Goal: Transaction & Acquisition: Purchase product/service

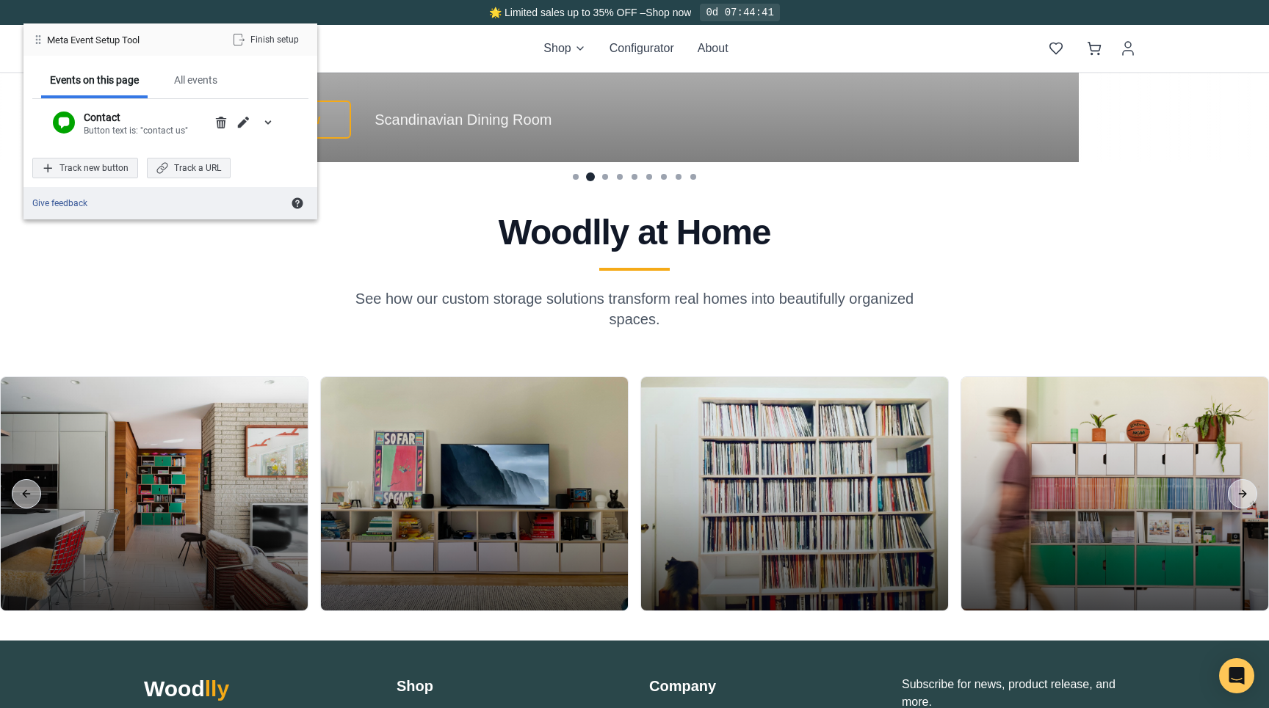
scroll to position [3523, 0]
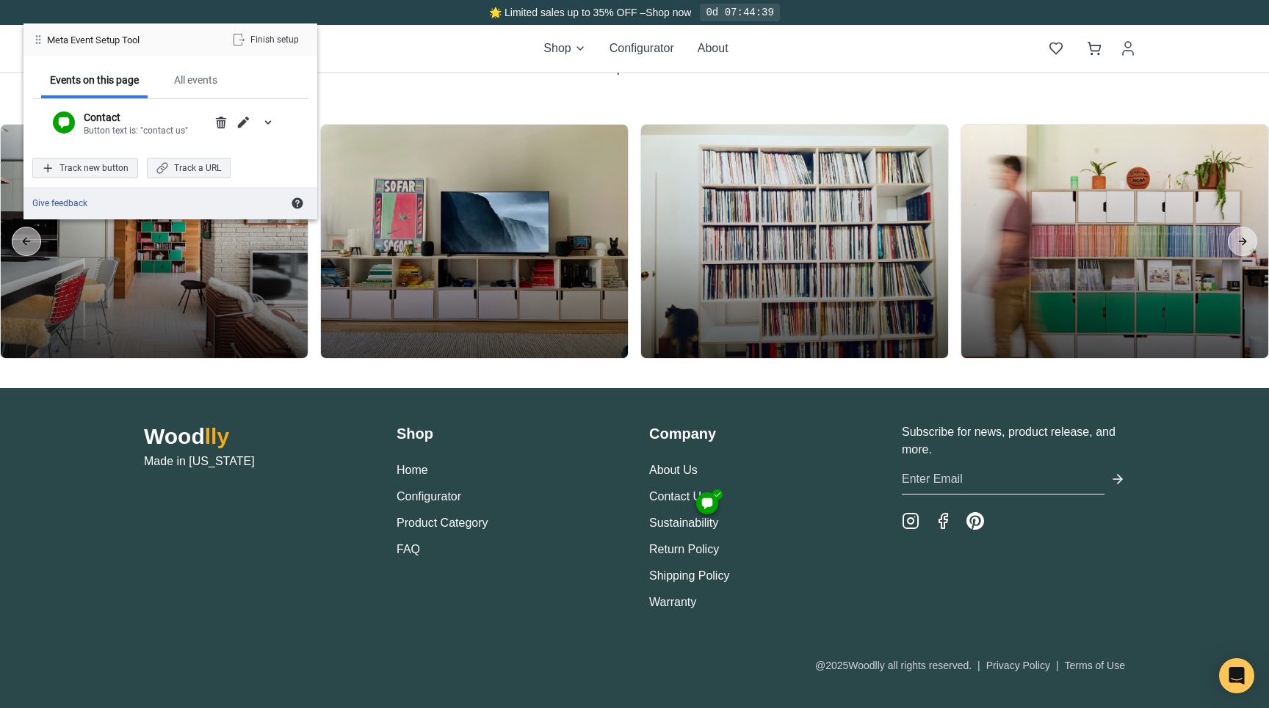
click at [707, 507] on div at bounding box center [707, 504] width 12 height 12
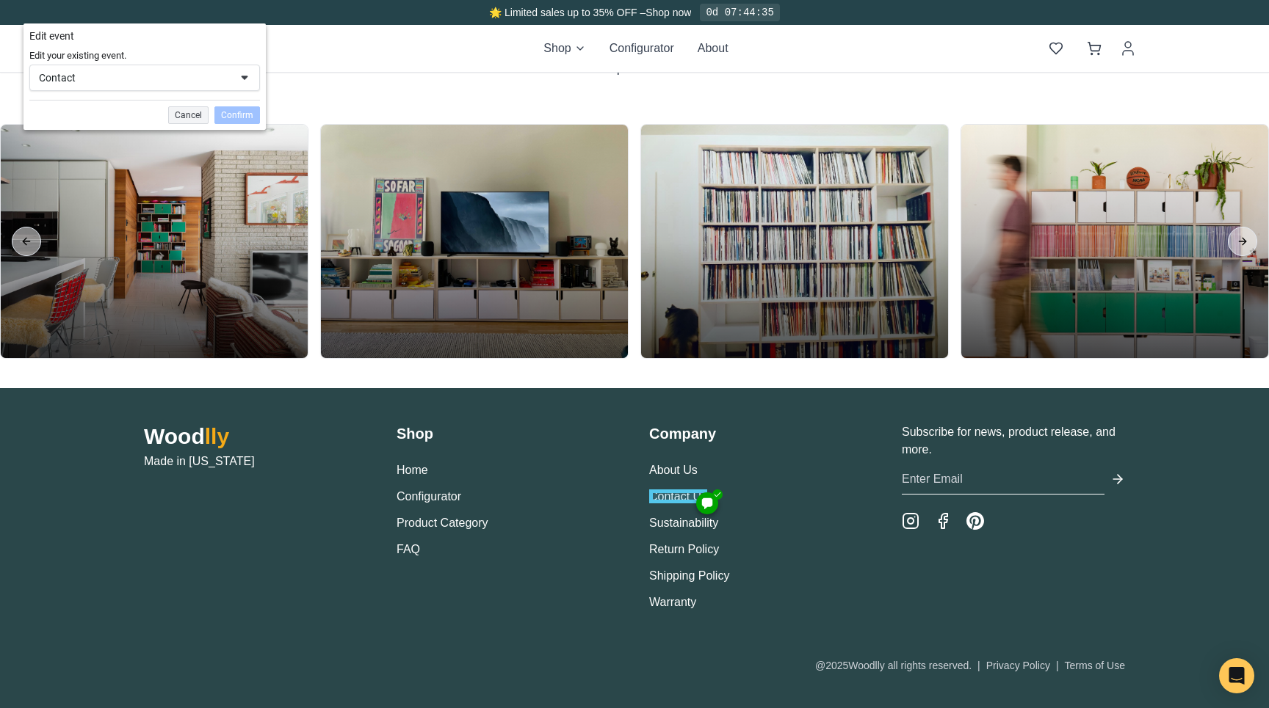
click at [171, 78] on div "Contact" at bounding box center [134, 77] width 191 height 13
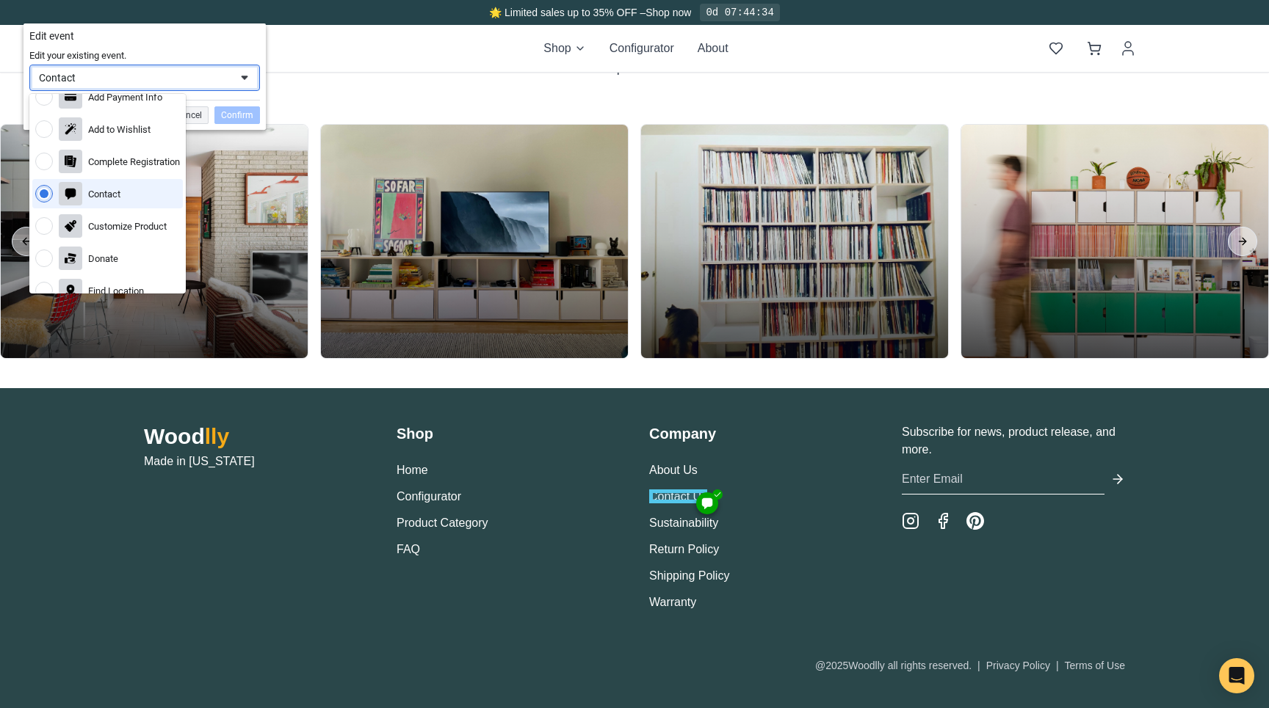
click at [173, 77] on div "Contact" at bounding box center [134, 77] width 191 height 13
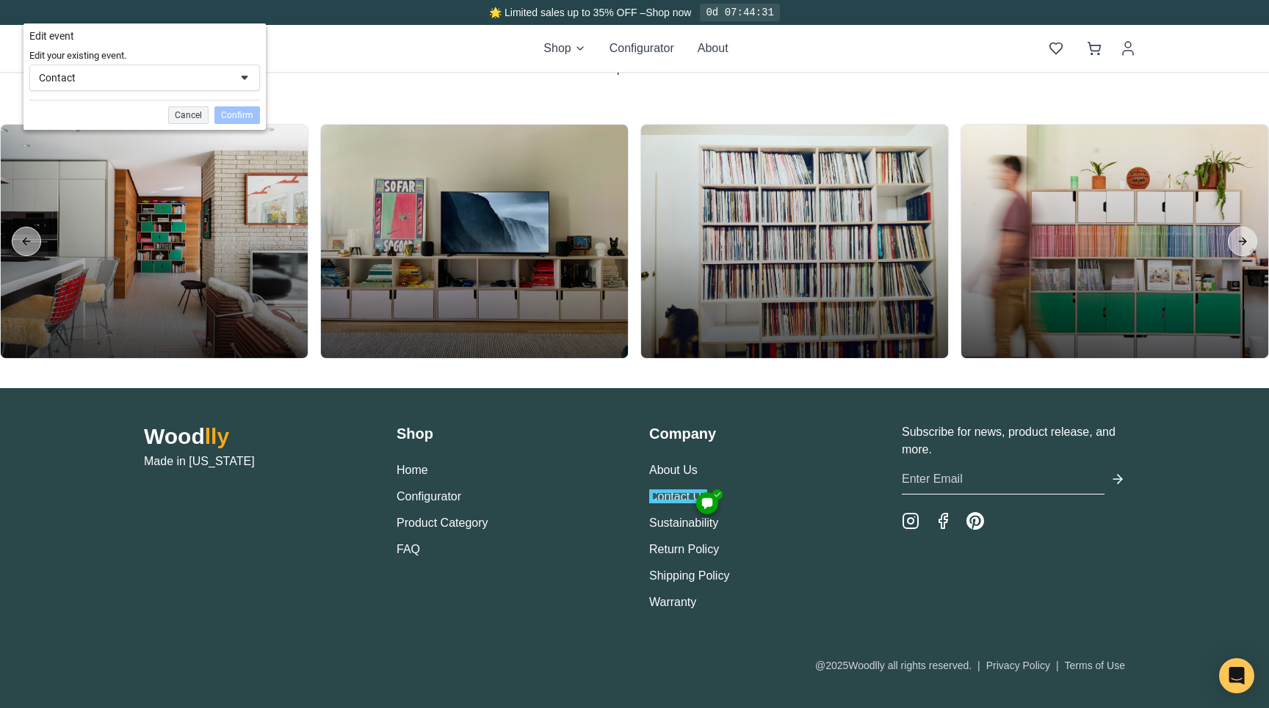
click at [125, 78] on div "Contact" at bounding box center [134, 77] width 191 height 13
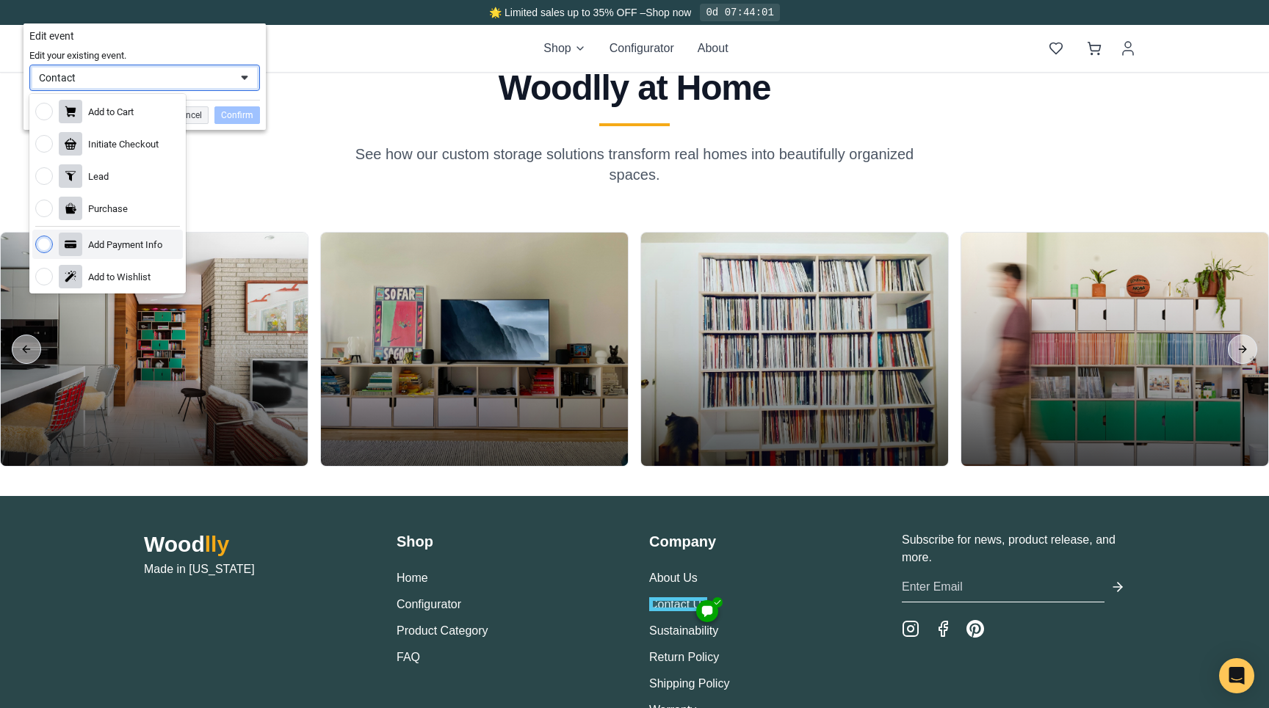
scroll to position [3413, 0]
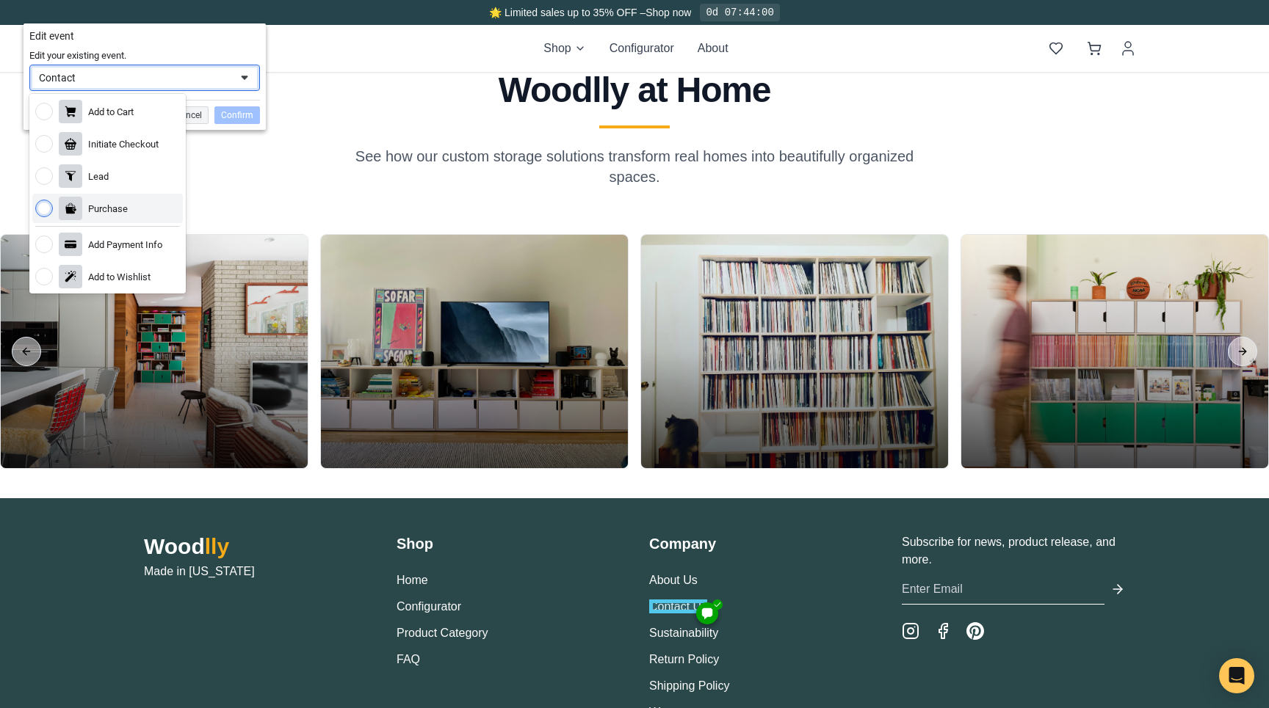
click at [244, 177] on div "Woodlly at Home See how our custom storage solutions transform real homes into …" at bounding box center [634, 130] width 993 height 115
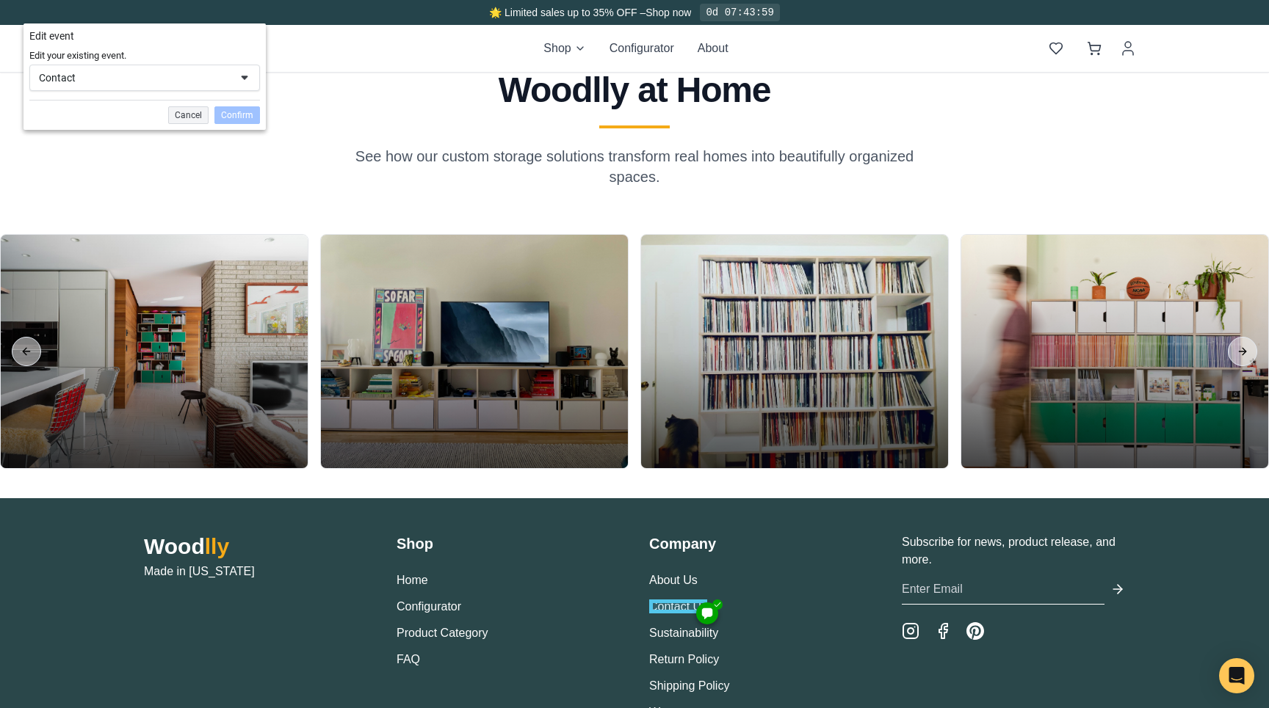
click at [244, 177] on div "Woodlly at Home See how our custom storage solutions transform real homes into …" at bounding box center [634, 130] width 993 height 115
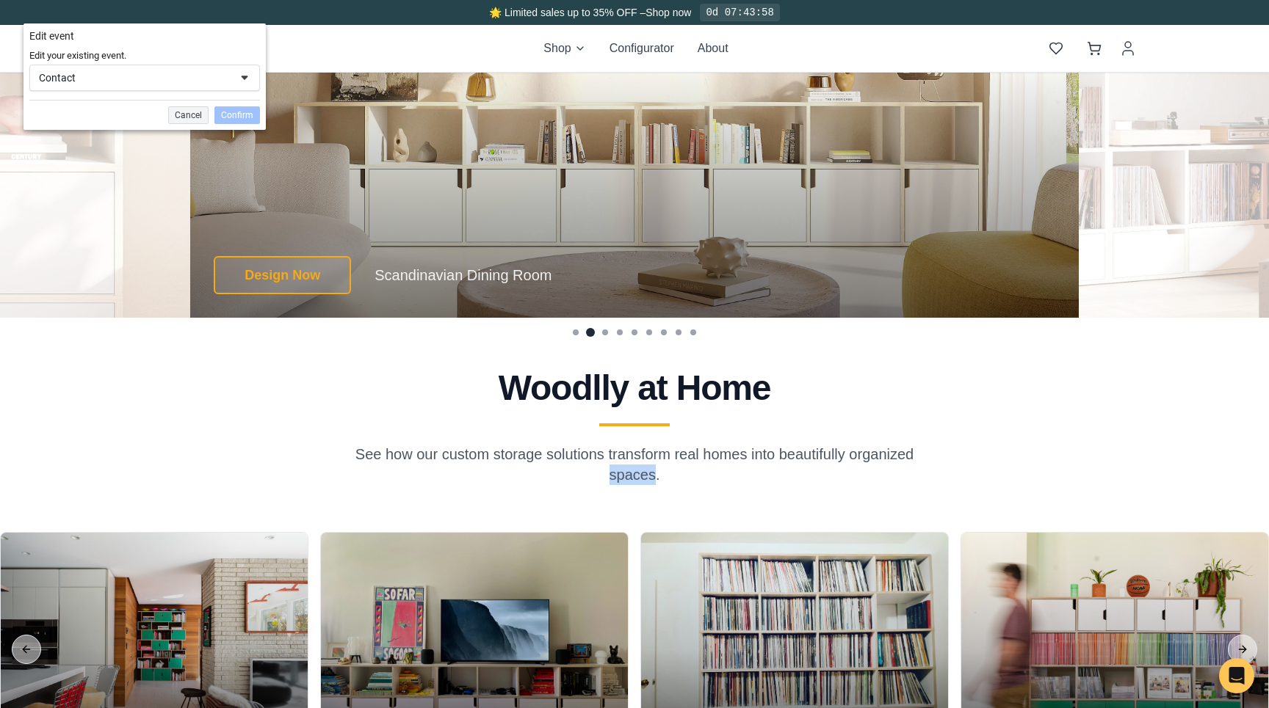
scroll to position [2842, 0]
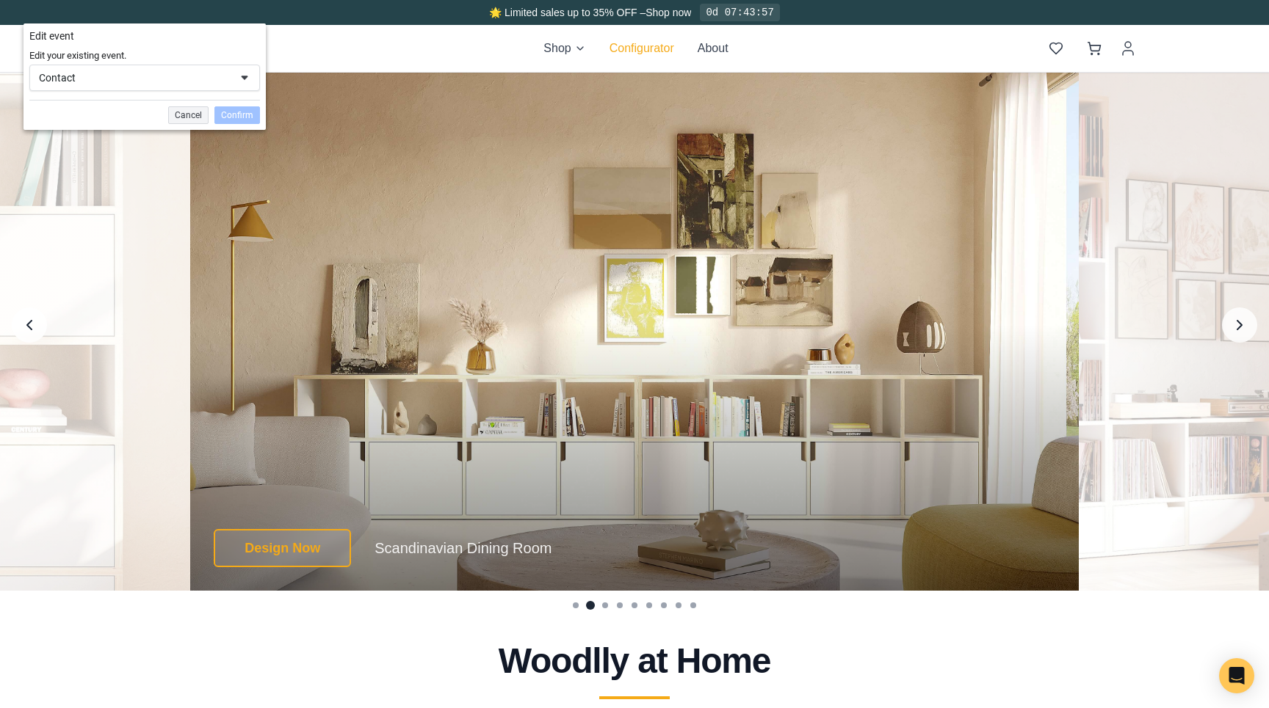
click at [637, 46] on button "Configurator" at bounding box center [641, 49] width 65 height 18
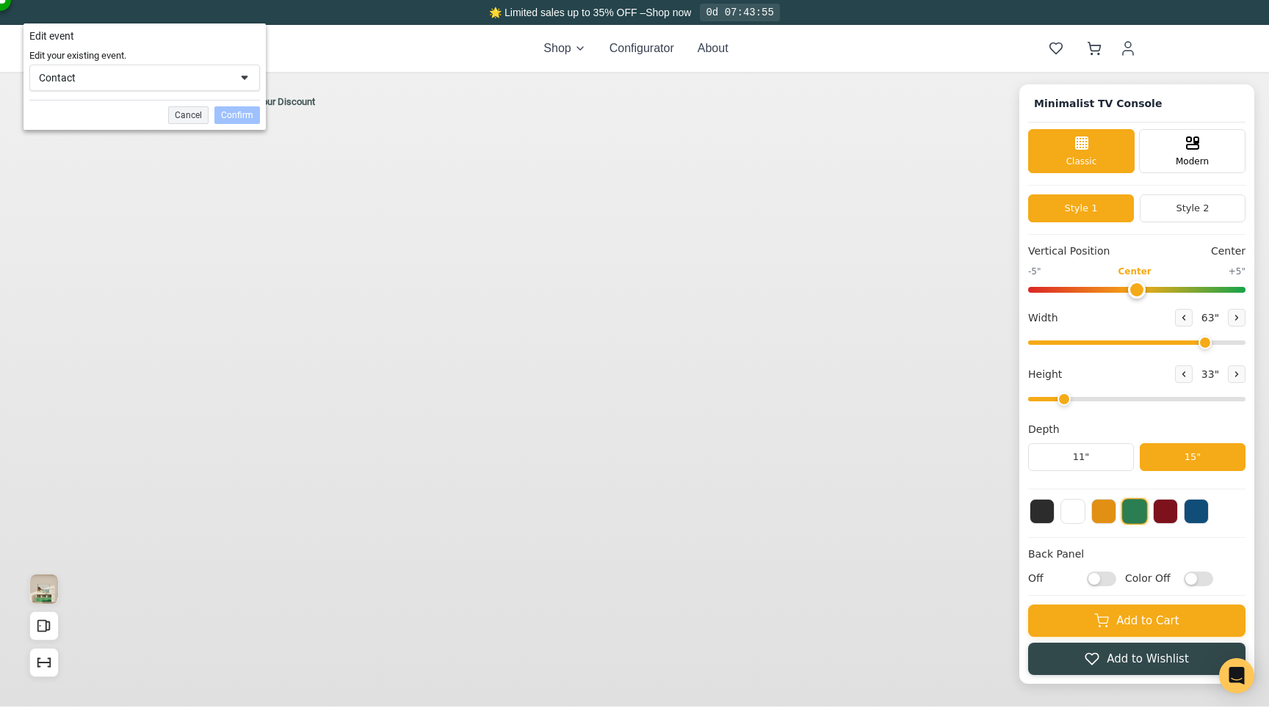
type input "63"
type input "2"
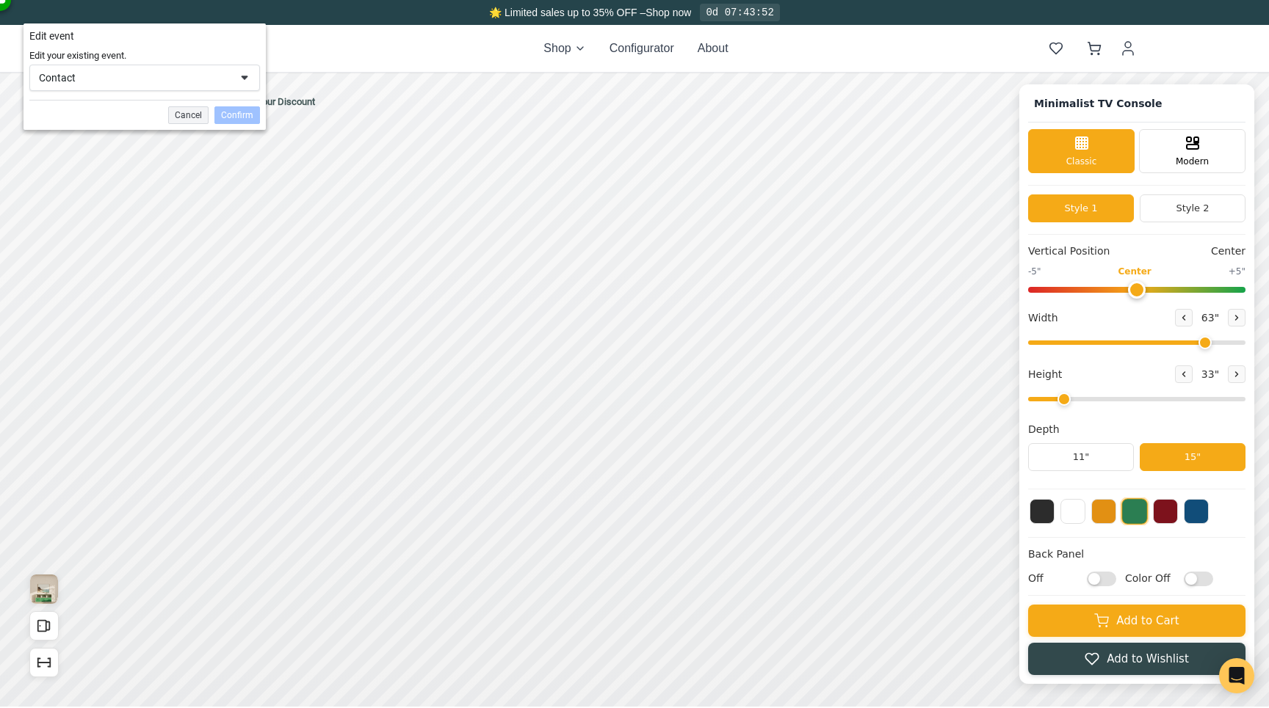
click at [164, 66] on div "Contact" at bounding box center [144, 78] width 231 height 26
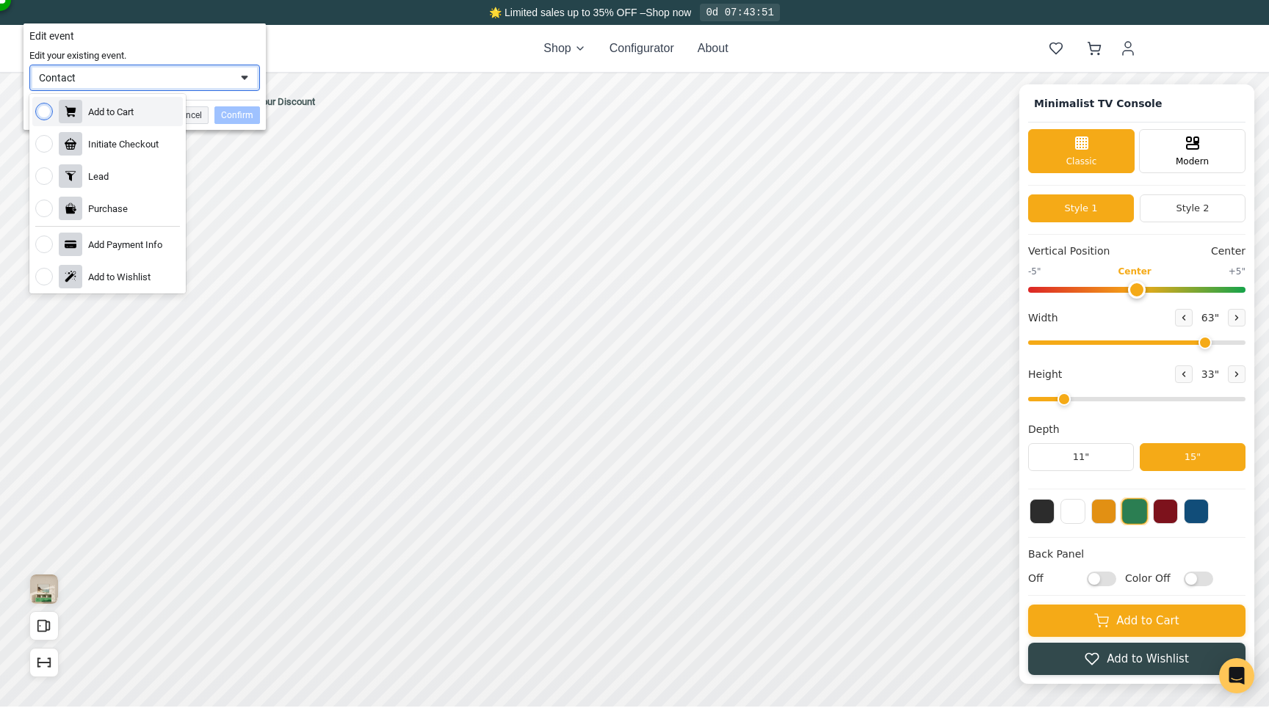
click at [114, 117] on div "Add to Cart" at bounding box center [107, 111] width 151 height 29
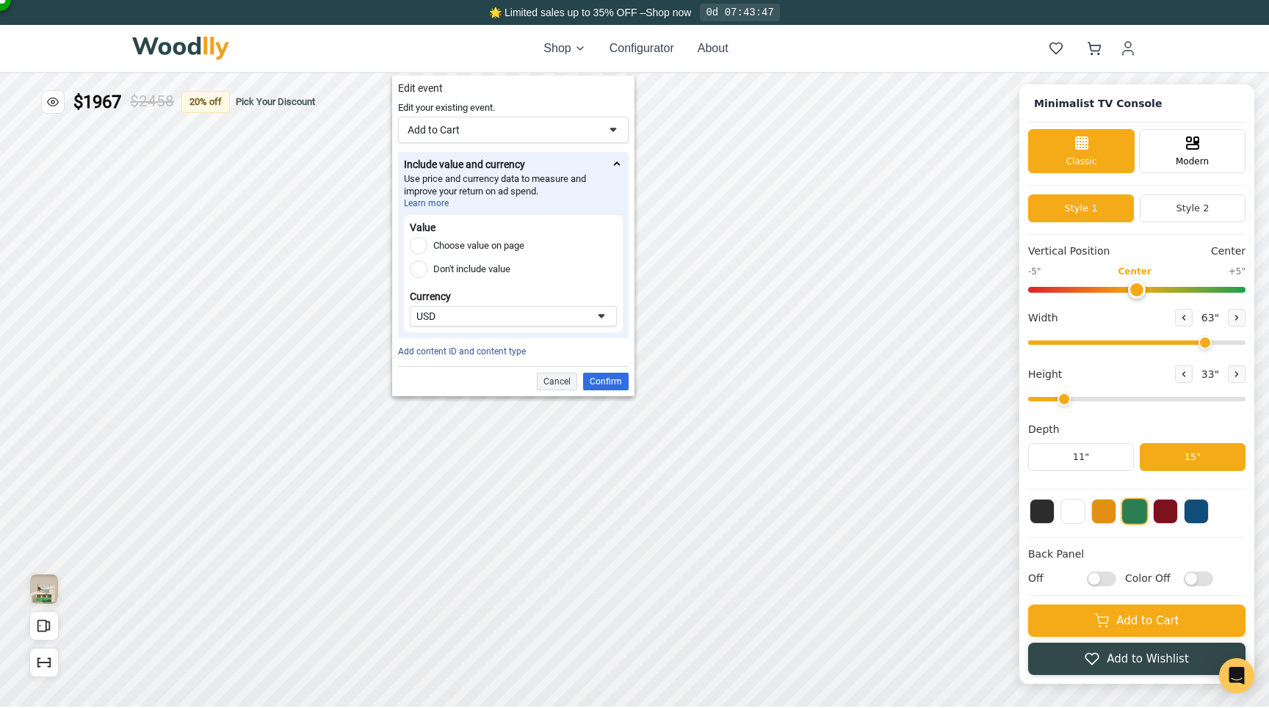
drag, startPoint x: 160, startPoint y: 46, endPoint x: 529, endPoint y: 95, distance: 371.8
click at [529, 96] on div "Edit event" at bounding box center [513, 88] width 242 height 25
click at [471, 248] on label "Choose value on page" at bounding box center [478, 245] width 91 height 18
click at [427, 248] on input "Choose value on page" at bounding box center [419, 245] width 18 height 18
radio input "true"
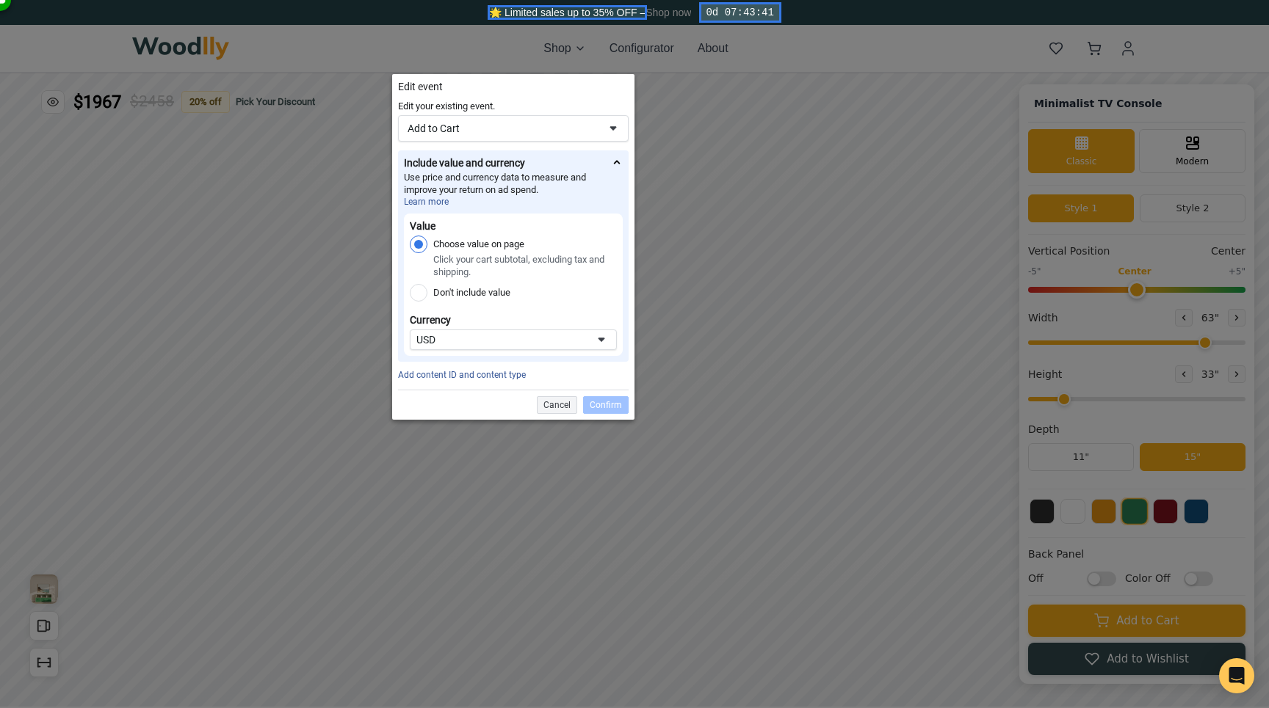
click at [77, 107] on div at bounding box center [634, 354] width 1269 height 708
click at [456, 287] on label "Don't include value" at bounding box center [471, 293] width 77 height 18
click at [427, 287] on input "Don't include value" at bounding box center [419, 293] width 18 height 18
radio input "true"
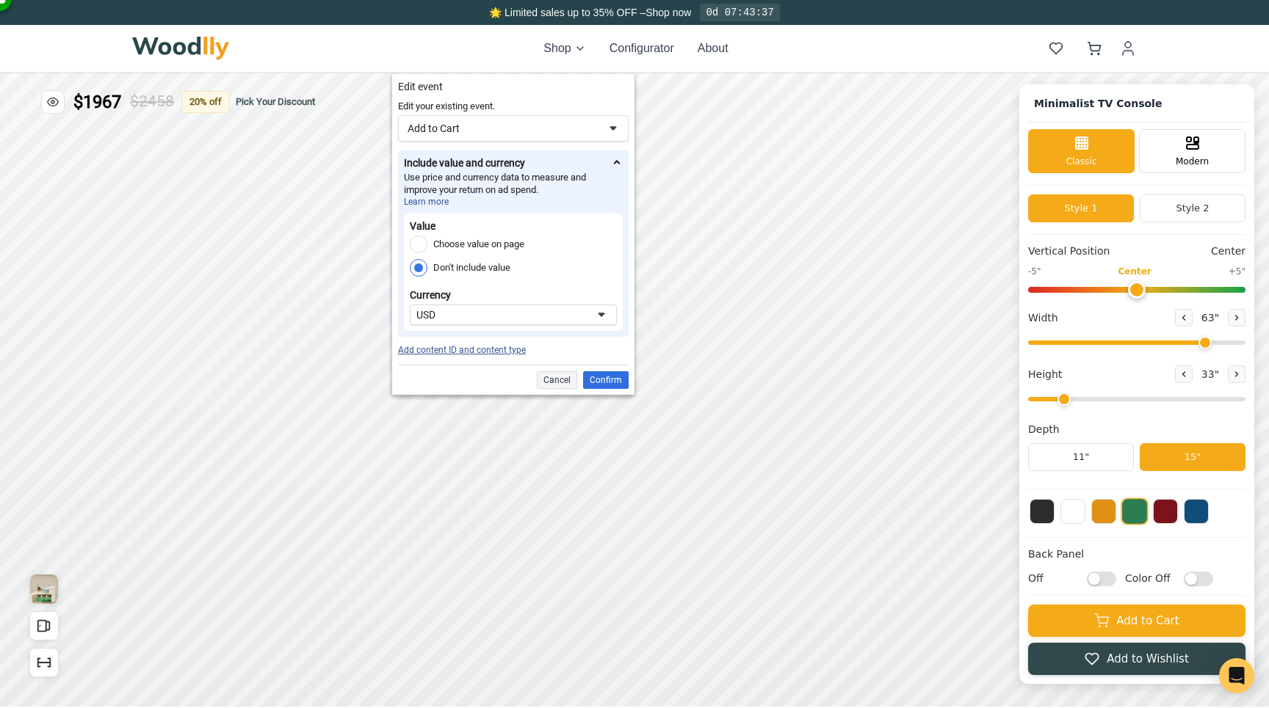
click at [494, 353] on link "Add content ID and content type" at bounding box center [462, 350] width 128 height 10
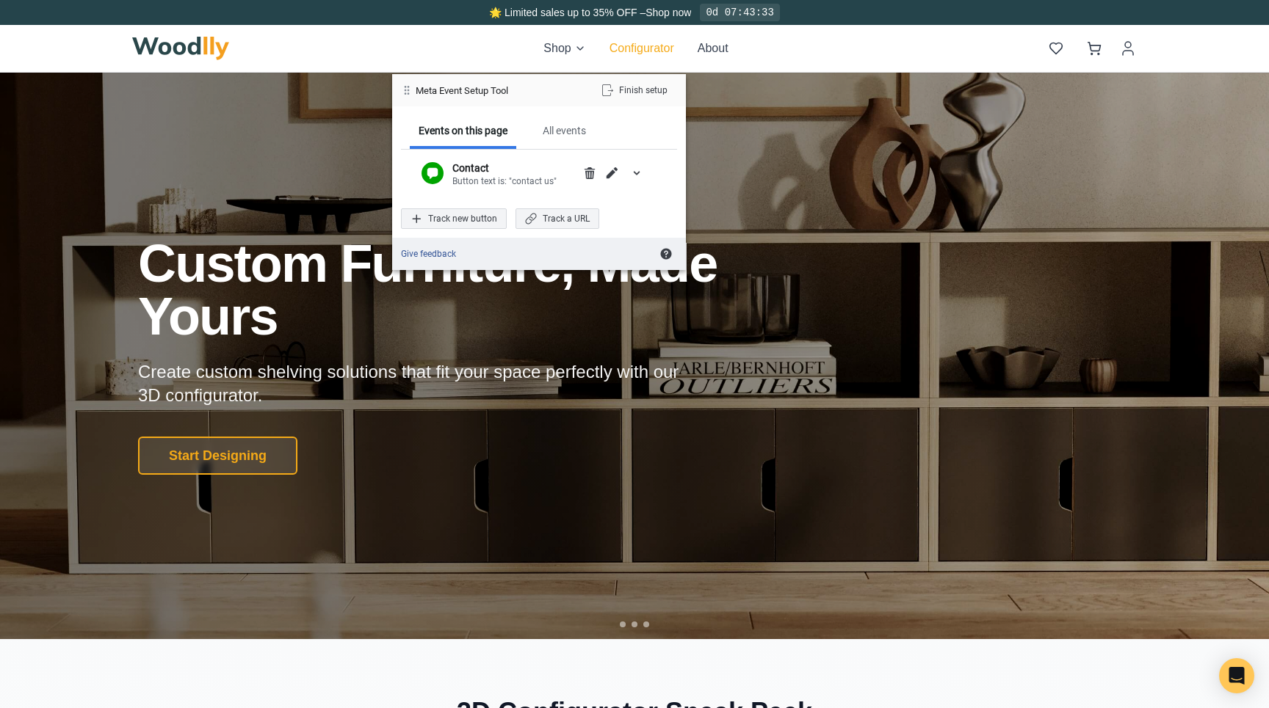
click at [644, 52] on button "Configurator" at bounding box center [641, 49] width 65 height 18
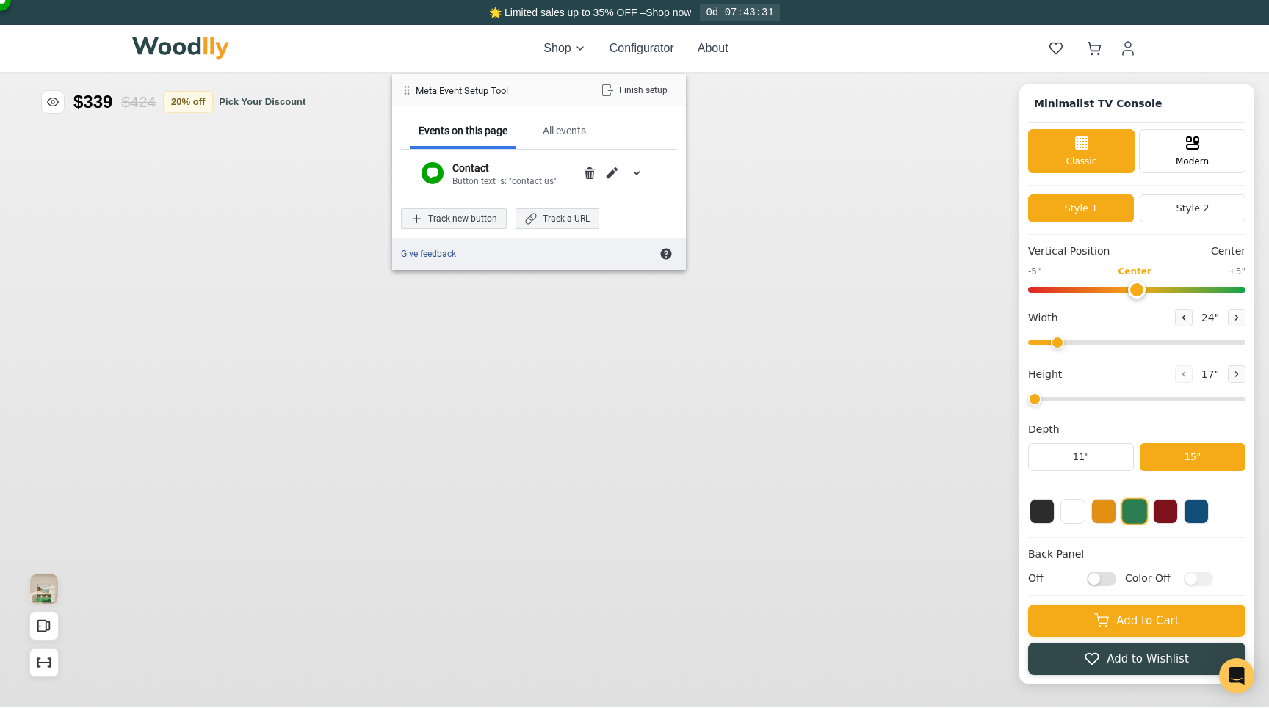
type input "63"
type input "2"
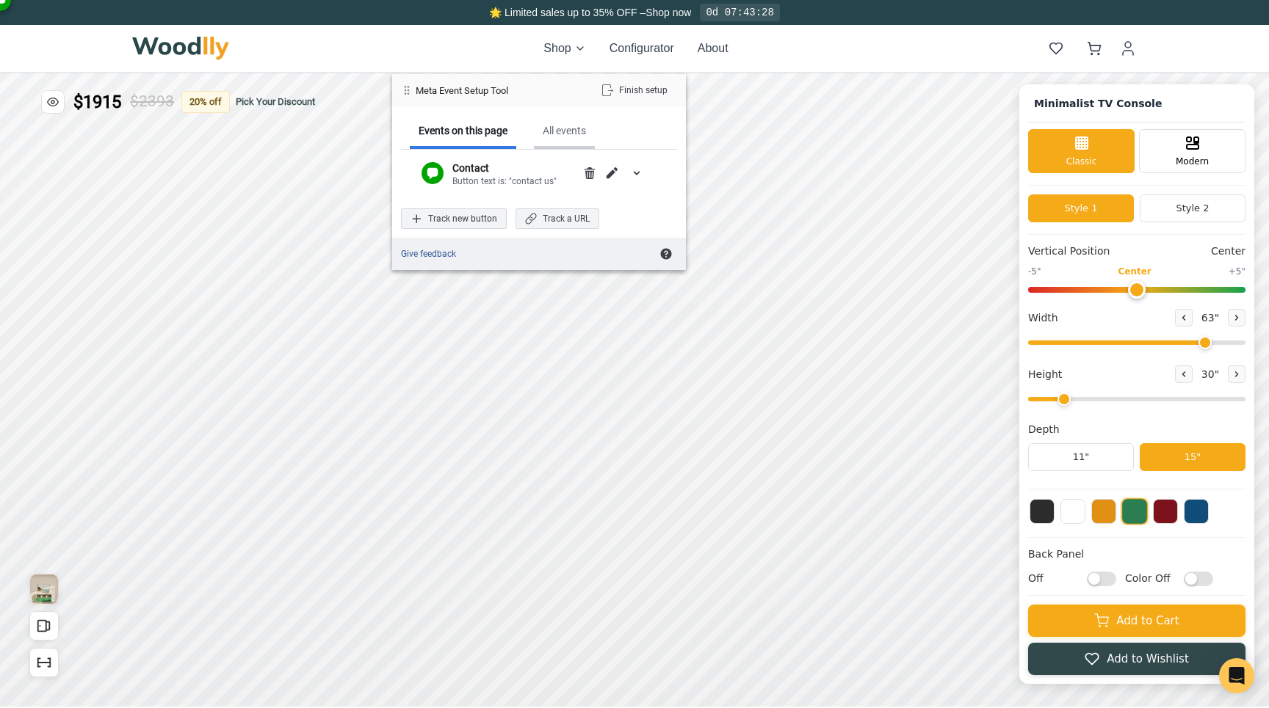
click at [543, 132] on div "All events" at bounding box center [564, 130] width 43 height 13
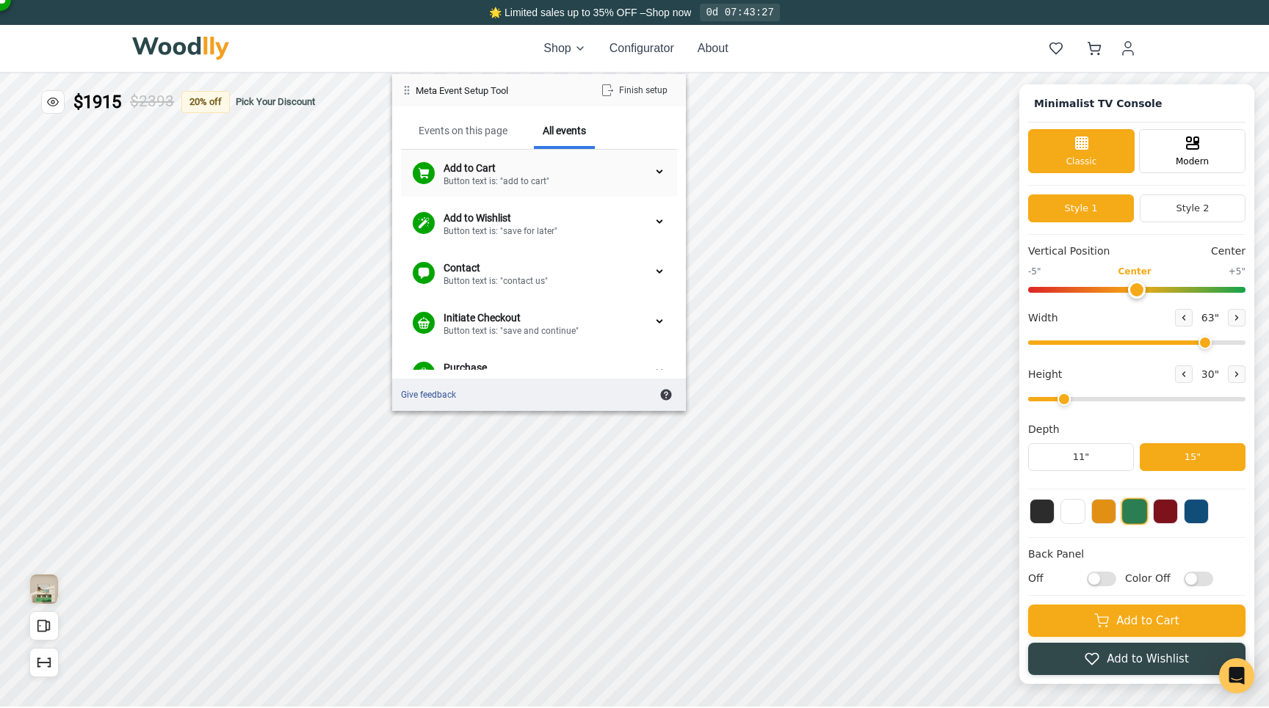
click at [490, 173] on div "Add to Cart" at bounding box center [548, 168] width 210 height 13
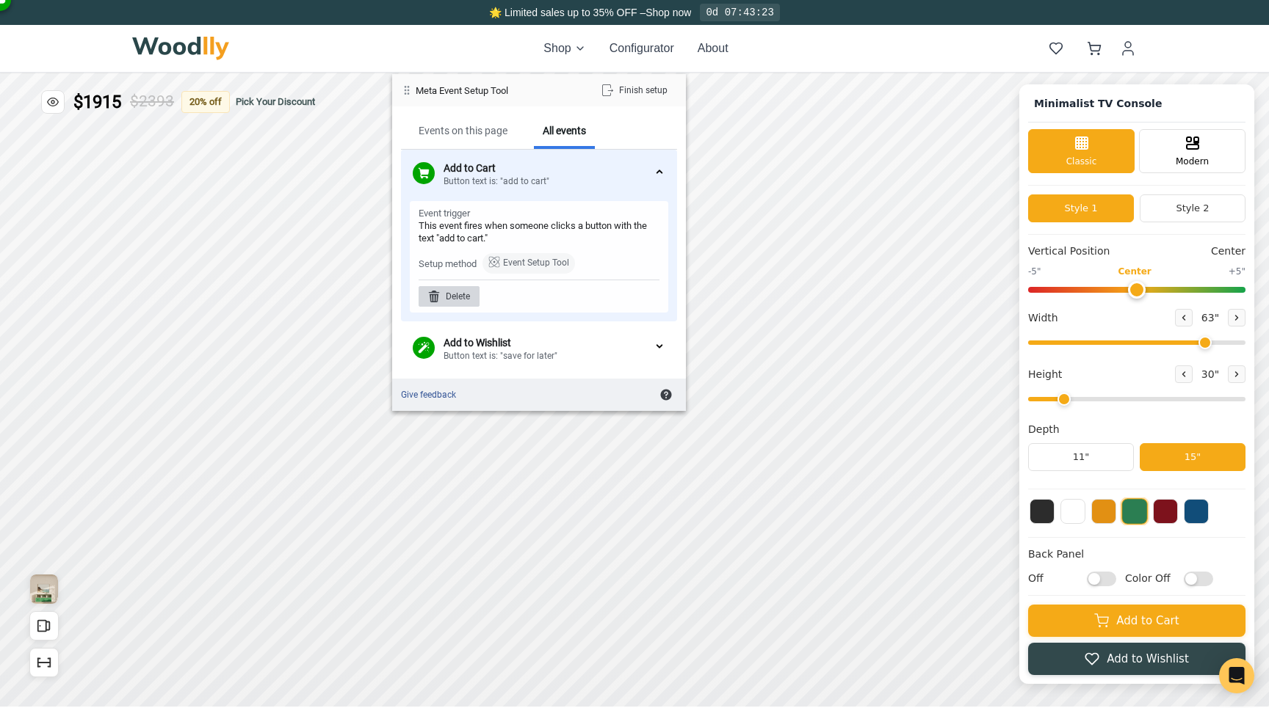
click at [463, 291] on div "Delete" at bounding box center [448, 296] width 61 height 21
click at [568, 302] on span "Delete" at bounding box center [565, 297] width 12 height 12
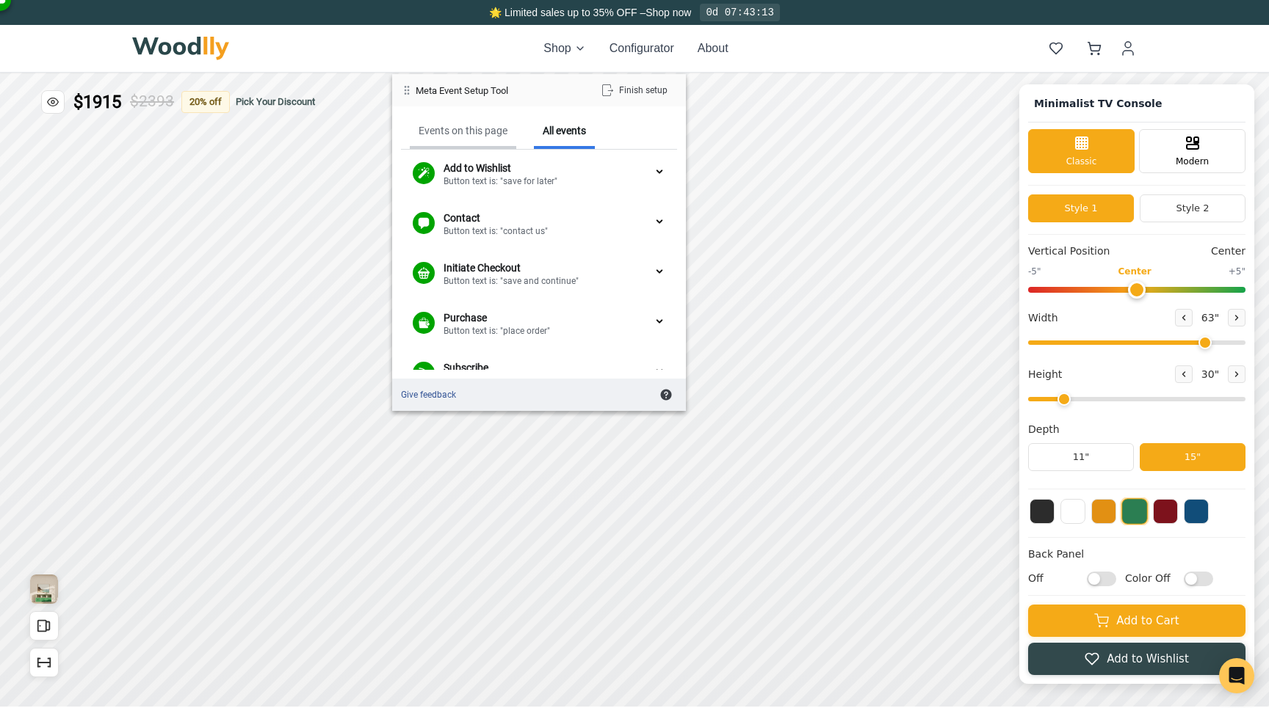
click at [474, 139] on div "Events on this page" at bounding box center [463, 132] width 106 height 34
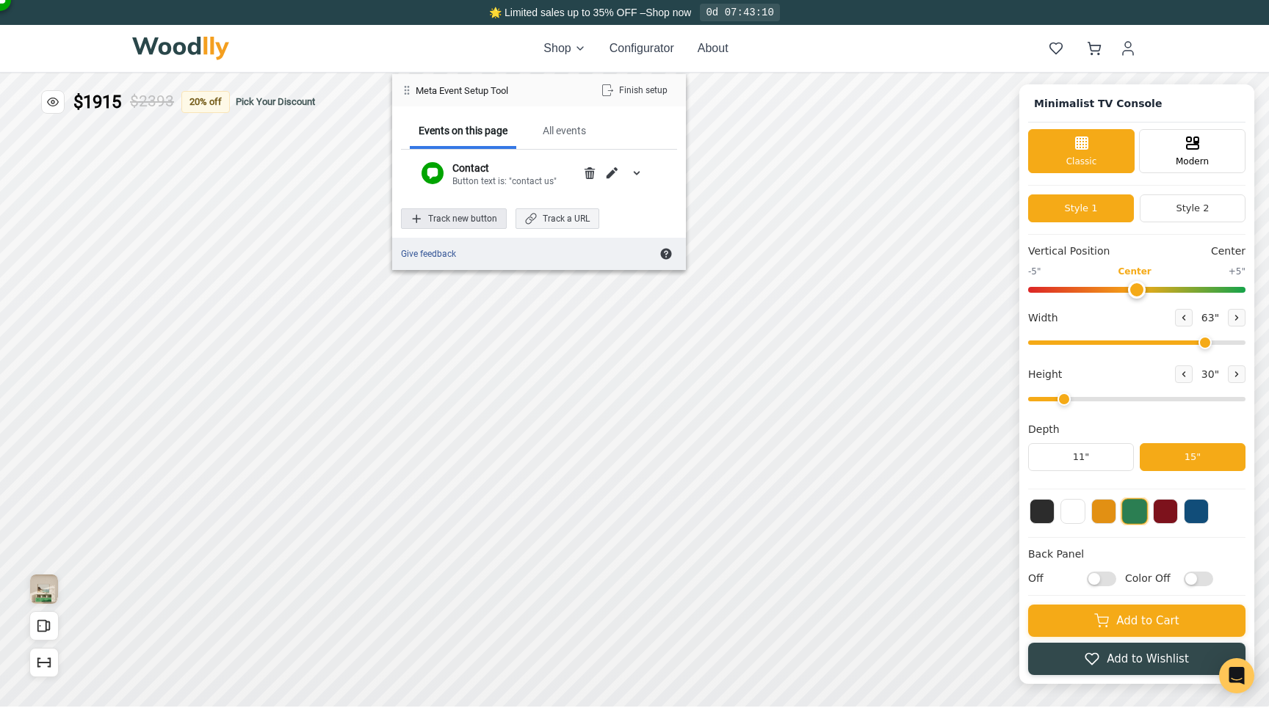
click at [493, 217] on div "Track new button" at bounding box center [454, 219] width 106 height 21
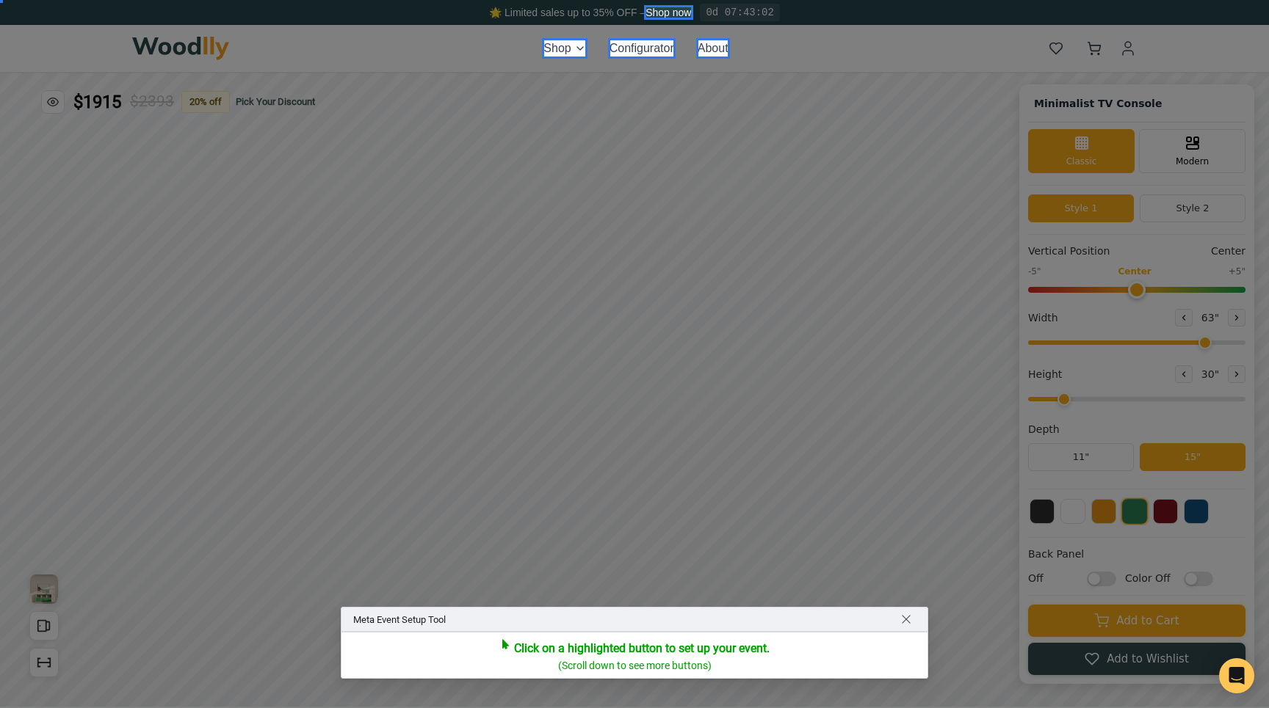
click at [1095, 623] on div at bounding box center [634, 354] width 1269 height 708
click at [905, 615] on span "Return to navigating site" at bounding box center [906, 620] width 12 height 12
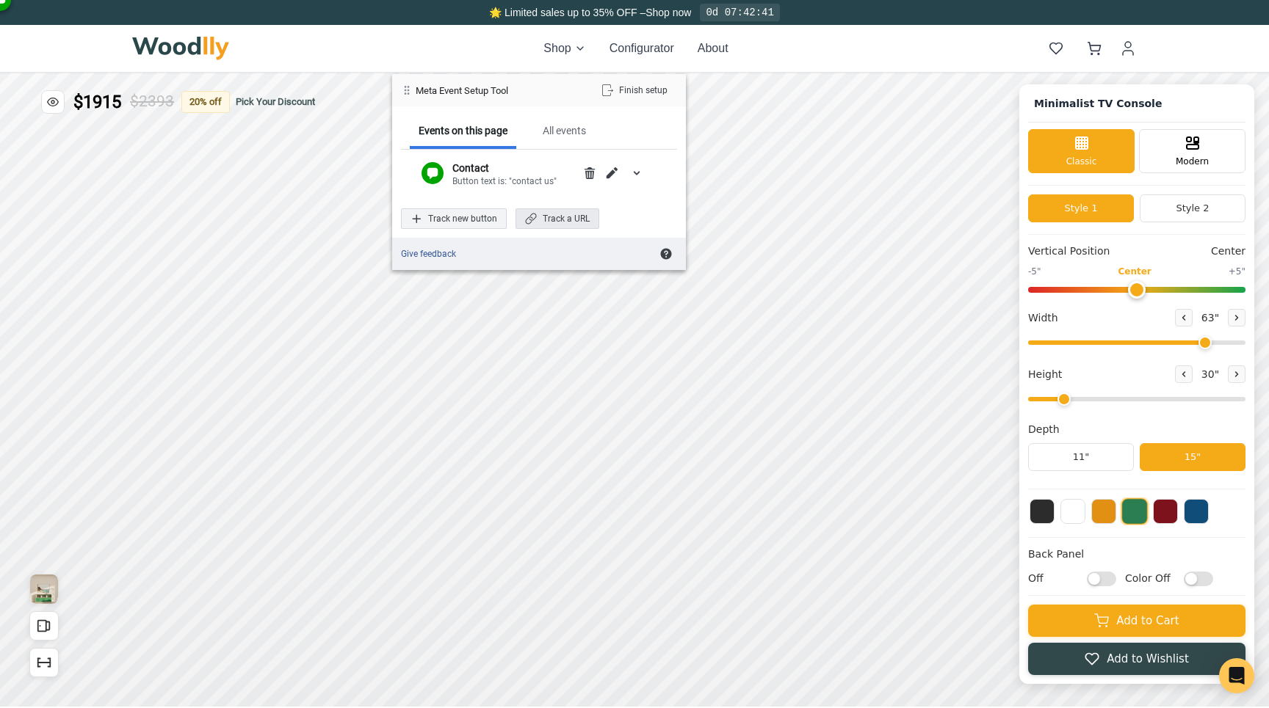
click at [530, 222] on span "Track a URL" at bounding box center [531, 219] width 12 height 12
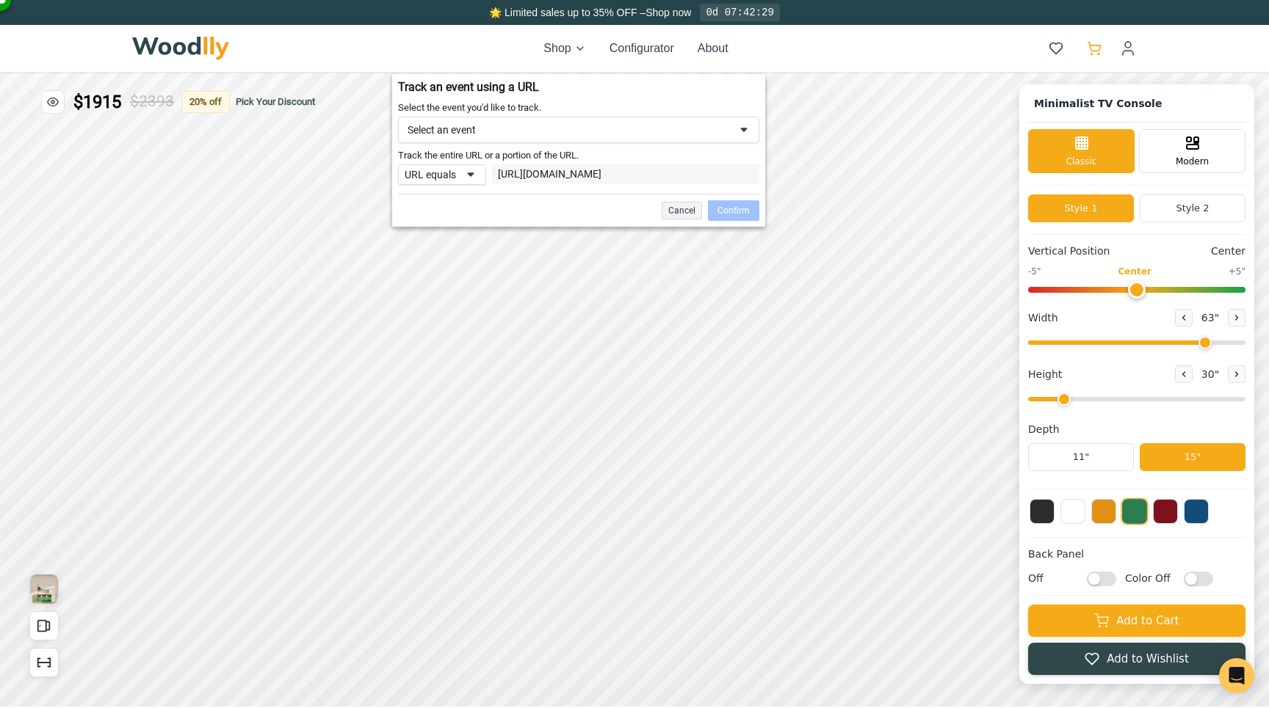
click at [1097, 45] on icon at bounding box center [1094, 47] width 12 height 9
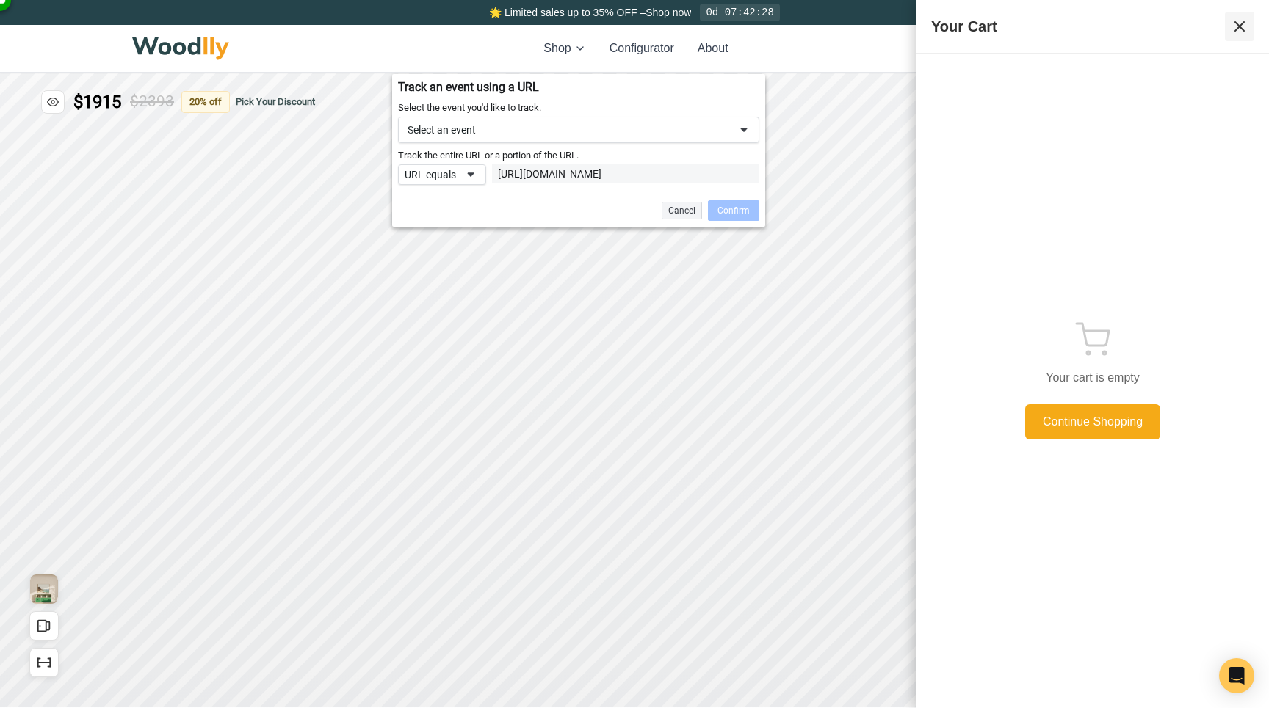
click at [1236, 32] on icon at bounding box center [1240, 27] width 18 height 18
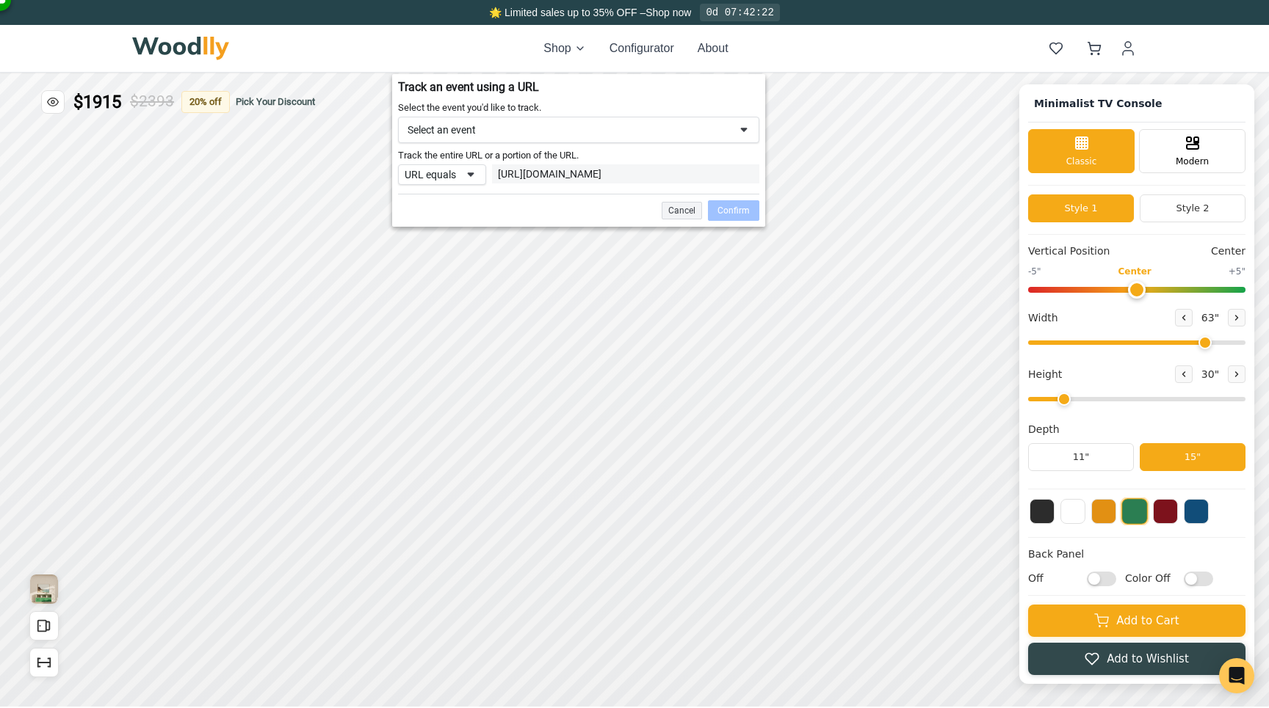
click at [538, 132] on div "Select an event" at bounding box center [568, 129] width 322 height 13
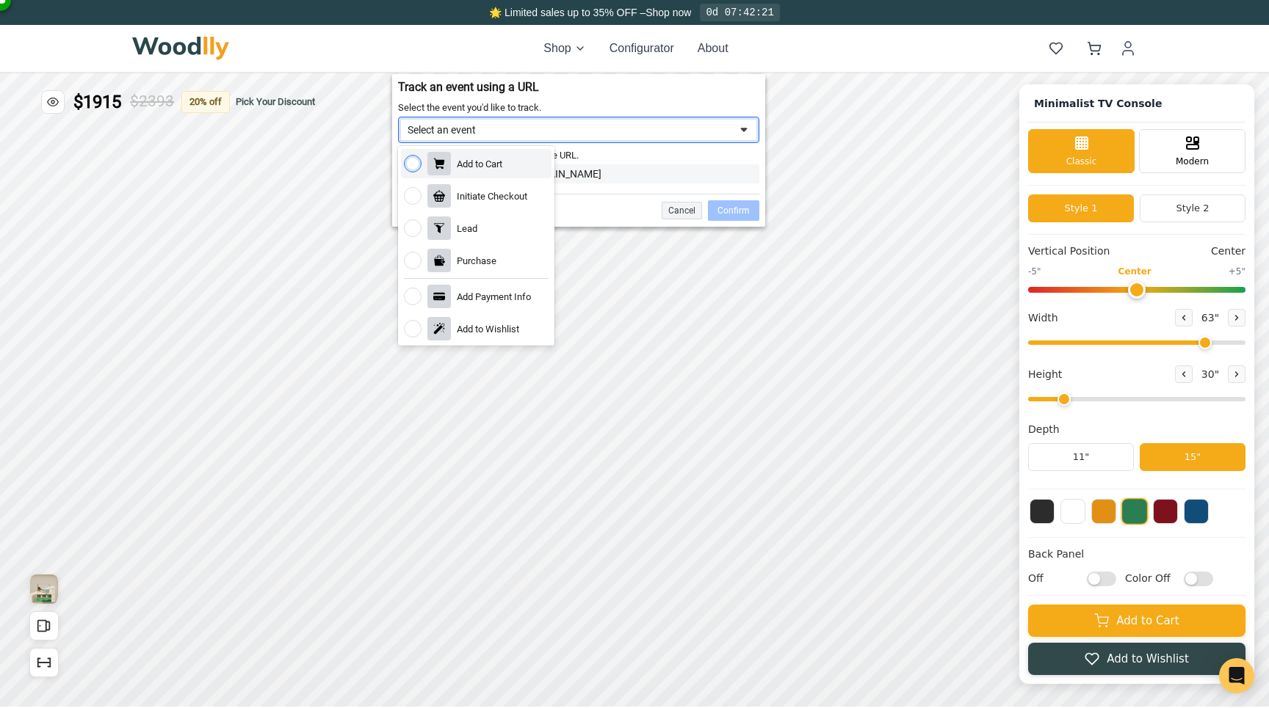
click at [586, 107] on div "Select the event you'd like to track." at bounding box center [578, 109] width 361 height 16
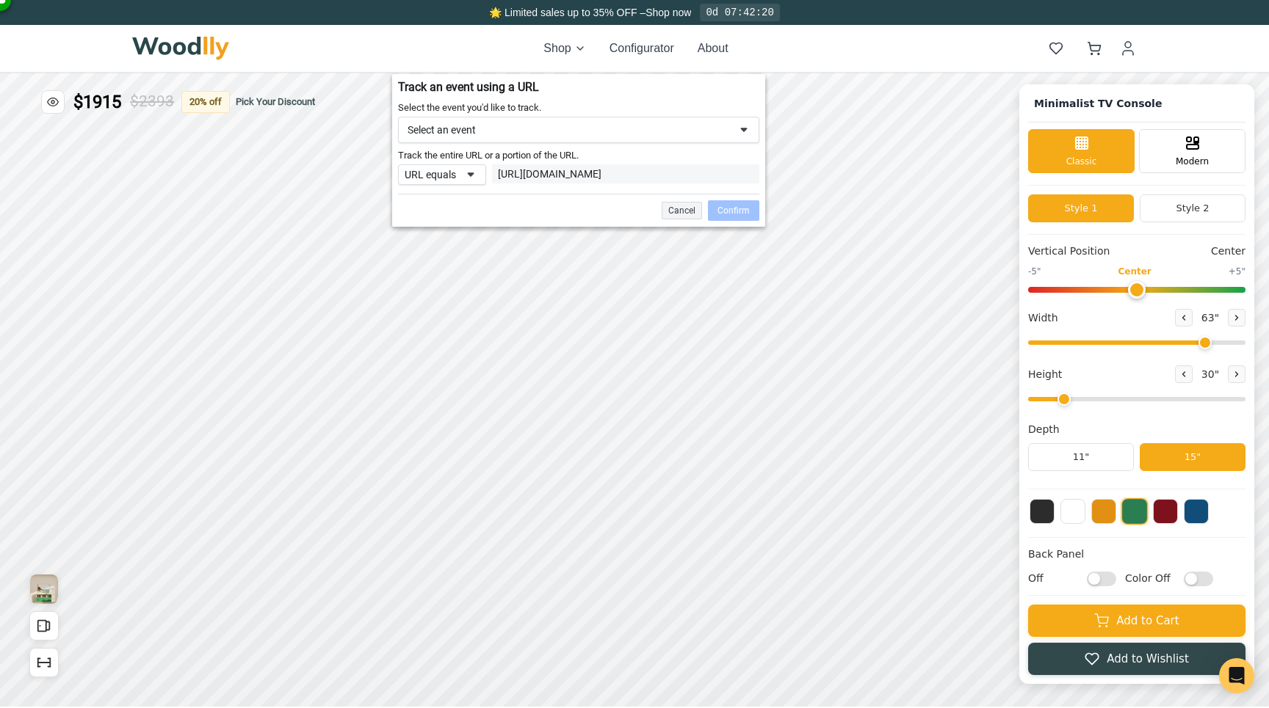
click at [670, 220] on div "Cancel" at bounding box center [682, 211] width 40 height 18
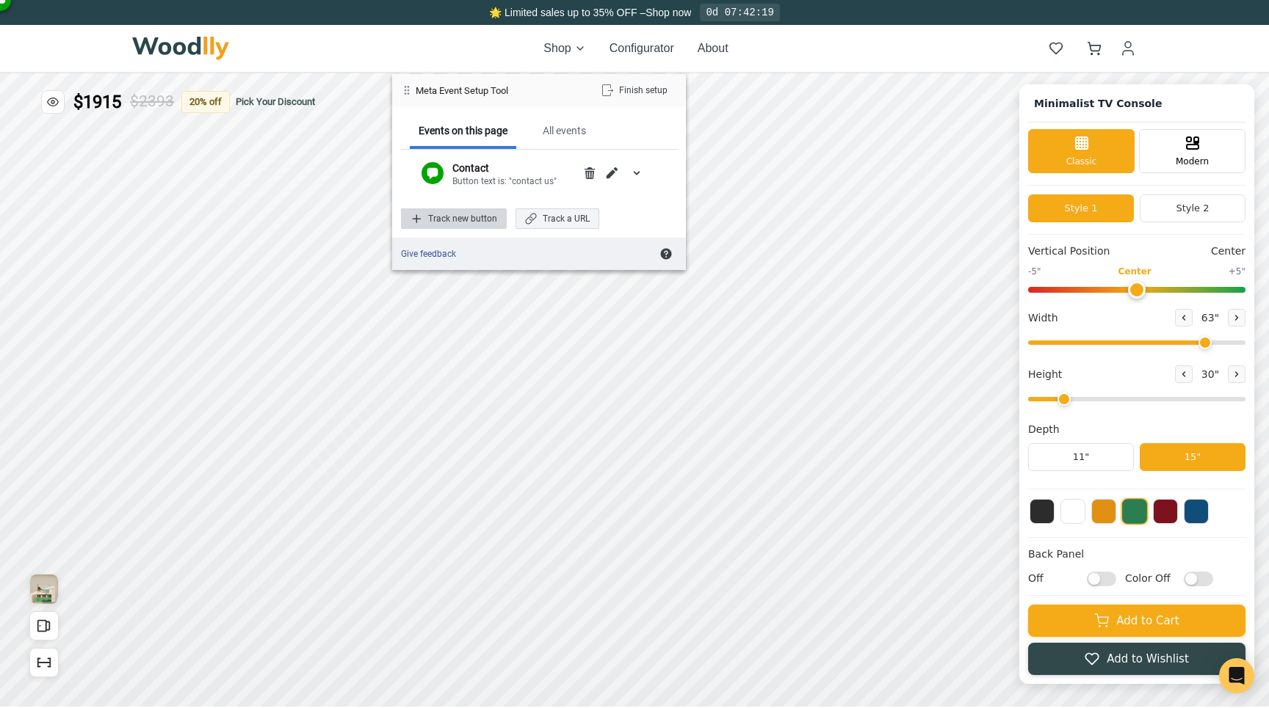
click at [447, 217] on div "Track new button" at bounding box center [454, 219] width 106 height 21
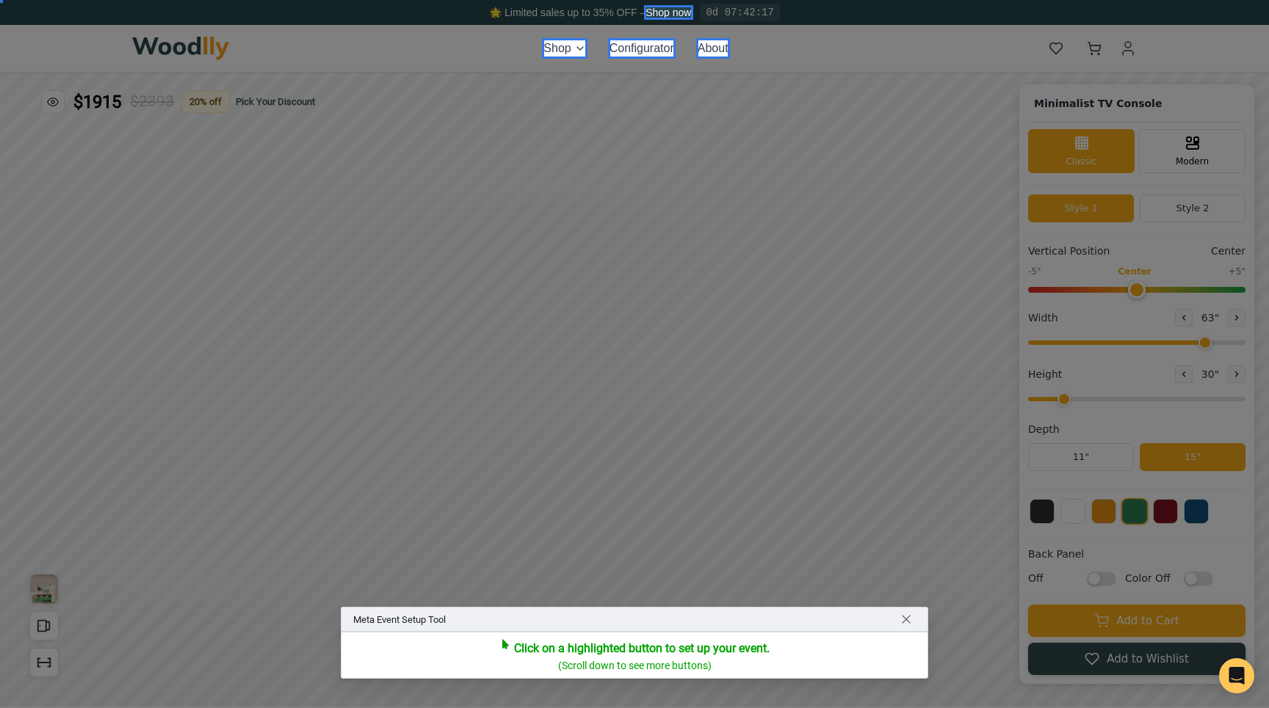
click at [1095, 54] on div at bounding box center [634, 354] width 1269 height 708
click at [1090, 52] on div at bounding box center [634, 354] width 1269 height 708
click at [905, 618] on span "Return to navigating site" at bounding box center [906, 620] width 12 height 12
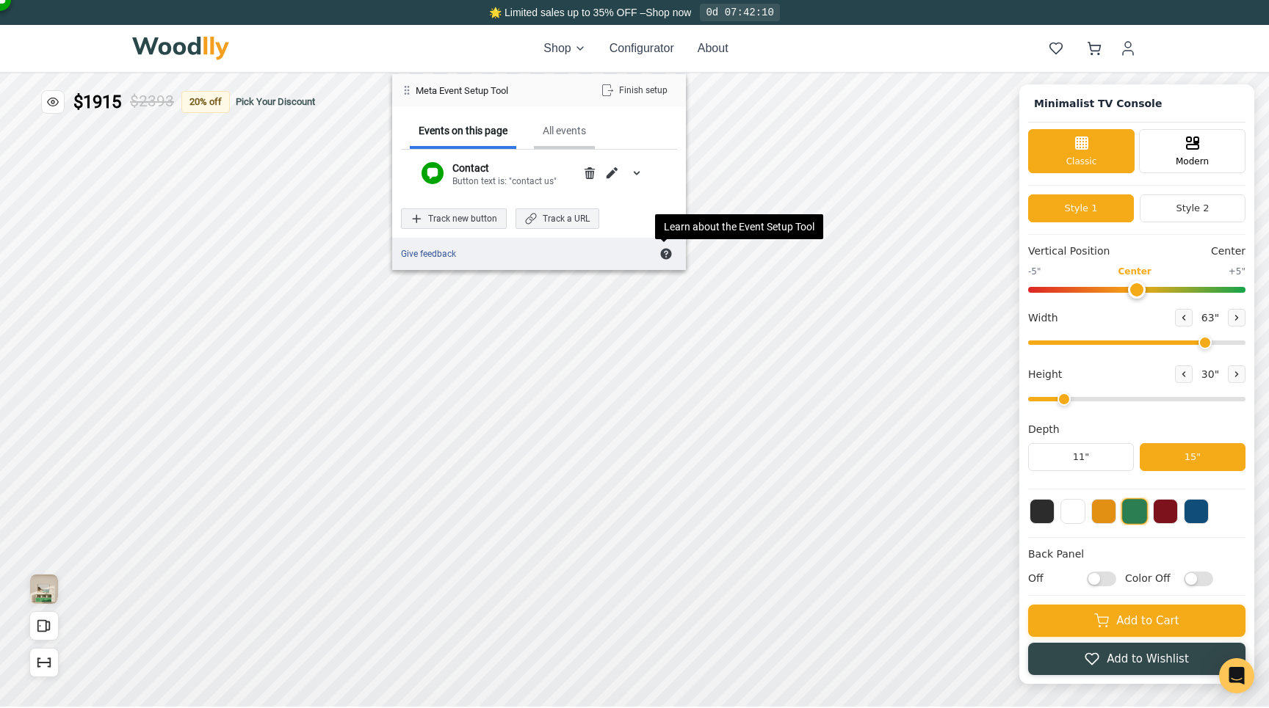
click at [570, 137] on div "All events" at bounding box center [564, 132] width 61 height 34
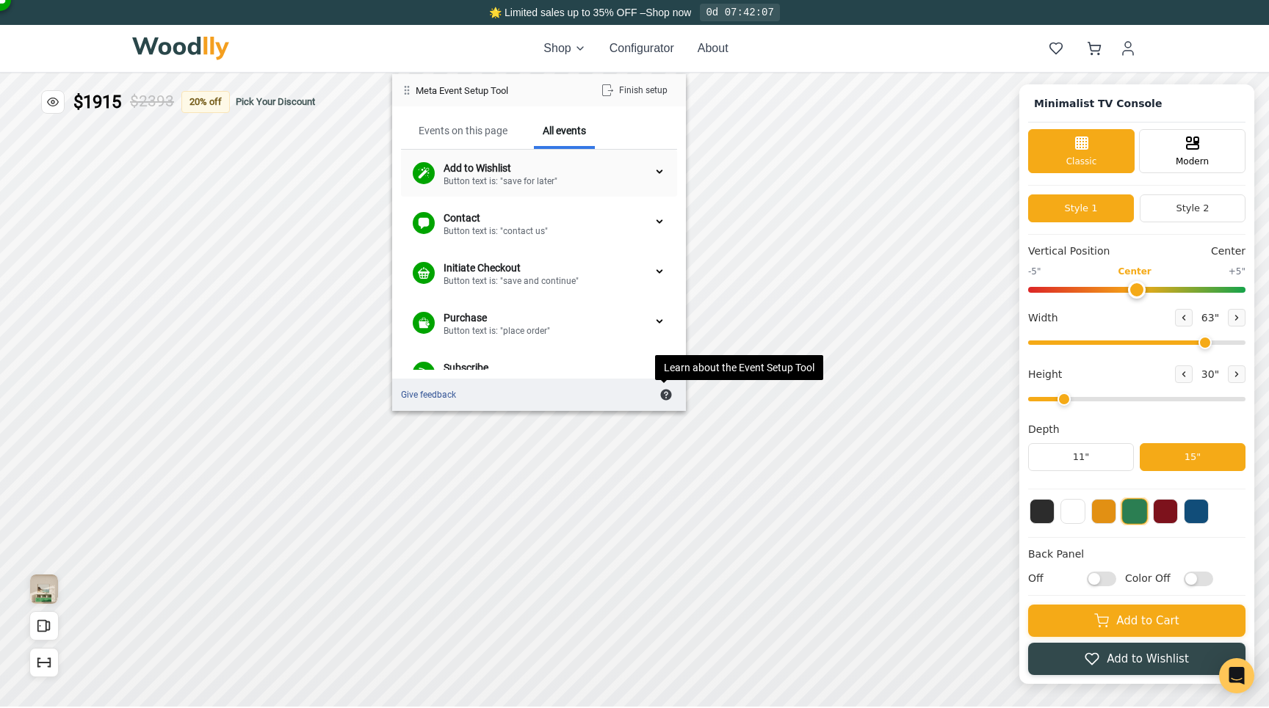
click at [507, 167] on div "Add to Wishlist" at bounding box center [548, 168] width 210 height 13
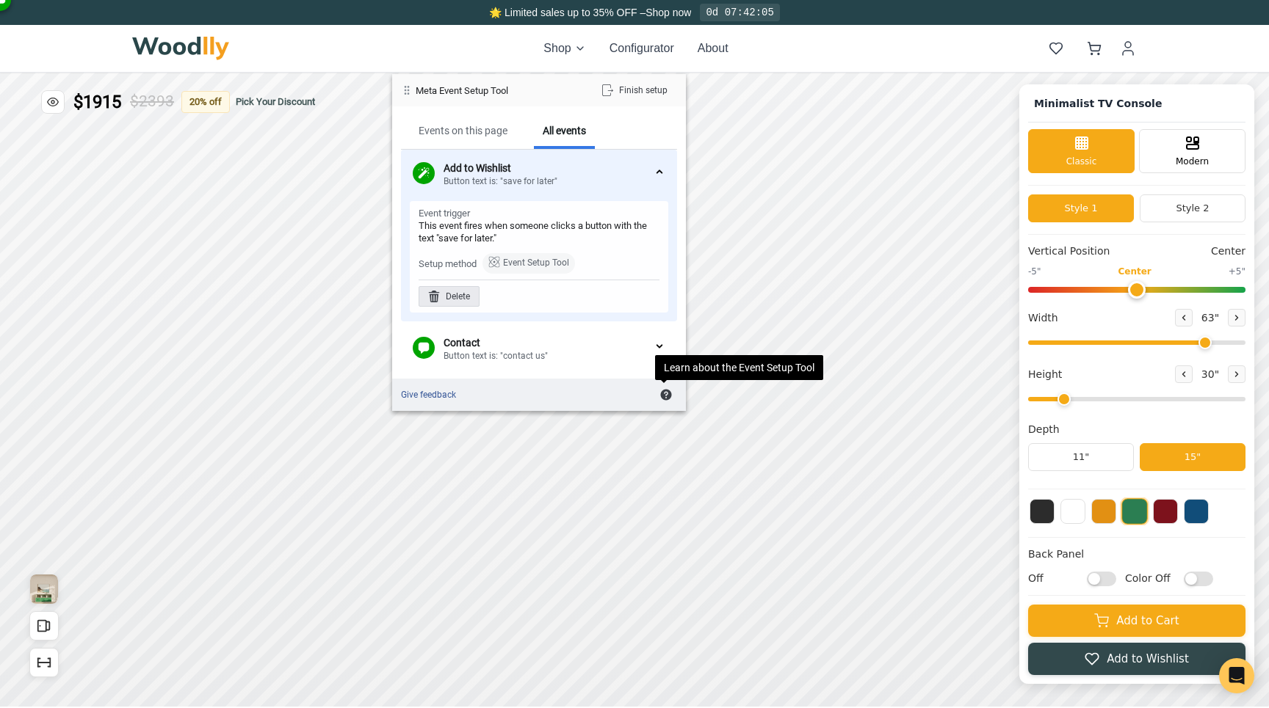
click at [448, 297] on div "Delete" at bounding box center [448, 296] width 61 height 21
click at [584, 300] on div "Delete" at bounding box center [579, 296] width 61 height 21
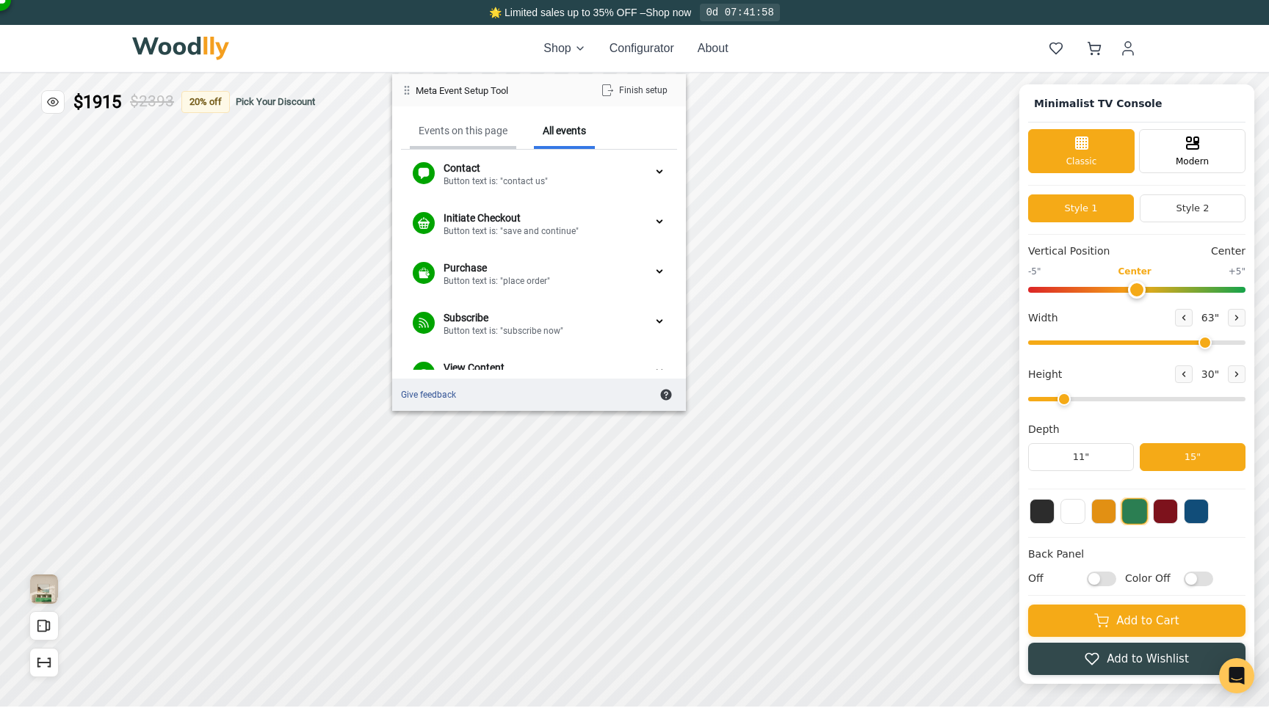
click at [471, 136] on div "Events on this page" at bounding box center [462, 130] width 89 height 13
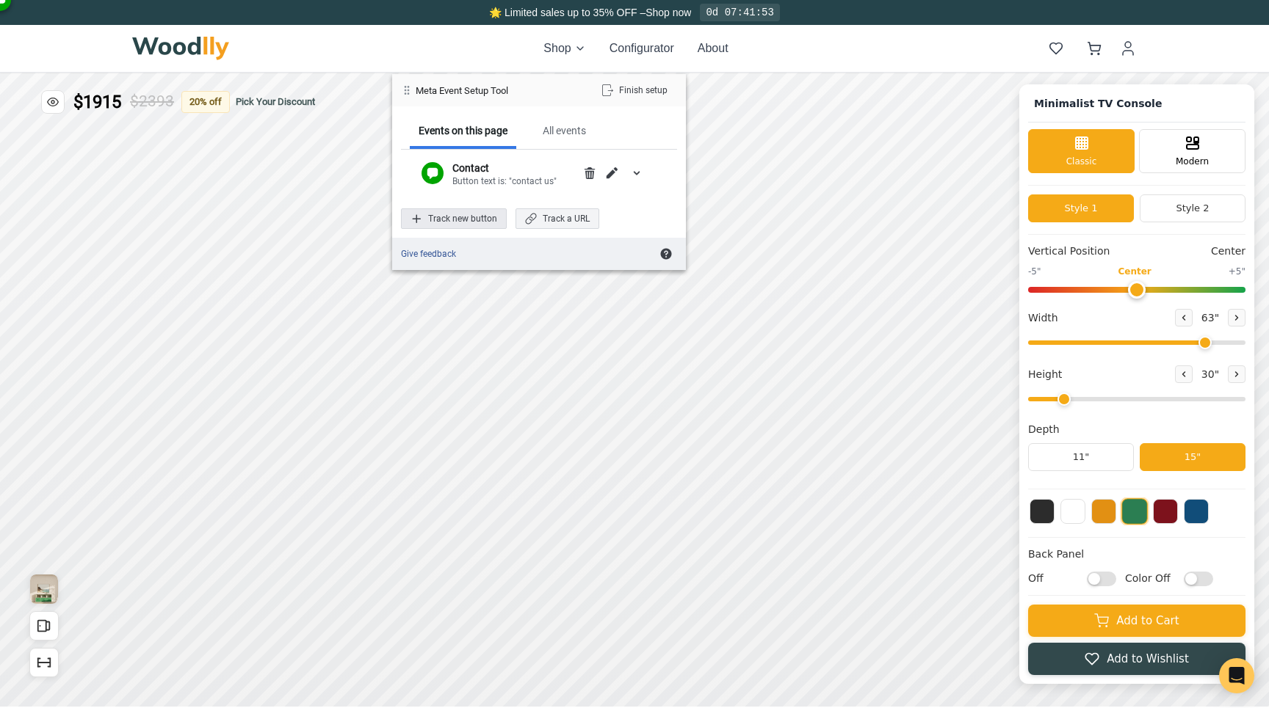
click at [468, 221] on div "Track new button" at bounding box center [454, 219] width 106 height 21
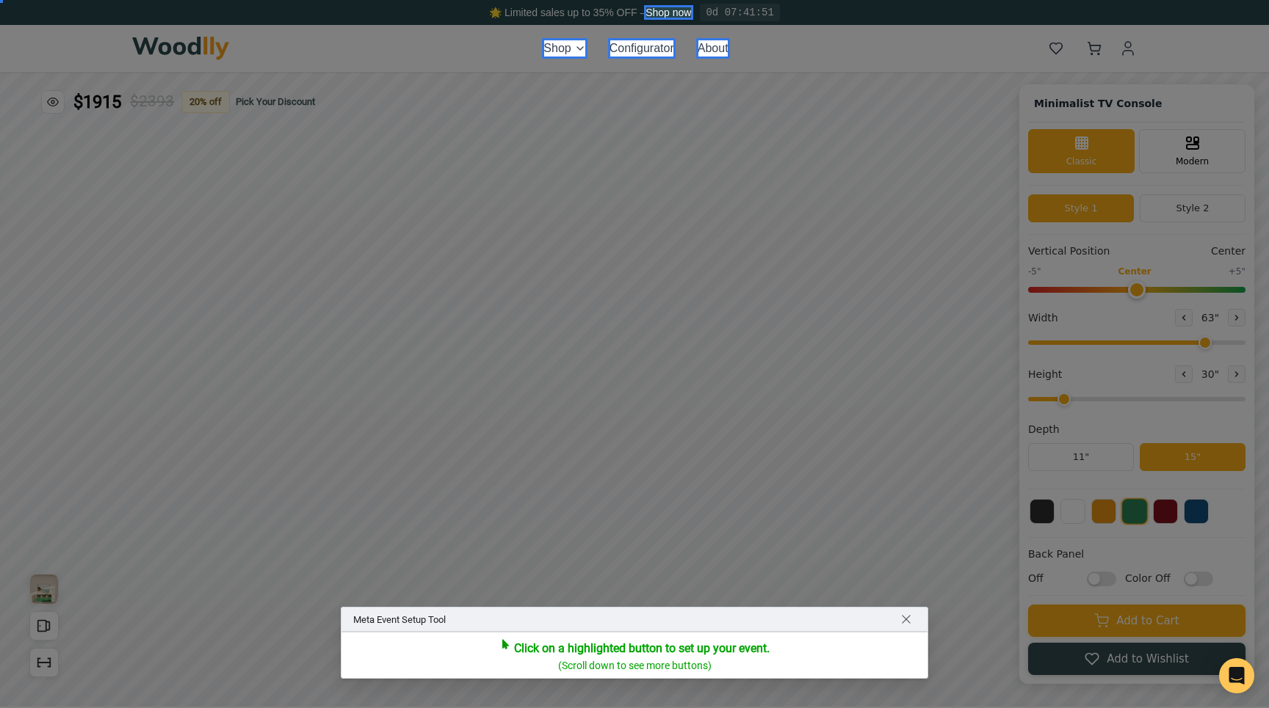
click at [394, 383] on div at bounding box center [634, 354] width 1269 height 708
drag, startPoint x: 47, startPoint y: 632, endPoint x: 98, endPoint y: 632, distance: 51.4
click at [98, 632] on div at bounding box center [634, 354] width 1269 height 708
drag, startPoint x: 1130, startPoint y: 642, endPoint x: 1084, endPoint y: 638, distance: 45.7
click at [1084, 638] on div at bounding box center [634, 354] width 1269 height 708
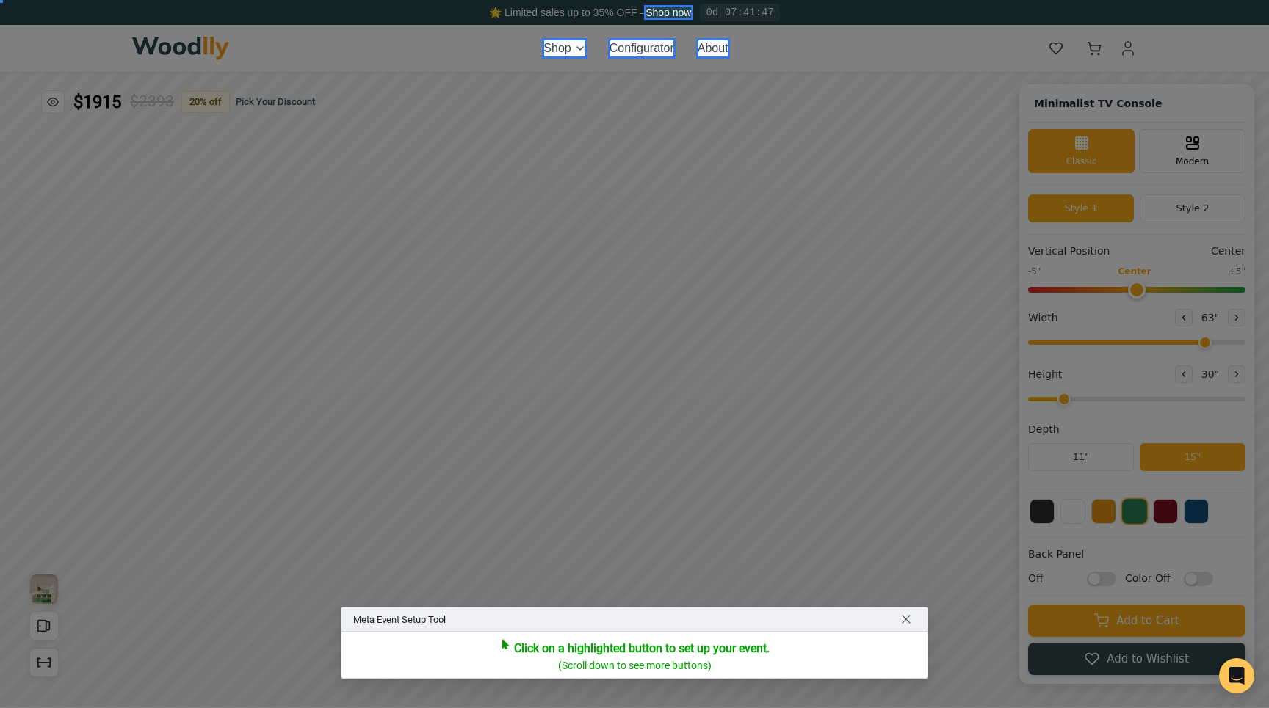
drag, startPoint x: 1131, startPoint y: 624, endPoint x: 1120, endPoint y: 625, distance: 11.0
click at [1130, 625] on div at bounding box center [634, 354] width 1269 height 708
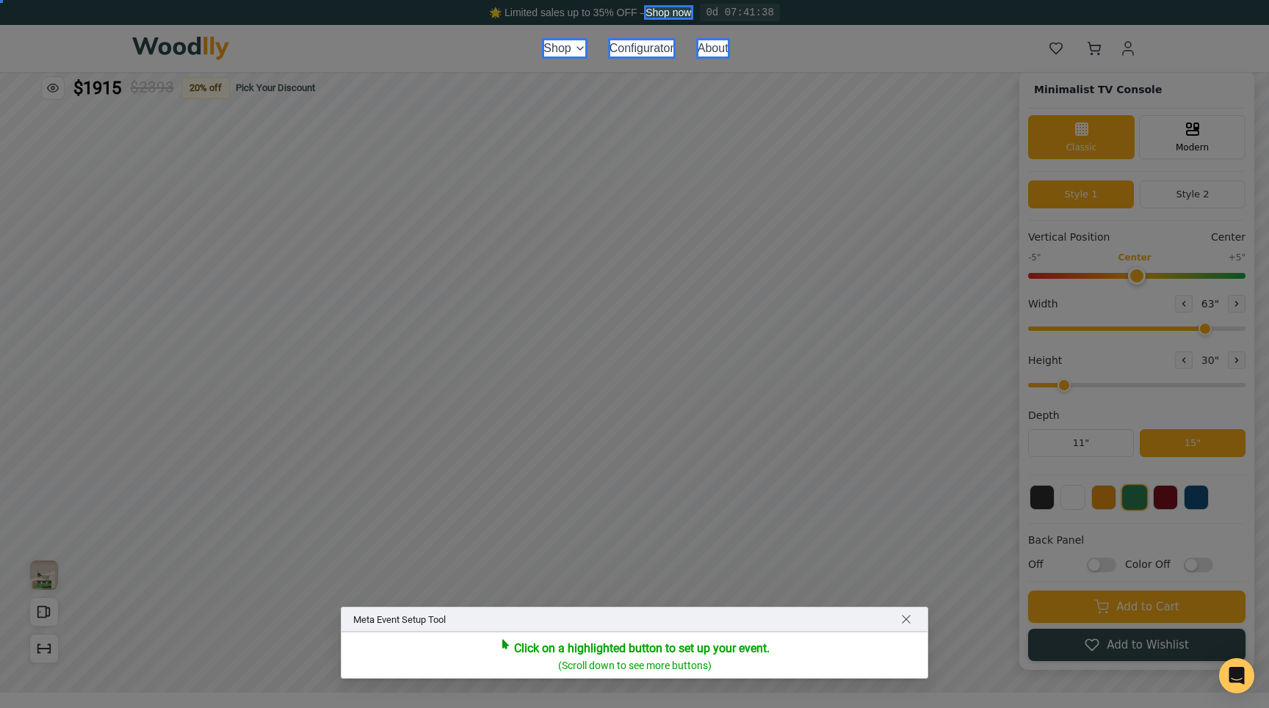
click at [1098, 46] on div at bounding box center [634, 354] width 1269 height 708
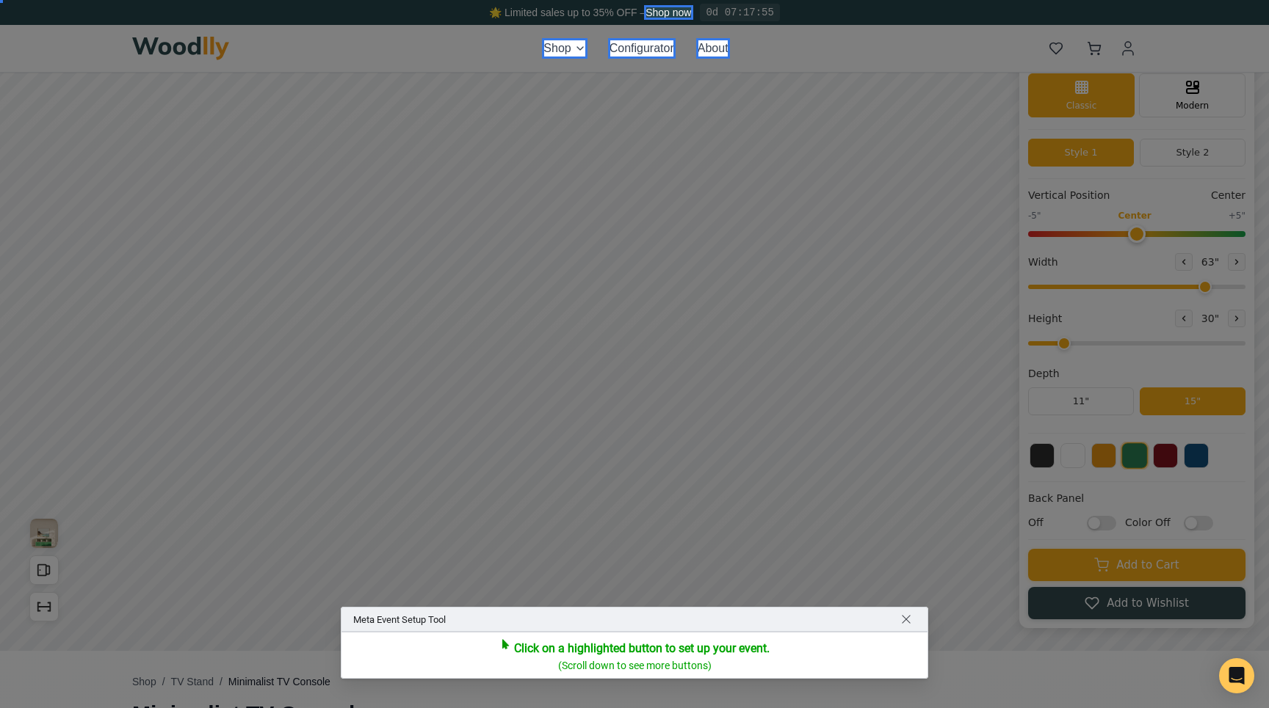
scroll to position [0, 0]
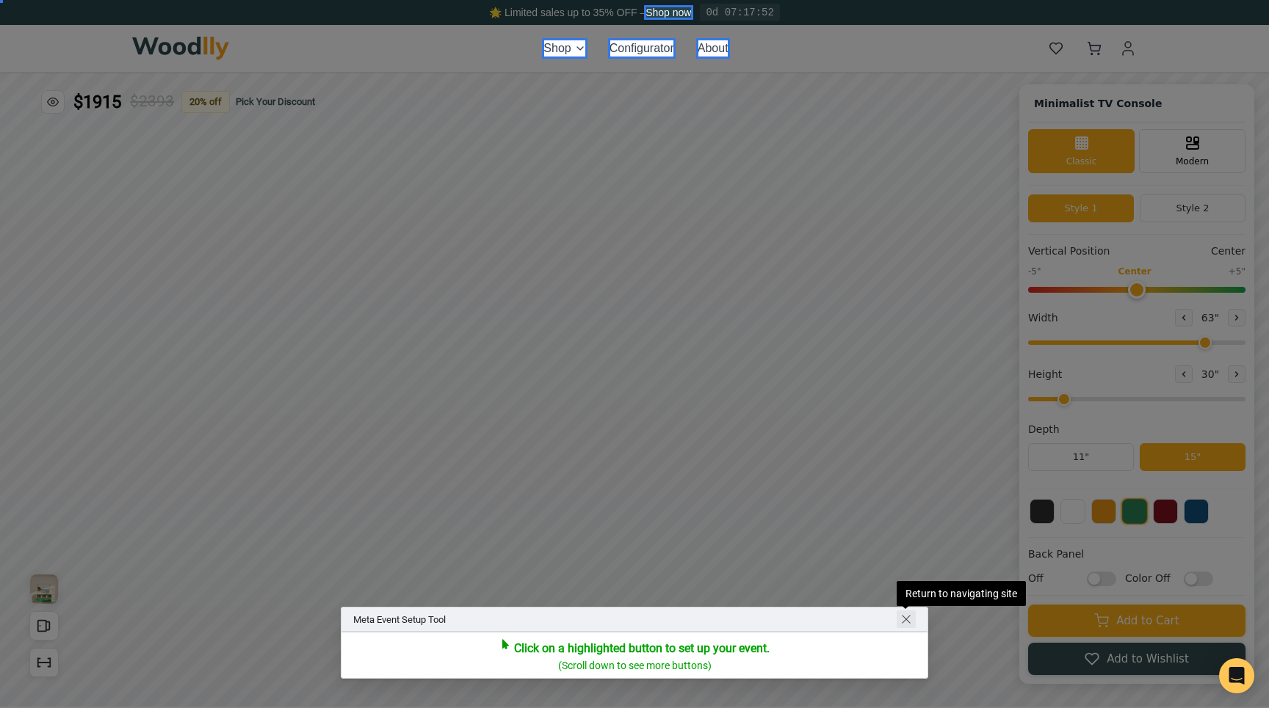
click at [910, 623] on span "Return to navigating site" at bounding box center [906, 620] width 12 height 12
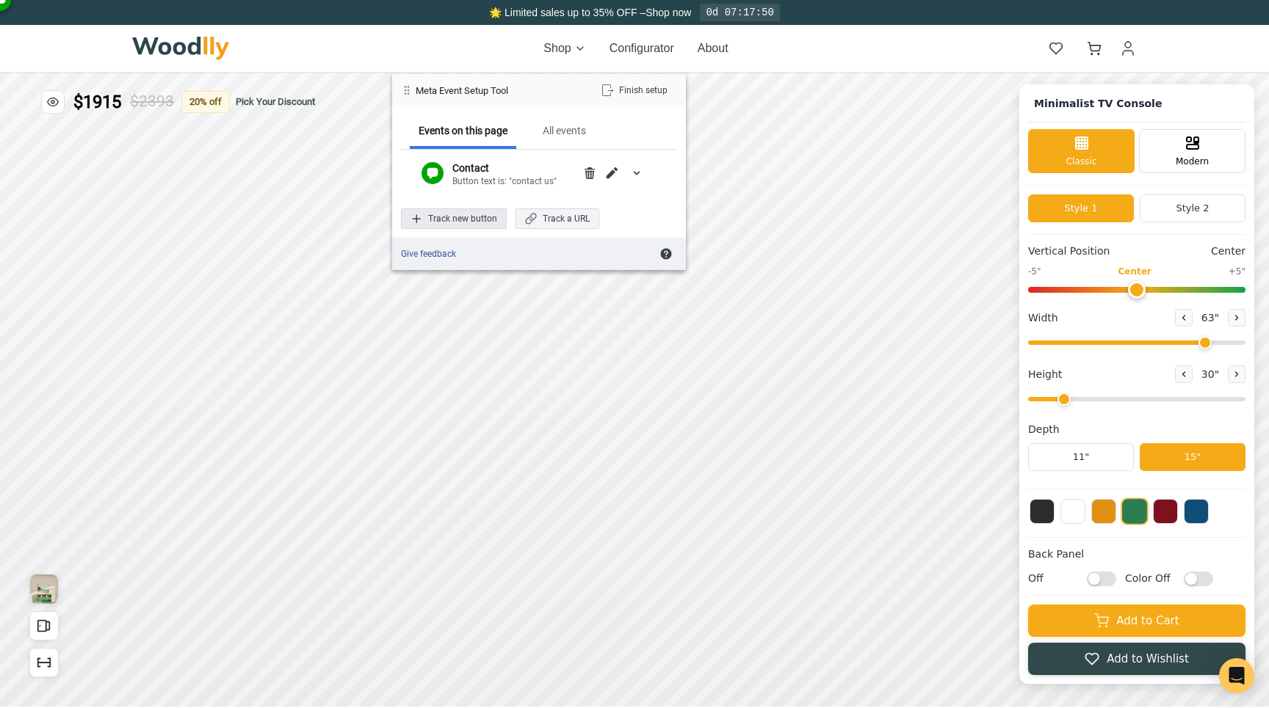
click at [488, 215] on div "Track new button" at bounding box center [454, 219] width 106 height 21
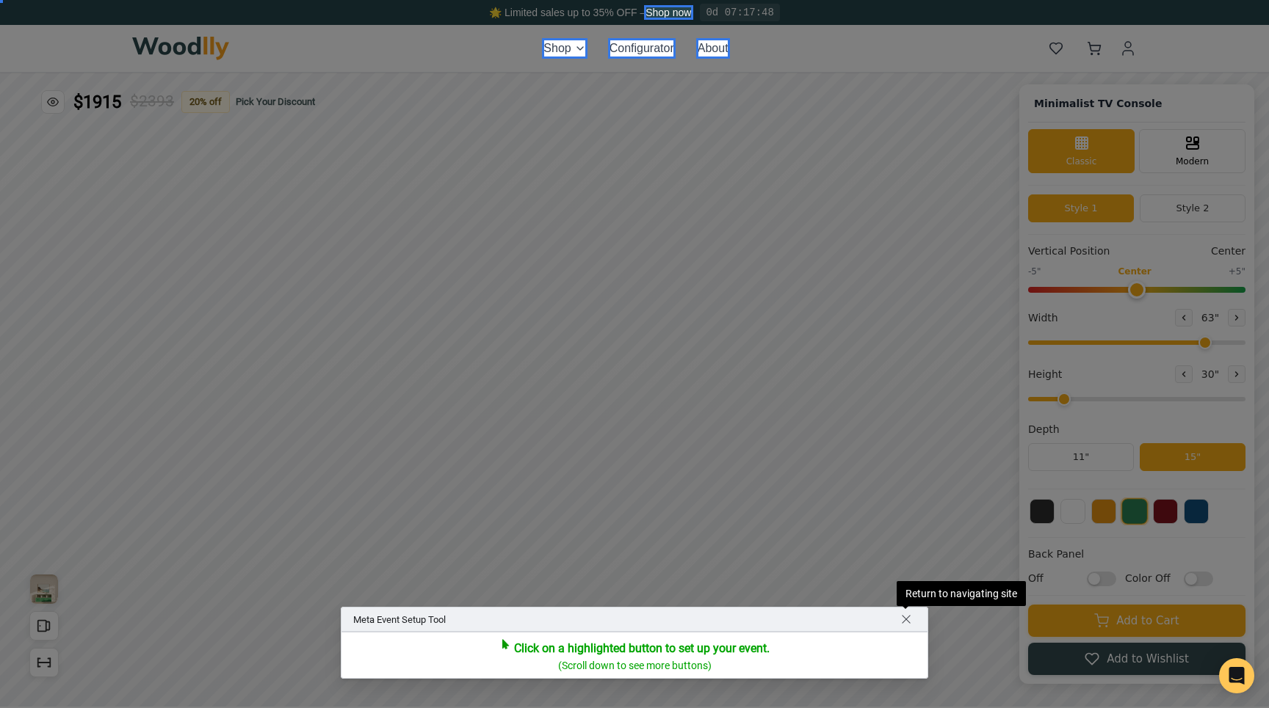
click at [917, 615] on div "Meta Event Setup Tool Return to navigating site" at bounding box center [634, 619] width 587 height 25
click at [907, 615] on span "Return to navigating site" at bounding box center [906, 620] width 12 height 12
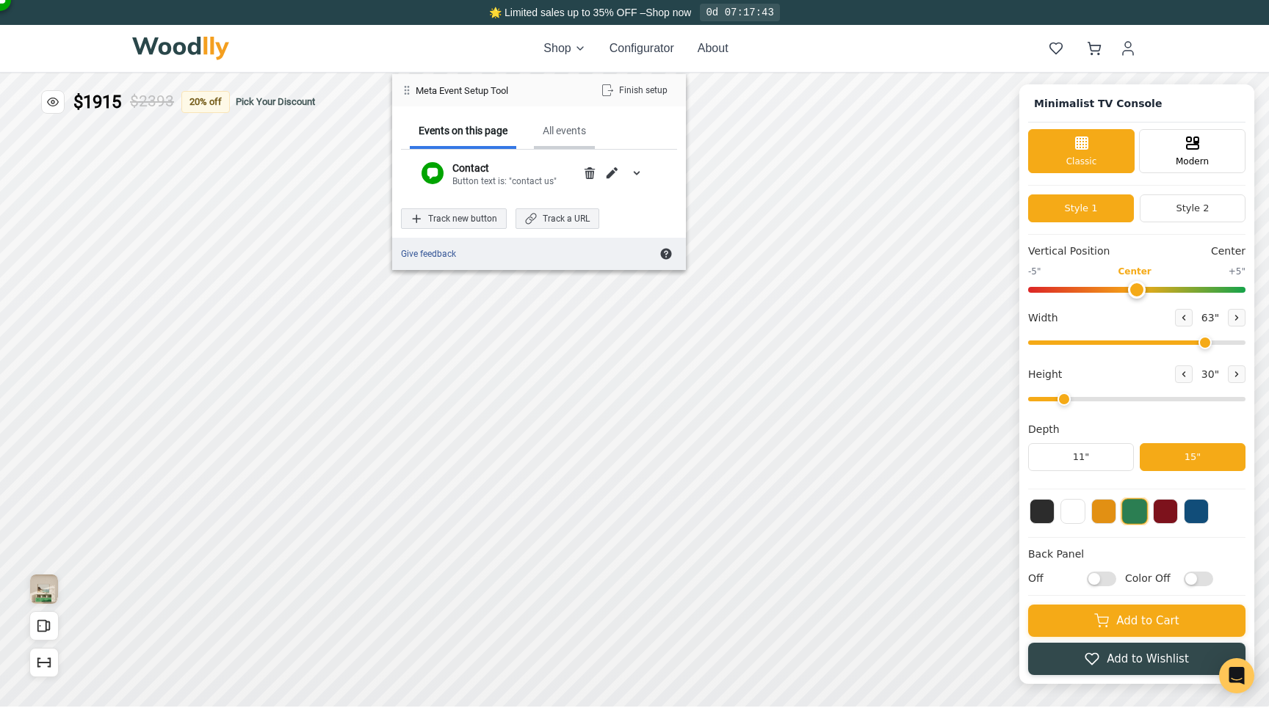
click at [562, 134] on div "All events" at bounding box center [564, 130] width 43 height 13
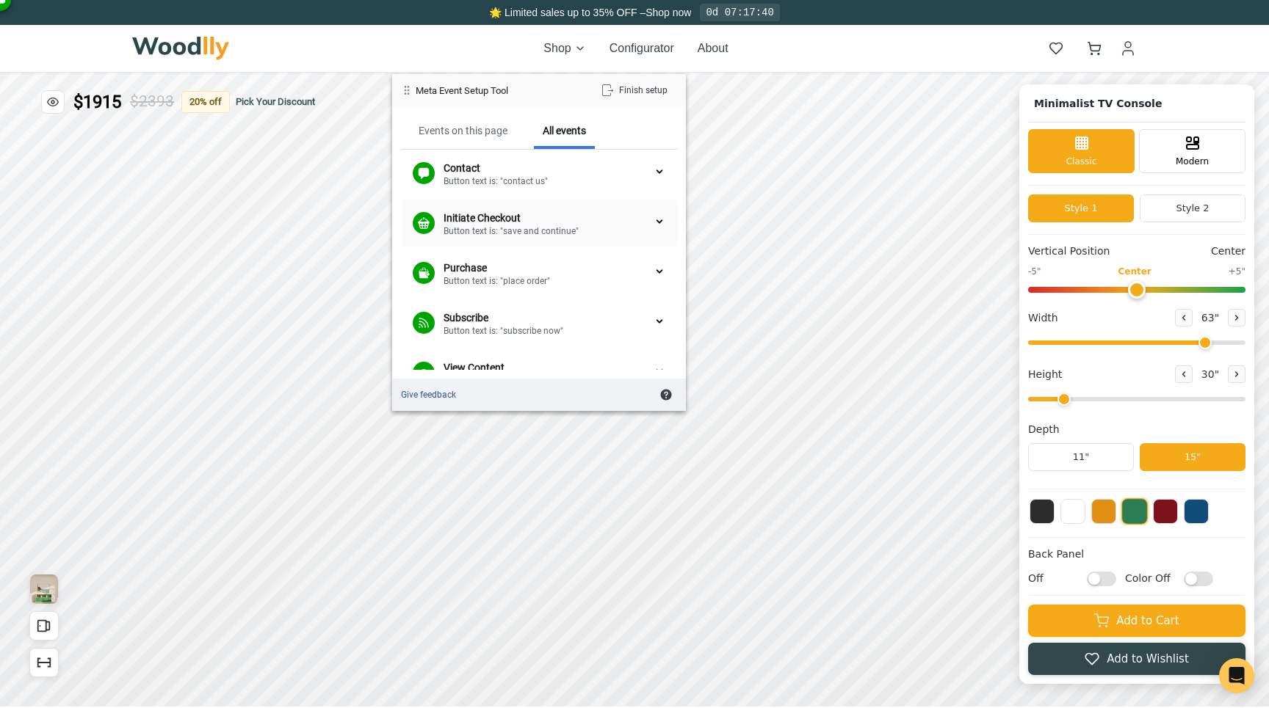
click at [582, 233] on div "Button text is: "save and continue"" at bounding box center [548, 231] width 210 height 13
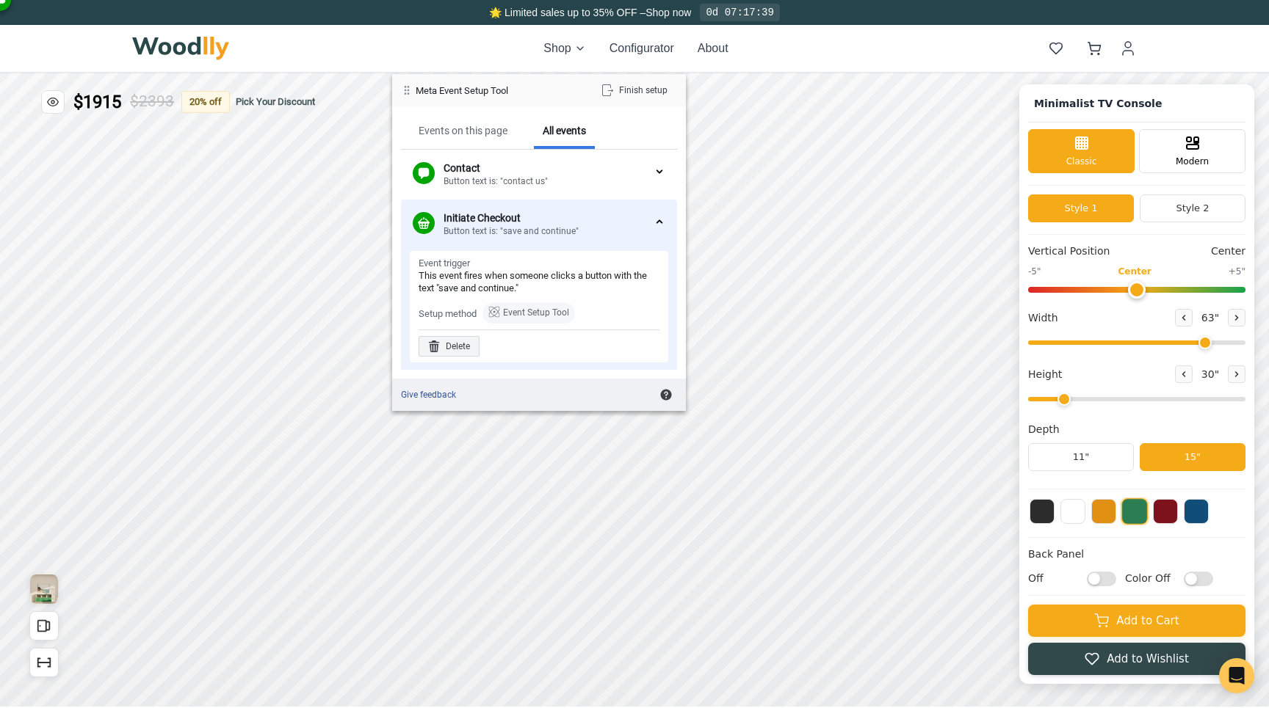
scroll to position [36, 0]
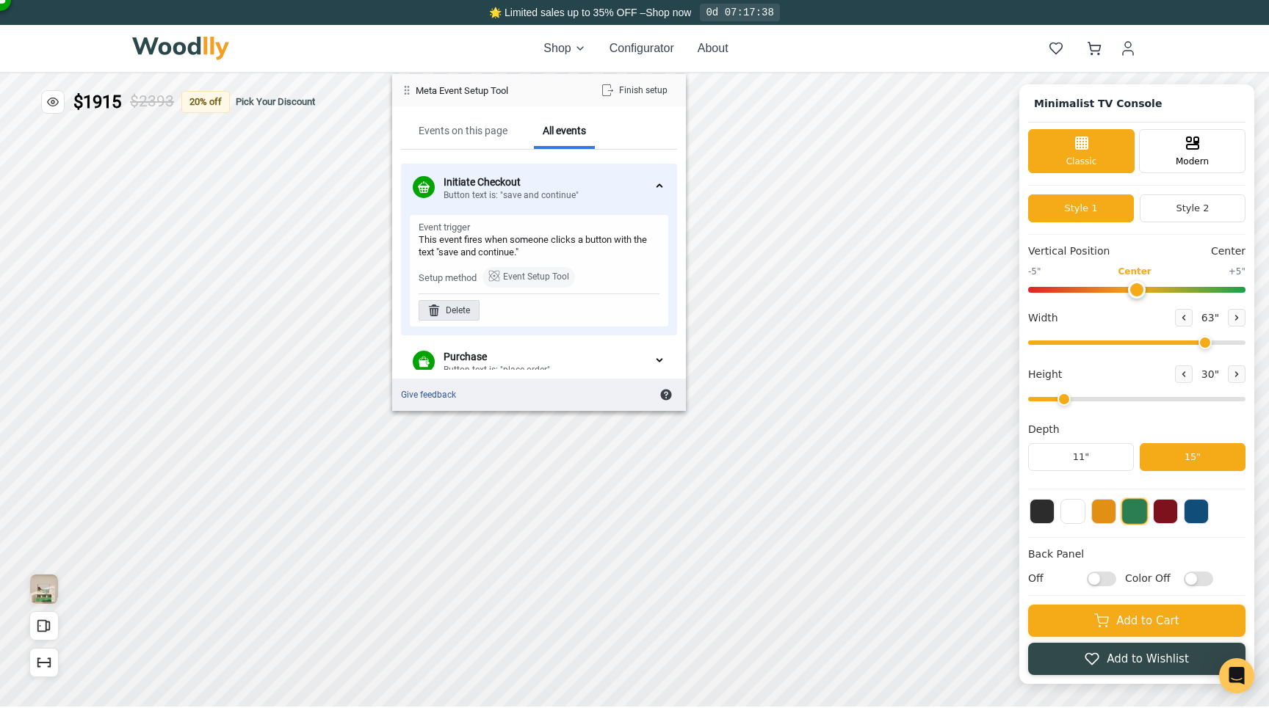
click at [461, 305] on div "Delete" at bounding box center [448, 310] width 61 height 21
click at [595, 312] on div "Delete" at bounding box center [579, 310] width 61 height 21
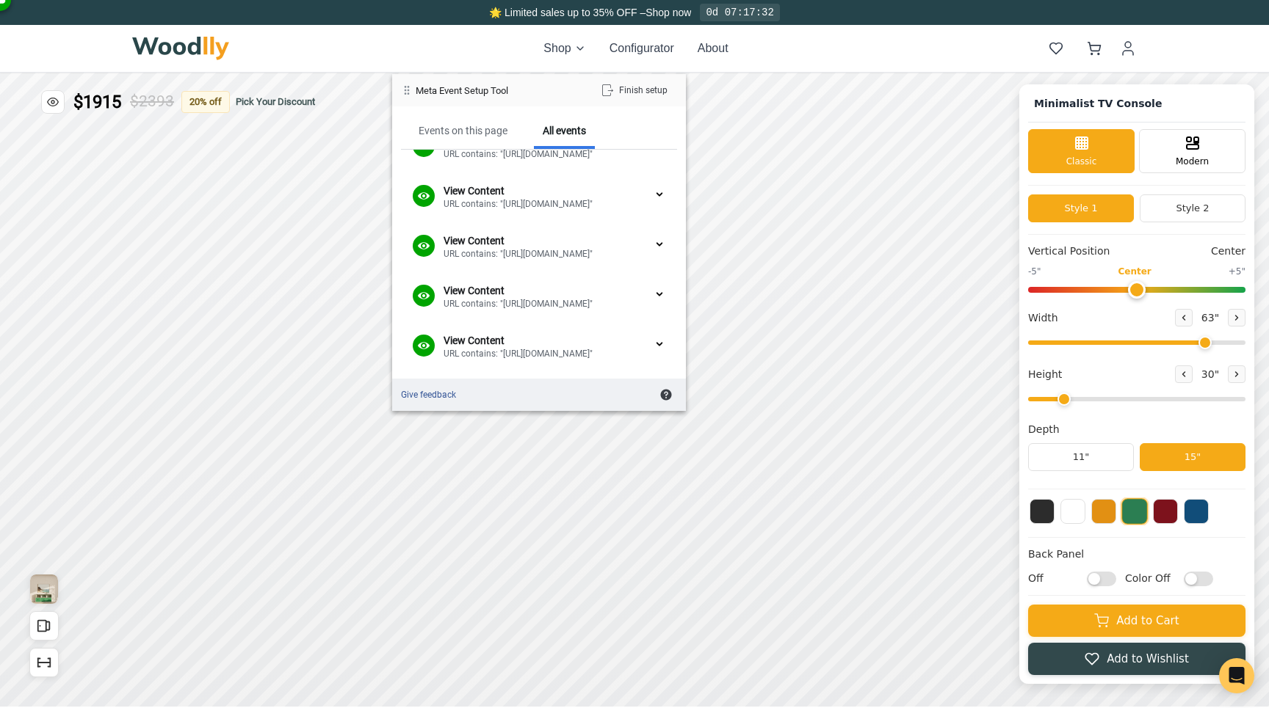
scroll to position [0, 0]
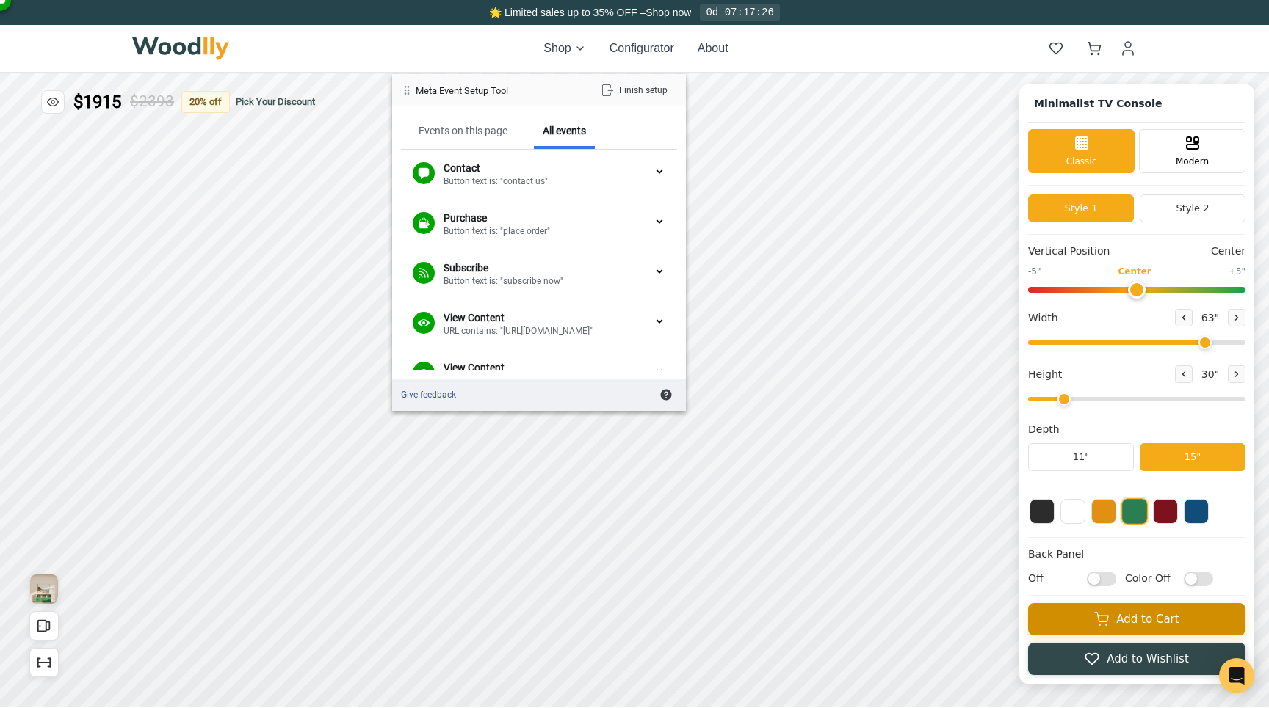
click at [1099, 623] on icon at bounding box center [1101, 619] width 15 height 15
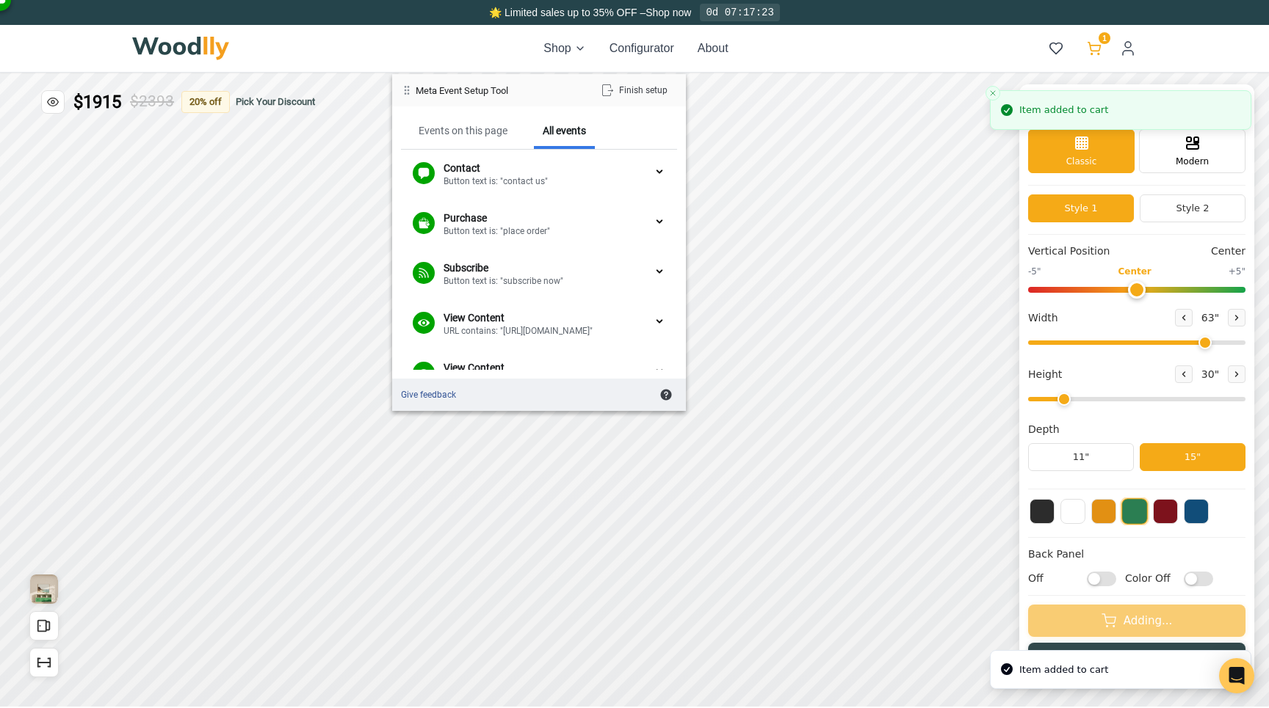
click at [1101, 46] on icon at bounding box center [1094, 48] width 15 height 15
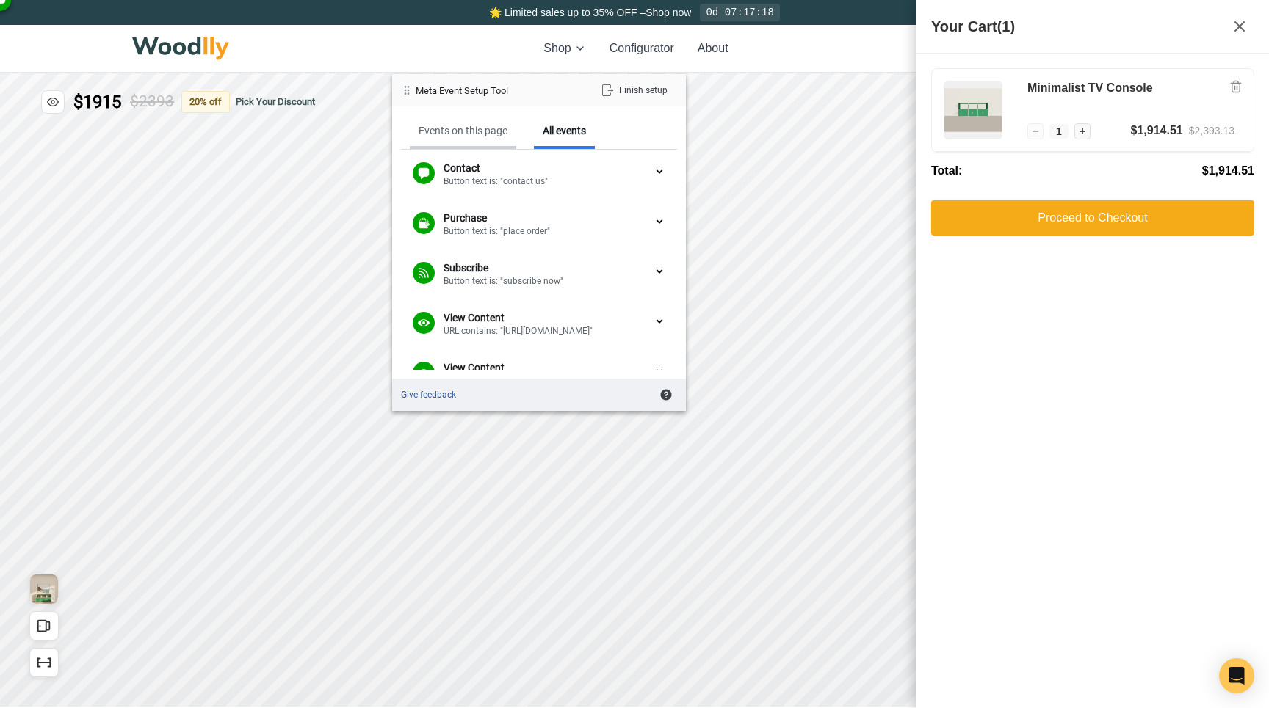
click at [479, 131] on div "Events on this page" at bounding box center [462, 130] width 89 height 13
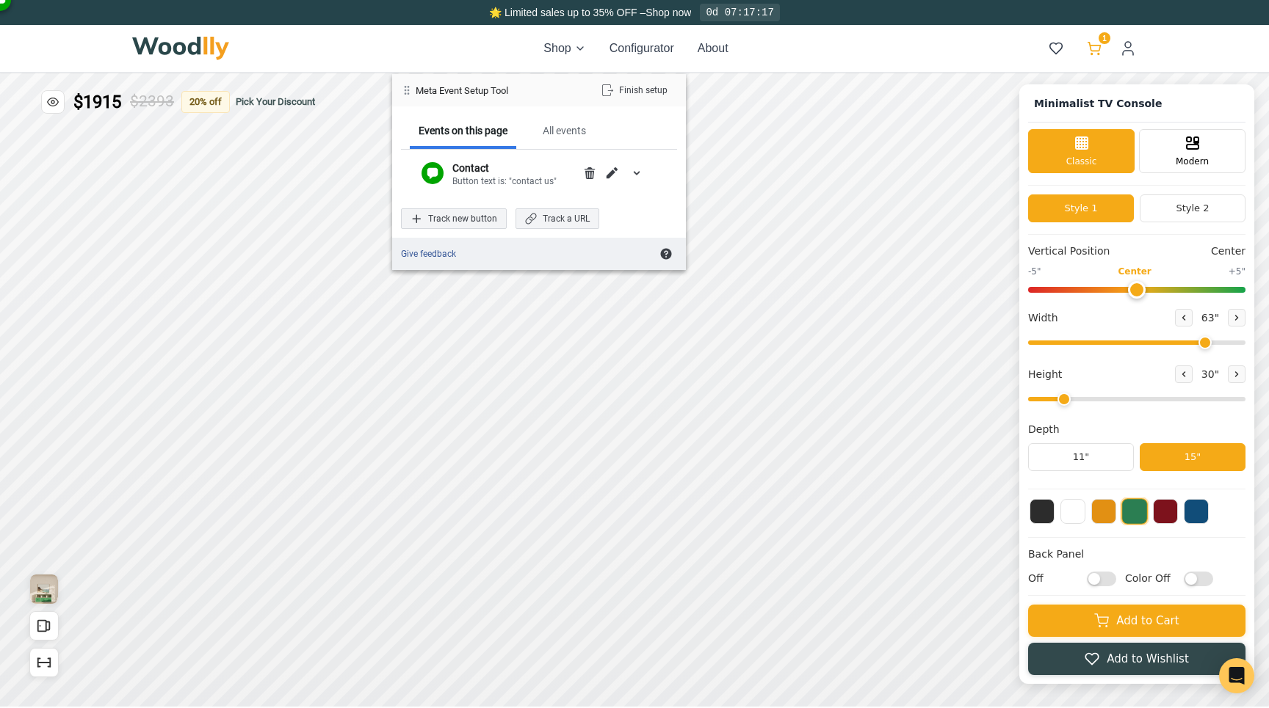
click at [1090, 44] on icon at bounding box center [1094, 47] width 12 height 9
click at [453, 220] on div "Track new button" at bounding box center [454, 219] width 106 height 21
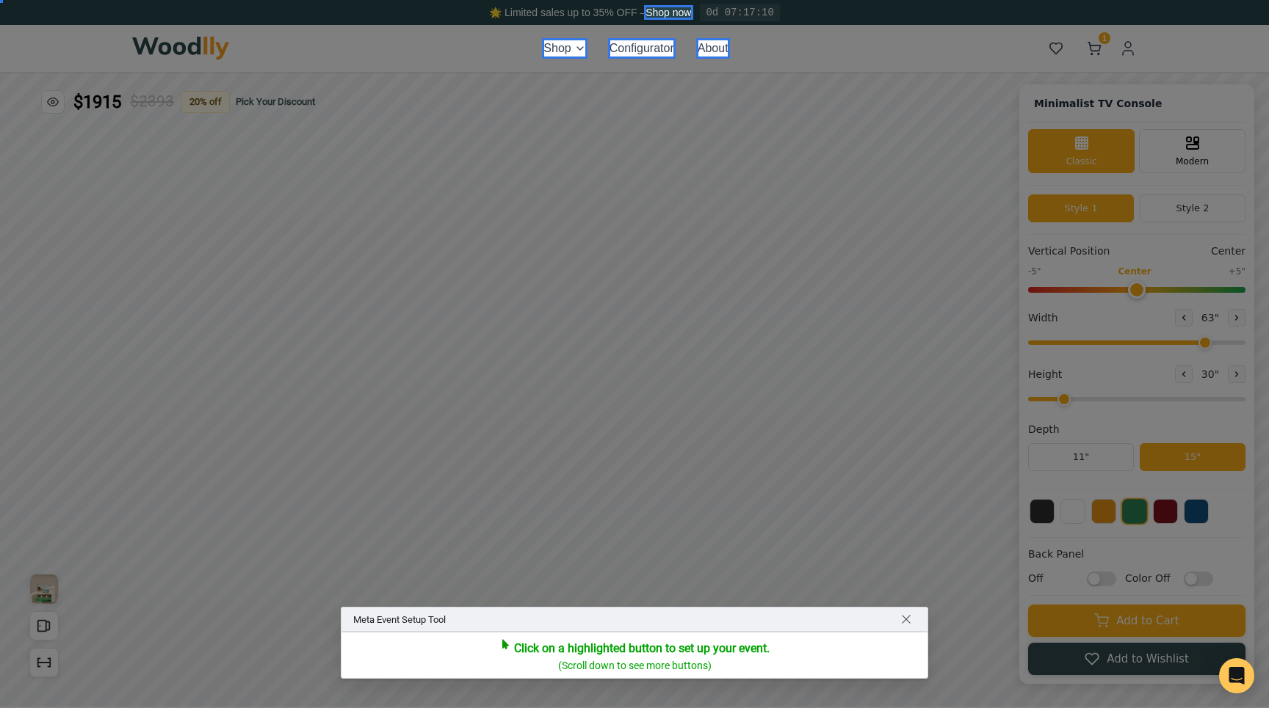
click at [1092, 53] on div at bounding box center [634, 354] width 1269 height 708
click at [907, 620] on span "Return to navigating site" at bounding box center [906, 620] width 12 height 12
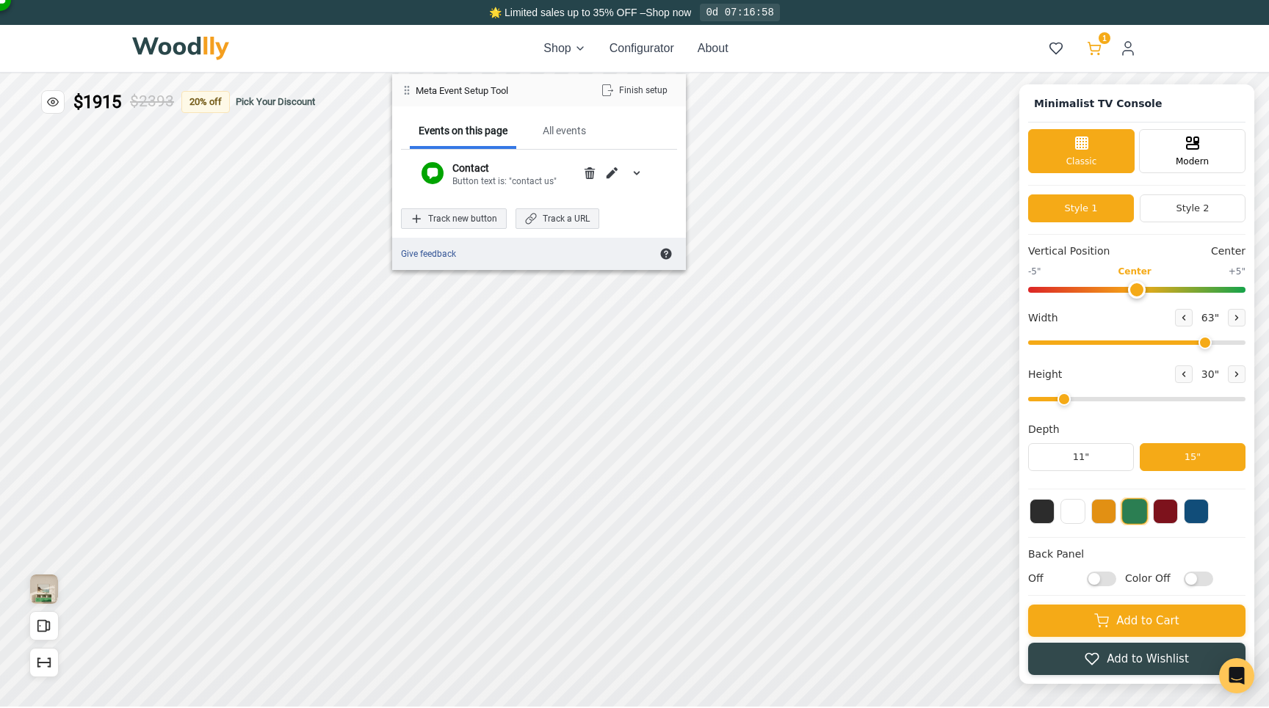
click at [1103, 46] on button "1" at bounding box center [1094, 48] width 26 height 26
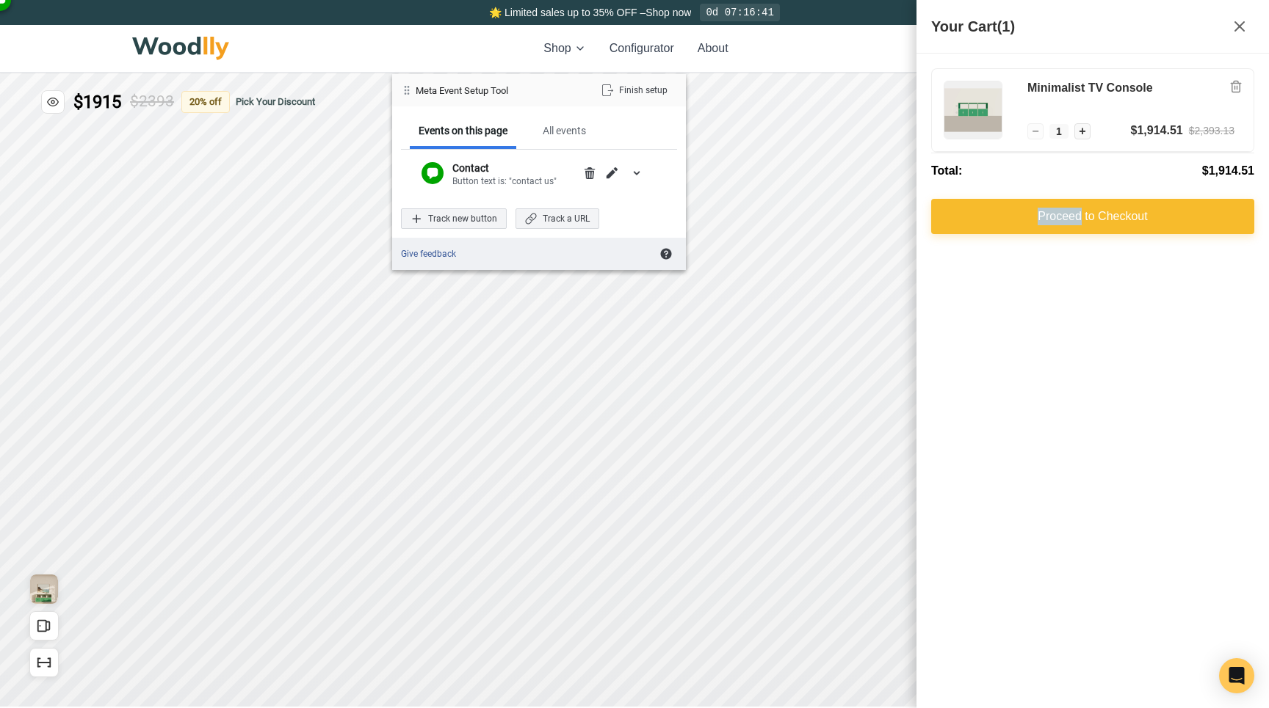
click at [1026, 206] on button "Proceed to Checkout" at bounding box center [1092, 216] width 323 height 35
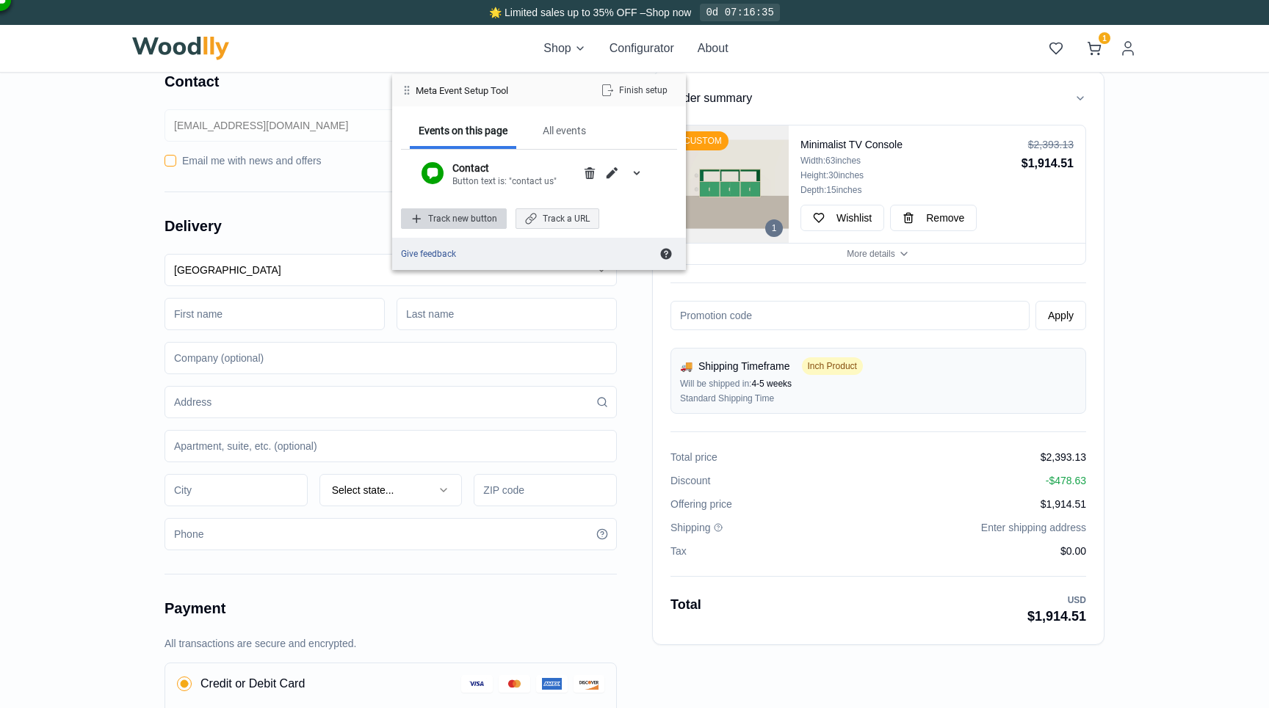
click at [488, 221] on div "Track new button" at bounding box center [454, 219] width 106 height 21
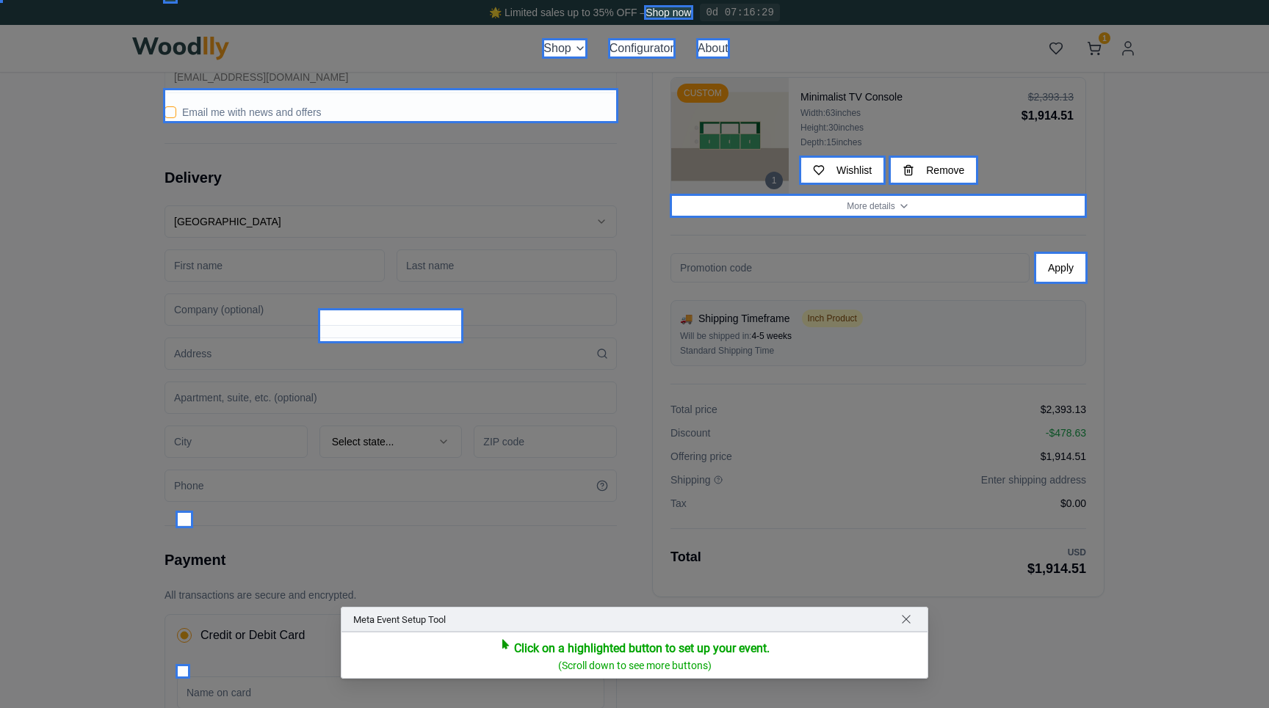
scroll to position [8, 0]
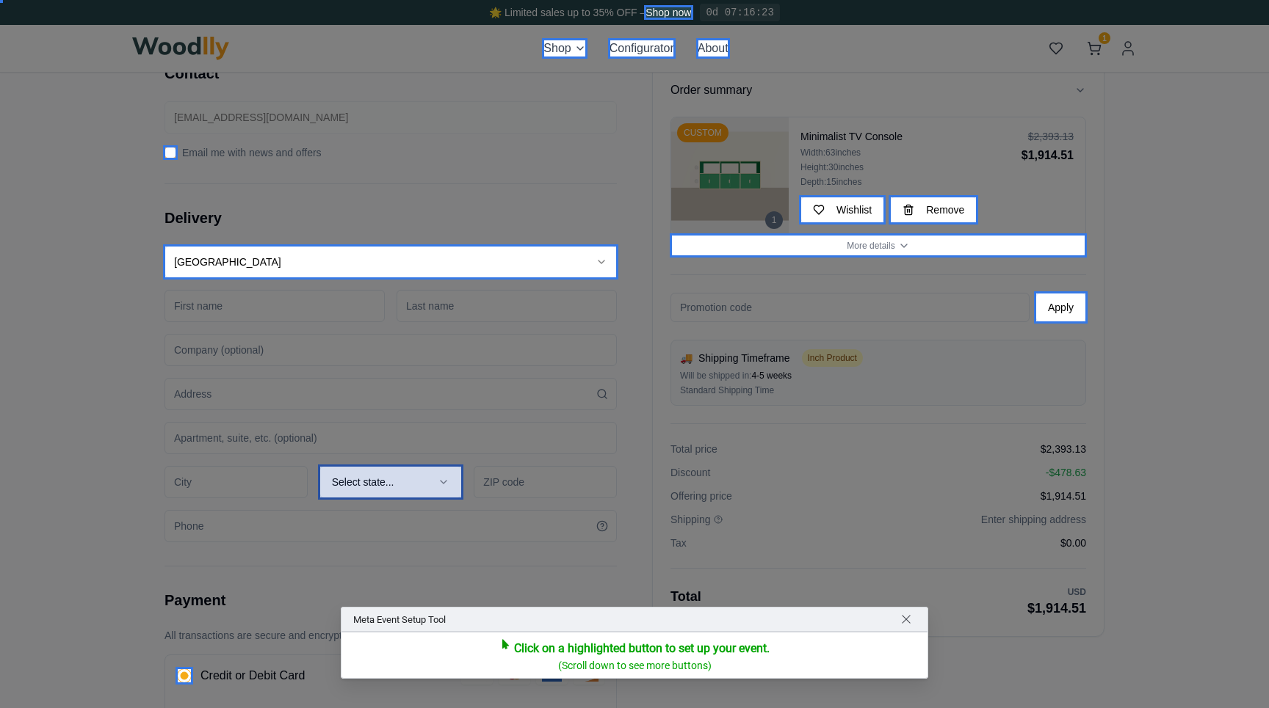
click at [373, 484] on div at bounding box center [391, 482] width 146 height 35
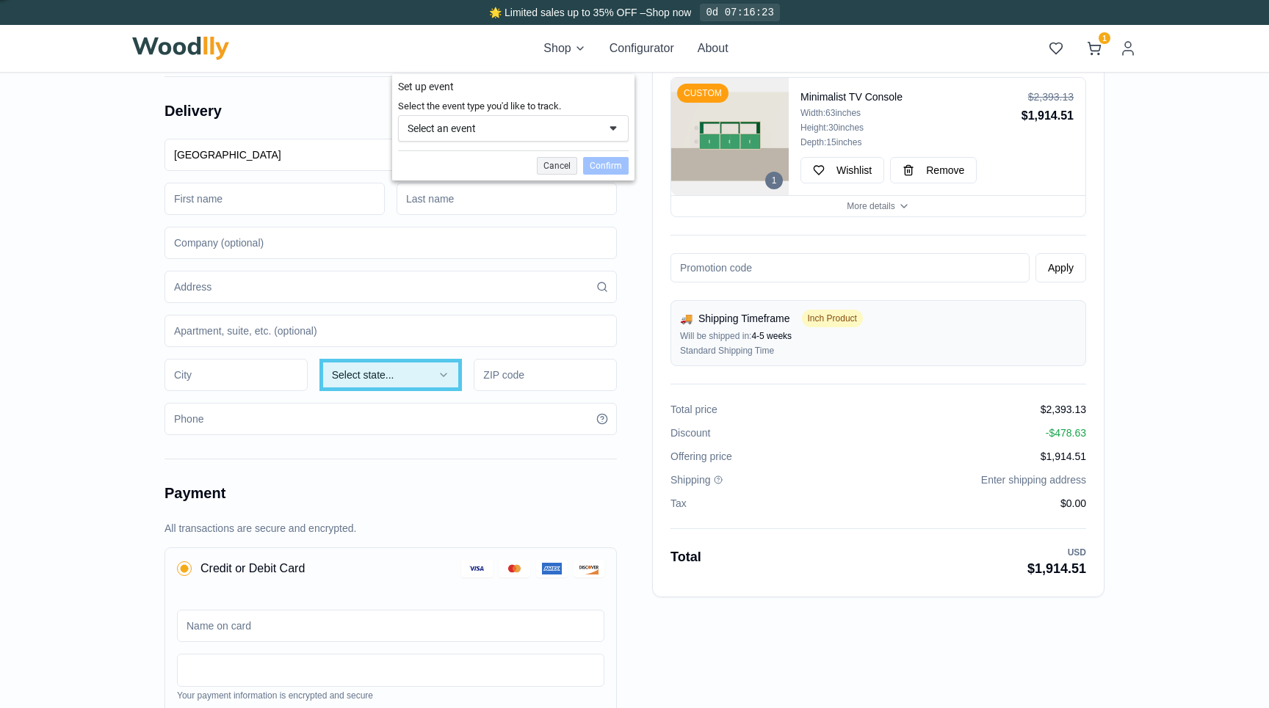
scroll to position [136, 0]
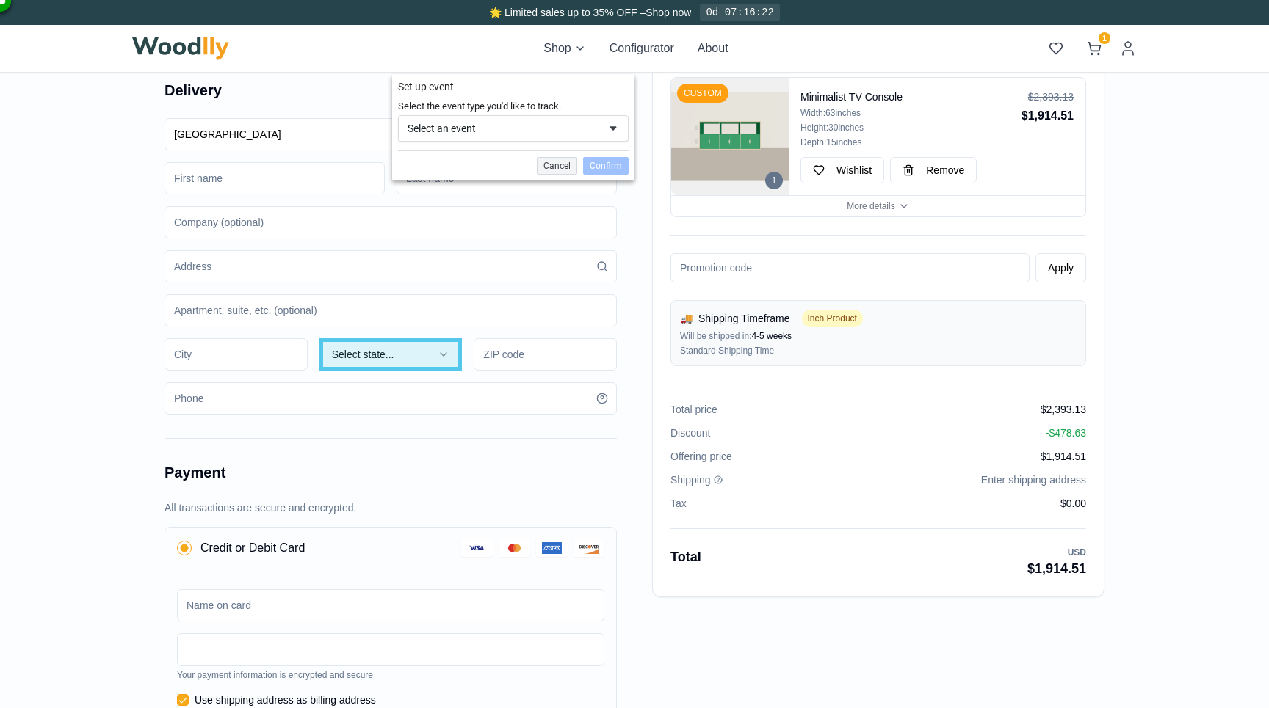
click at [501, 138] on div "Select an event" at bounding box center [513, 128] width 231 height 26
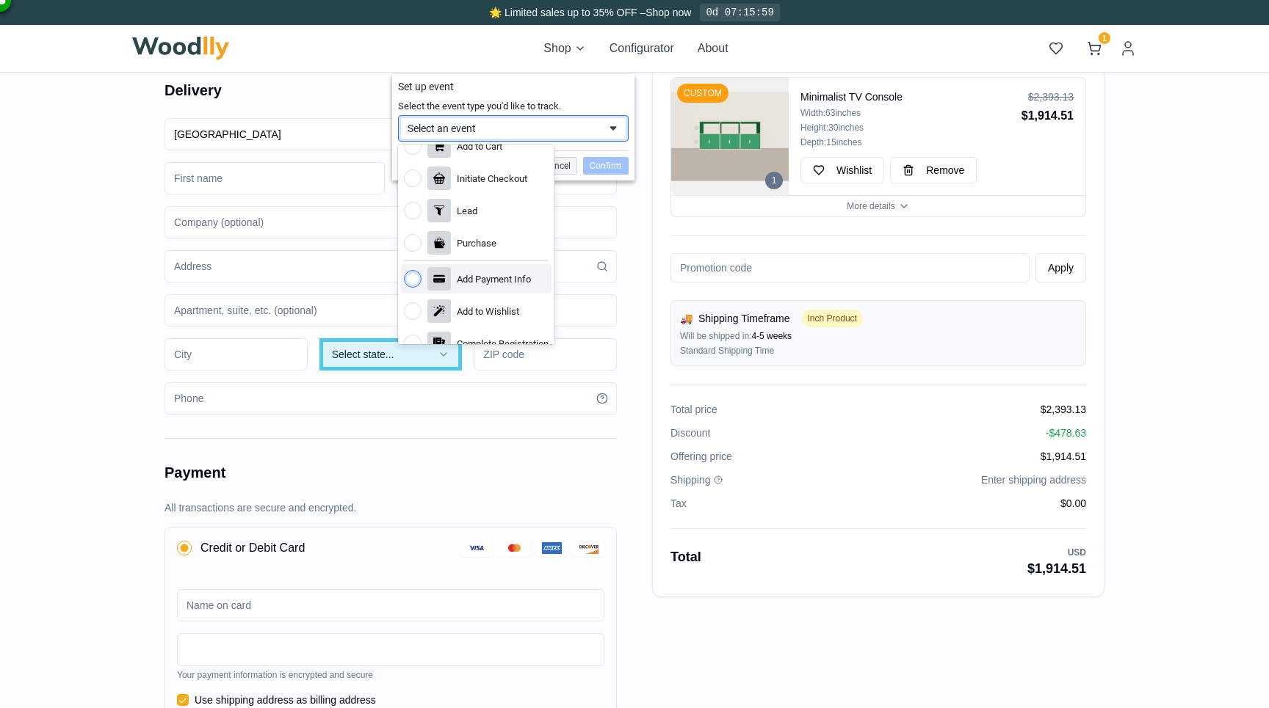
scroll to position [0, 0]
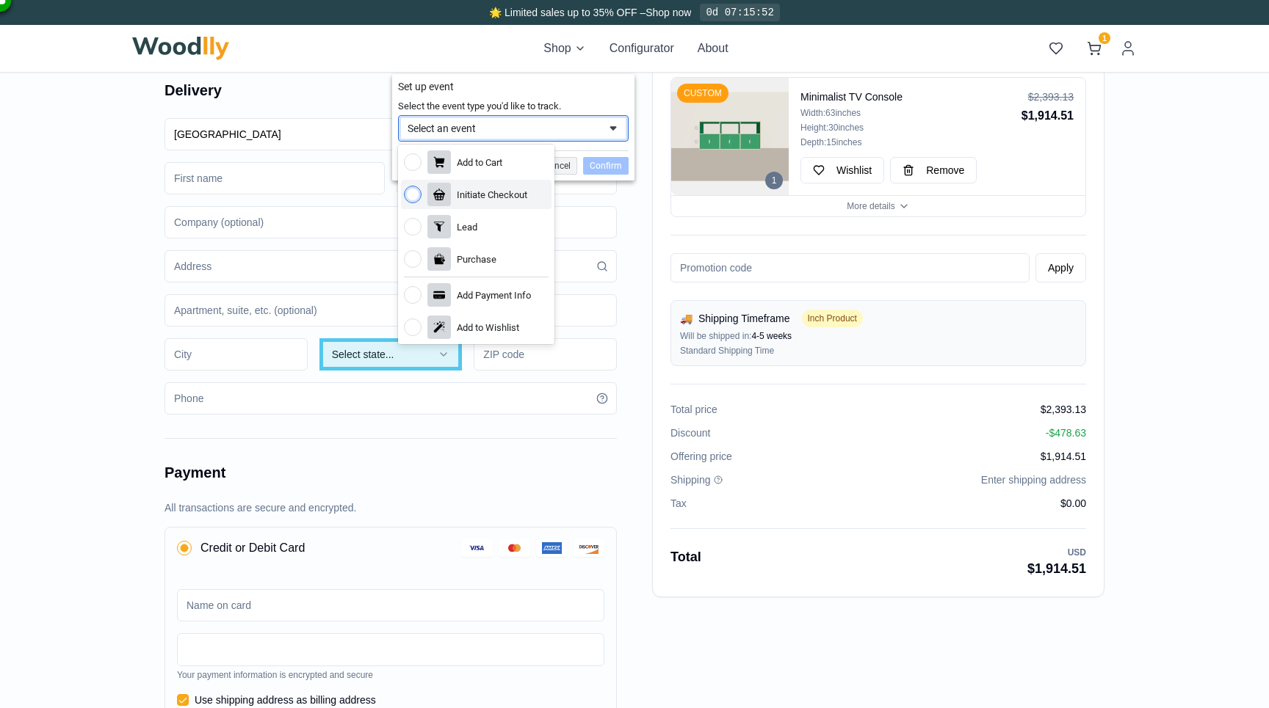
click at [490, 198] on div "Initiate Checkout" at bounding box center [492, 195] width 70 height 12
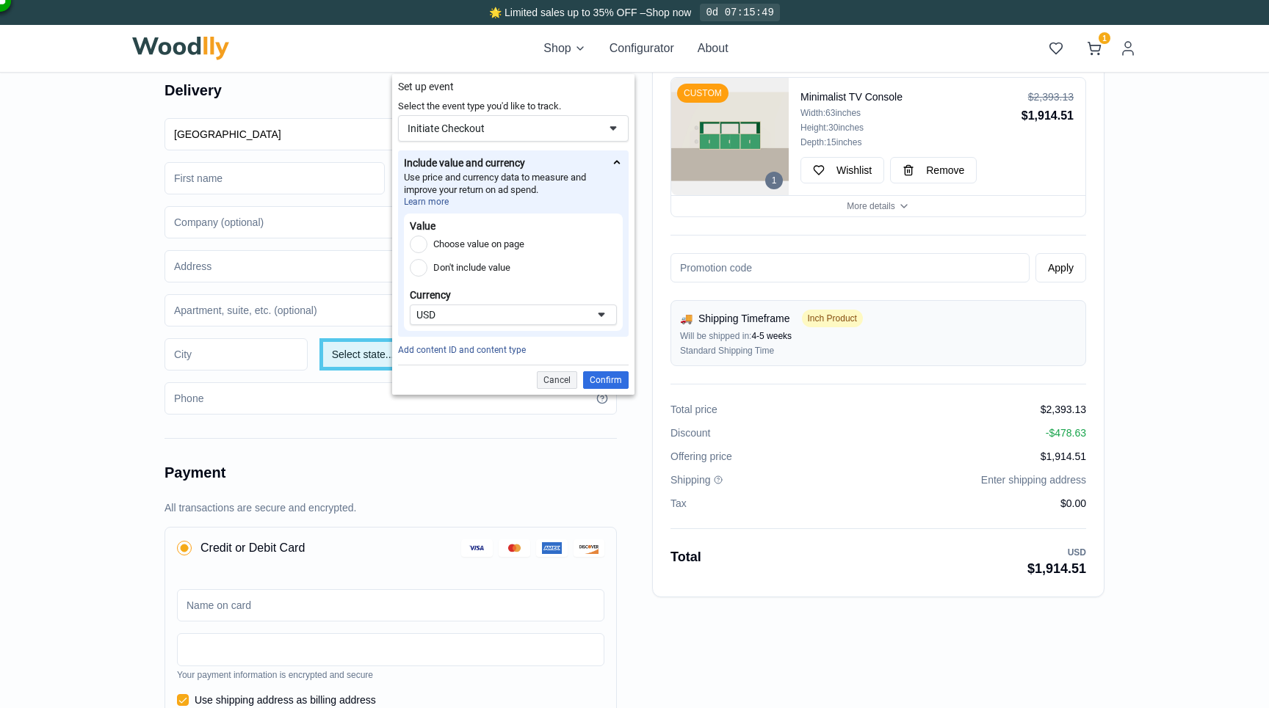
click at [494, 248] on label "Choose value on page" at bounding box center [478, 245] width 91 height 18
click at [427, 248] on input "Choose value on page" at bounding box center [419, 245] width 18 height 18
radio input "true"
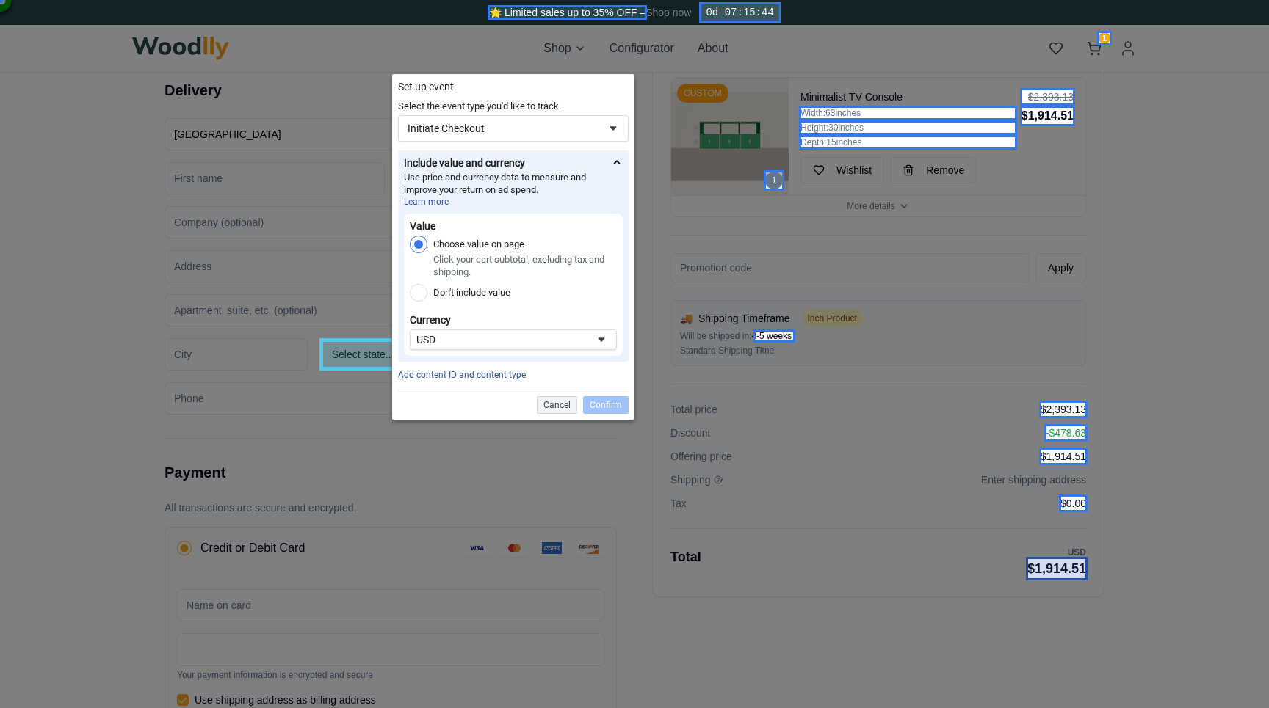
click at [1040, 571] on div at bounding box center [1057, 568] width 62 height 23
click at [1052, 566] on div at bounding box center [1057, 568] width 62 height 23
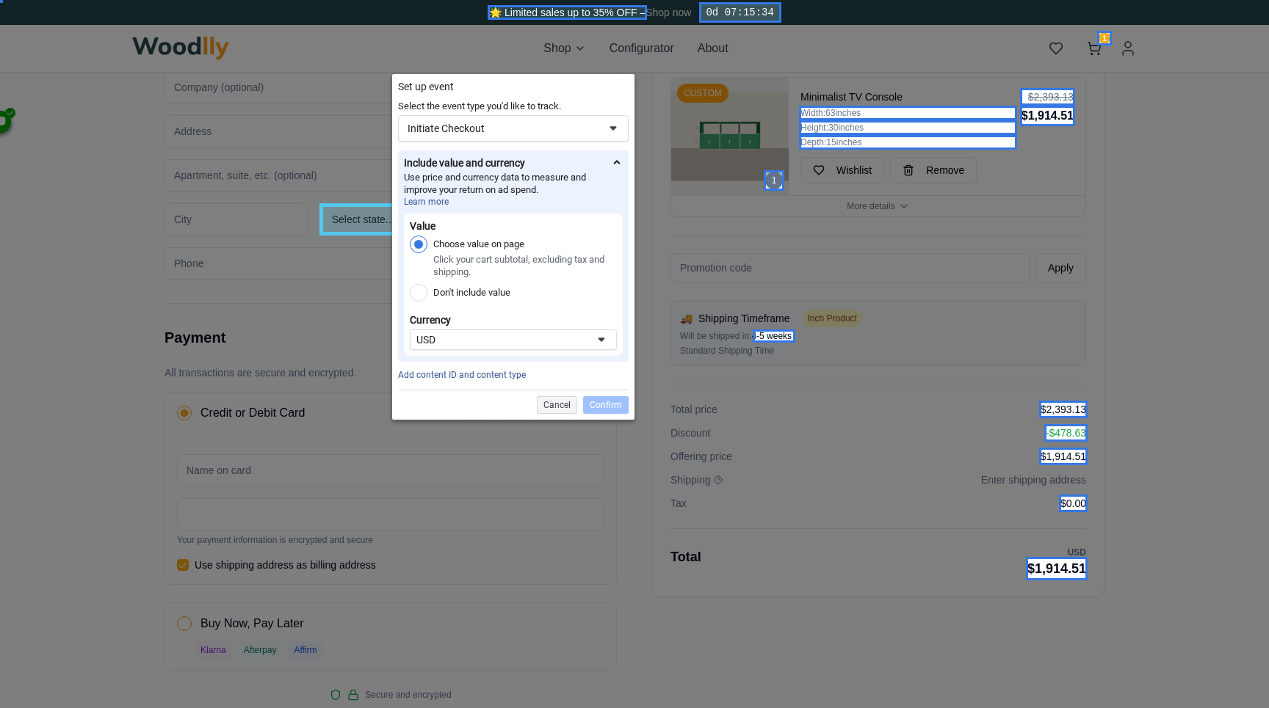
scroll to position [393, 0]
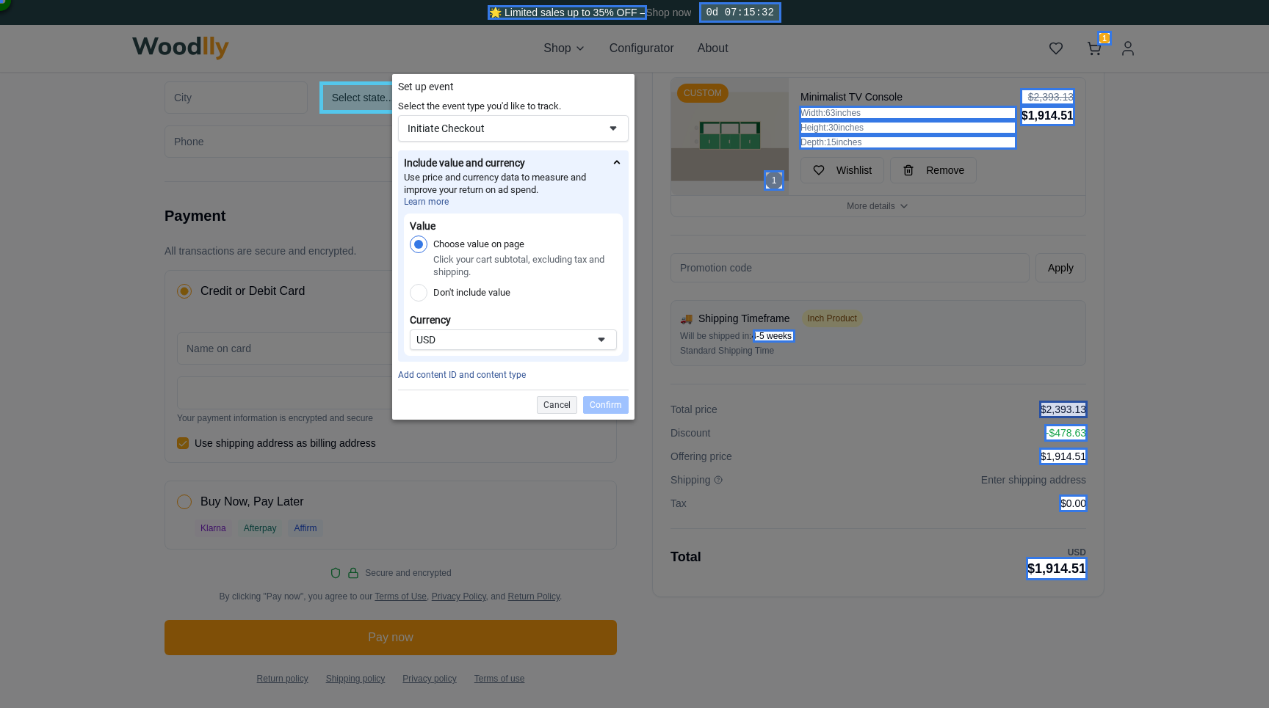
click at [1070, 406] on div at bounding box center [1063, 410] width 48 height 18
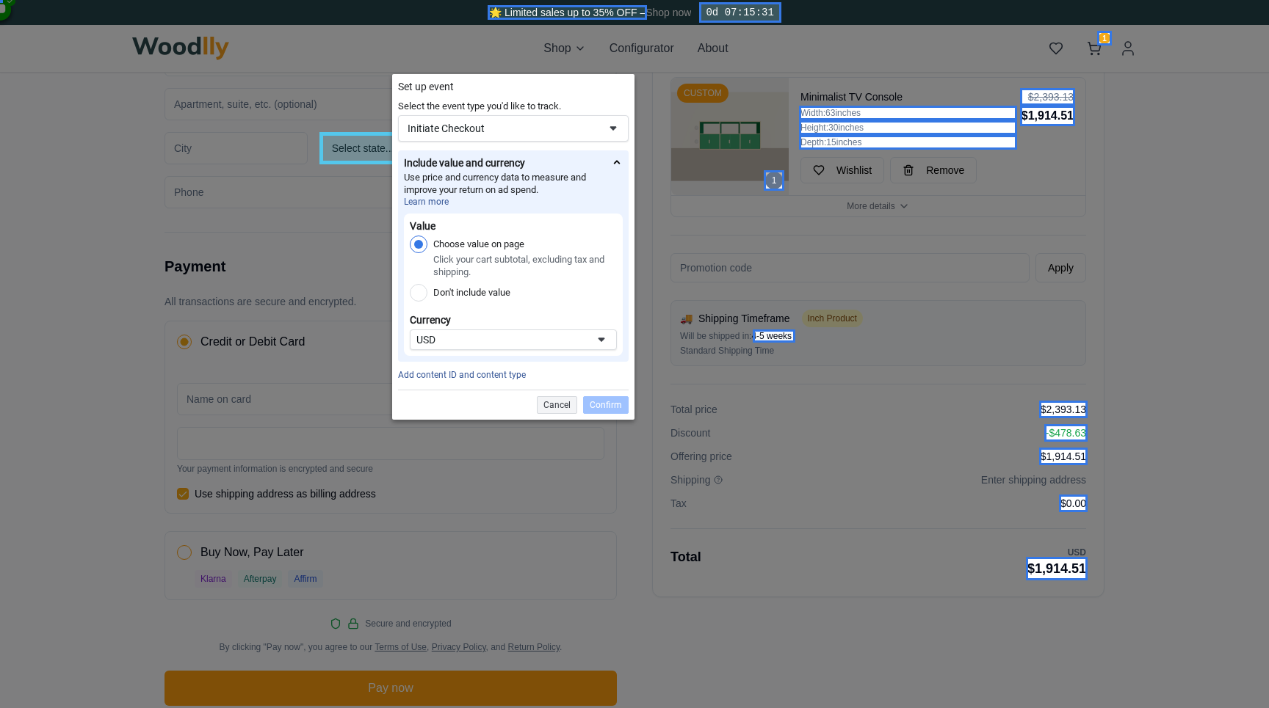
scroll to position [309, 0]
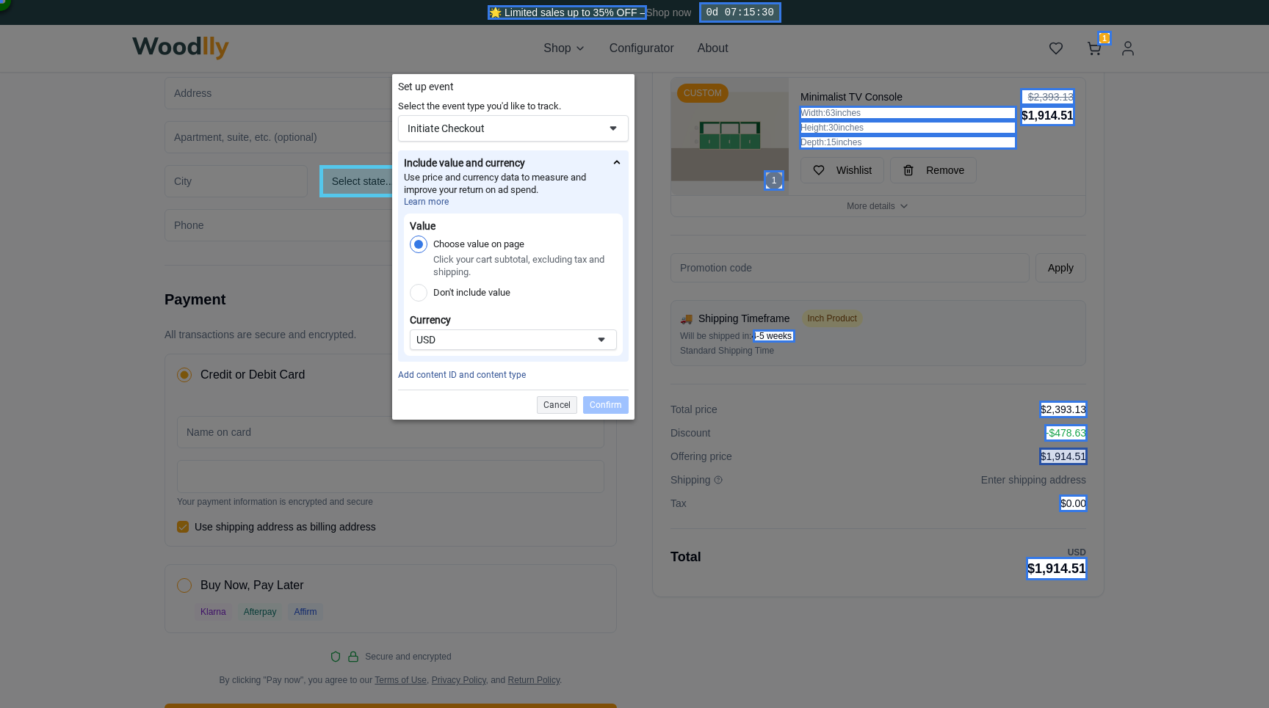
click at [1063, 457] on div at bounding box center [1063, 457] width 48 height 18
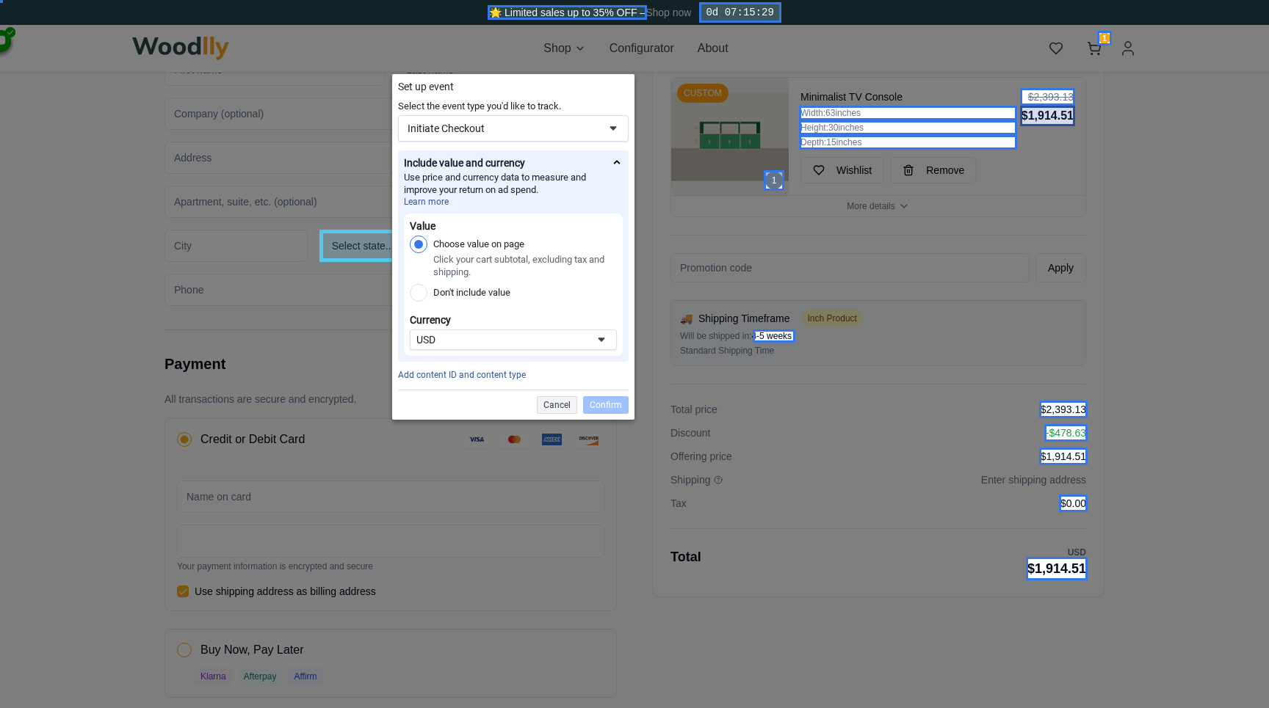
scroll to position [242, 0]
click at [1045, 95] on div at bounding box center [1047, 97] width 55 height 18
click at [1045, 112] on div at bounding box center [1047, 116] width 55 height 21
click at [775, 336] on div at bounding box center [774, 336] width 43 height 13
click at [1038, 565] on div at bounding box center [1057, 568] width 62 height 23
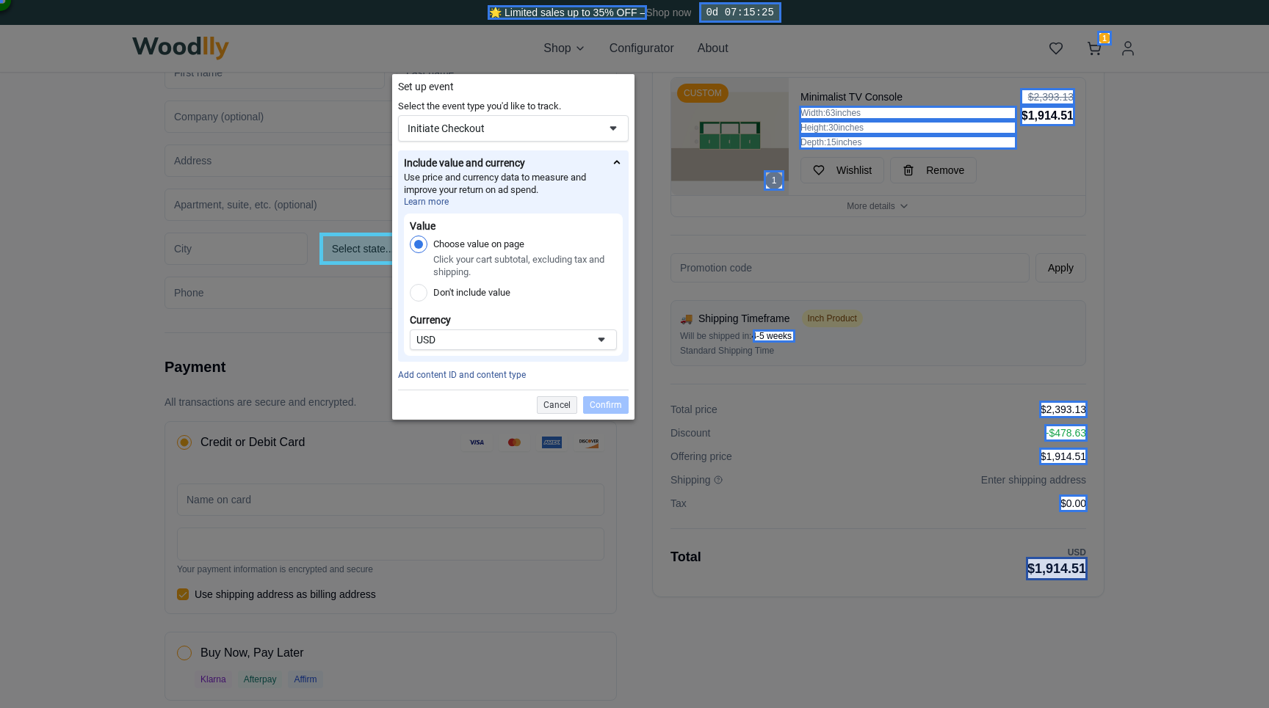
click at [1038, 565] on div at bounding box center [1057, 568] width 62 height 23
click at [471, 302] on div "Choose value on page Click your cart subtotal, excluding tax and shipping. Don'…" at bounding box center [513, 272] width 207 height 72
click at [463, 299] on label "Don't include value" at bounding box center [471, 293] width 77 height 18
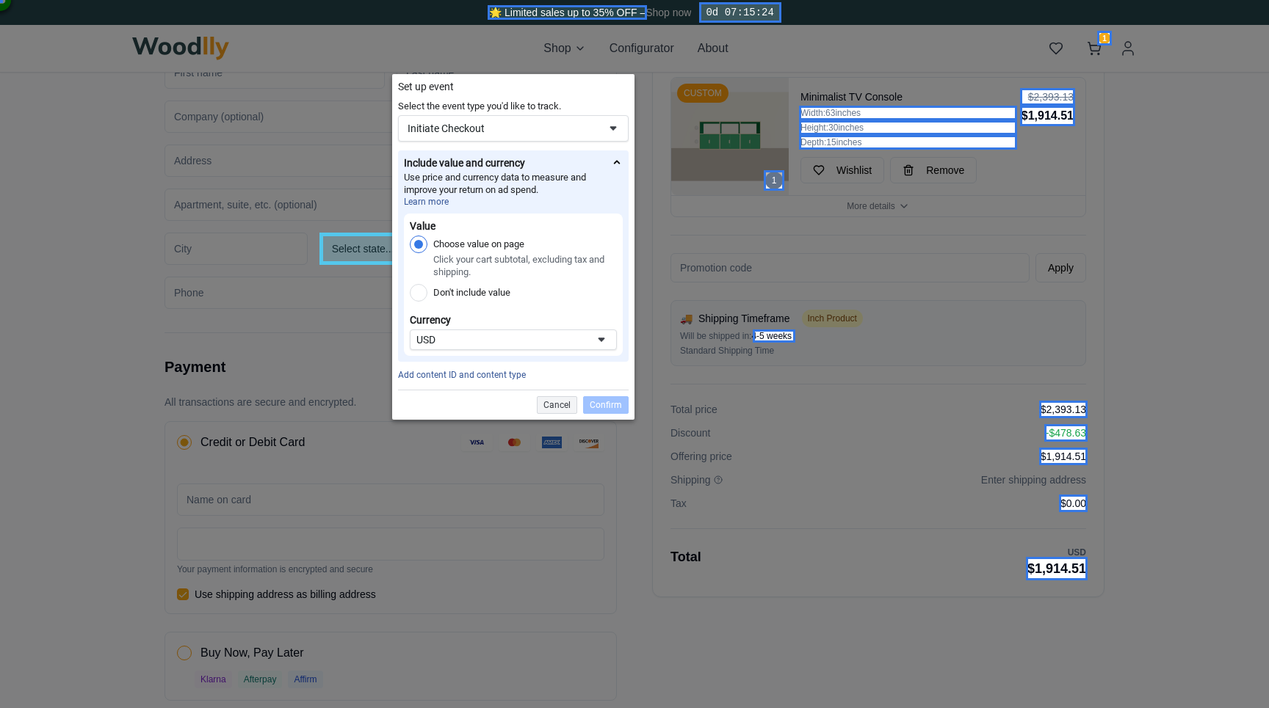
click at [427, 299] on input "Don't include value" at bounding box center [419, 293] width 18 height 18
radio input "true"
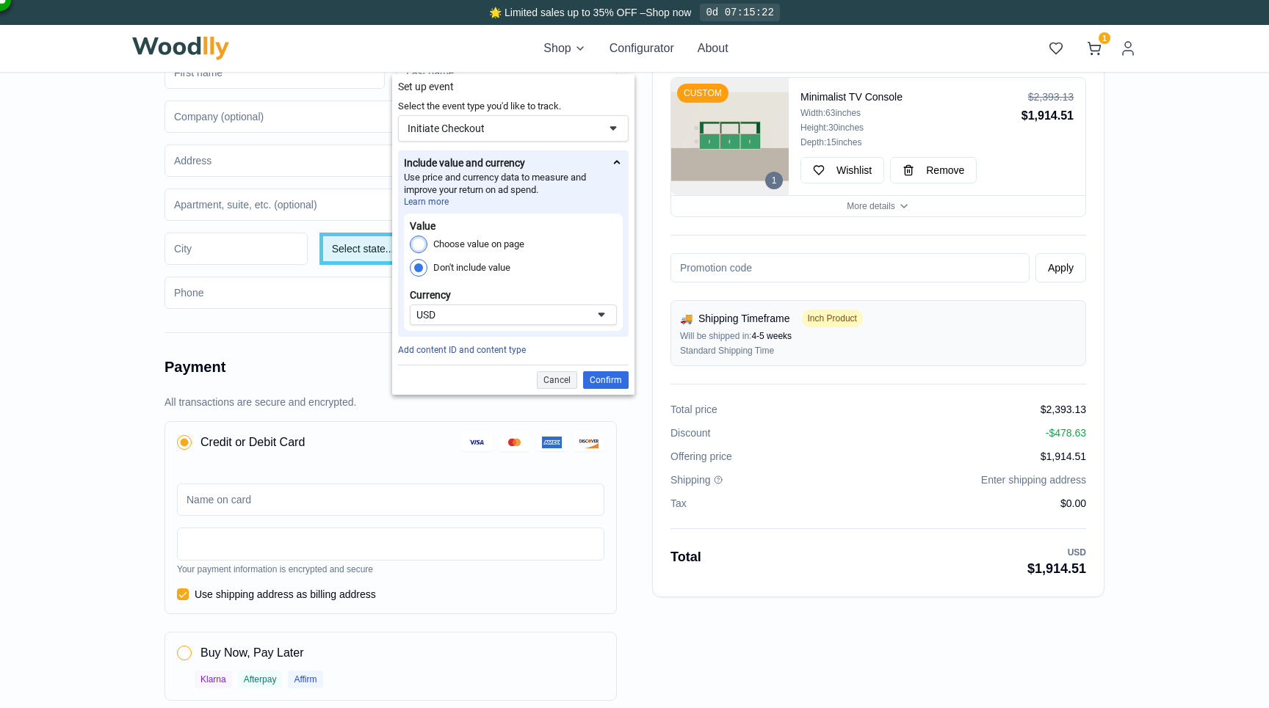
click at [471, 247] on label "Choose value on page" at bounding box center [478, 245] width 91 height 18
click at [427, 247] on input "Choose value on page" at bounding box center [419, 245] width 18 height 18
radio input "true"
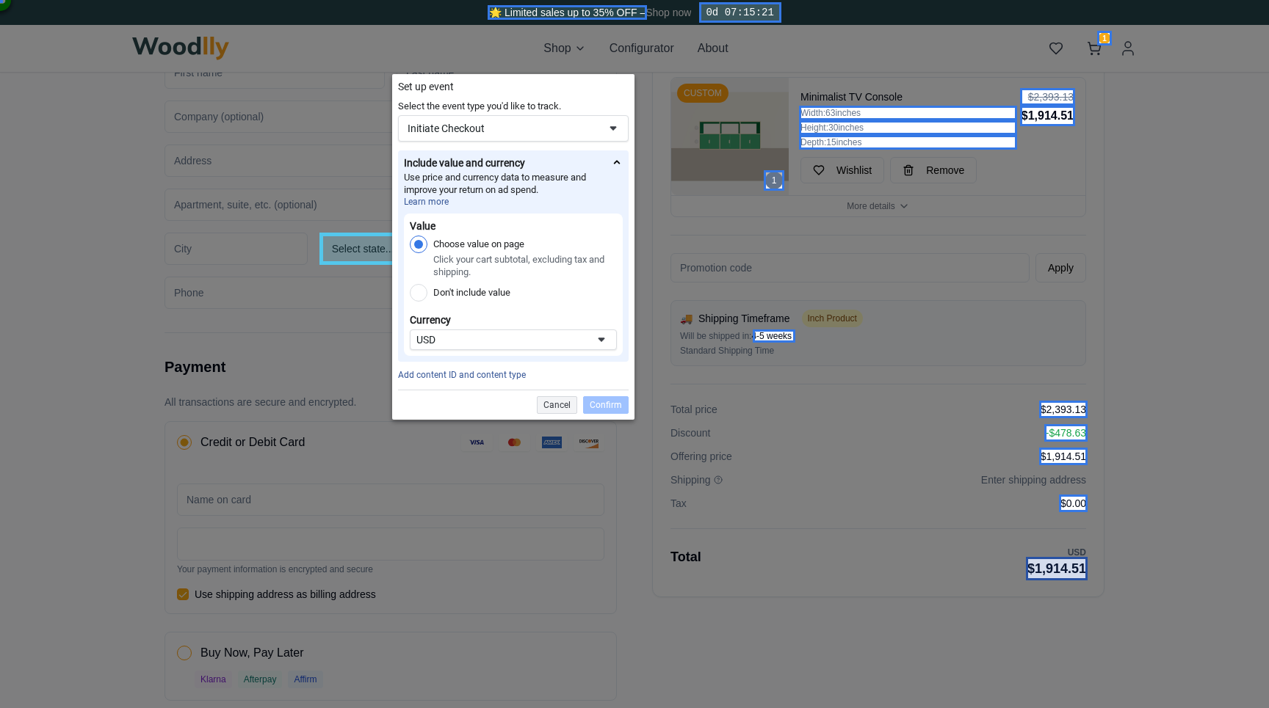
click at [1045, 562] on div at bounding box center [1057, 568] width 62 height 23
click at [1062, 413] on div at bounding box center [1063, 410] width 48 height 18
drag, startPoint x: 1067, startPoint y: 410, endPoint x: 1008, endPoint y: 410, distance: 58.7
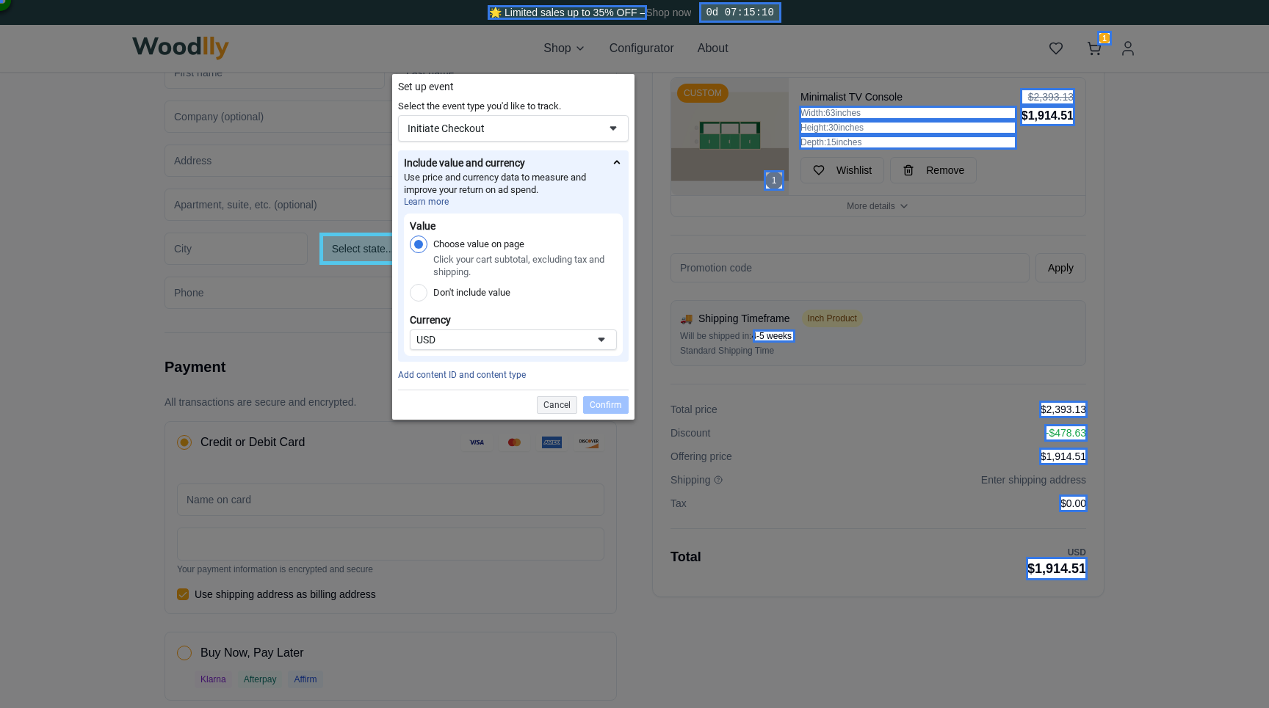
click at [1008, 410] on div at bounding box center [634, 354] width 1269 height 708
click at [1056, 410] on div at bounding box center [1063, 410] width 48 height 18
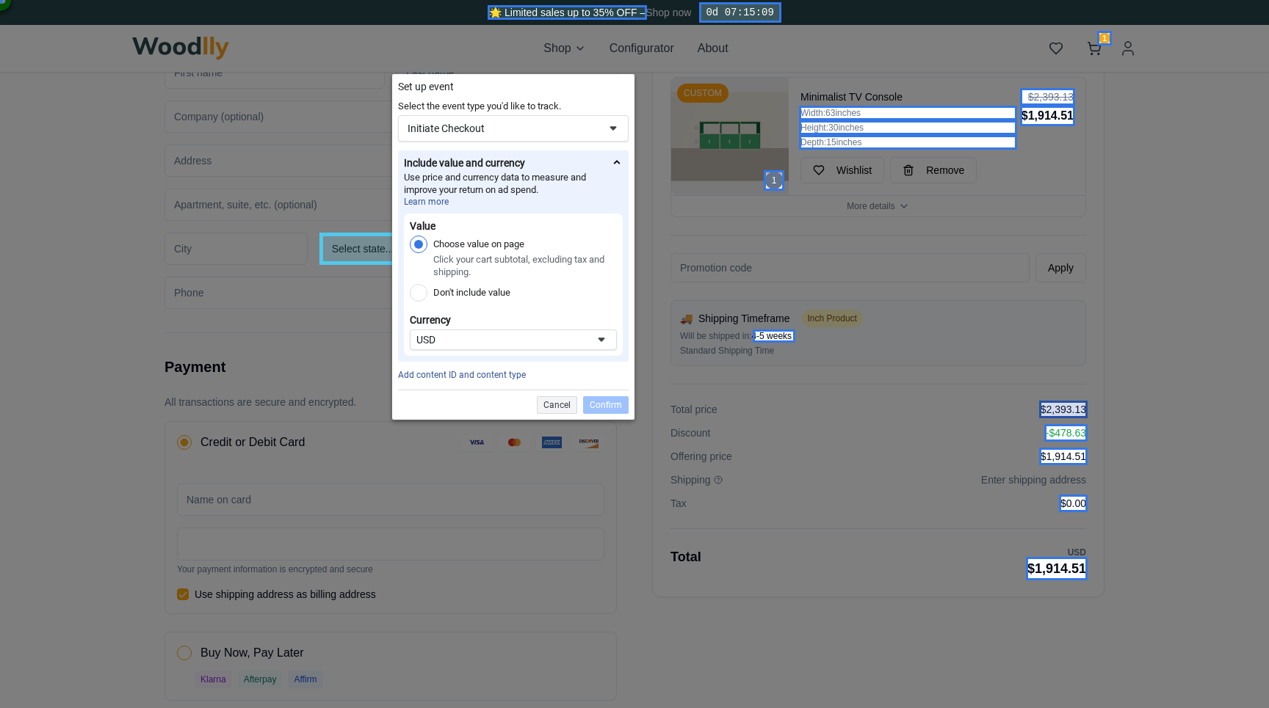
click at [1056, 410] on div at bounding box center [1063, 410] width 48 height 18
click at [760, 15] on div at bounding box center [740, 12] width 83 height 21
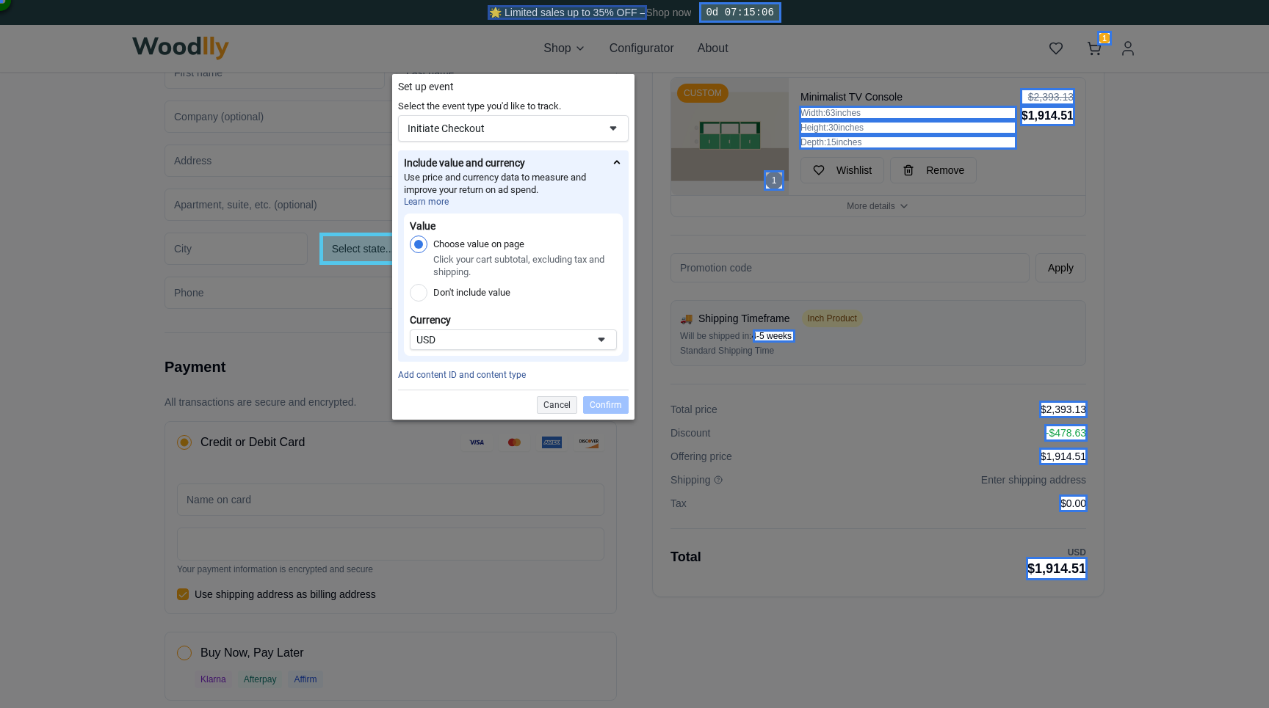
click at [611, 19] on div at bounding box center [568, 12] width 160 height 15
click at [477, 289] on label "Don't include value" at bounding box center [471, 293] width 77 height 18
click at [427, 289] on input "Don't include value" at bounding box center [419, 293] width 18 height 18
radio input "true"
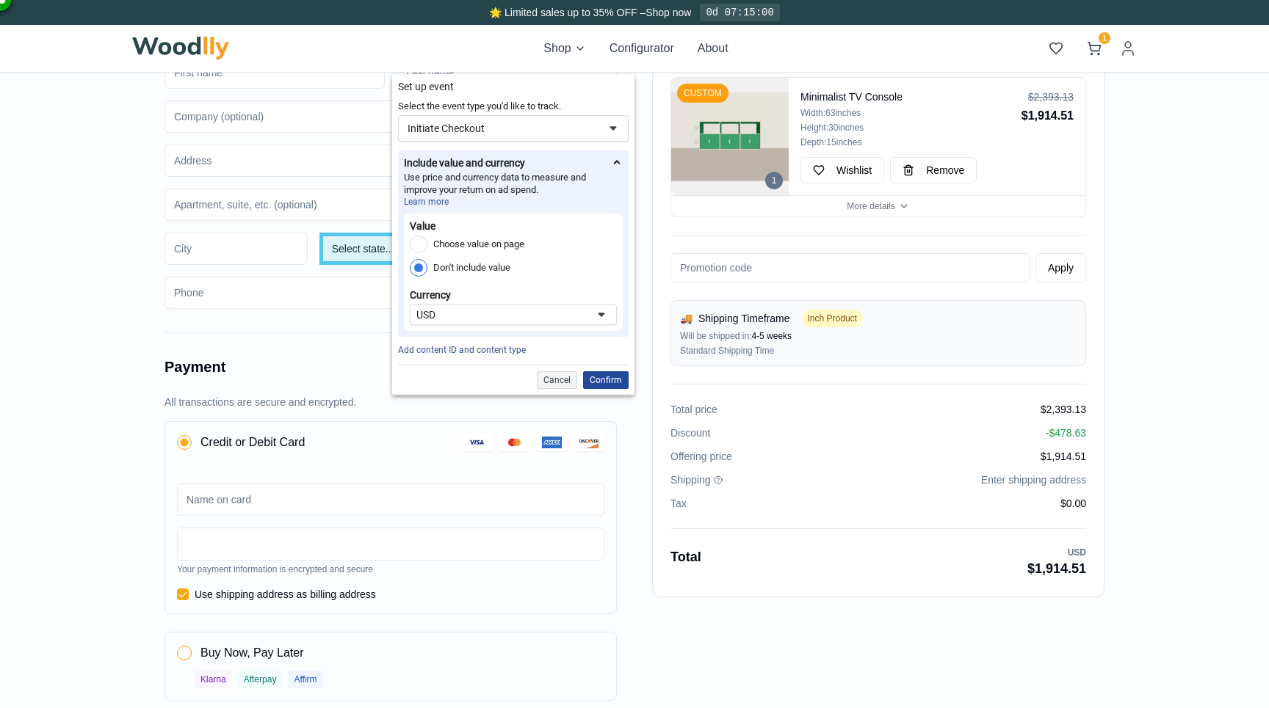
click at [598, 382] on div "Confirm" at bounding box center [606, 381] width 46 height 18
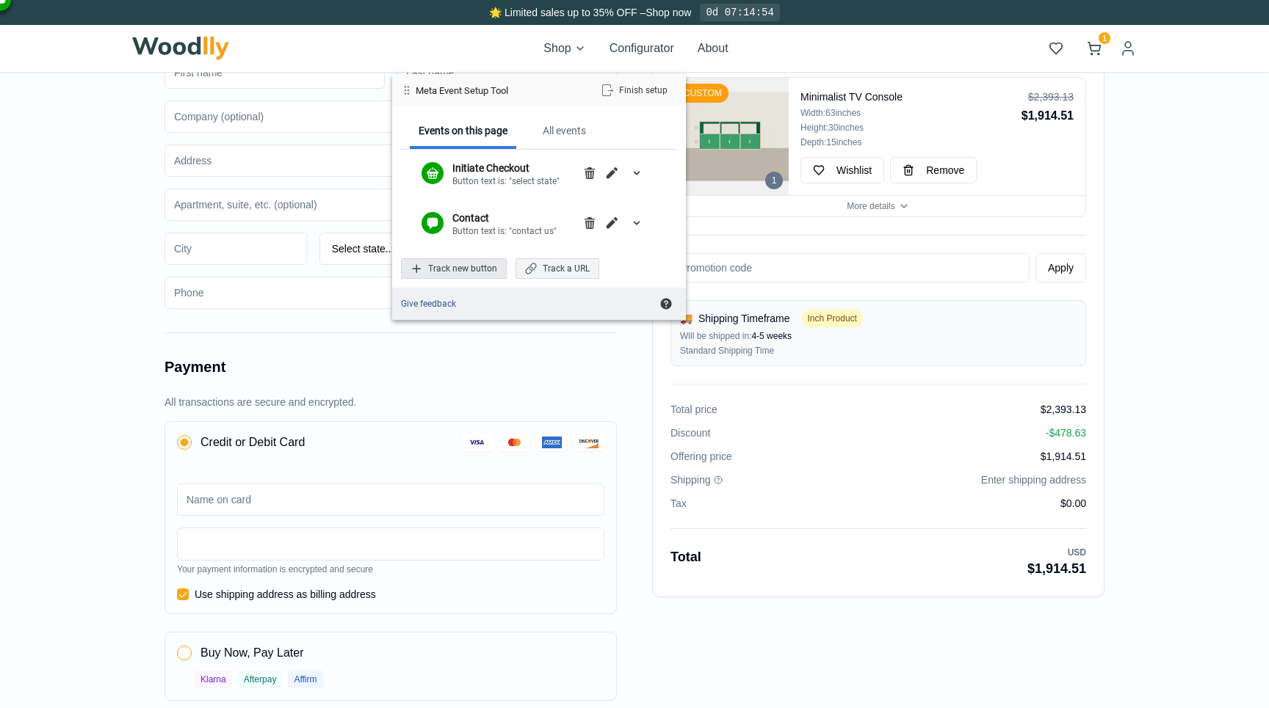
click at [462, 274] on div "Track new button" at bounding box center [454, 268] width 106 height 21
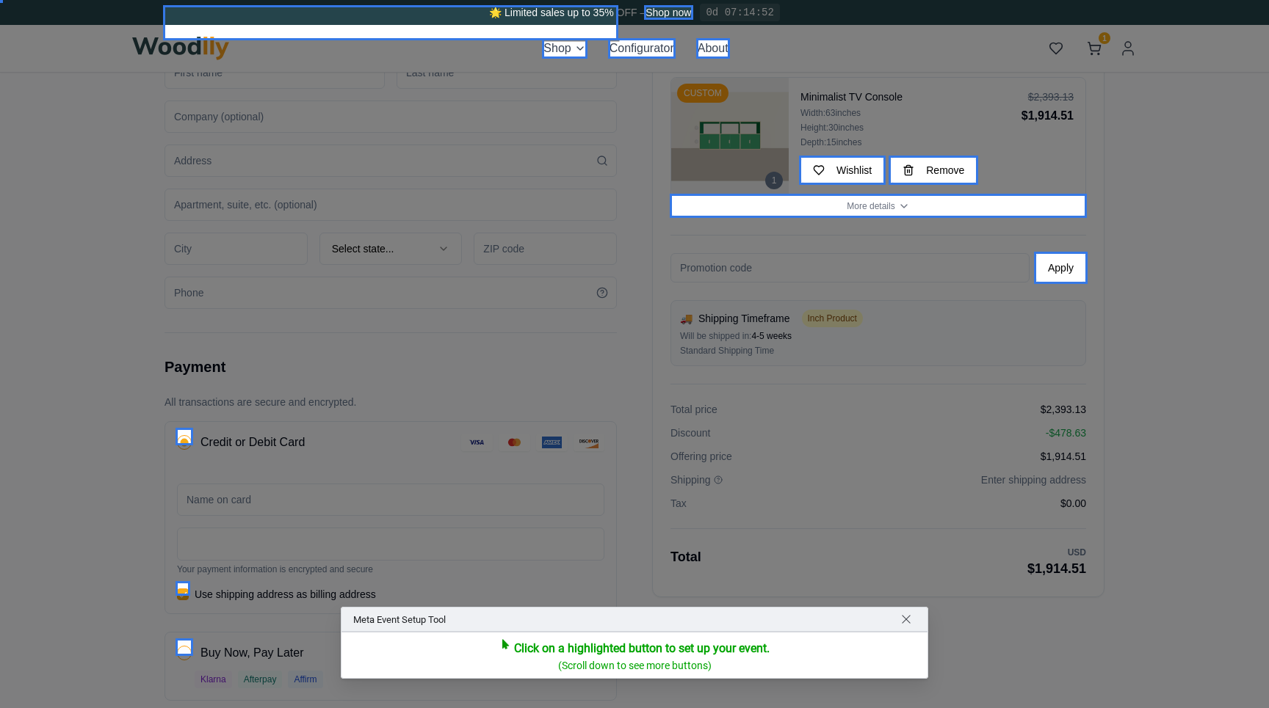
scroll to position [393, 0]
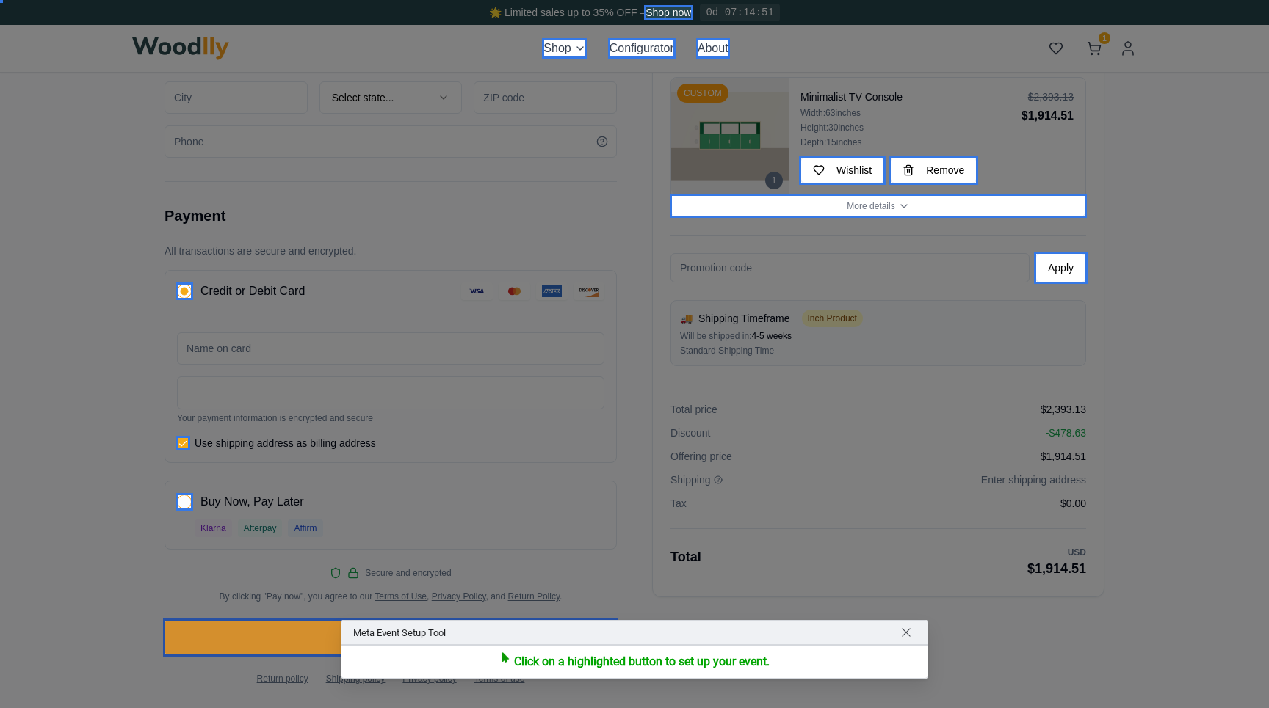
click at [273, 627] on div at bounding box center [390, 638] width 455 height 38
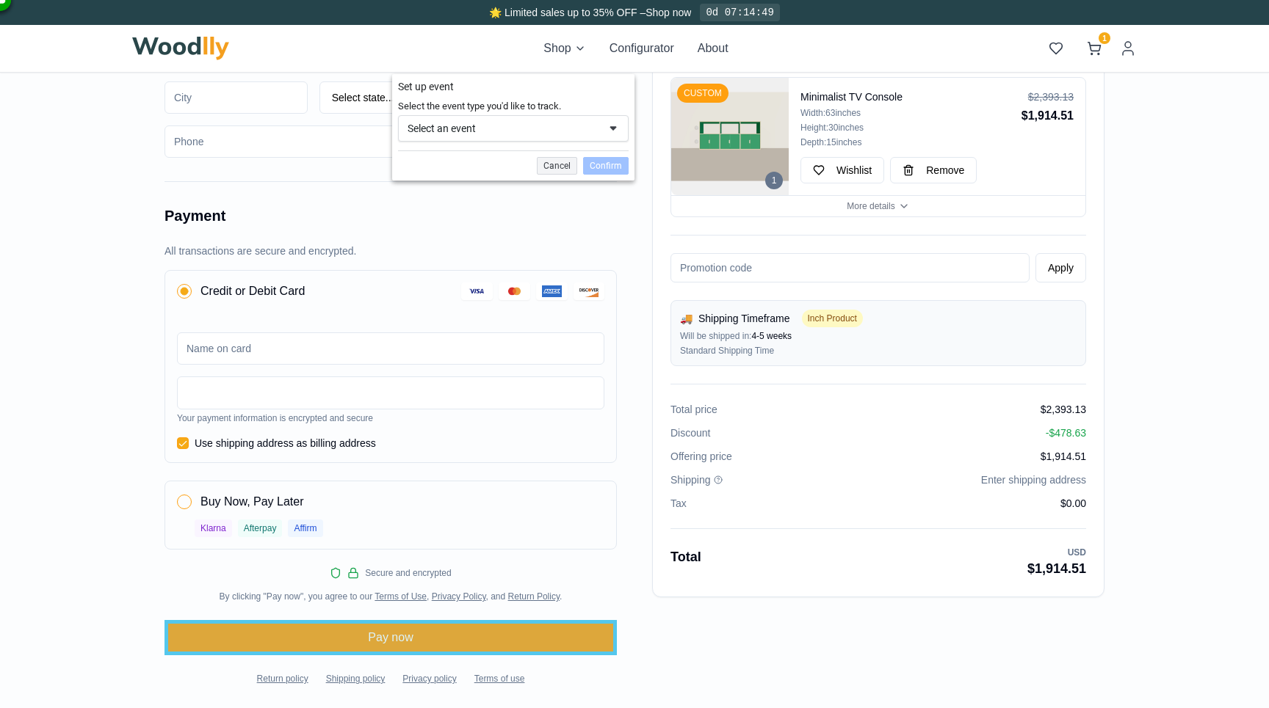
click at [527, 111] on span "Select the event type you'd like to track." at bounding box center [479, 106] width 163 height 11
click at [509, 123] on div "Select an event" at bounding box center [502, 128] width 191 height 13
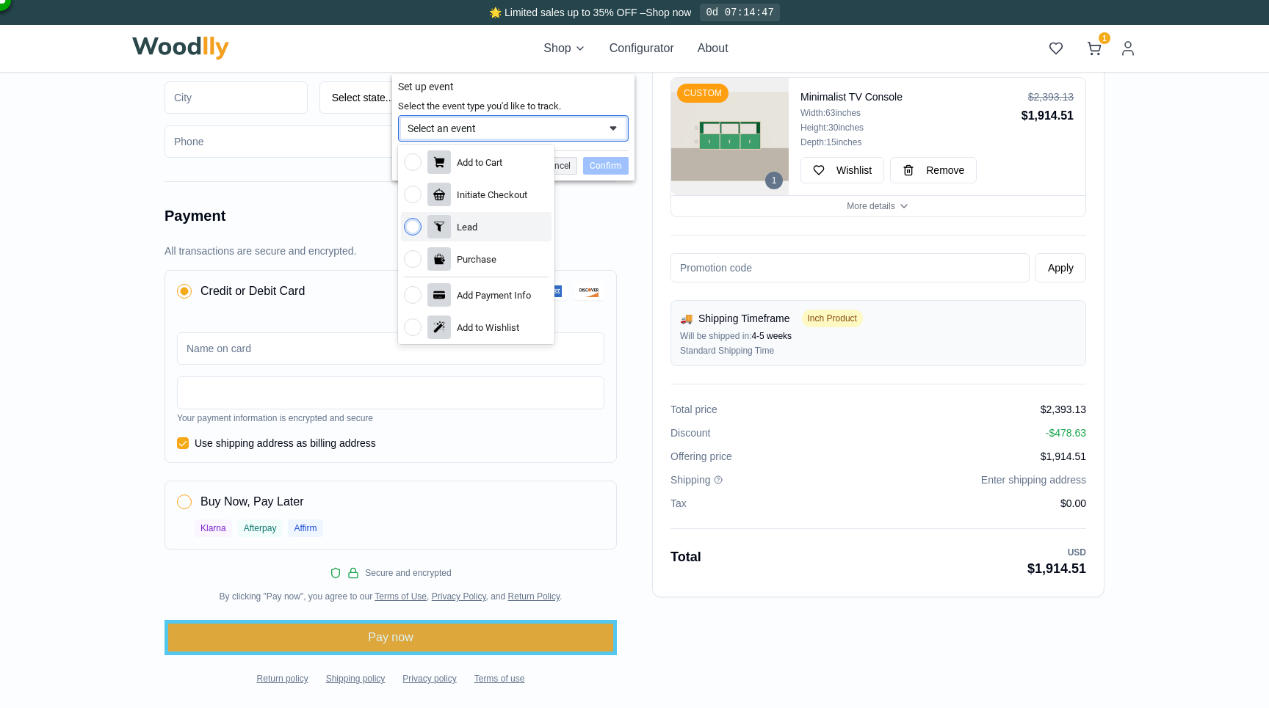
scroll to position [35, 0]
click at [479, 231] on div "Purchase" at bounding box center [476, 224] width 151 height 29
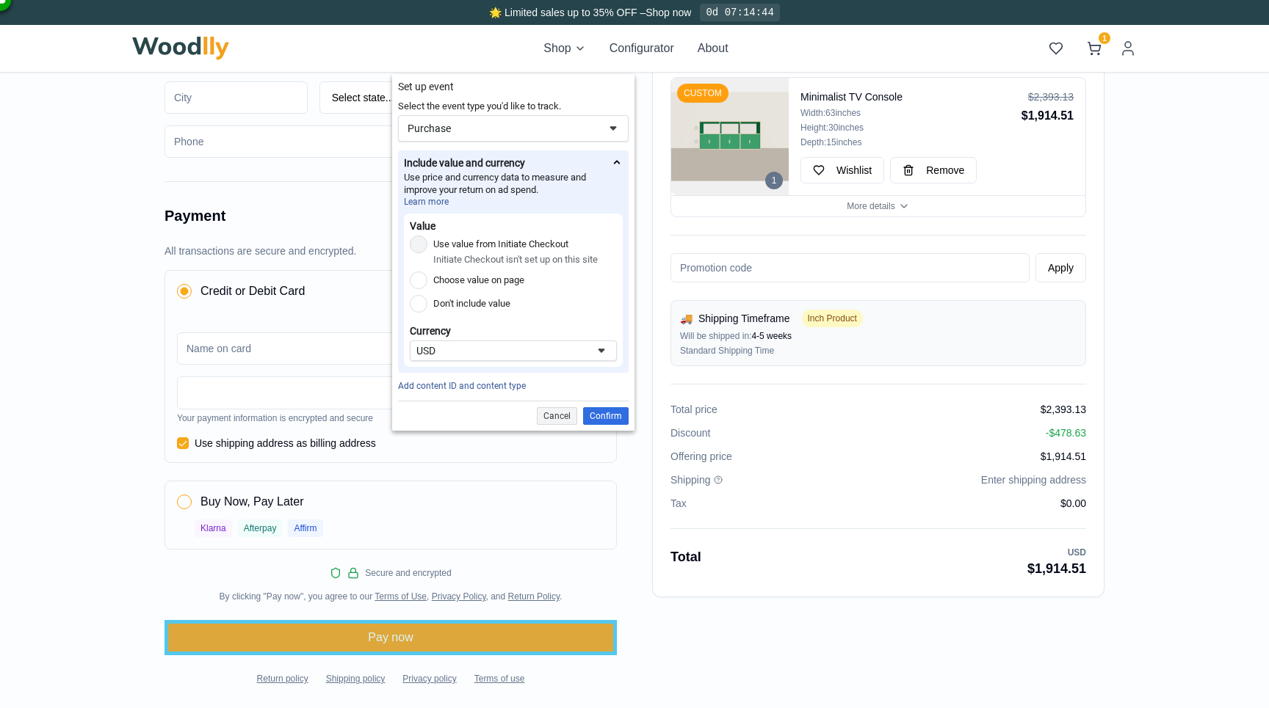
click at [493, 283] on label "Choose value on page" at bounding box center [478, 281] width 91 height 18
click at [427, 283] on input "Choose value on page" at bounding box center [419, 281] width 18 height 18
radio input "true"
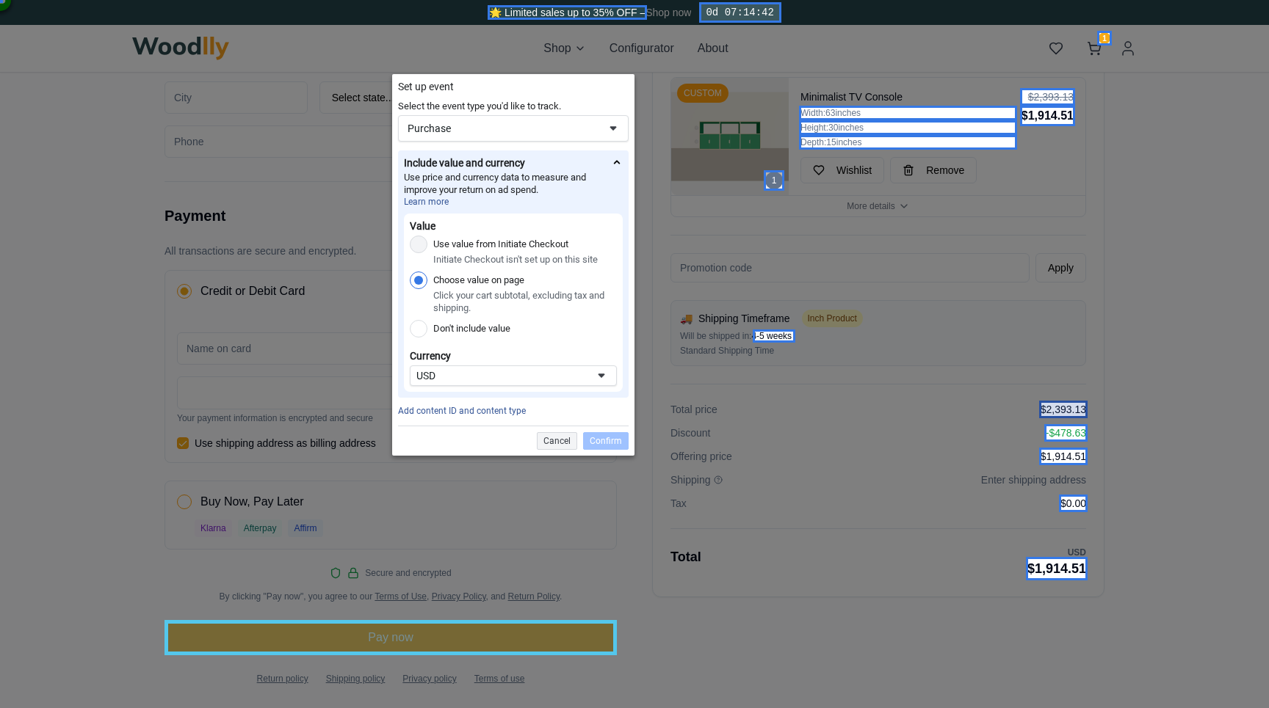
click at [1062, 410] on div at bounding box center [1063, 410] width 48 height 18
click at [1068, 458] on div at bounding box center [1063, 457] width 48 height 18
click at [1073, 498] on div at bounding box center [1073, 504] width 29 height 18
click at [1059, 562] on div at bounding box center [1057, 568] width 62 height 23
click at [475, 242] on label "Use value from Initiate Checkout" at bounding box center [500, 245] width 135 height 18
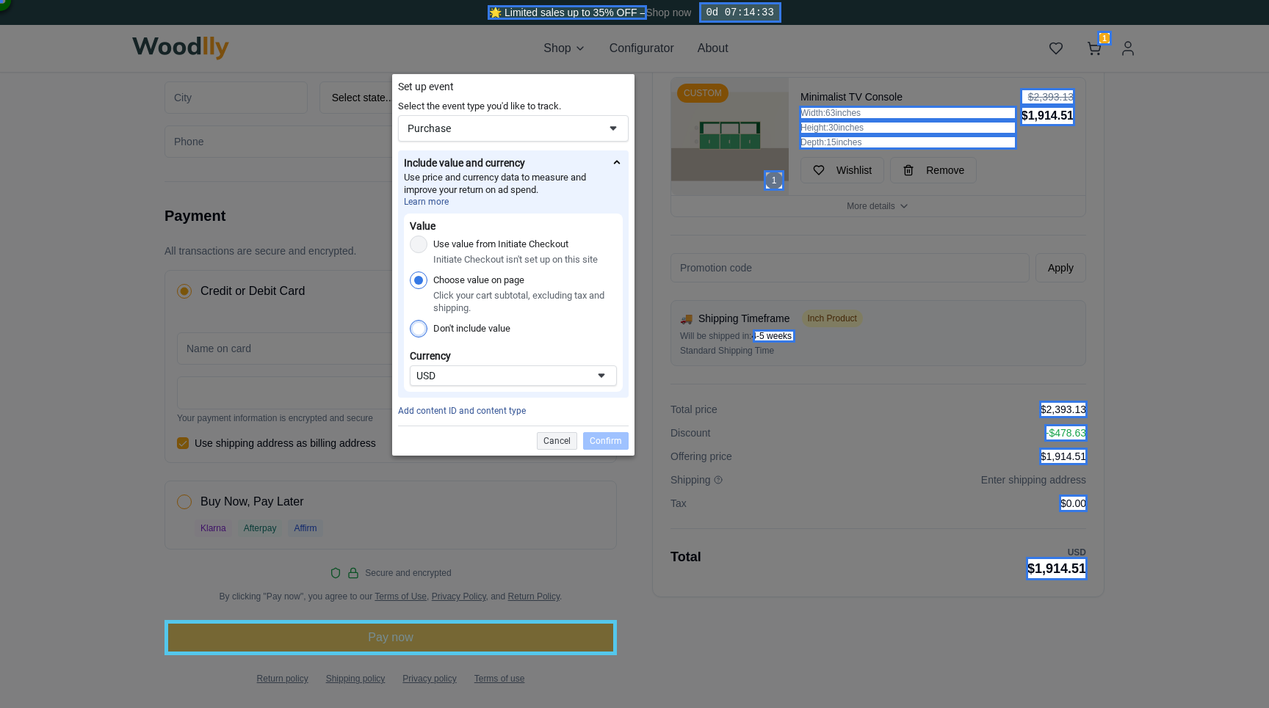
click at [449, 328] on label "Don't include value" at bounding box center [471, 329] width 77 height 18
click at [427, 328] on input "Don't include value" at bounding box center [419, 329] width 18 height 18
radio input "true"
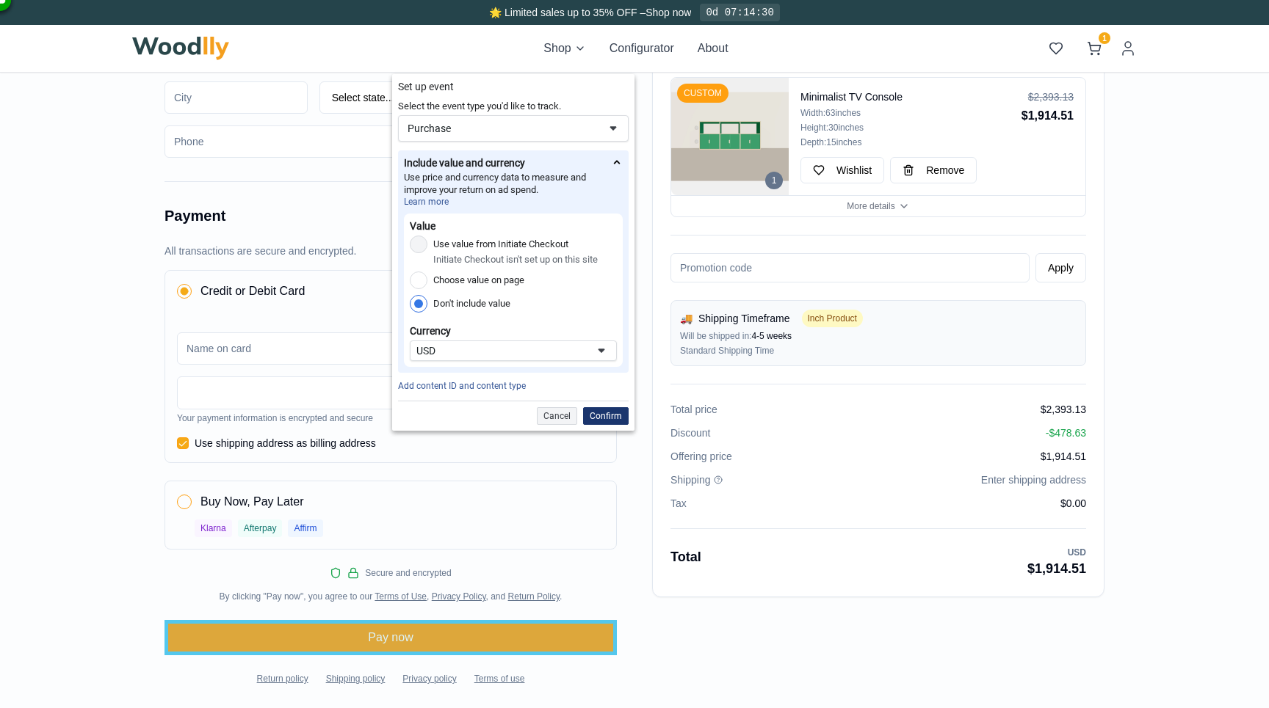
click at [604, 413] on div "Confirm" at bounding box center [606, 416] width 46 height 18
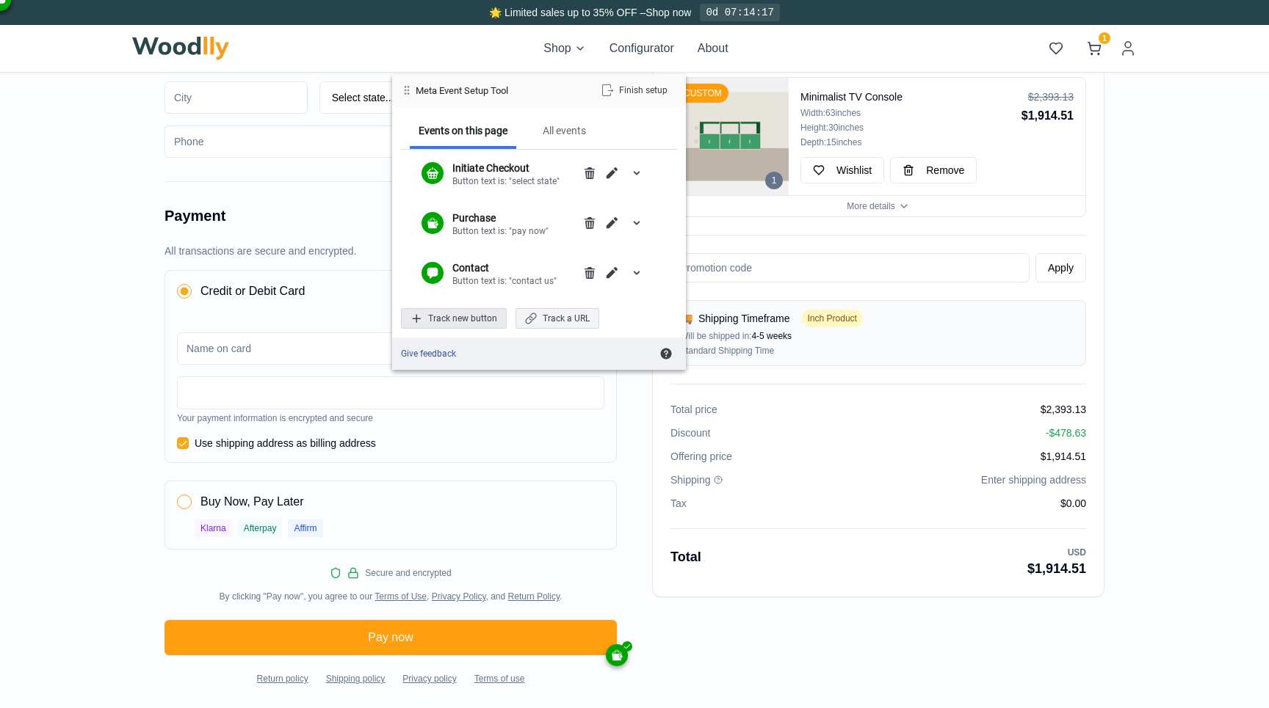
click at [486, 315] on div "Track new button" at bounding box center [454, 318] width 106 height 21
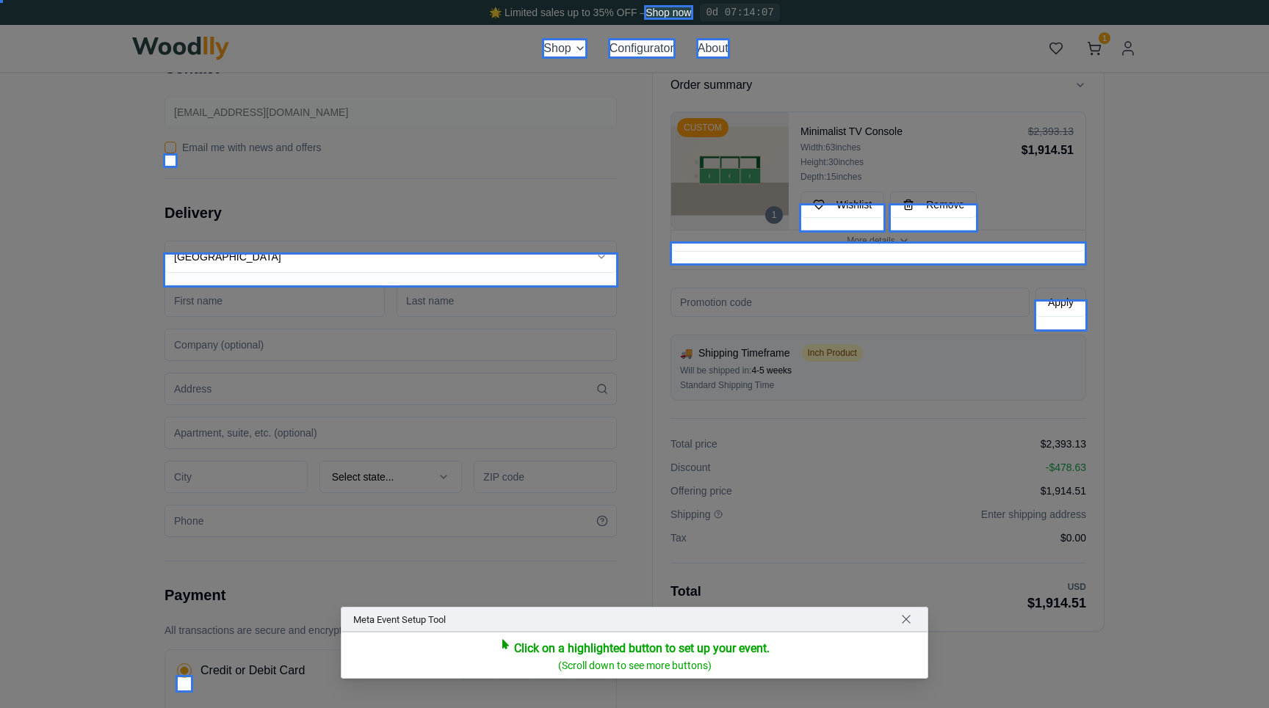
scroll to position [0, 0]
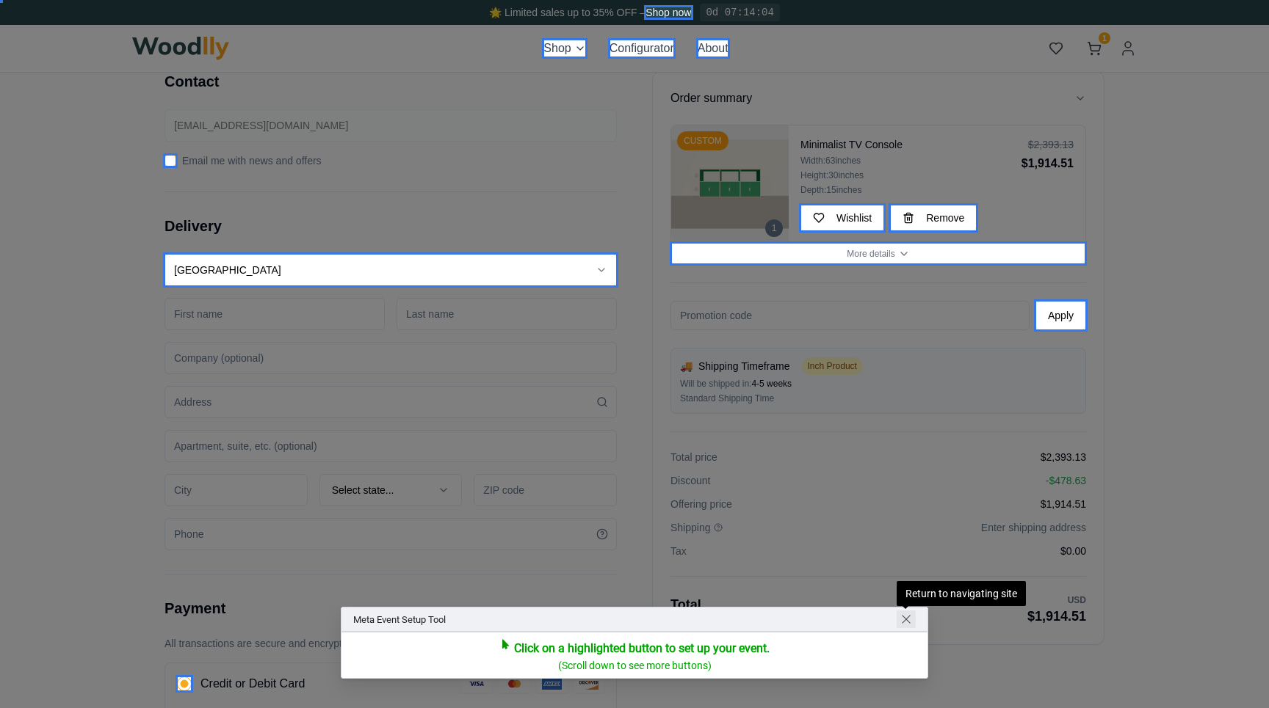
click at [904, 614] on span "Return to navigating site" at bounding box center [906, 620] width 12 height 12
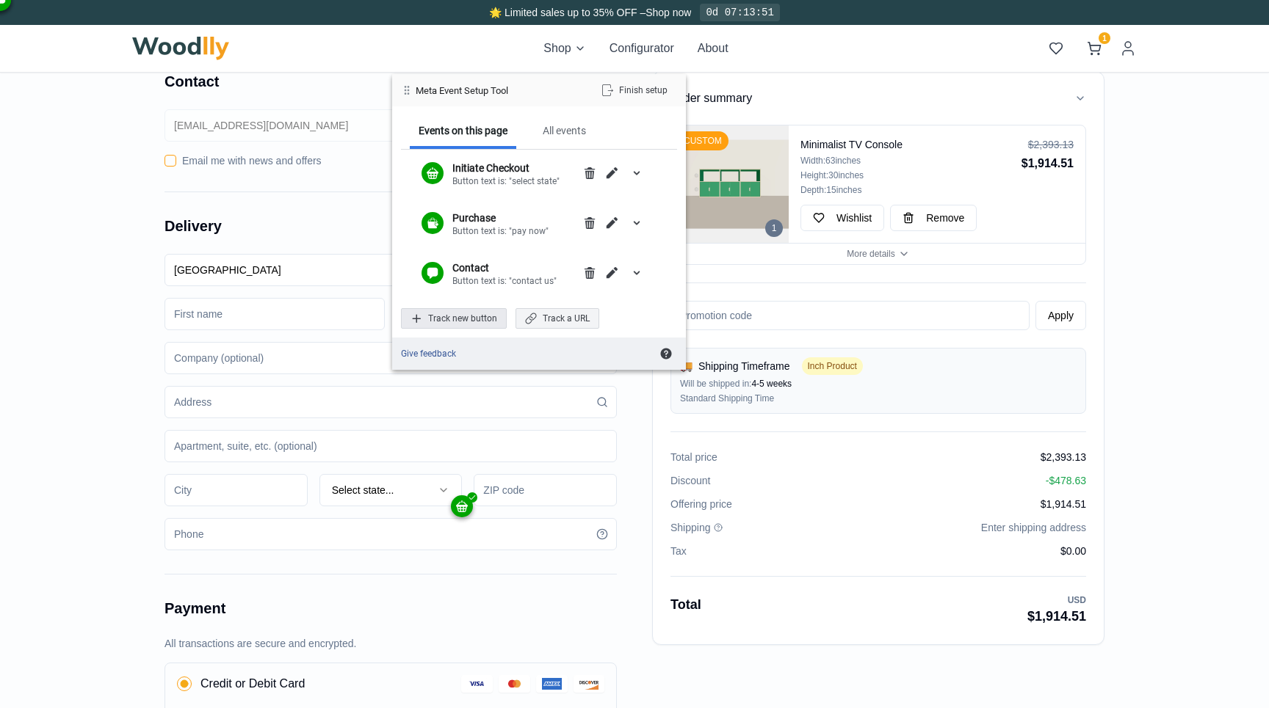
click at [484, 325] on div "Track new button" at bounding box center [454, 318] width 106 height 21
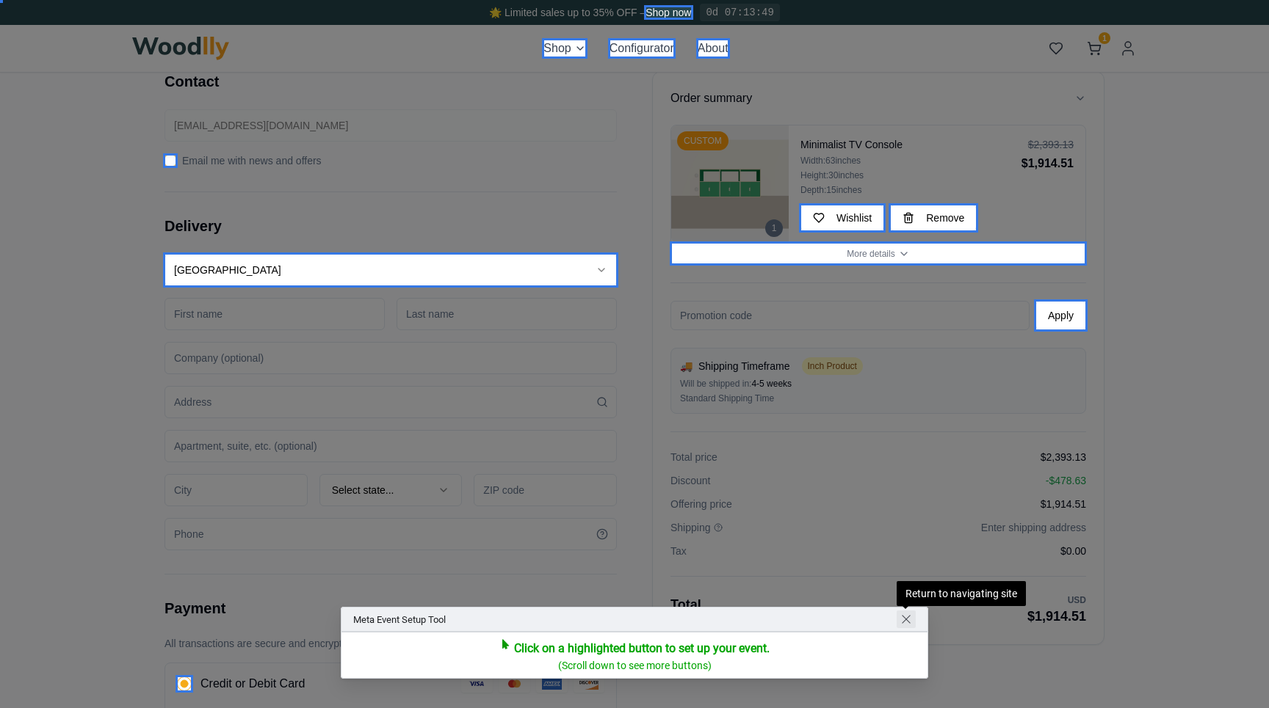
click at [909, 617] on span "Return to navigating site" at bounding box center [906, 620] width 12 height 12
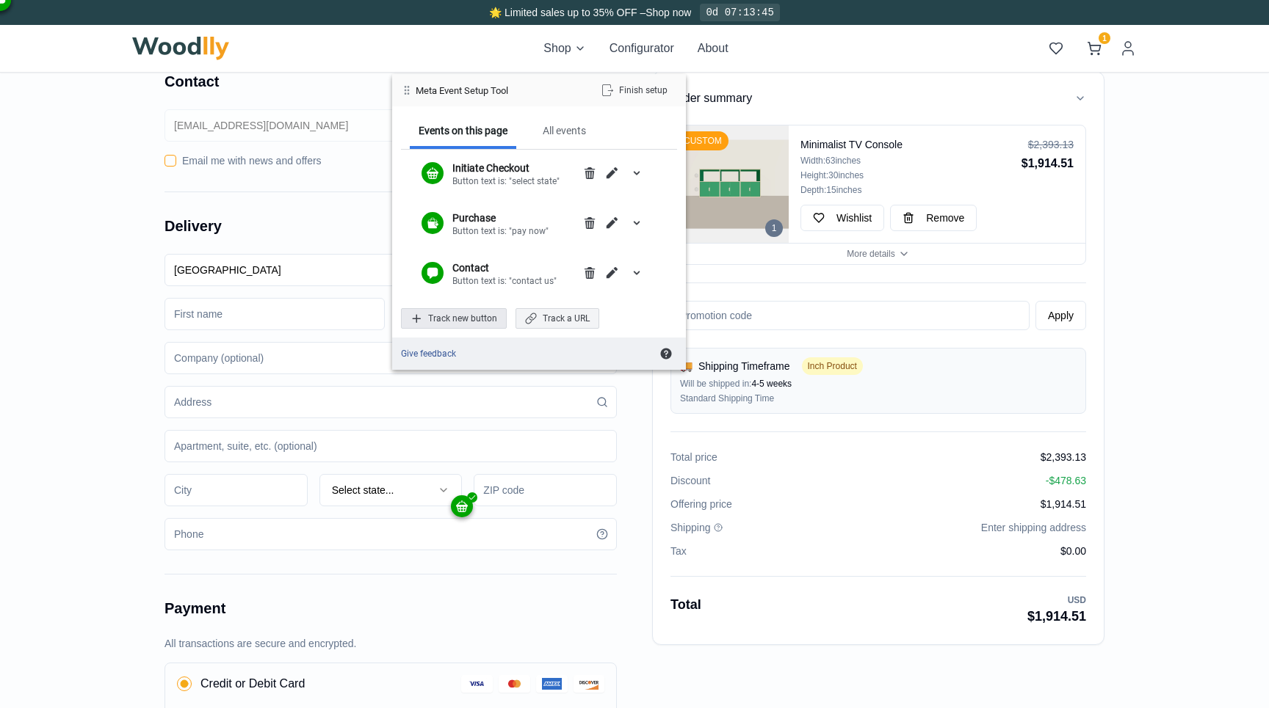
click at [474, 325] on div "Track new button" at bounding box center [454, 318] width 106 height 21
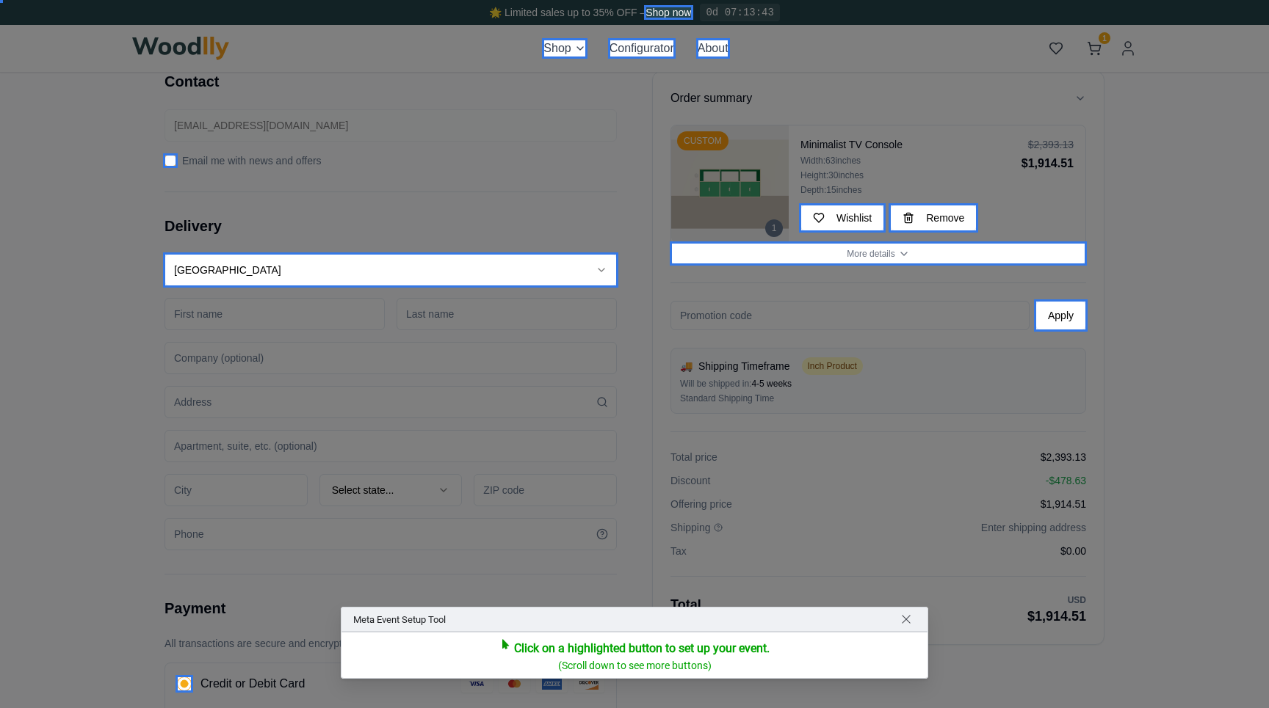
click at [1098, 56] on div at bounding box center [634, 354] width 1269 height 708
click at [911, 623] on span "Return to navigating site" at bounding box center [906, 620] width 12 height 12
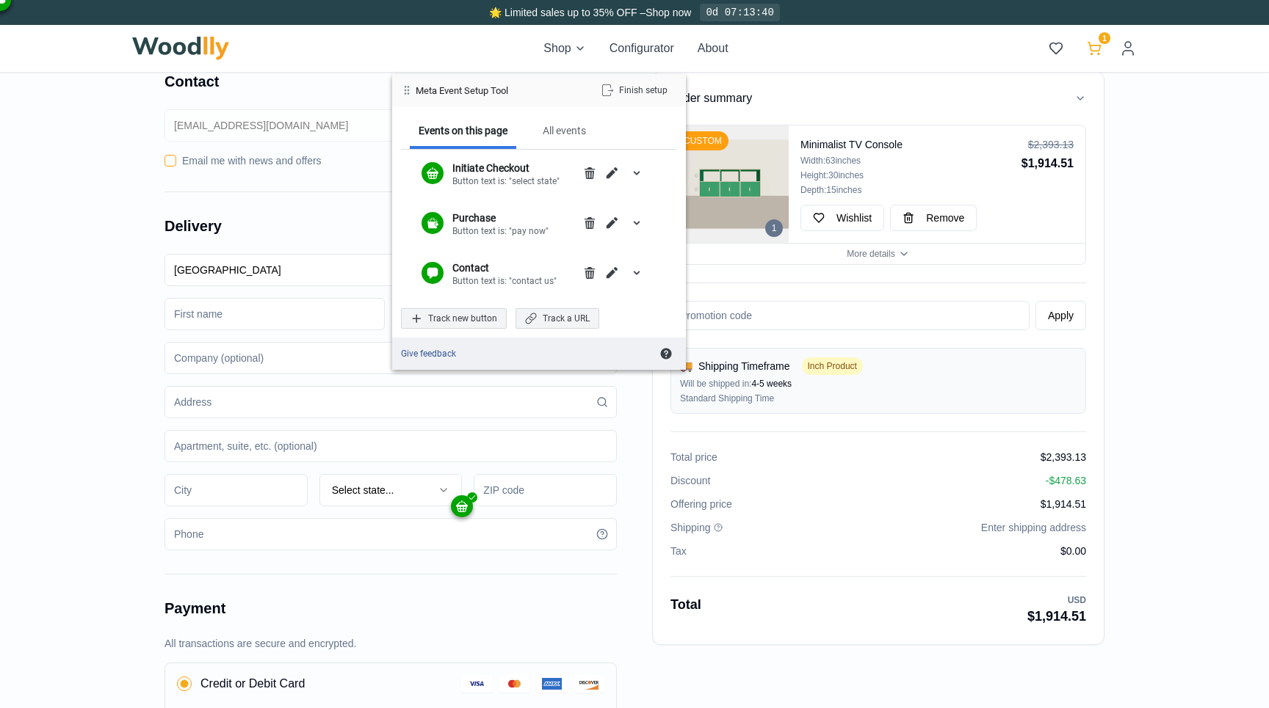
click at [1098, 49] on icon at bounding box center [1094, 47] width 12 height 9
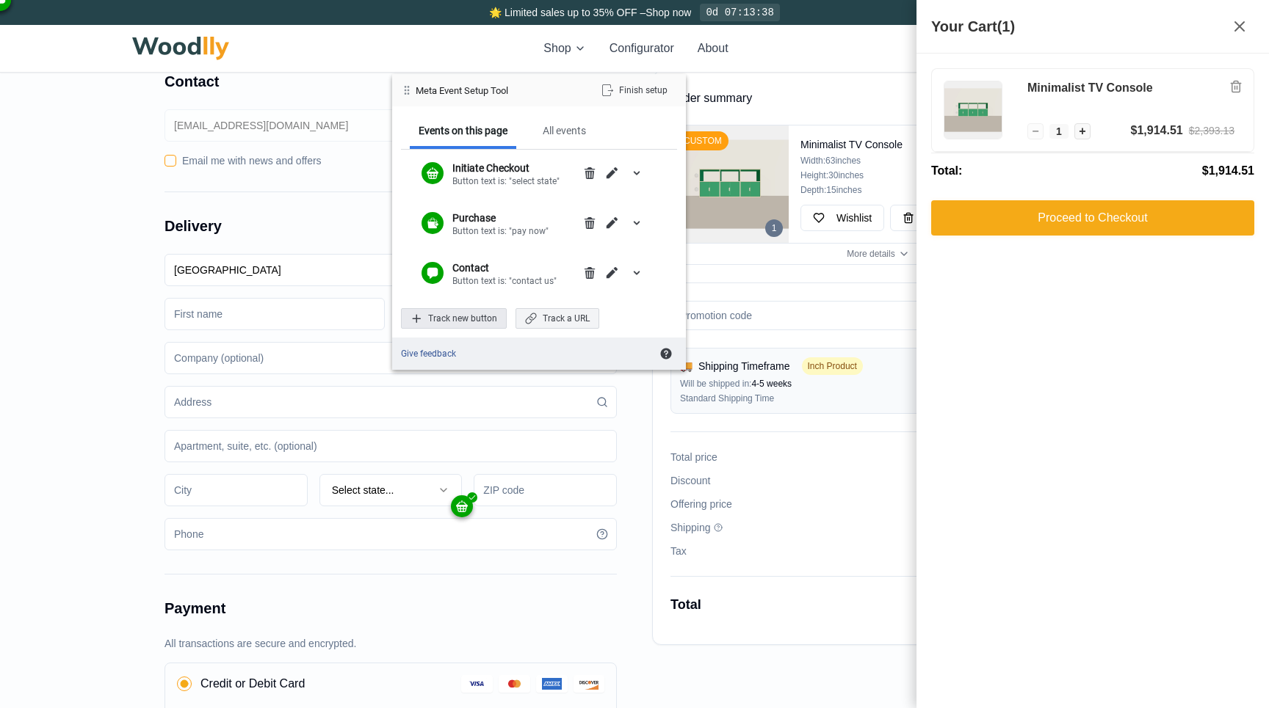
click at [464, 316] on div "Track new button" at bounding box center [454, 318] width 106 height 21
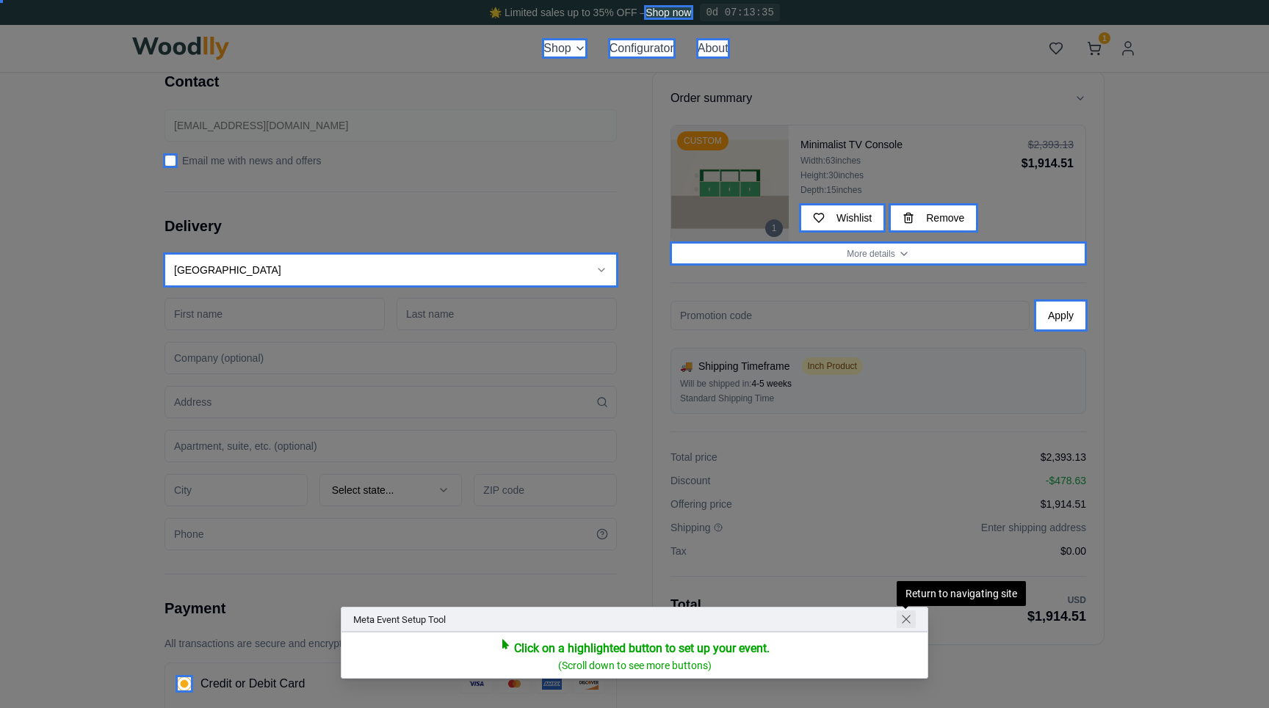
click at [906, 619] on span "Return to navigating site" at bounding box center [906, 620] width 12 height 12
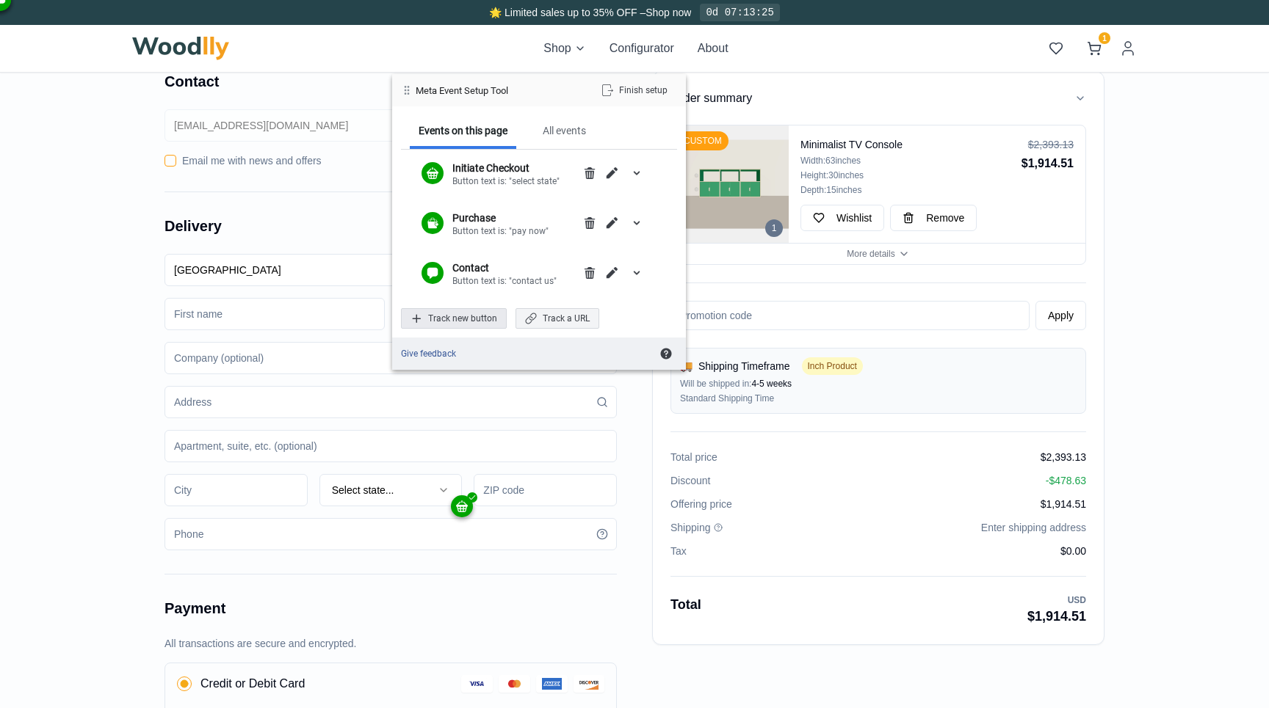
click at [468, 322] on div "Track new button" at bounding box center [454, 318] width 106 height 21
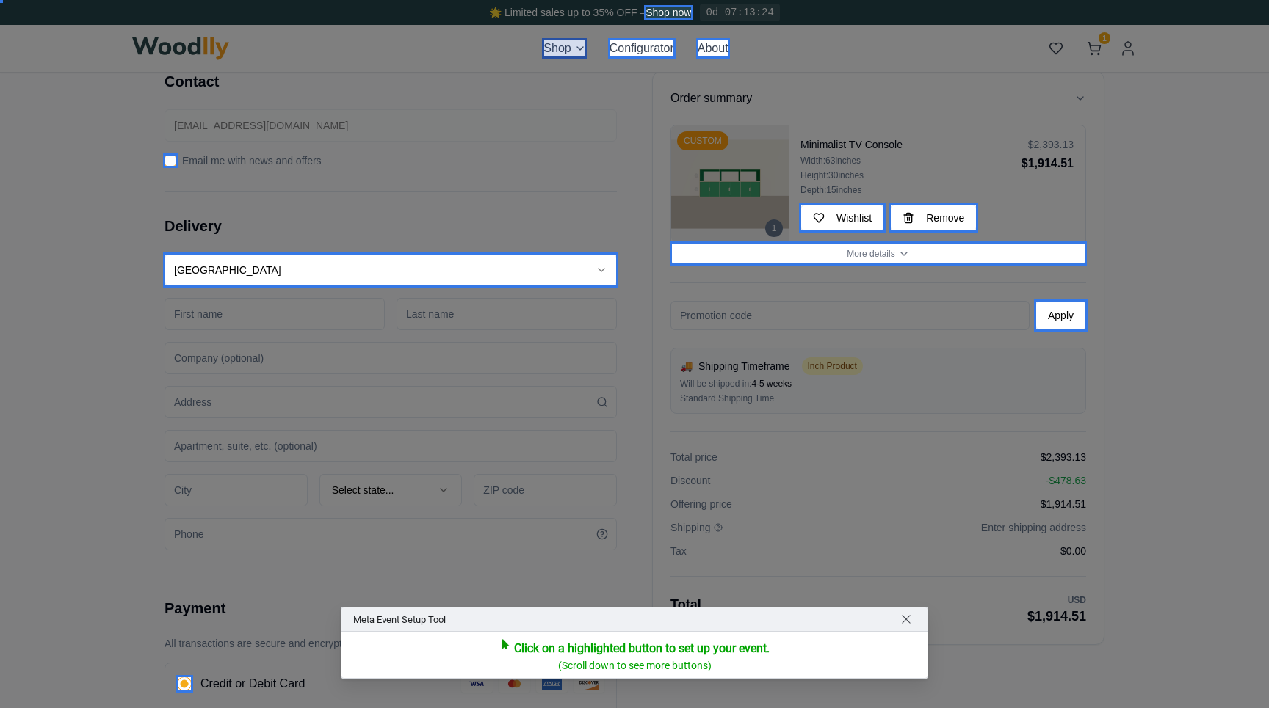
click at [577, 44] on div at bounding box center [564, 48] width 45 height 21
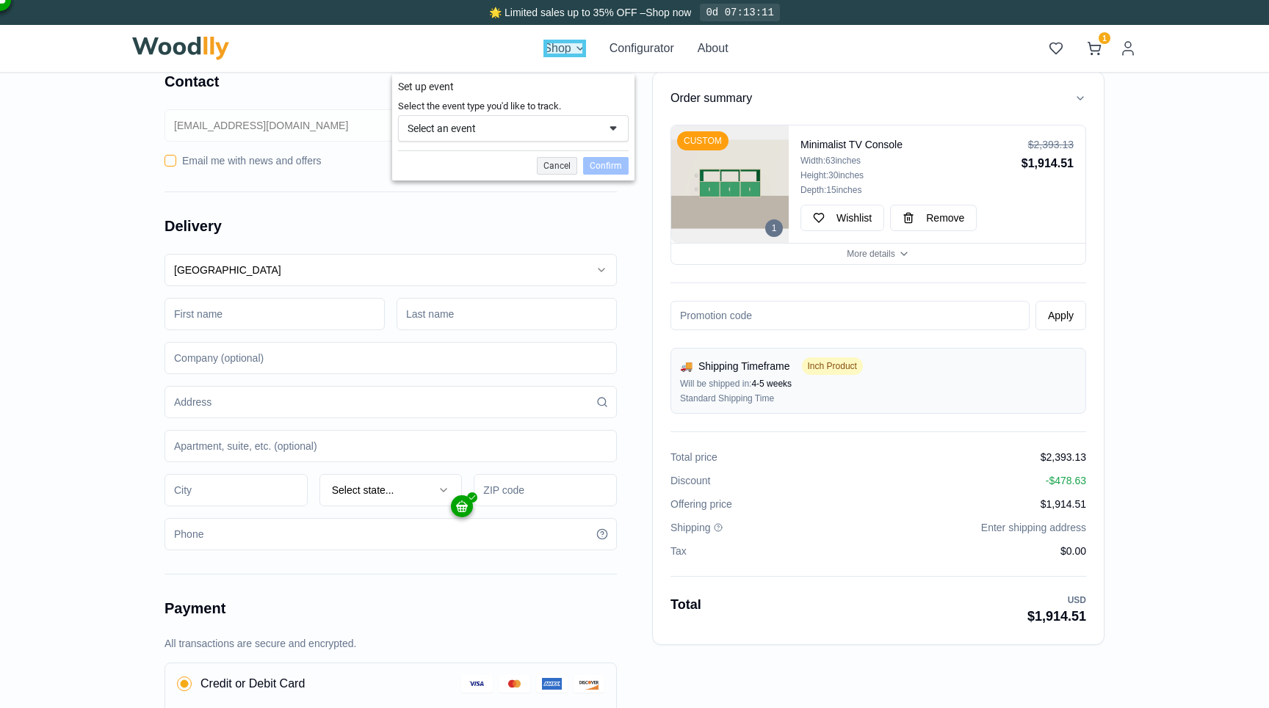
click at [540, 122] on div "Select an event" at bounding box center [502, 128] width 191 height 13
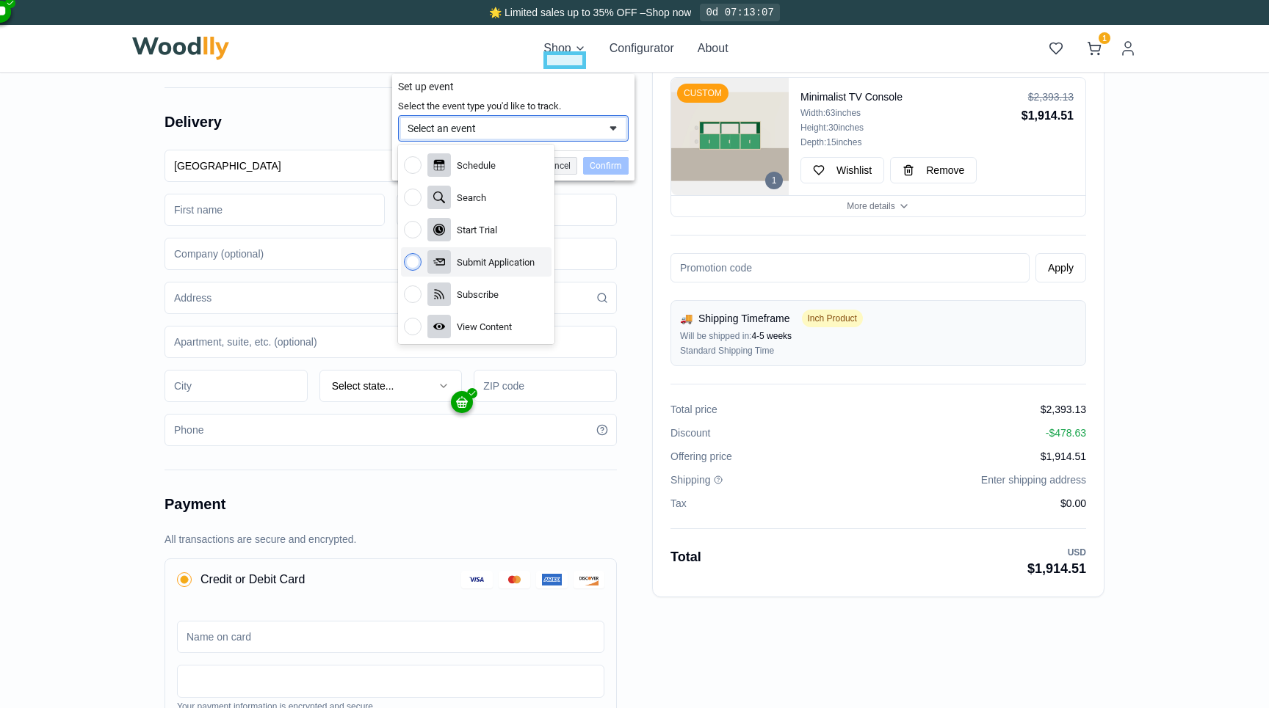
scroll to position [124, 0]
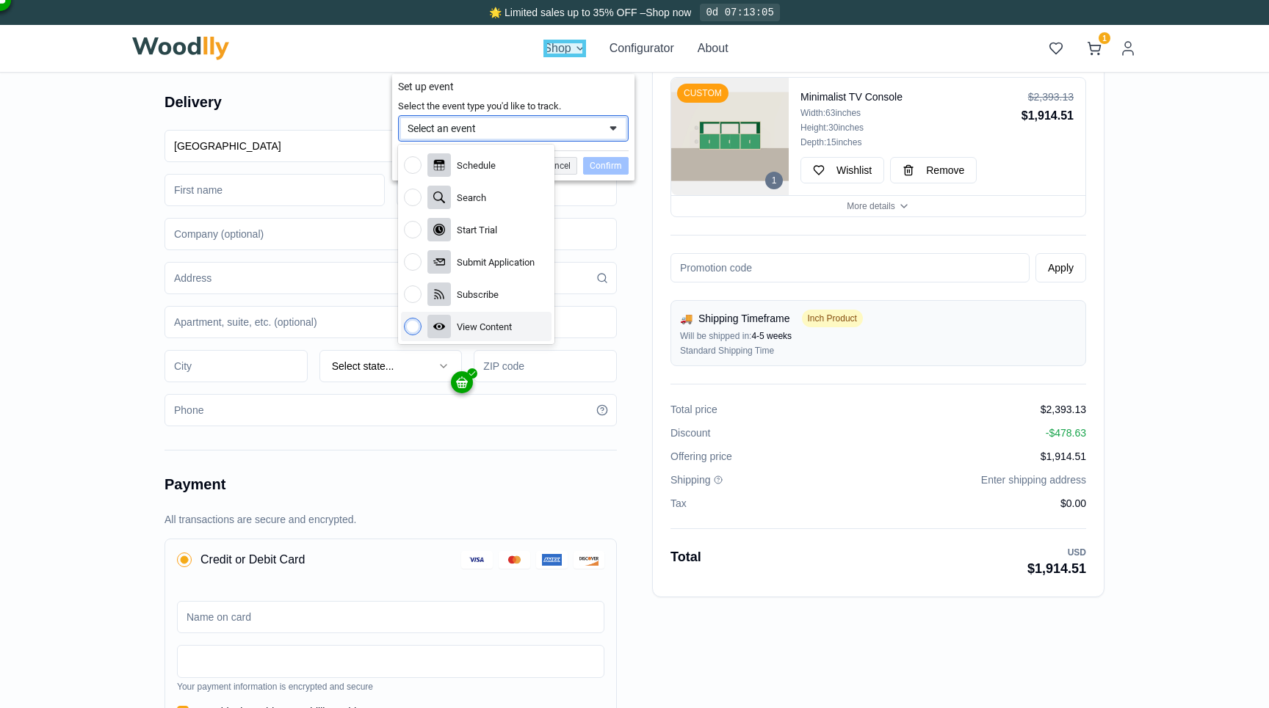
click at [493, 327] on div "View Content" at bounding box center [484, 327] width 55 height 12
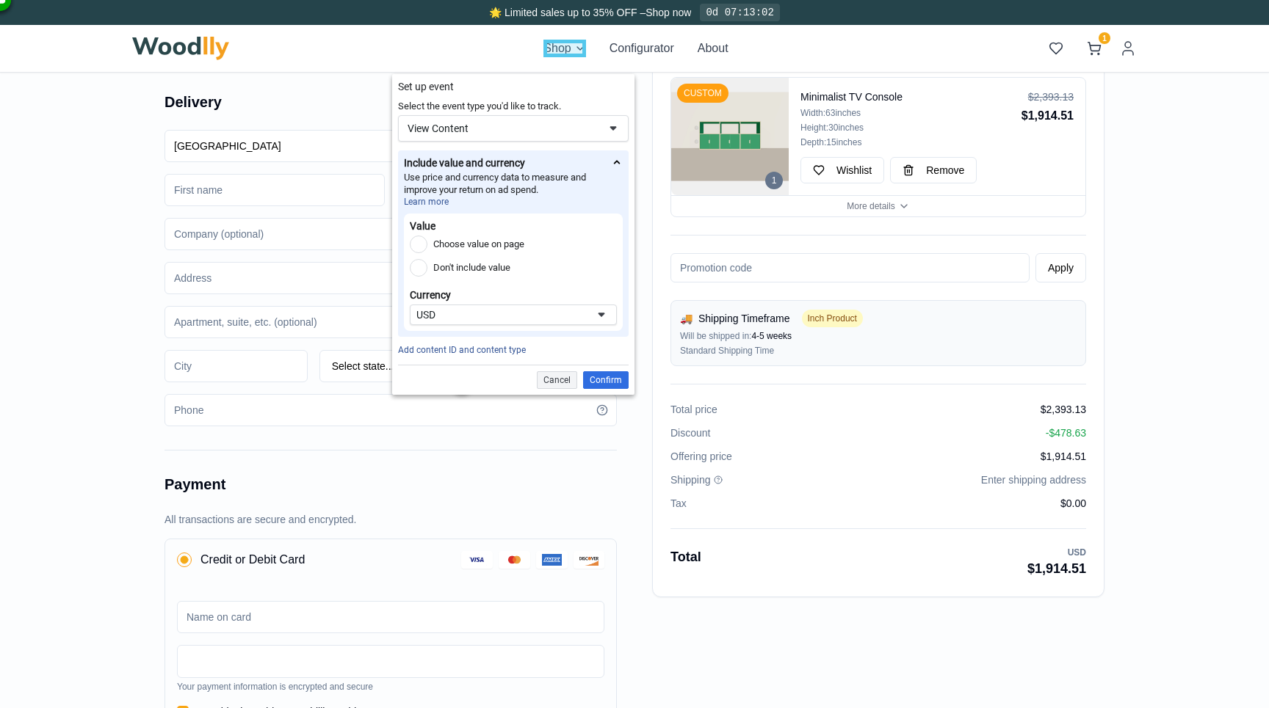
click at [477, 267] on label "Don't include value" at bounding box center [471, 268] width 77 height 18
click at [427, 267] on input "Don't include value" at bounding box center [419, 268] width 18 height 18
radio input "true"
click at [598, 380] on div "Confirm" at bounding box center [606, 381] width 46 height 18
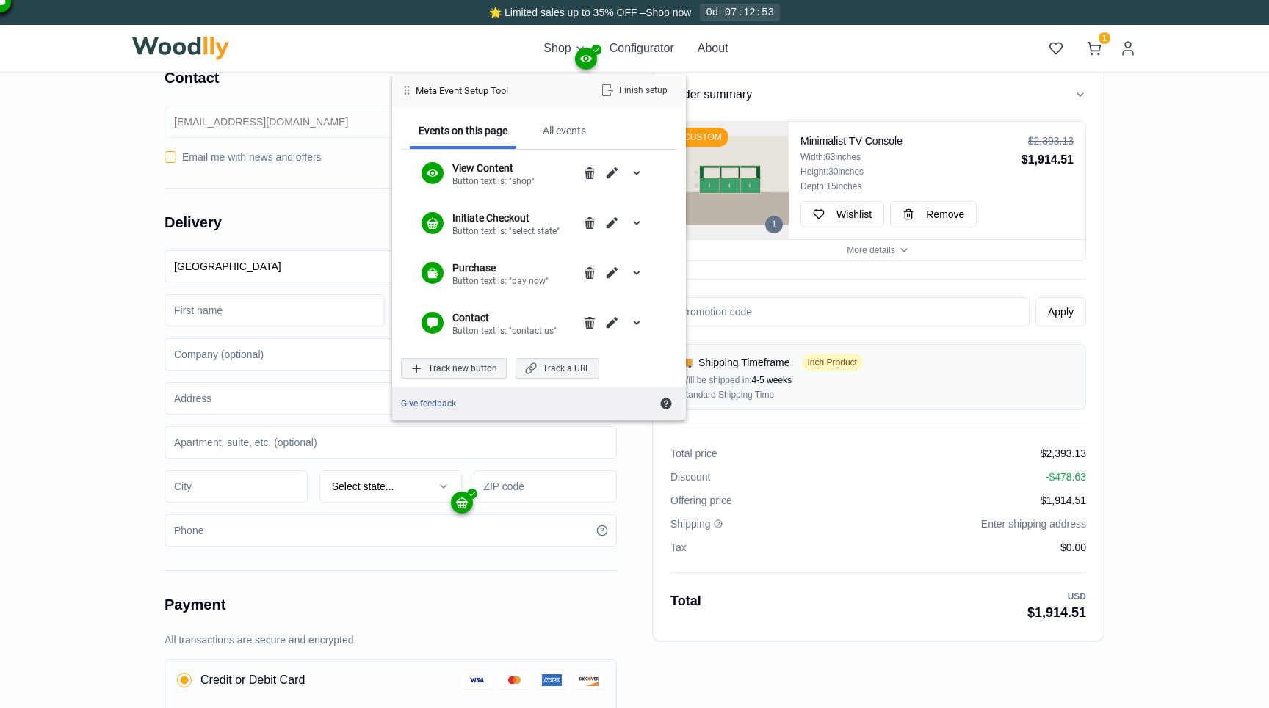
scroll to position [0, 0]
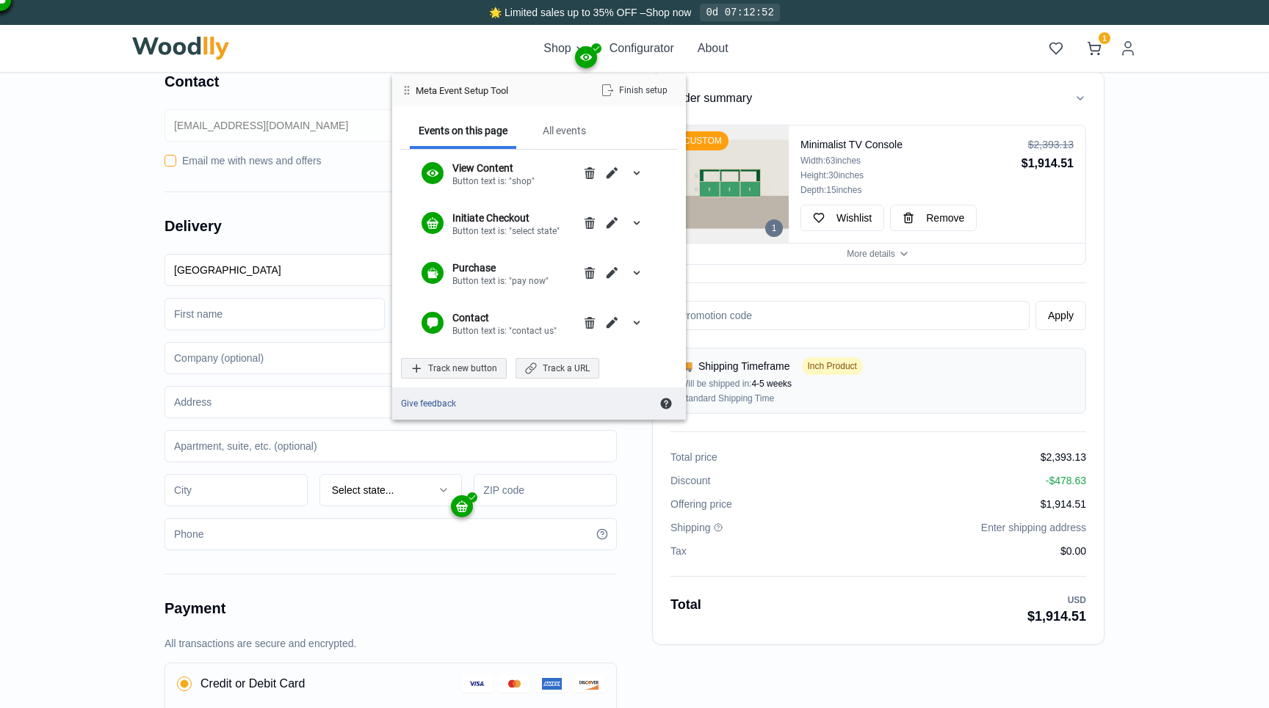
click at [6, 5] on div at bounding box center [0, 0] width 22 height 22
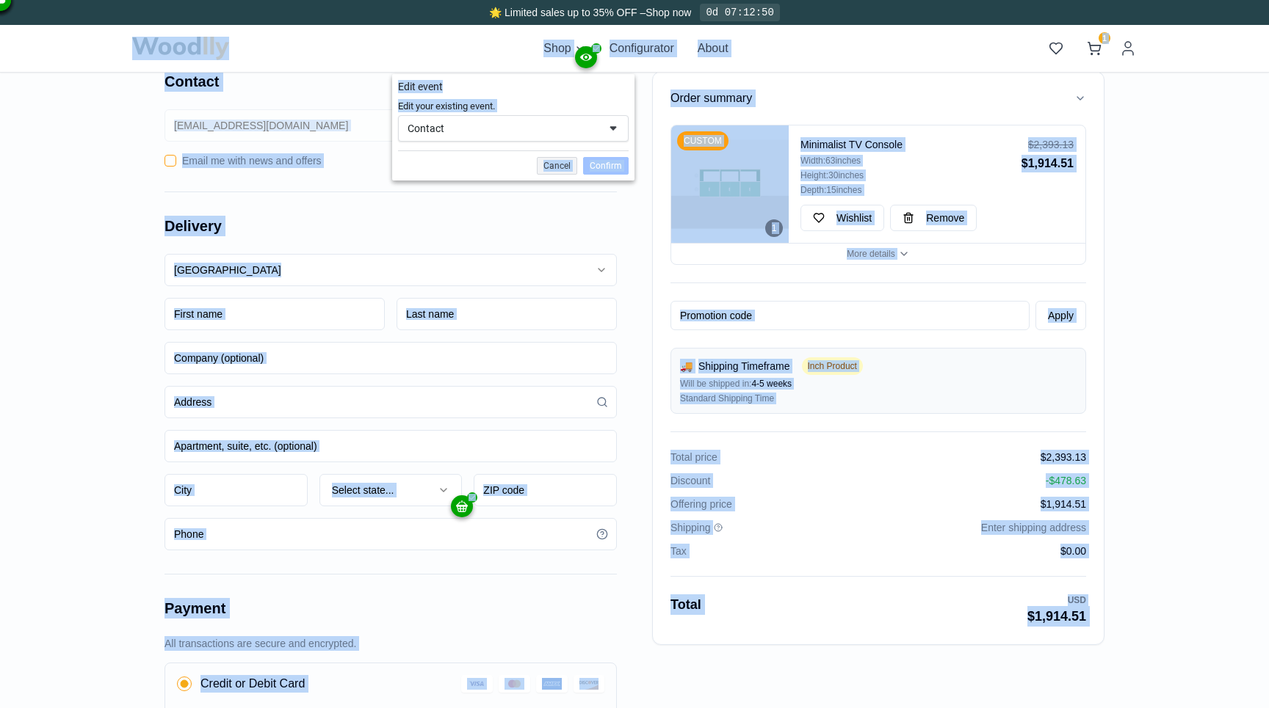
drag, startPoint x: 7, startPoint y: 6, endPoint x: 75, endPoint y: 67, distance: 91.5
click at [76, 68] on body "🌟 Limited sales up to 35% OFF – Shop now 0d 07:12:50 Shop Configurator About 1 …" at bounding box center [634, 550] width 1269 height 1101
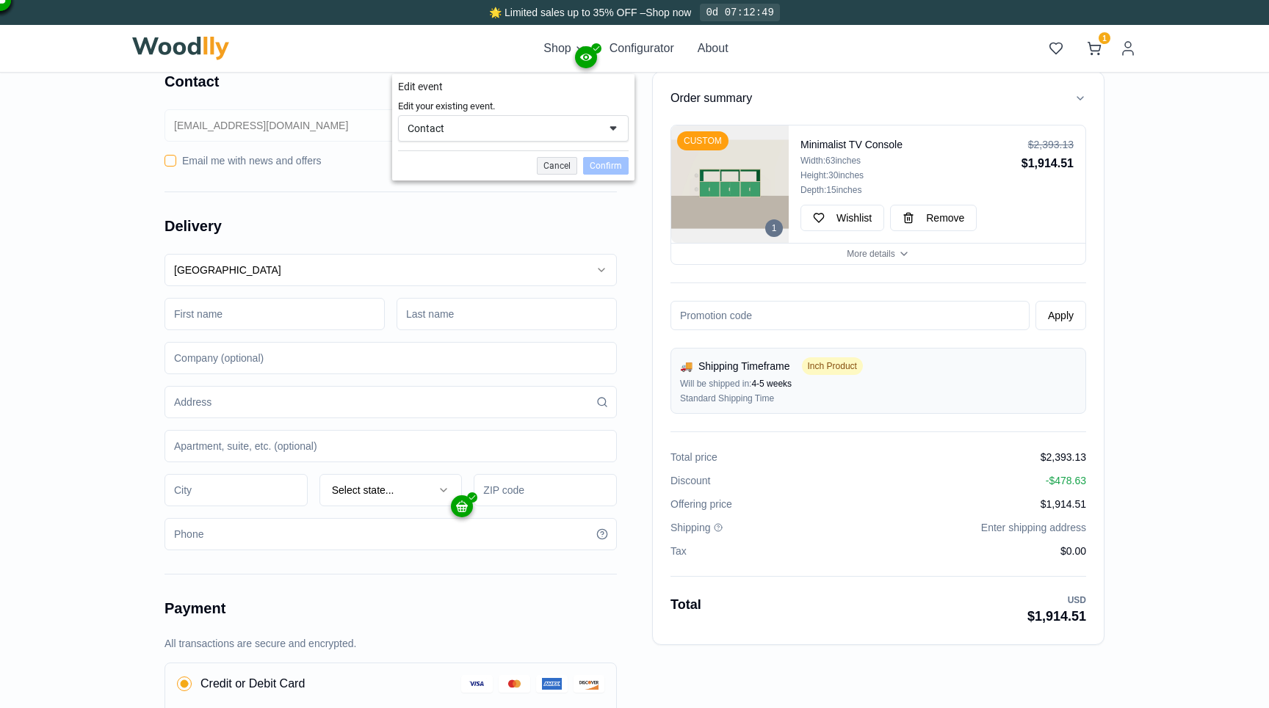
click at [74, 76] on div "Order summary 1 CUSTOM Minimalist TV Console Width: 63 inches Height: 30 inches…" at bounding box center [634, 575] width 1269 height 1054
click at [5, 7] on div at bounding box center [0, 0] width 22 height 22
click at [469, 133] on div "Contact" at bounding box center [502, 128] width 191 height 13
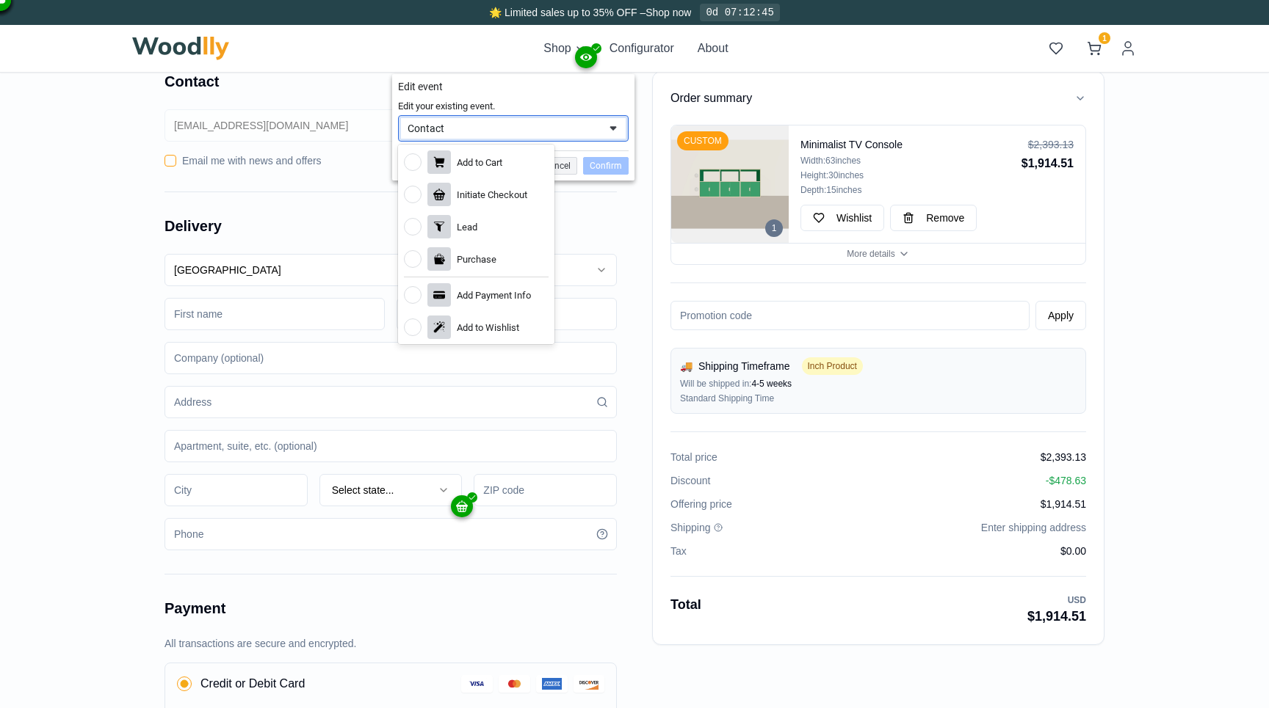
scroll to position [148, 0]
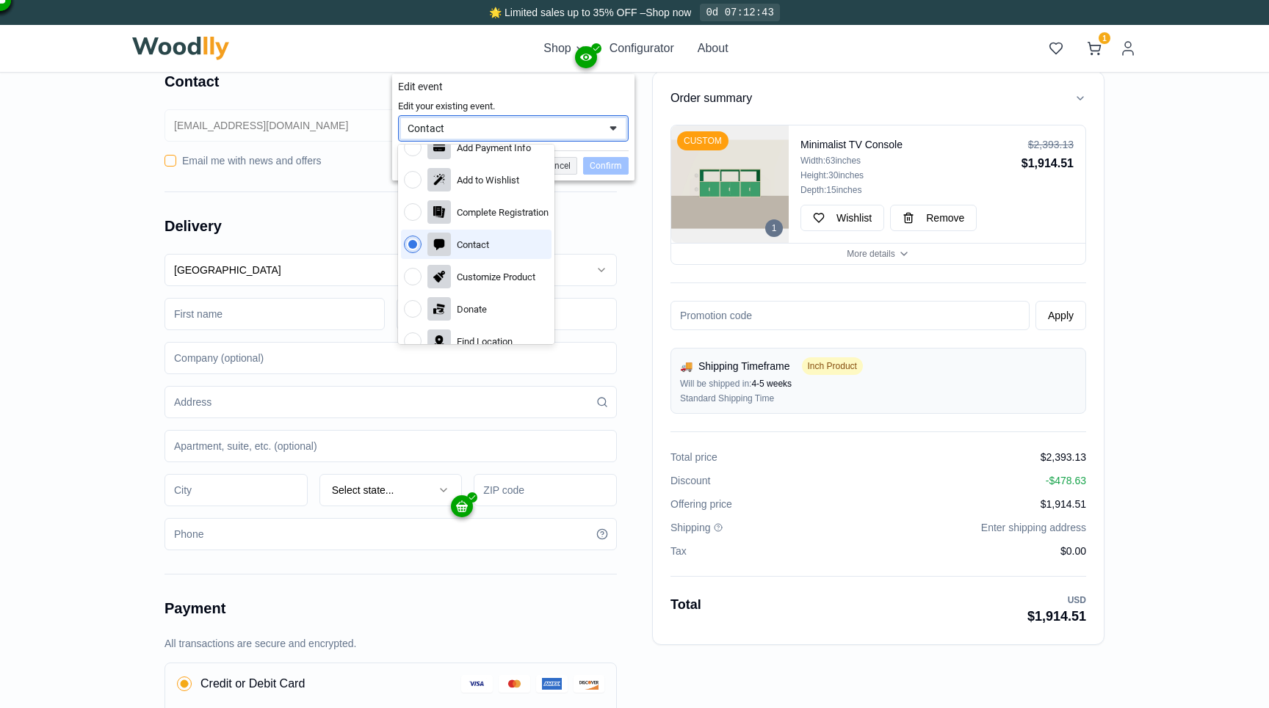
click at [489, 125] on div "Contact" at bounding box center [502, 128] width 191 height 13
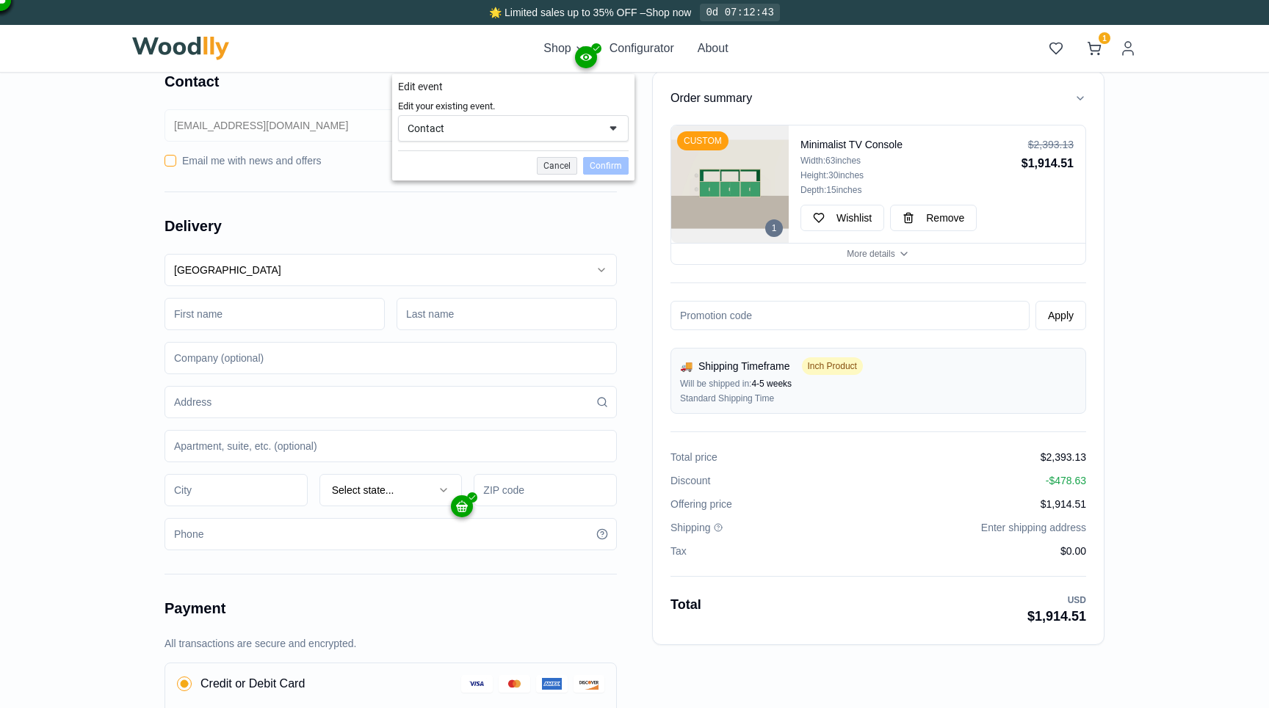
click at [489, 125] on div "Contact" at bounding box center [502, 128] width 191 height 13
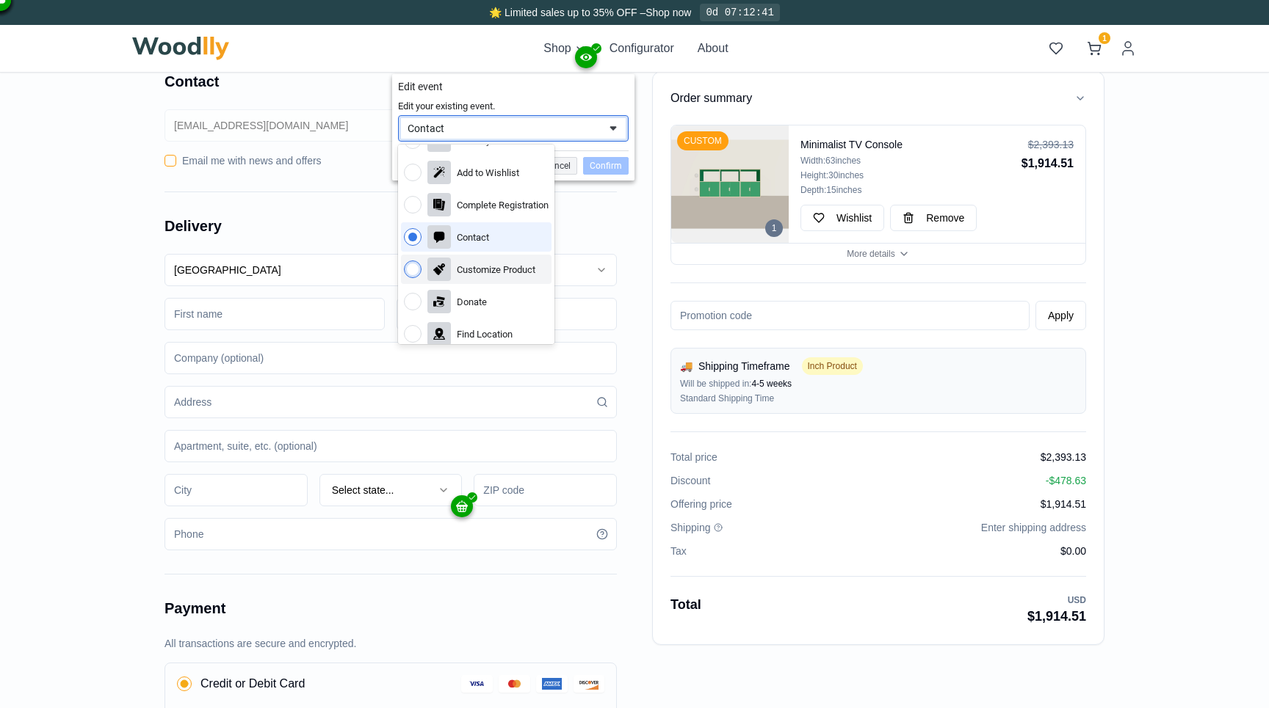
scroll to position [0, 0]
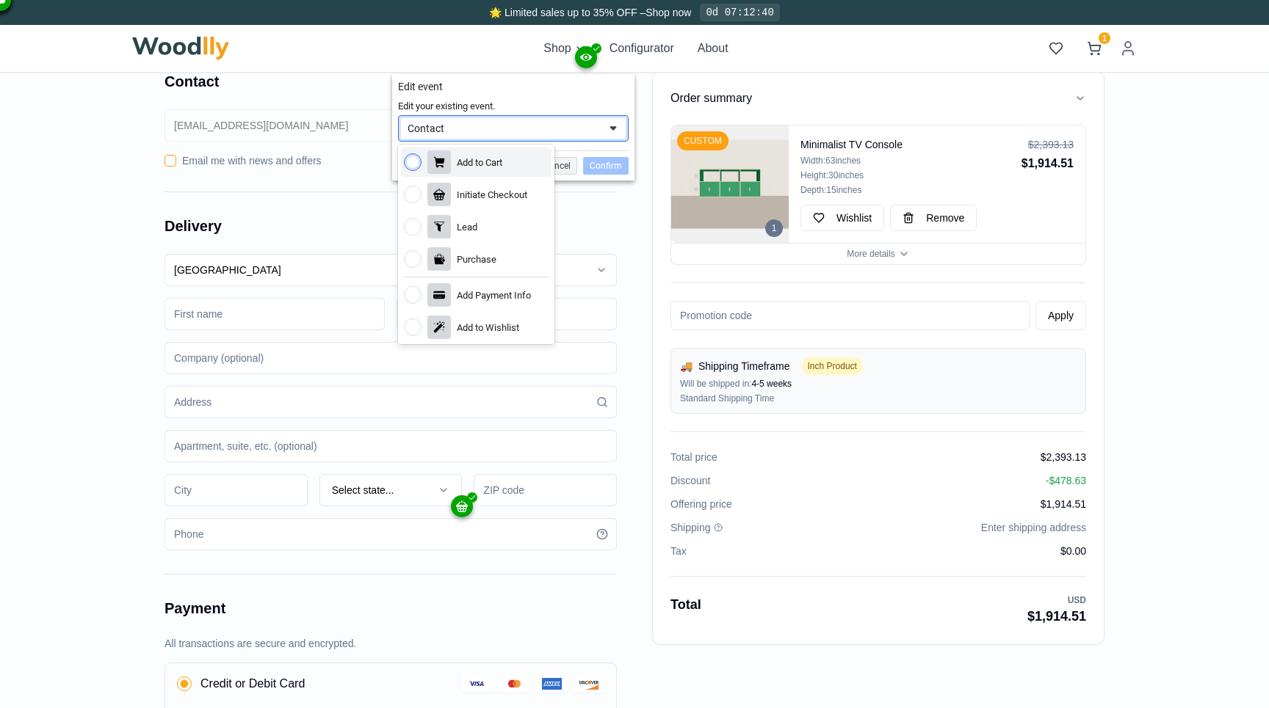
click at [525, 107] on div "Edit your existing event." at bounding box center [513, 107] width 231 height 16
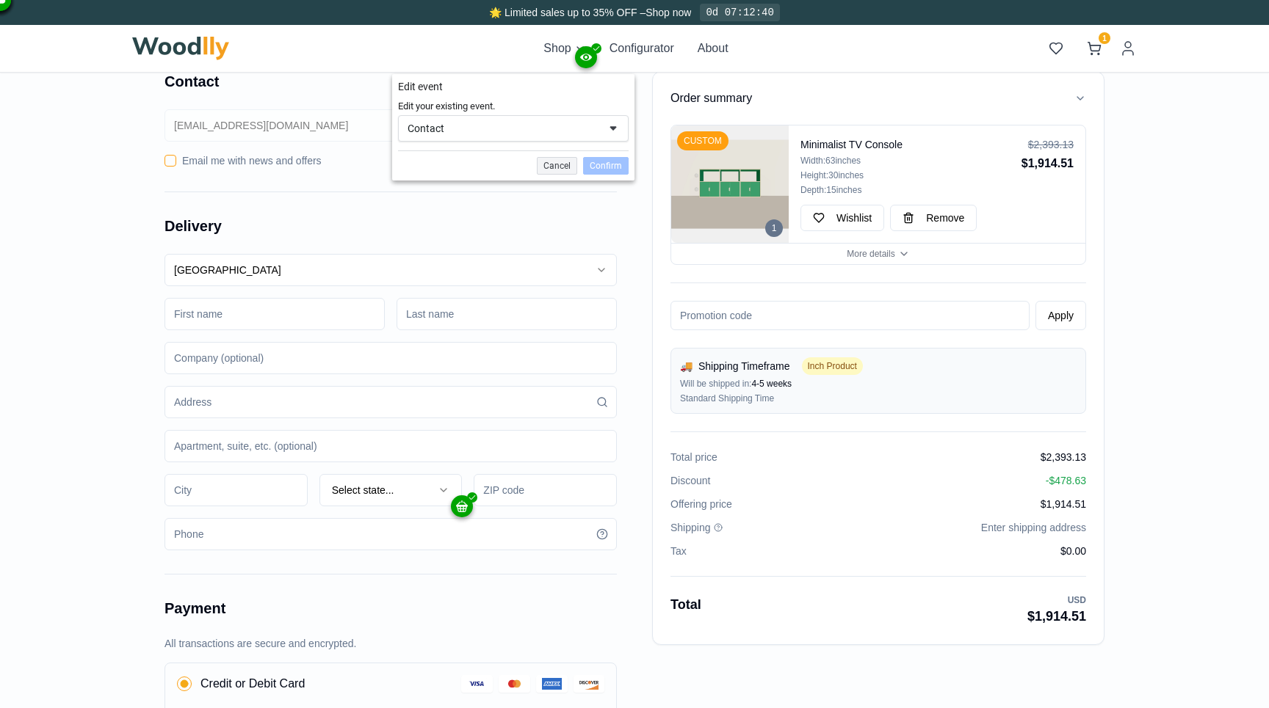
click at [557, 176] on div "Edit your existing event. Contact Add to Cart Initiate Checkout Lead Purchase A…" at bounding box center [513, 139] width 242 height 81
click at [556, 169] on div "Cancel" at bounding box center [557, 166] width 40 height 18
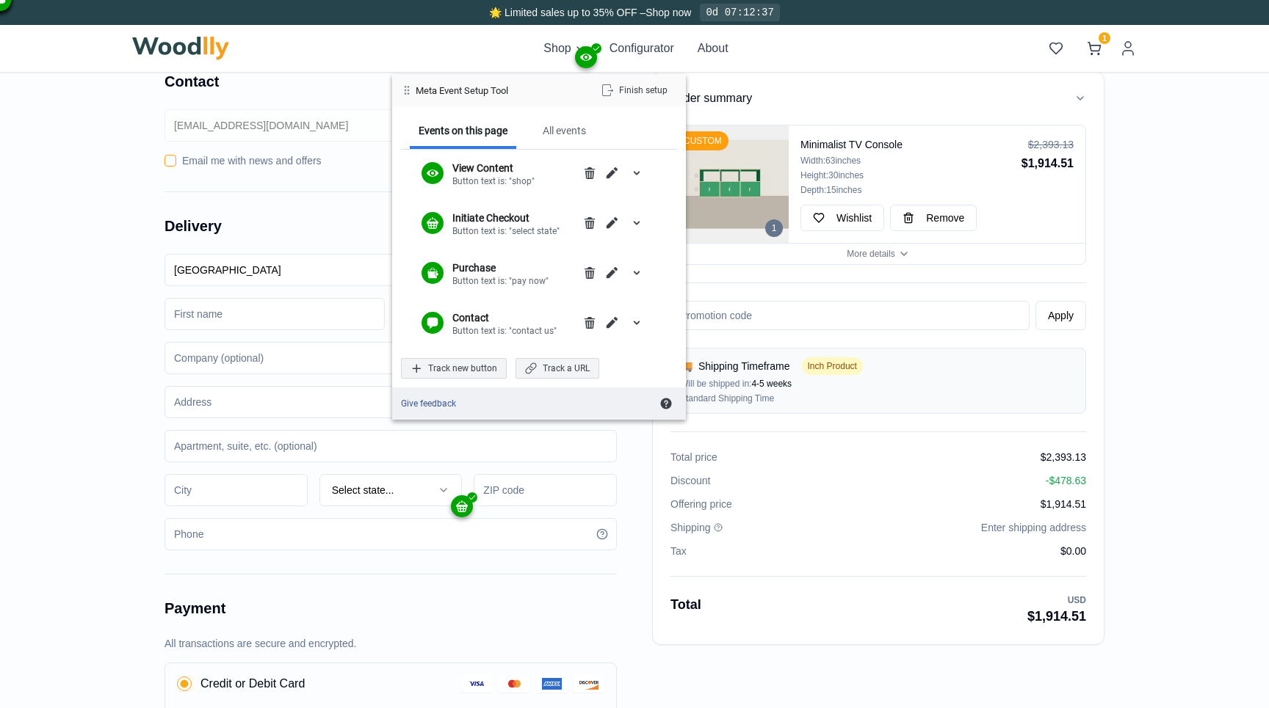
click at [177, 45] on img at bounding box center [180, 48] width 97 height 23
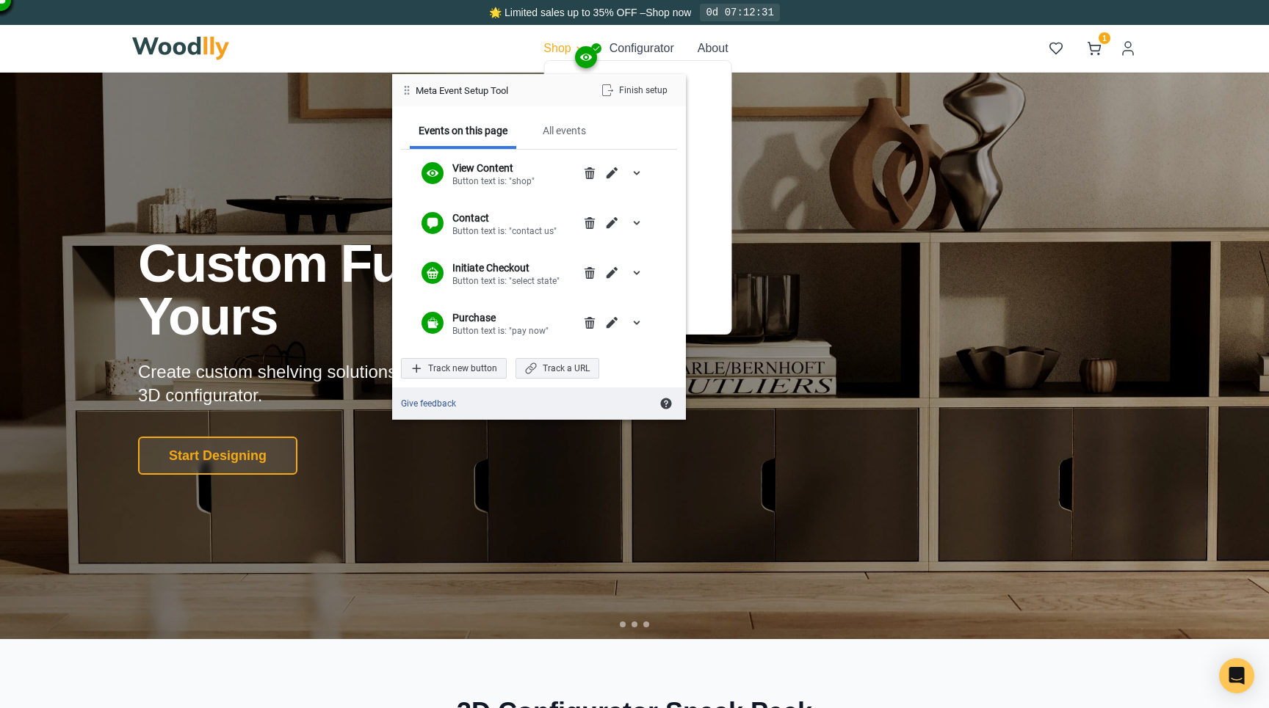
click at [707, 84] on div "Bookshelf" at bounding box center [638, 79] width 186 height 29
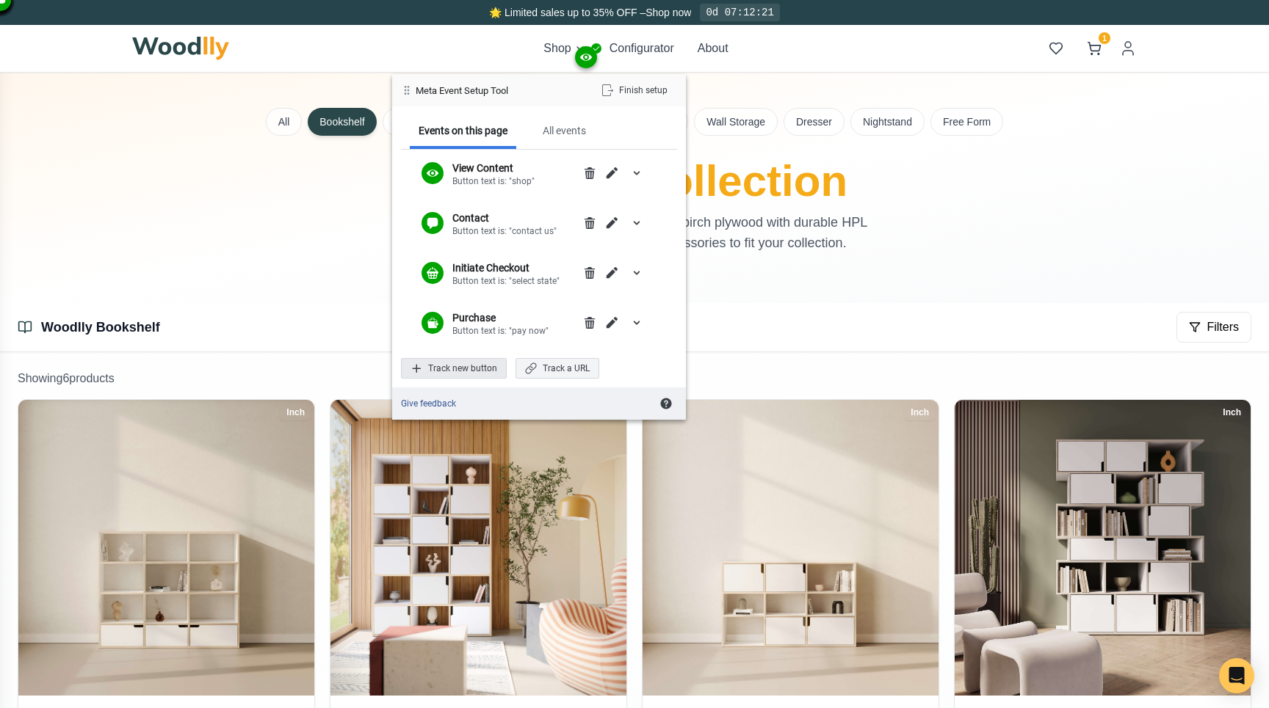
click at [424, 373] on div "Track new button" at bounding box center [454, 368] width 106 height 21
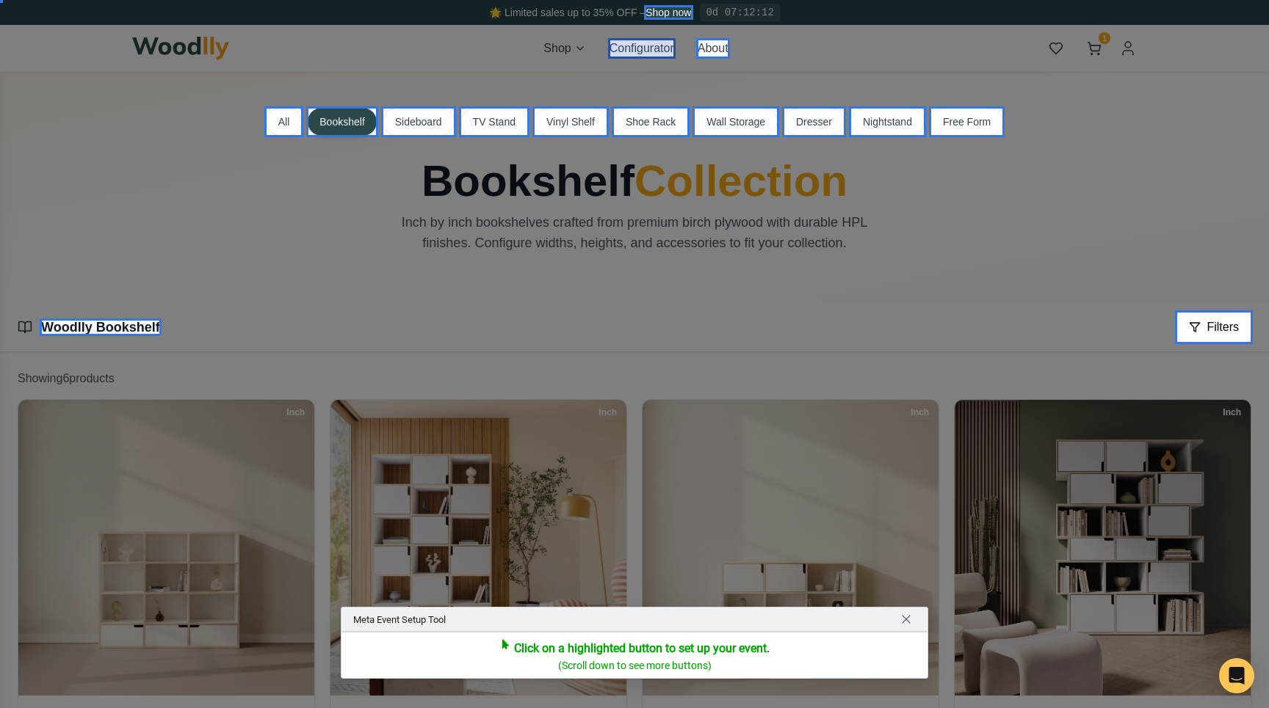
click at [659, 49] on div at bounding box center [642, 48] width 68 height 21
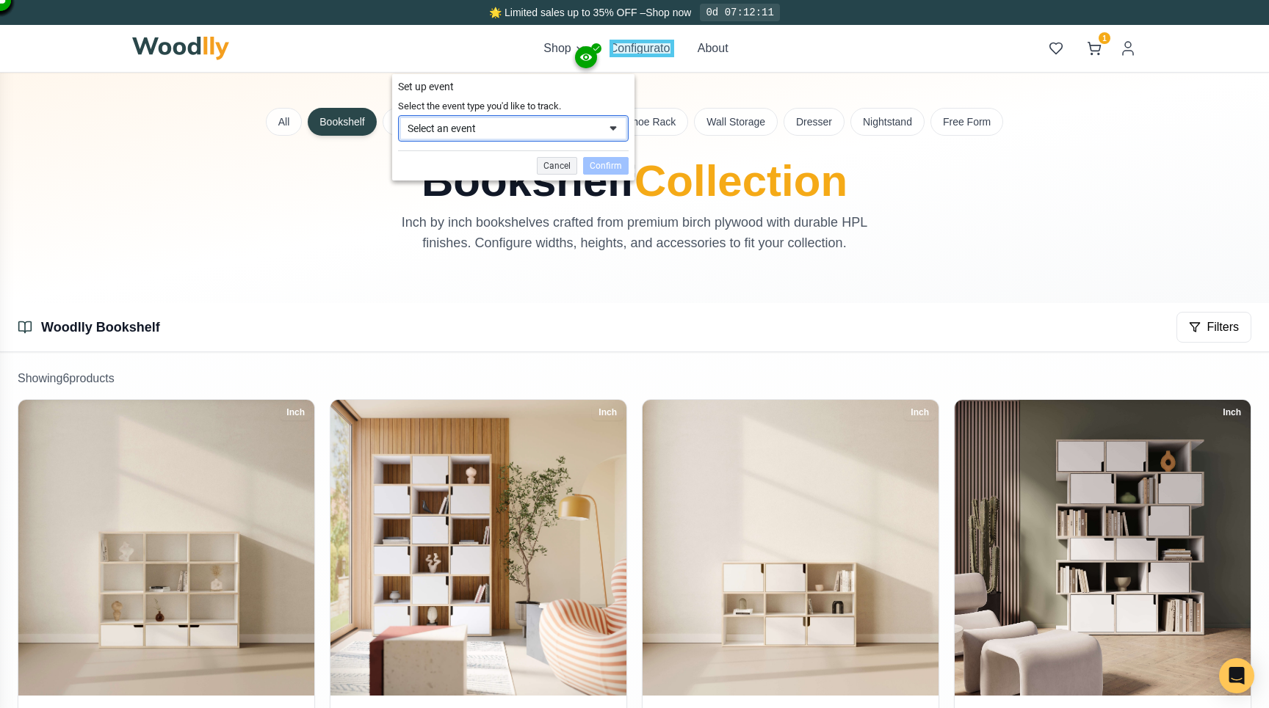
click at [556, 126] on div "Select an event" at bounding box center [502, 128] width 191 height 13
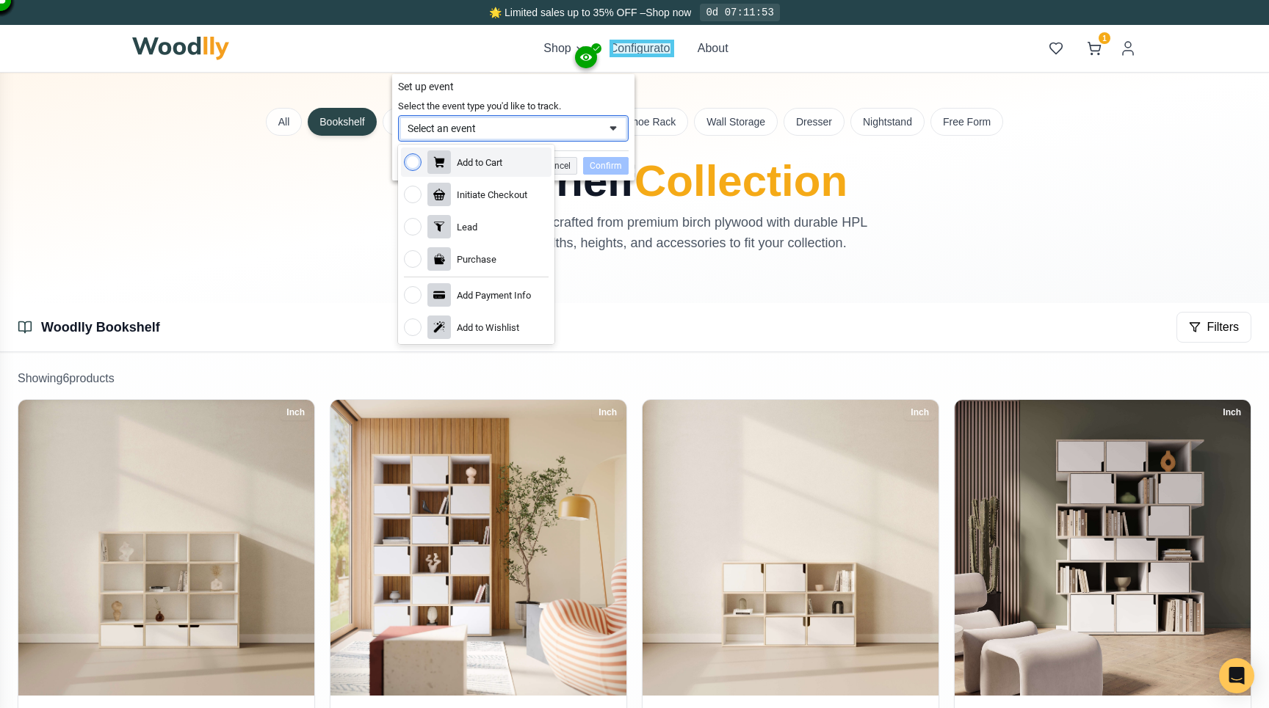
click at [618, 89] on div "Set up event" at bounding box center [513, 86] width 231 height 13
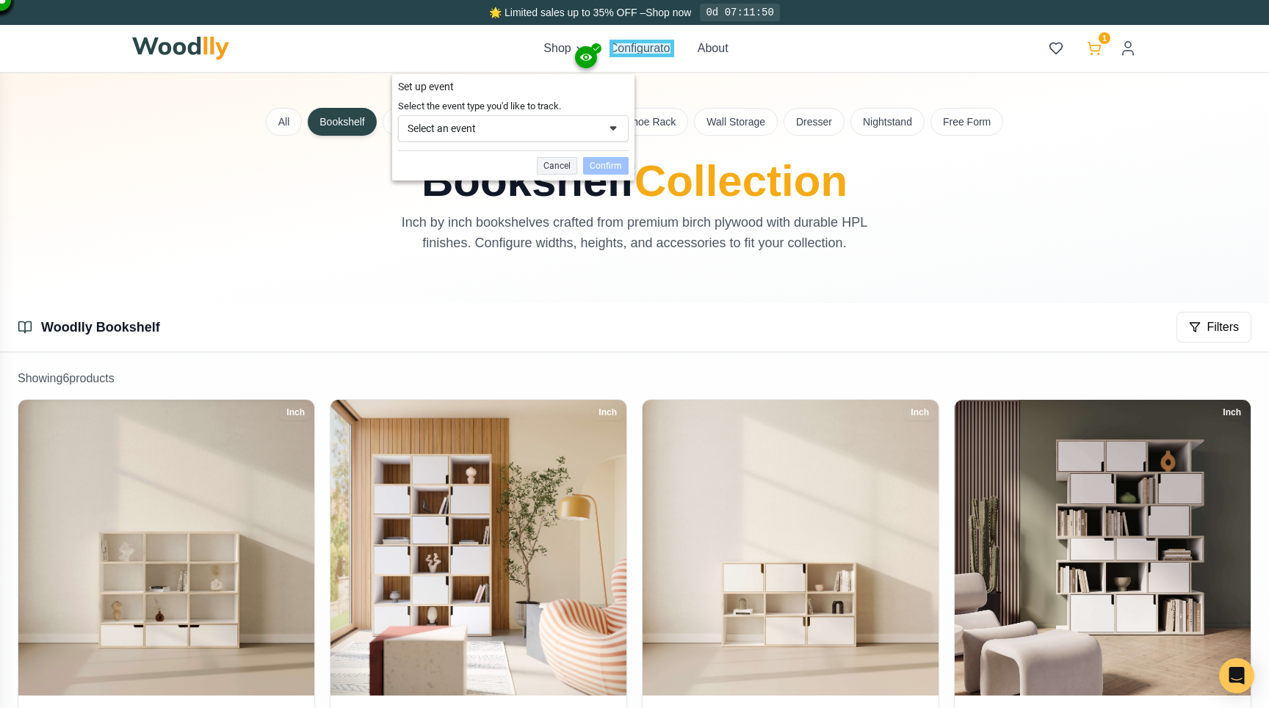
click at [1098, 46] on icon at bounding box center [1094, 48] width 15 height 15
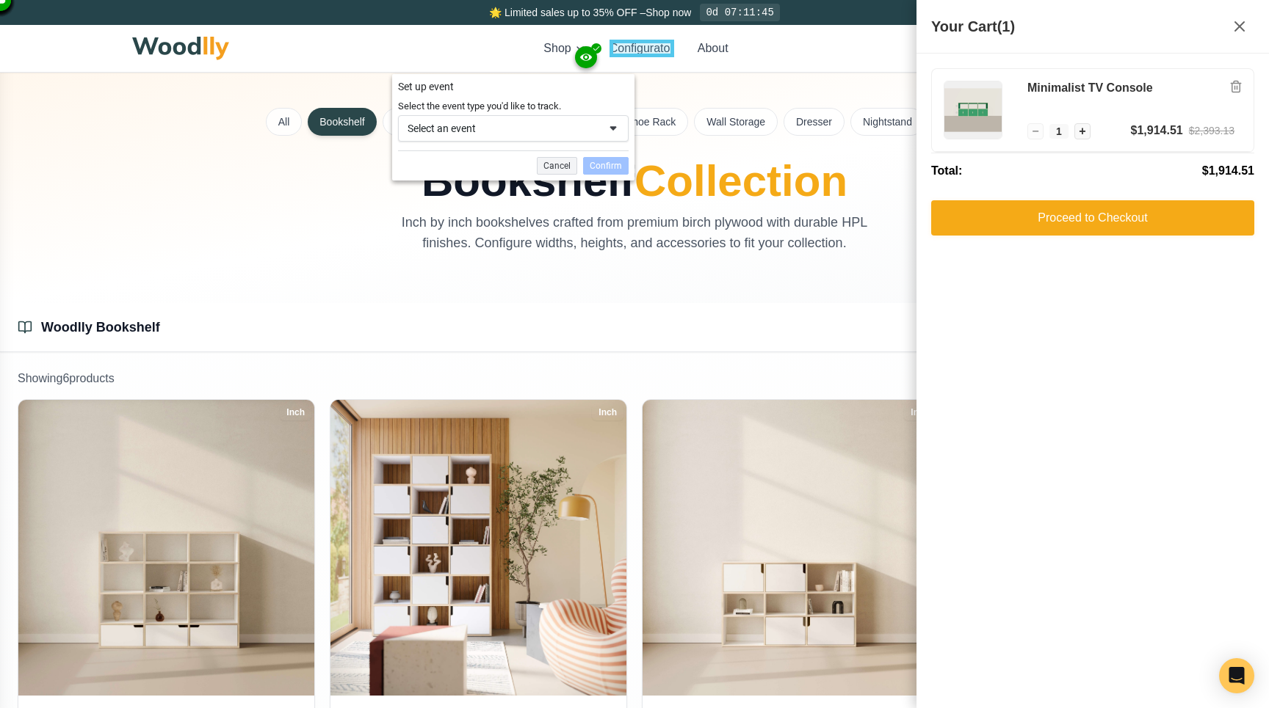
click at [839, 291] on div "All Bookshelf Sideboard TV Stand Vinyl Shelf Shoe Rack Wall Storage Dresser Nig…" at bounding box center [634, 188] width 1028 height 231
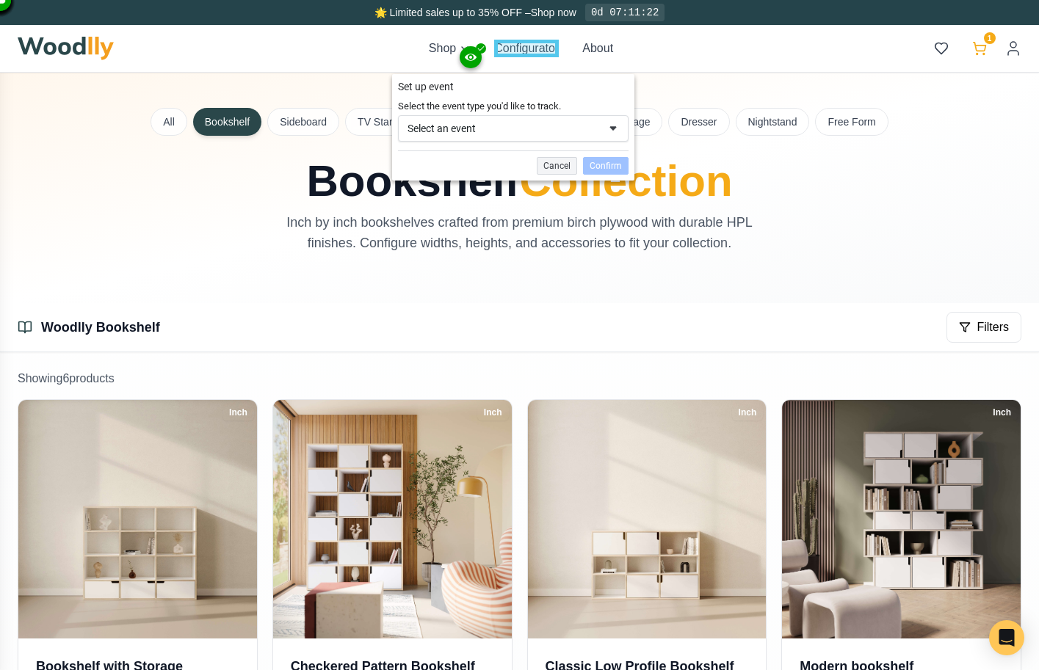
click at [986, 46] on icon at bounding box center [979, 48] width 15 height 15
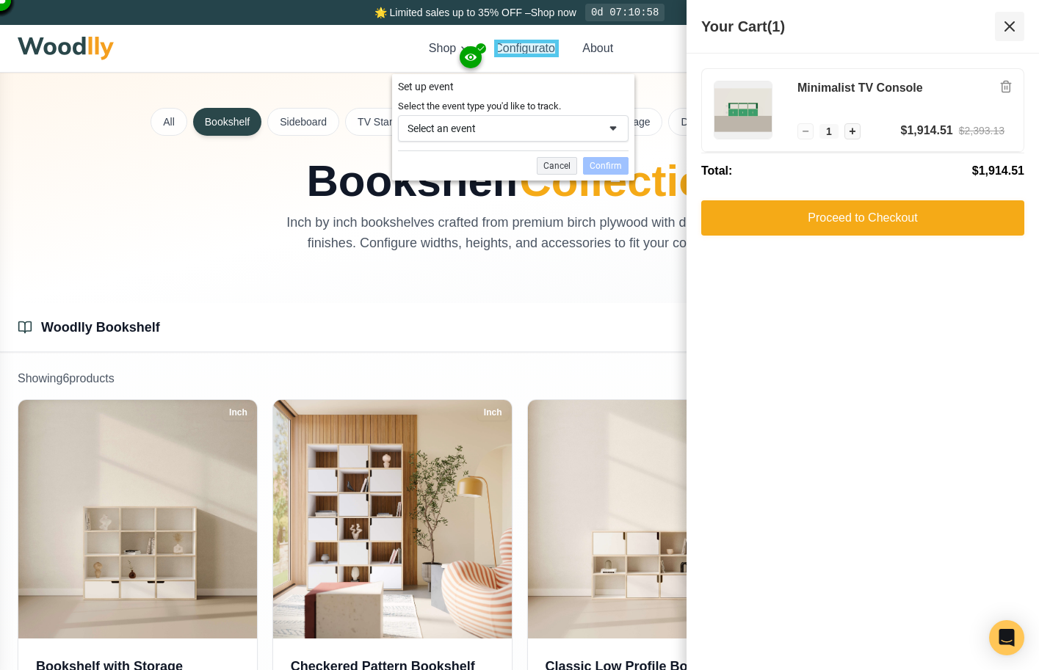
click at [1006, 21] on icon at bounding box center [1010, 27] width 18 height 18
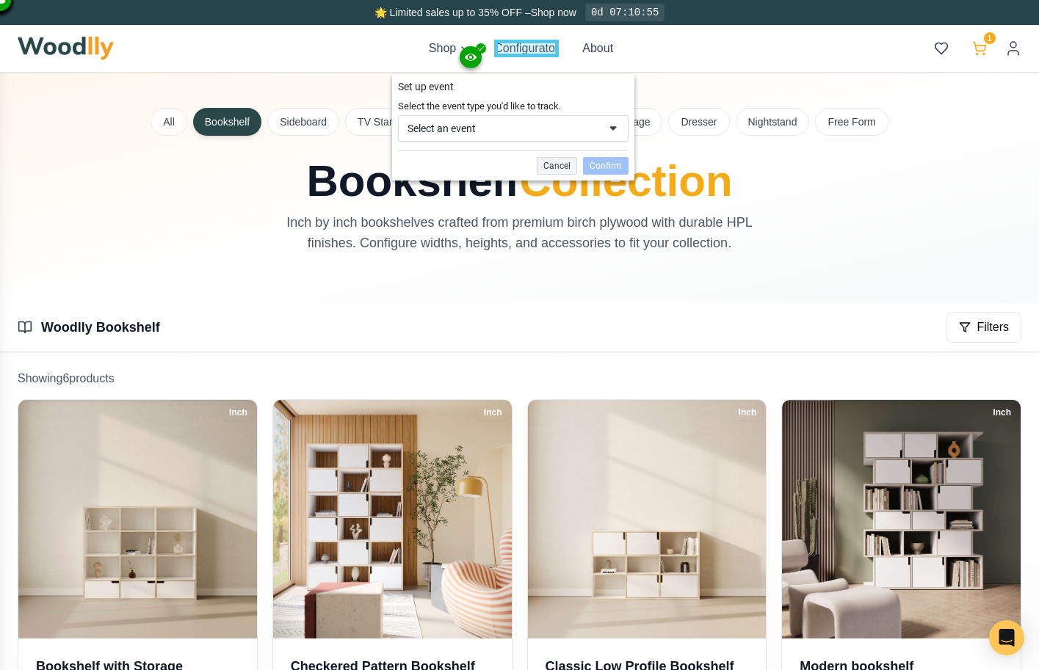
click at [981, 44] on icon at bounding box center [979, 48] width 15 height 15
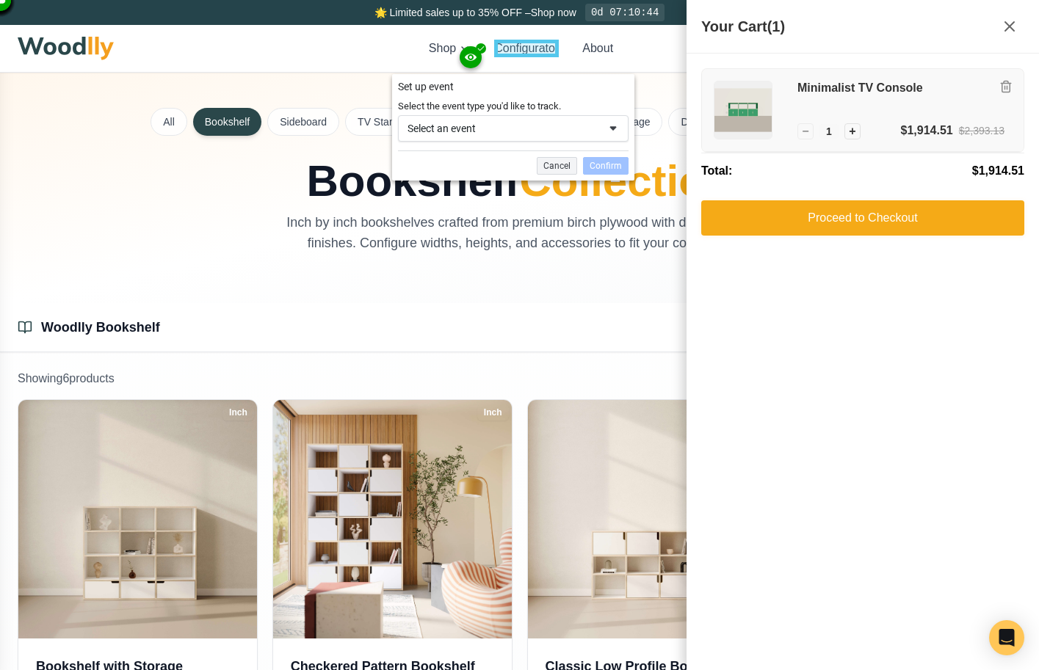
click at [934, 98] on div "Minimalist TV Console" at bounding box center [900, 101] width 207 height 41
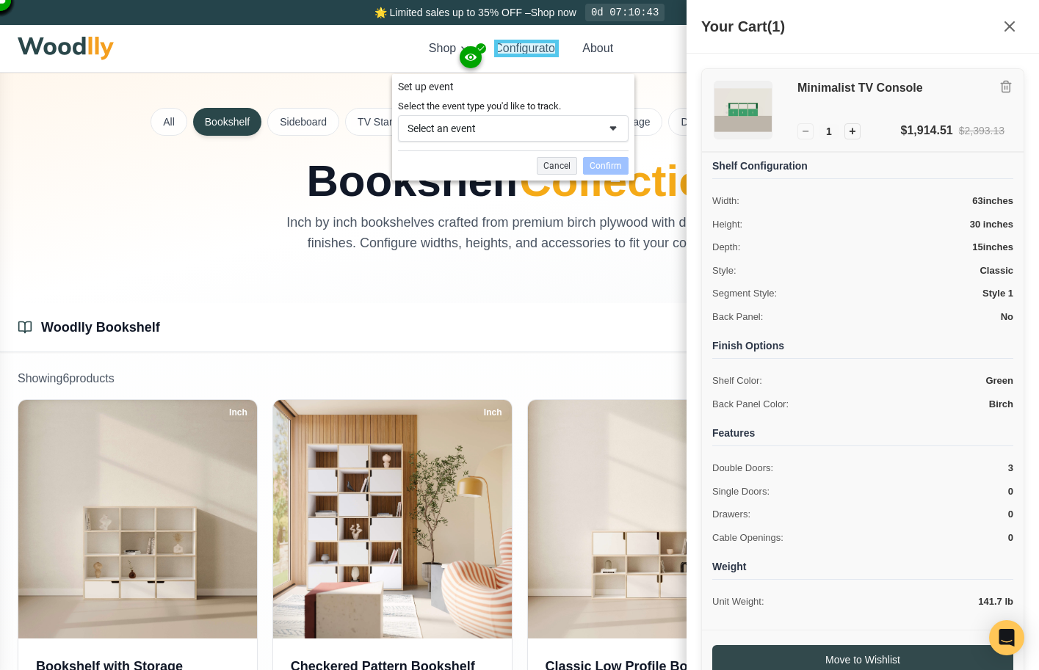
click at [934, 98] on div "Minimalist TV Console" at bounding box center [900, 101] width 207 height 41
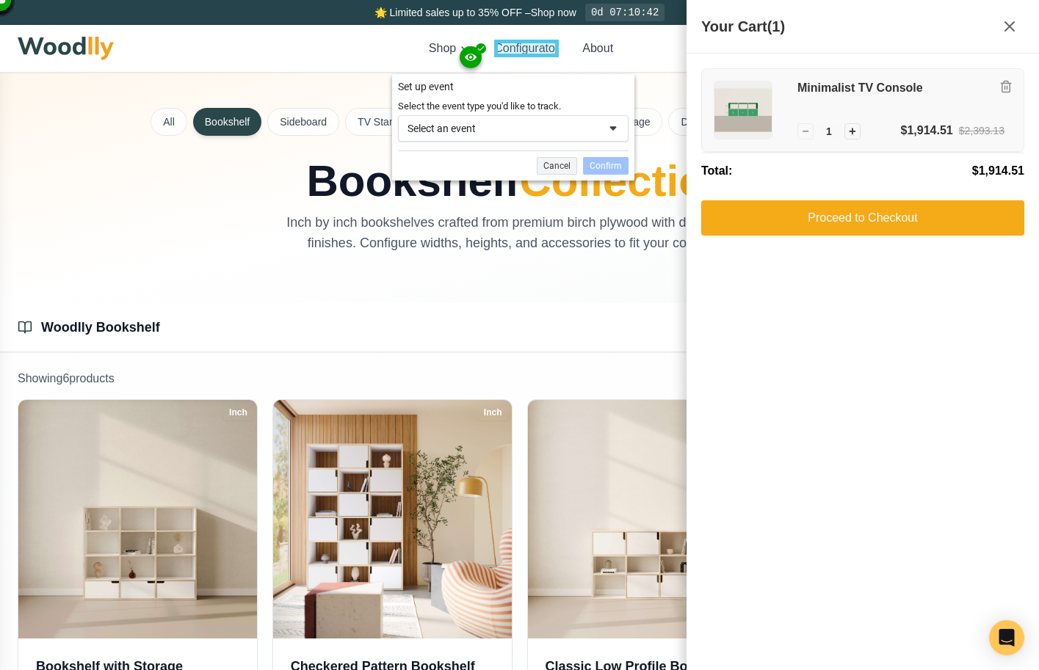
click at [934, 98] on div "Minimalist TV Console" at bounding box center [900, 101] width 207 height 41
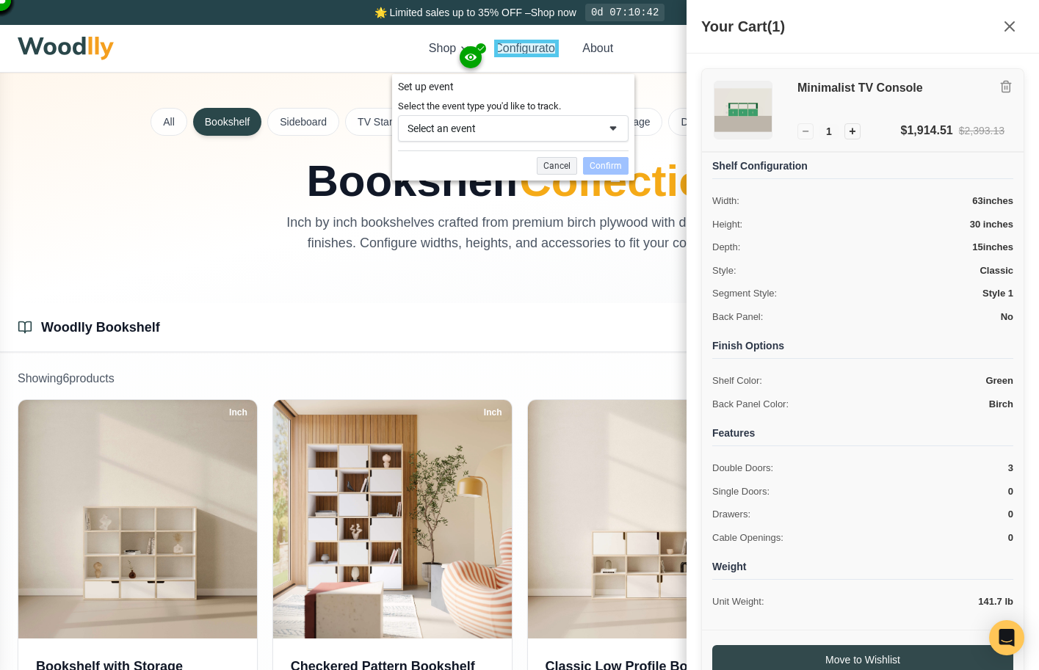
click at [934, 98] on div "Minimalist TV Console" at bounding box center [900, 101] width 207 height 41
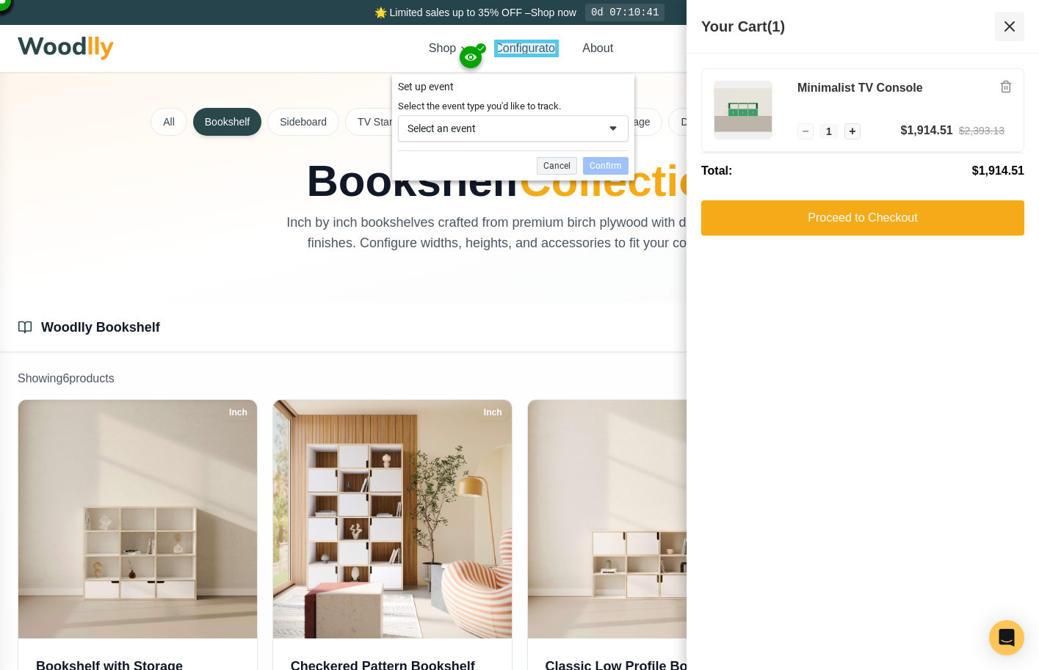
click at [1010, 25] on icon at bounding box center [1009, 26] width 9 height 9
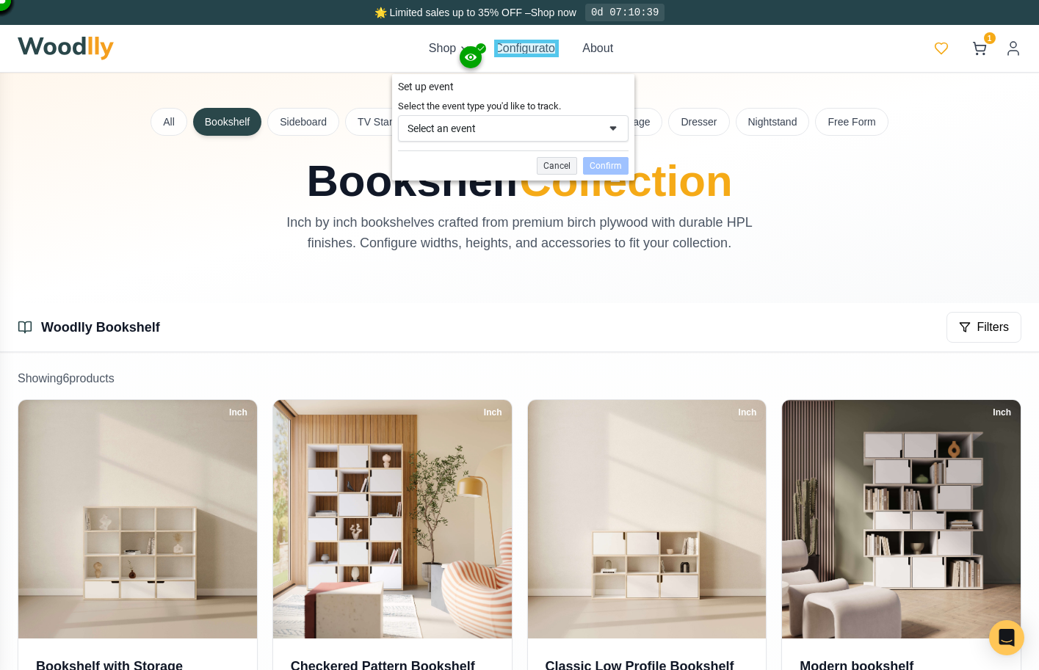
click at [938, 48] on icon at bounding box center [941, 48] width 15 height 15
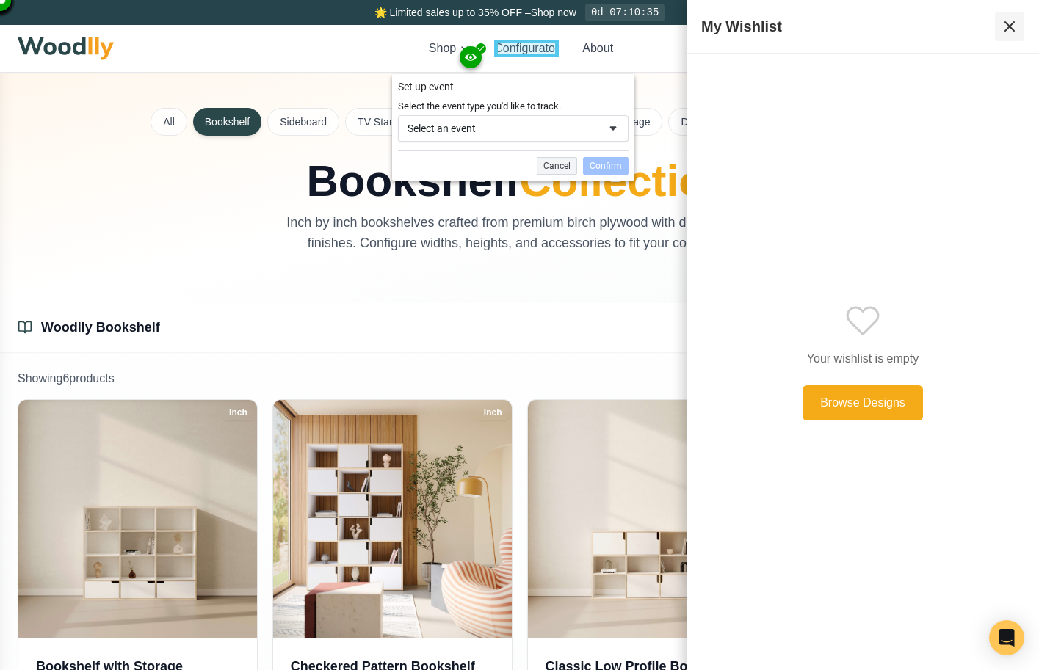
click at [1009, 37] on button at bounding box center [1009, 26] width 29 height 29
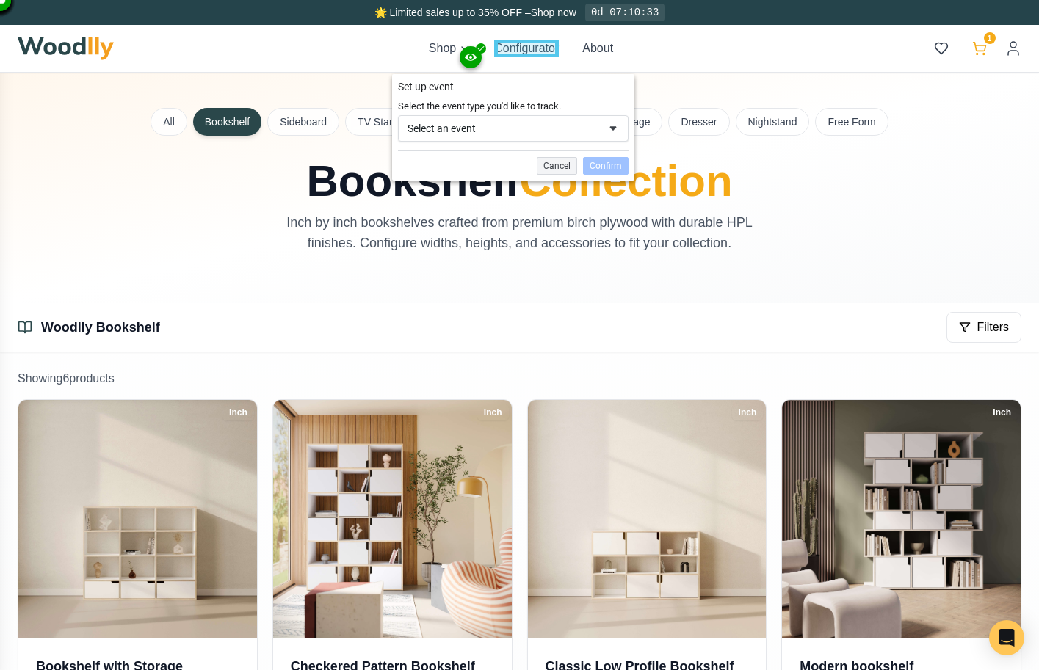
click at [983, 52] on icon at bounding box center [979, 48] width 15 height 15
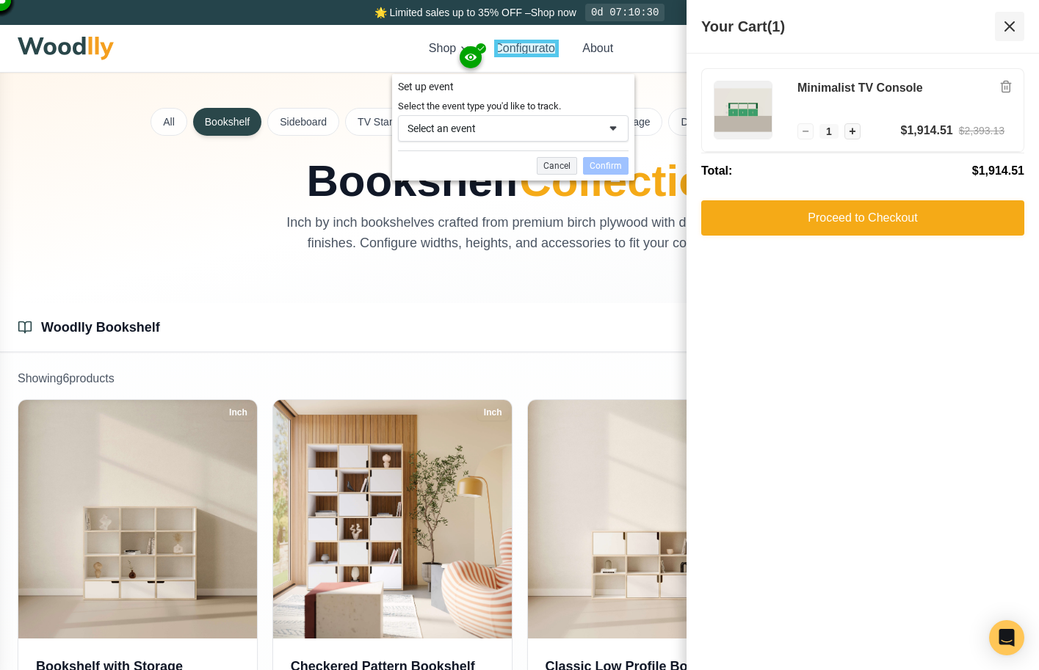
click at [1008, 32] on icon at bounding box center [1010, 27] width 18 height 18
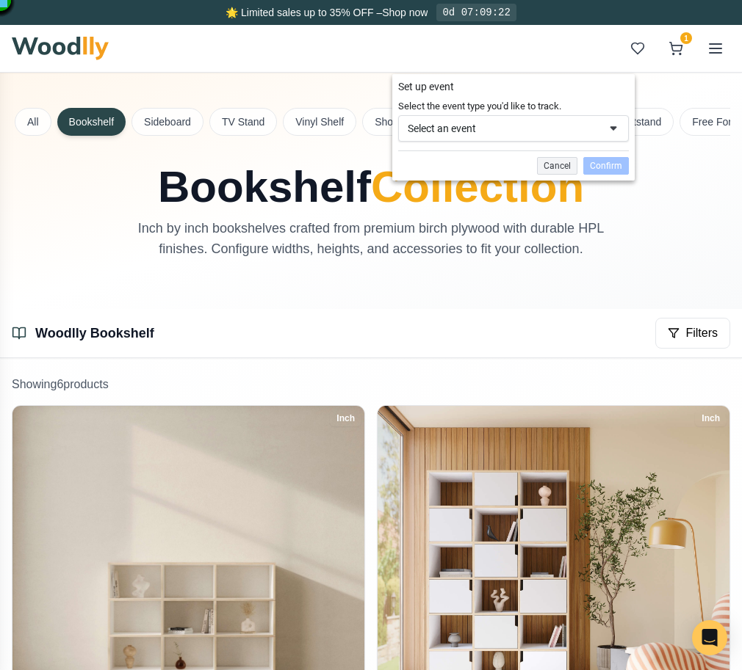
click at [595, 126] on div "Select an event" at bounding box center [502, 128] width 191 height 13
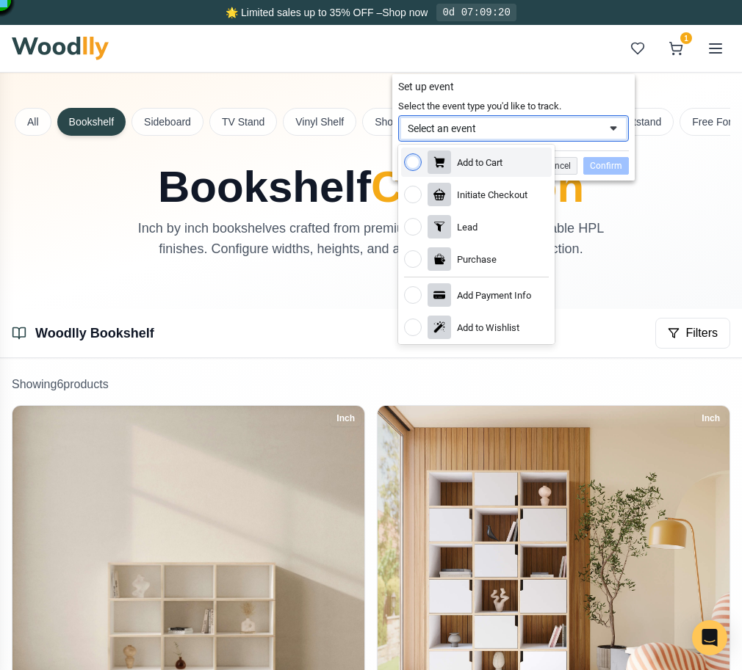
click at [501, 170] on div "Add to Cart" at bounding box center [476, 162] width 151 height 29
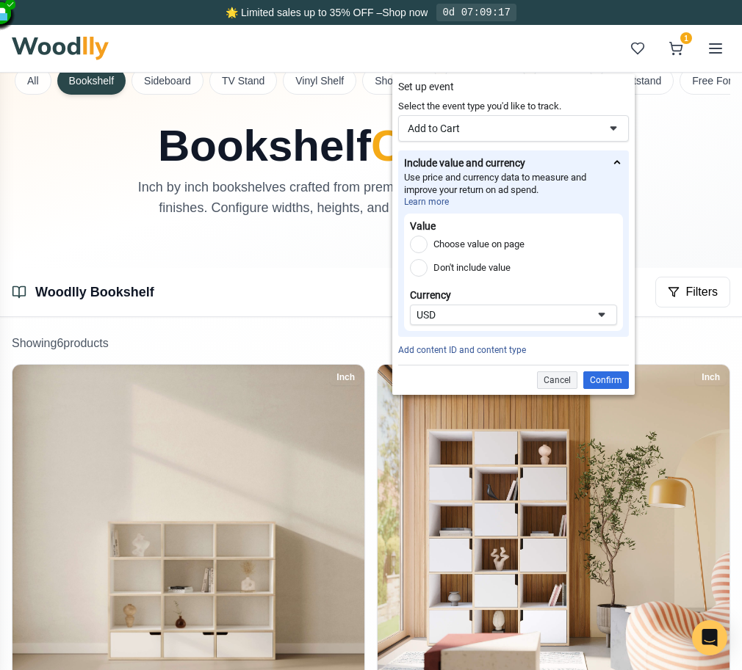
scroll to position [71, 0]
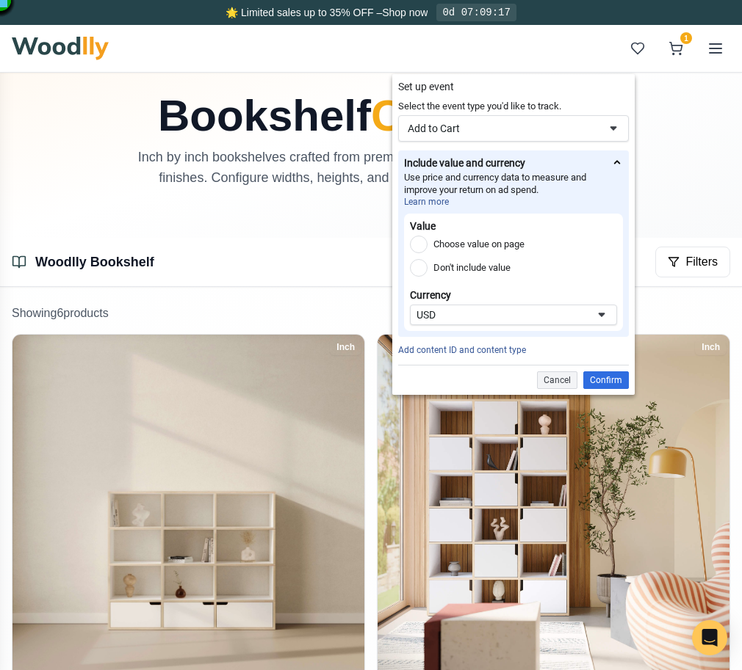
click at [491, 250] on label "Choose value on page" at bounding box center [478, 245] width 91 height 18
click at [427, 250] on input "Choose value on page" at bounding box center [419, 245] width 18 height 18
radio input "true"
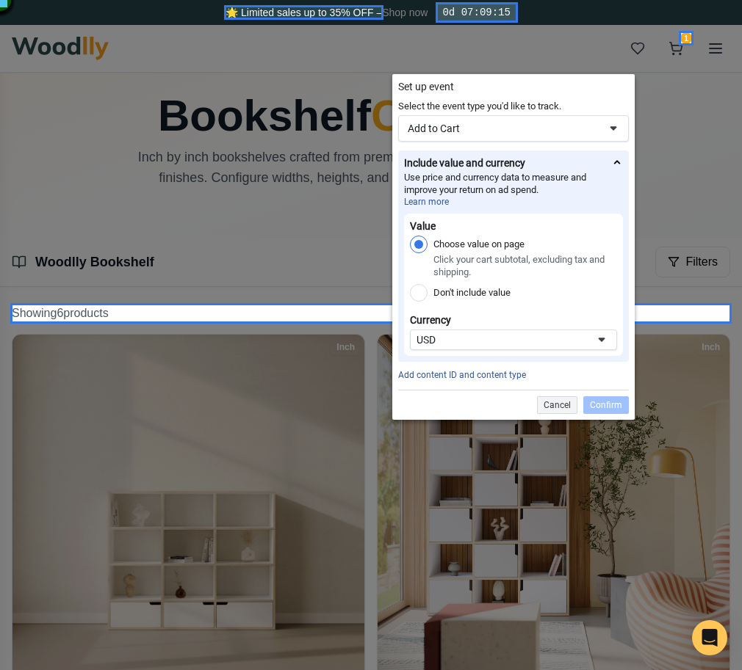
click at [491, 250] on label "Choose value on page" at bounding box center [478, 245] width 91 height 18
click at [427, 250] on input "Choose value on page" at bounding box center [419, 245] width 18 height 18
click at [684, 37] on div at bounding box center [685, 38] width 15 height 15
click at [470, 297] on label "Don't include value" at bounding box center [471, 293] width 77 height 18
click at [427, 297] on input "Don't include value" at bounding box center [419, 293] width 18 height 18
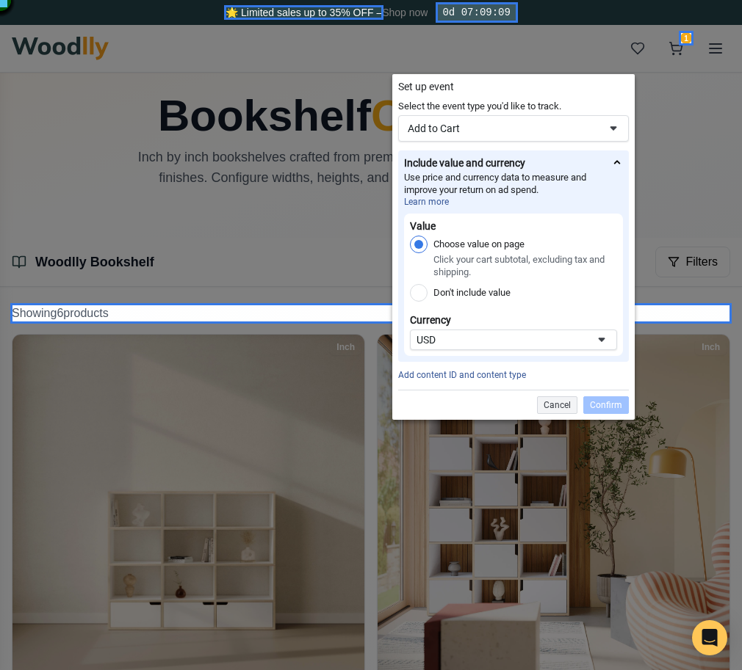
radio input "true"
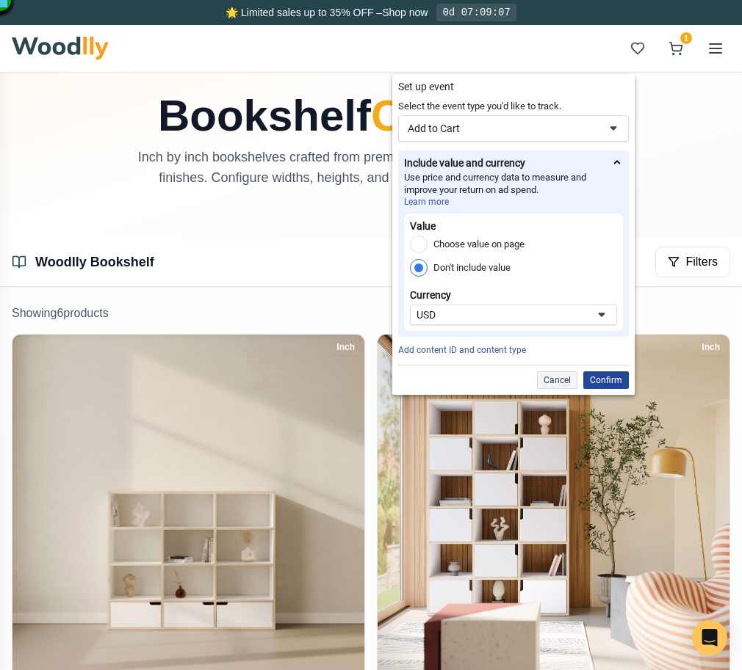
click at [605, 382] on div "Confirm" at bounding box center [606, 381] width 46 height 18
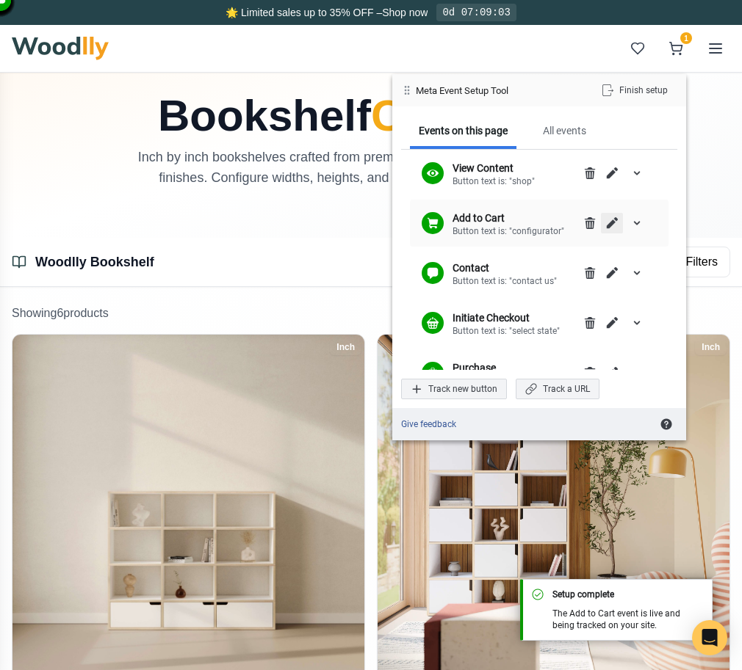
click at [612, 222] on span "Edit" at bounding box center [612, 223] width 12 height 12
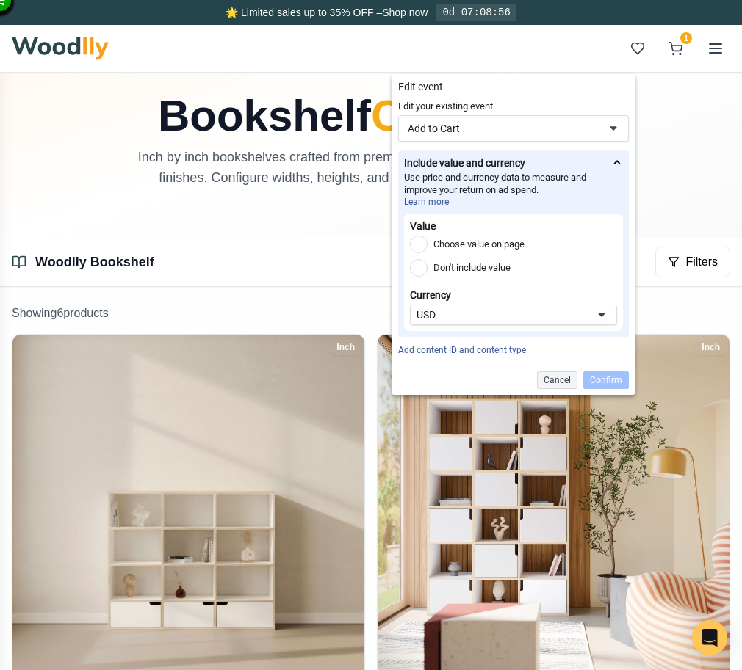
click at [487, 349] on link "Add content ID and content type" at bounding box center [462, 350] width 128 height 10
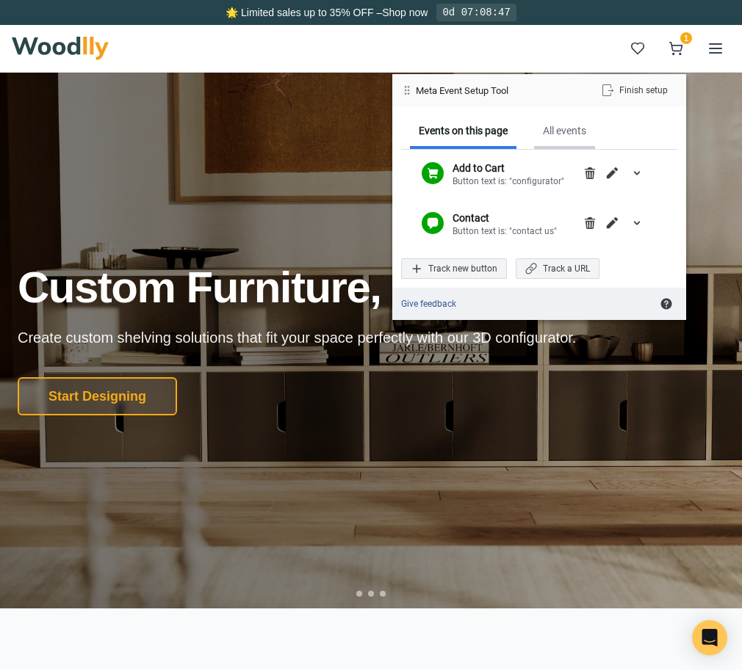
click at [562, 136] on div "All events" at bounding box center [564, 130] width 43 height 13
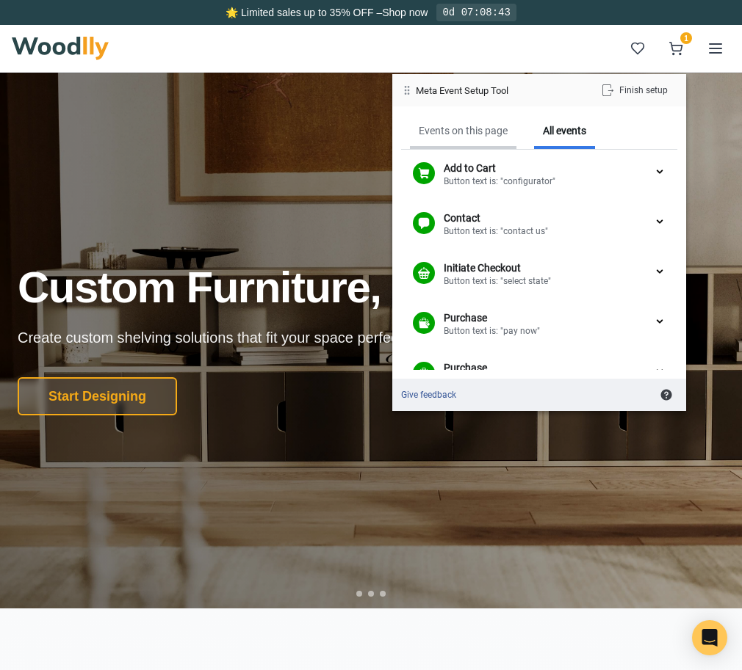
click at [489, 135] on div "Events on this page" at bounding box center [462, 130] width 89 height 13
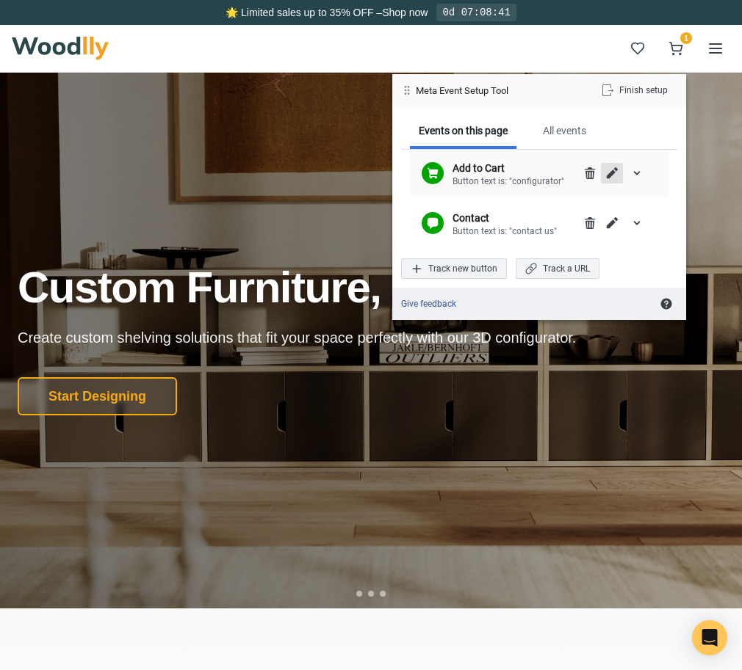
click at [606, 177] on span "Edit" at bounding box center [612, 173] width 12 height 12
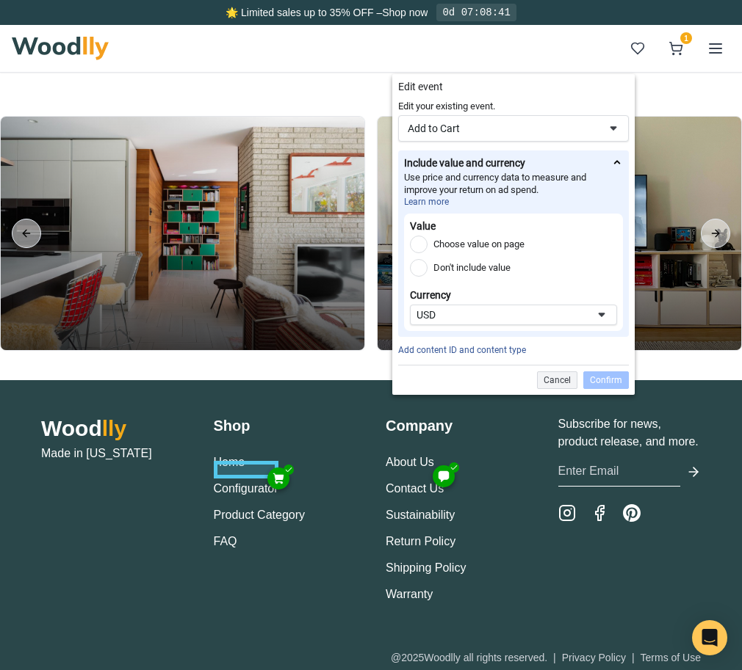
scroll to position [4450, 0]
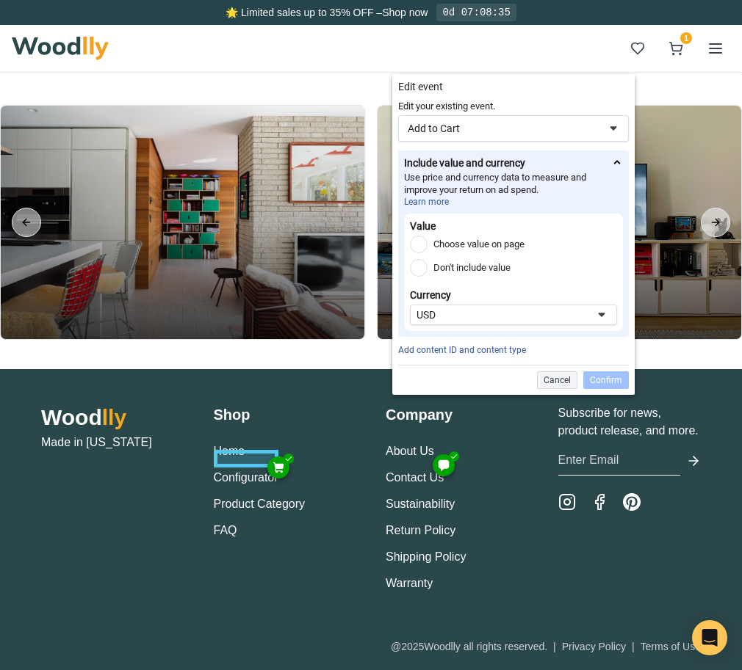
click at [284, 470] on div at bounding box center [278, 468] width 22 height 22
click at [554, 376] on div "Cancel" at bounding box center [557, 381] width 40 height 18
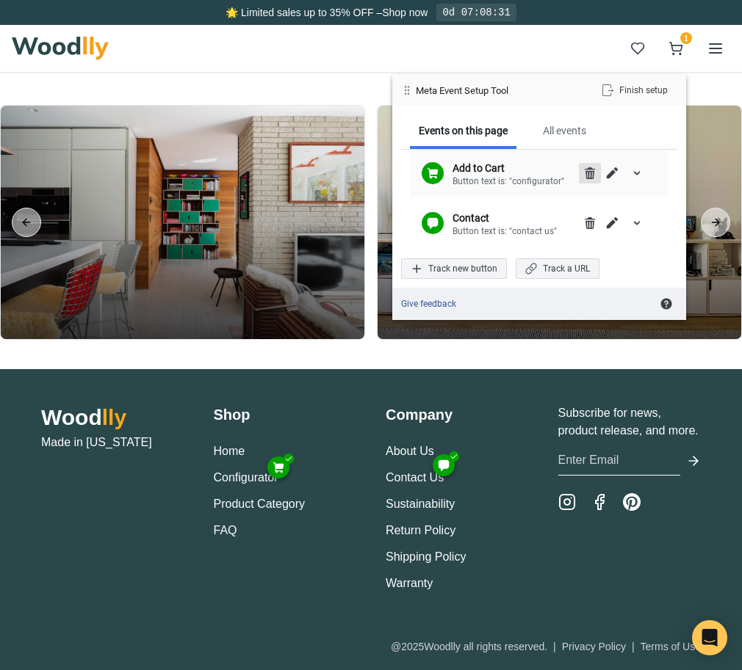
click at [597, 179] on div "Delete" at bounding box center [590, 173] width 22 height 21
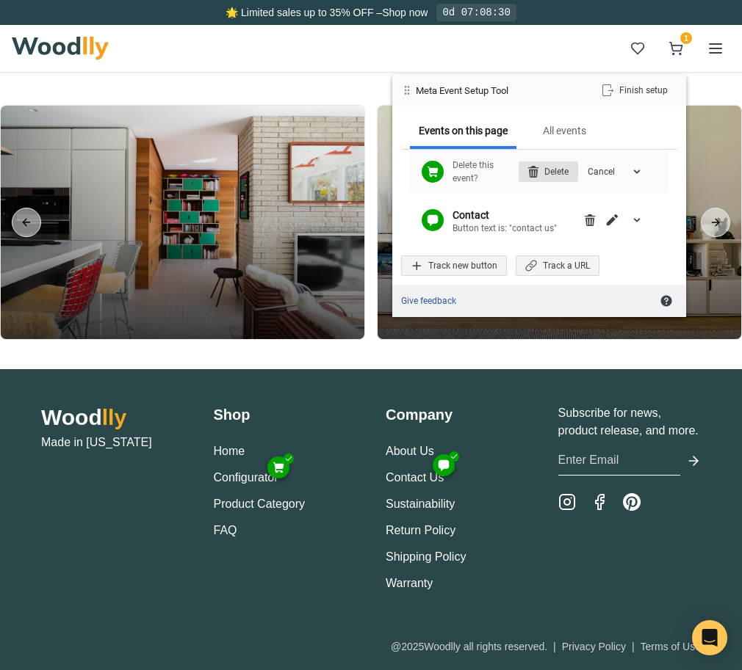
click at [568, 172] on div "Delete" at bounding box center [547, 172] width 59 height 21
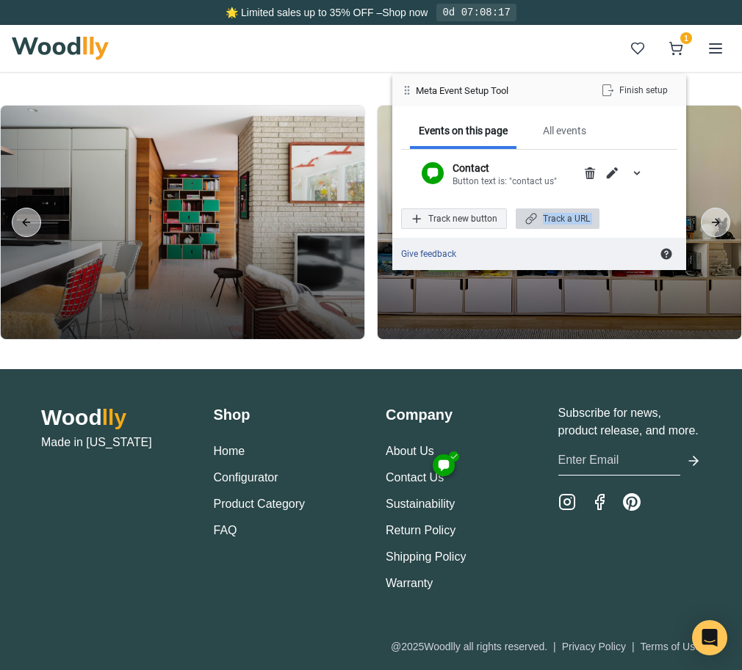
drag, startPoint x: 537, startPoint y: 220, endPoint x: 504, endPoint y: 247, distance: 42.9
click at [504, 247] on div "Meta Event Setup Tool Finish setup Events on this page All events Contact Butto…" at bounding box center [539, 172] width 294 height 196
click at [495, 225] on div "Track new button" at bounding box center [454, 219] width 106 height 21
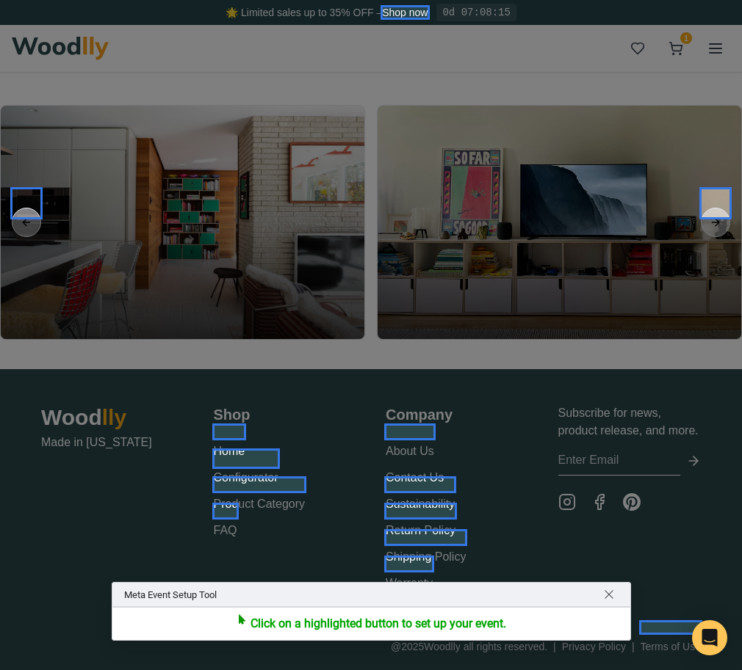
click at [684, 48] on div at bounding box center [371, 335] width 742 height 670
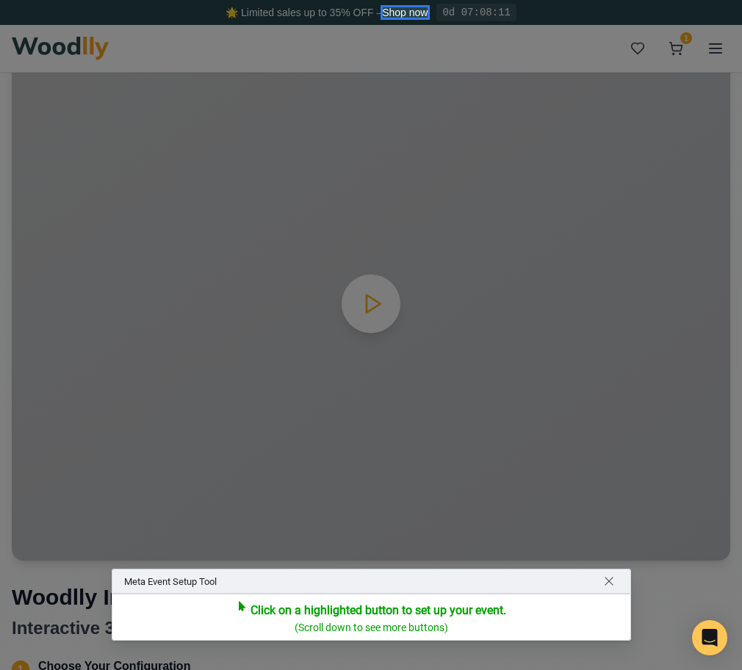
scroll to position [687, 0]
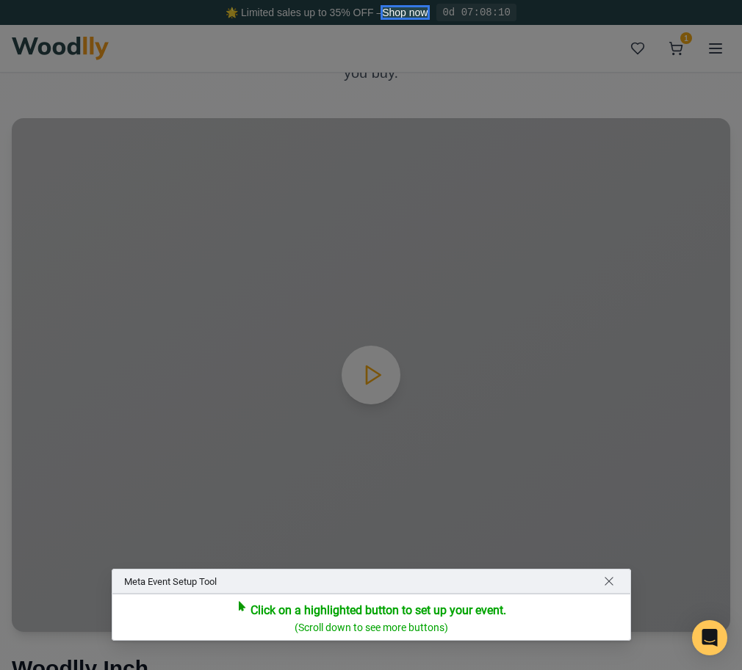
click at [681, 48] on div at bounding box center [371, 335] width 742 height 670
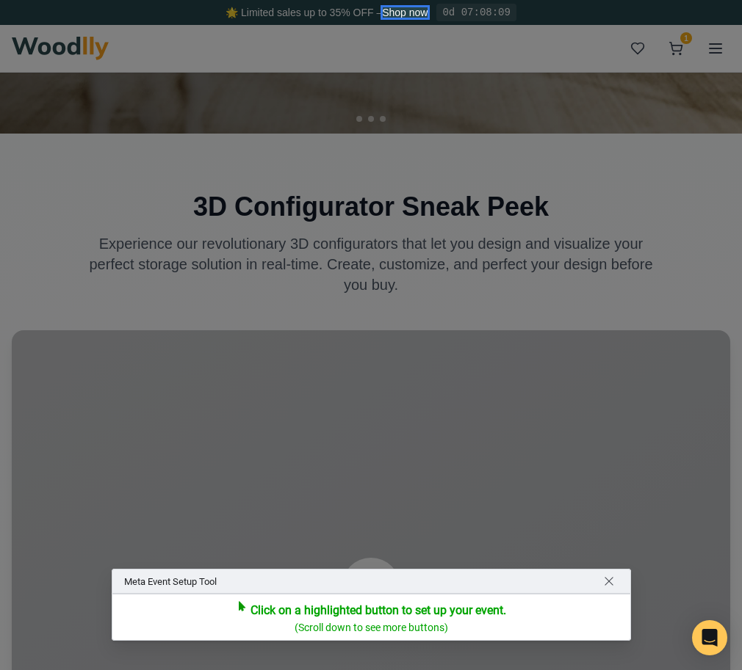
scroll to position [311, 0]
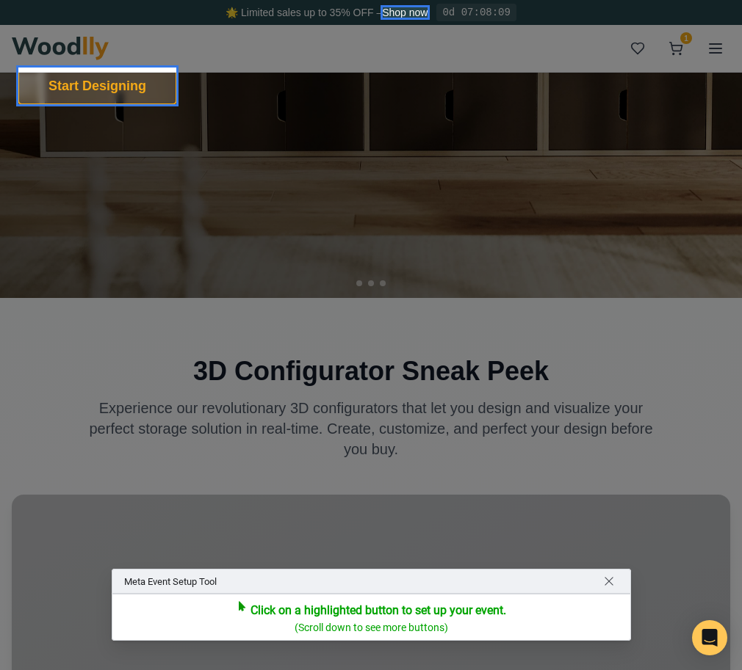
click at [609, 584] on span "Return to navigating site" at bounding box center [609, 582] width 12 height 12
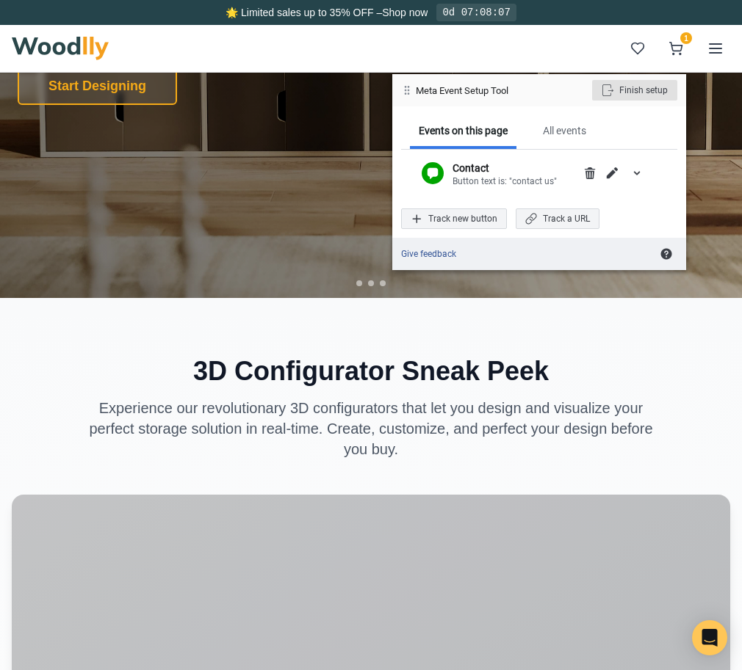
click at [647, 93] on div "Finish setup" at bounding box center [634, 90] width 85 height 21
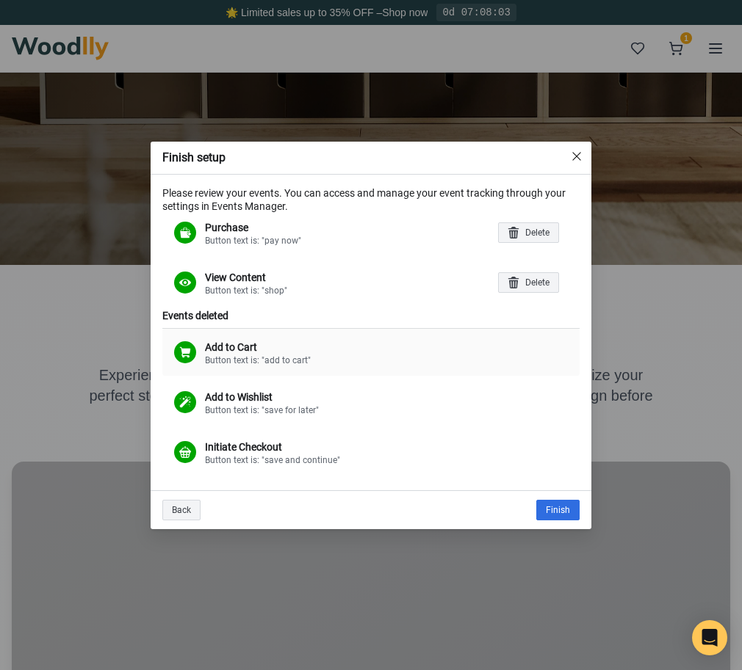
scroll to position [0, 0]
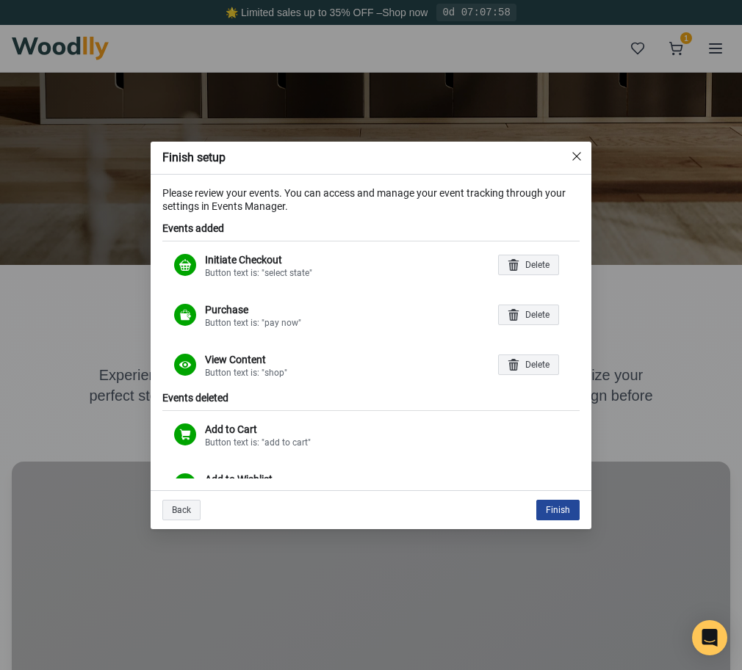
click at [551, 507] on div "Finish" at bounding box center [557, 510] width 43 height 21
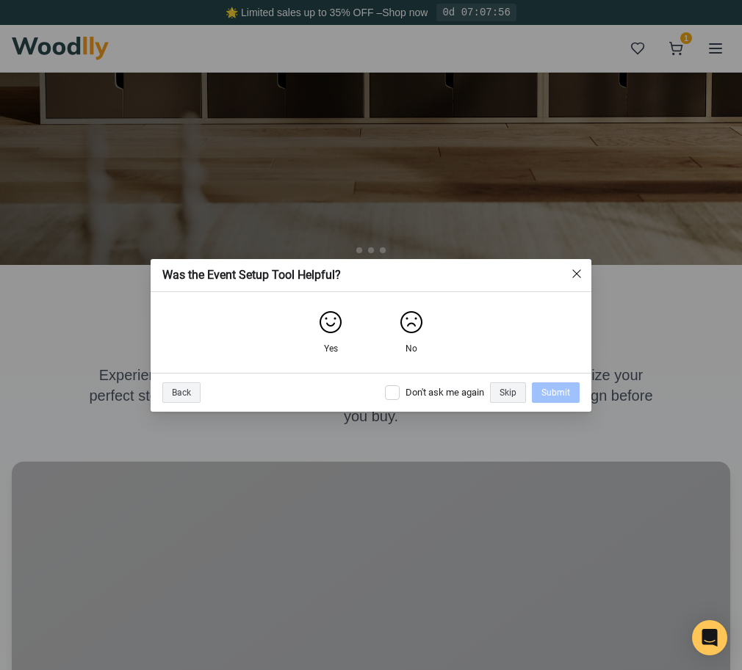
click at [337, 317] on img "Yes" at bounding box center [330, 322] width 23 height 23
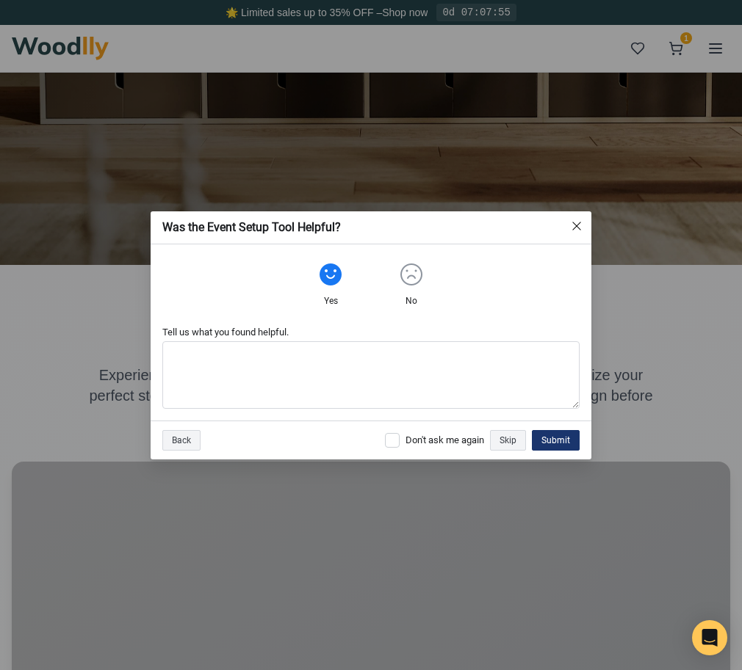
click at [550, 441] on div "Submit" at bounding box center [556, 440] width 48 height 21
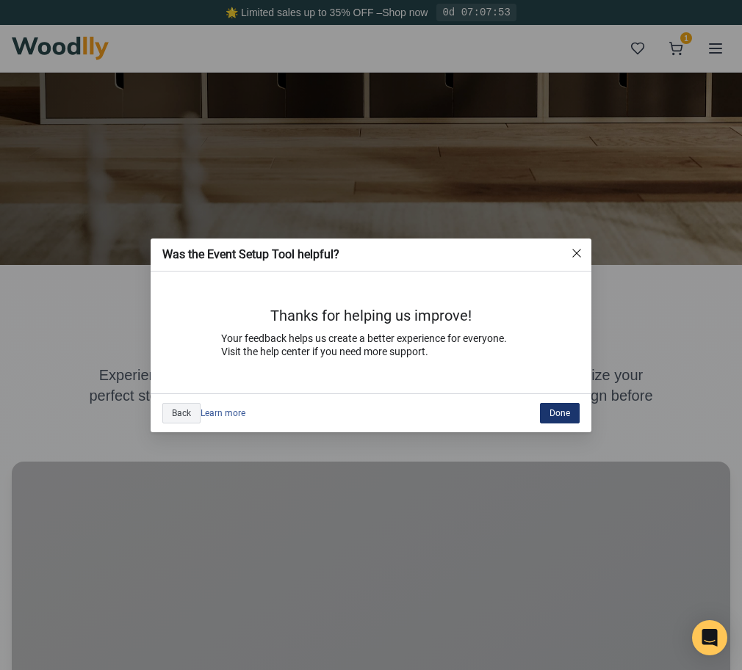
click at [551, 422] on div "Done" at bounding box center [560, 413] width 40 height 21
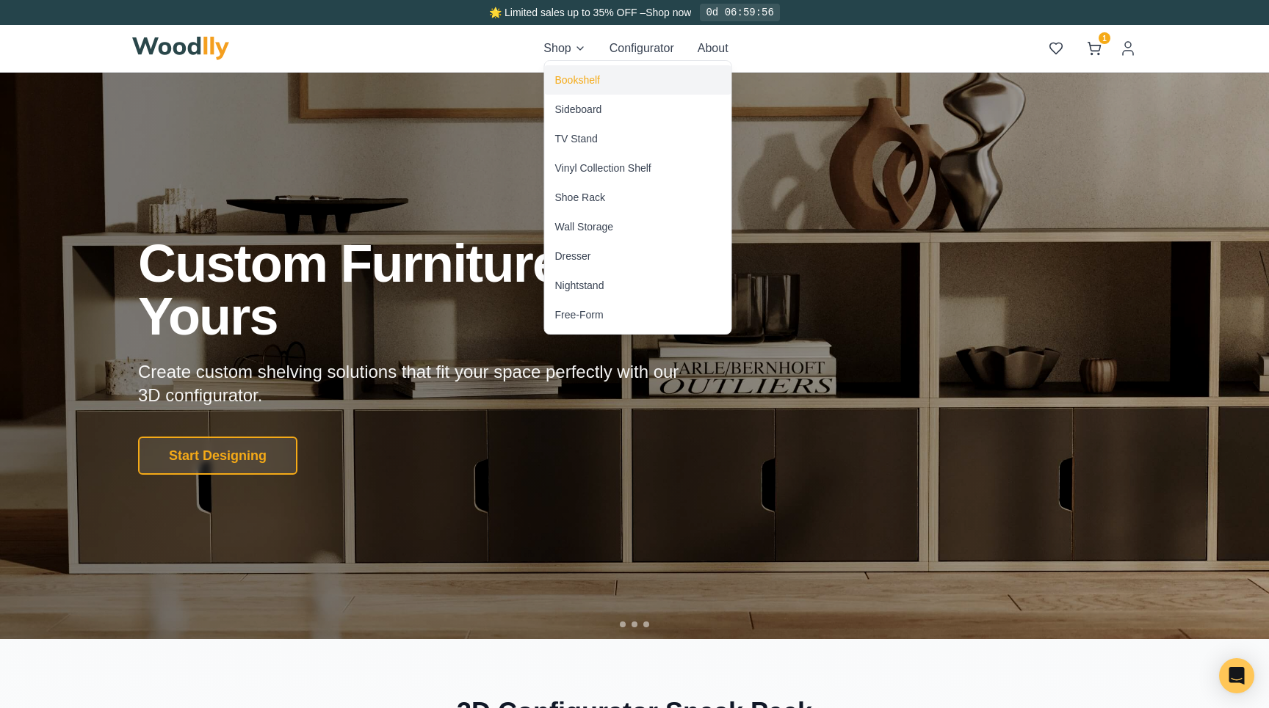
click at [584, 73] on div "Bookshelf" at bounding box center [577, 80] width 45 height 15
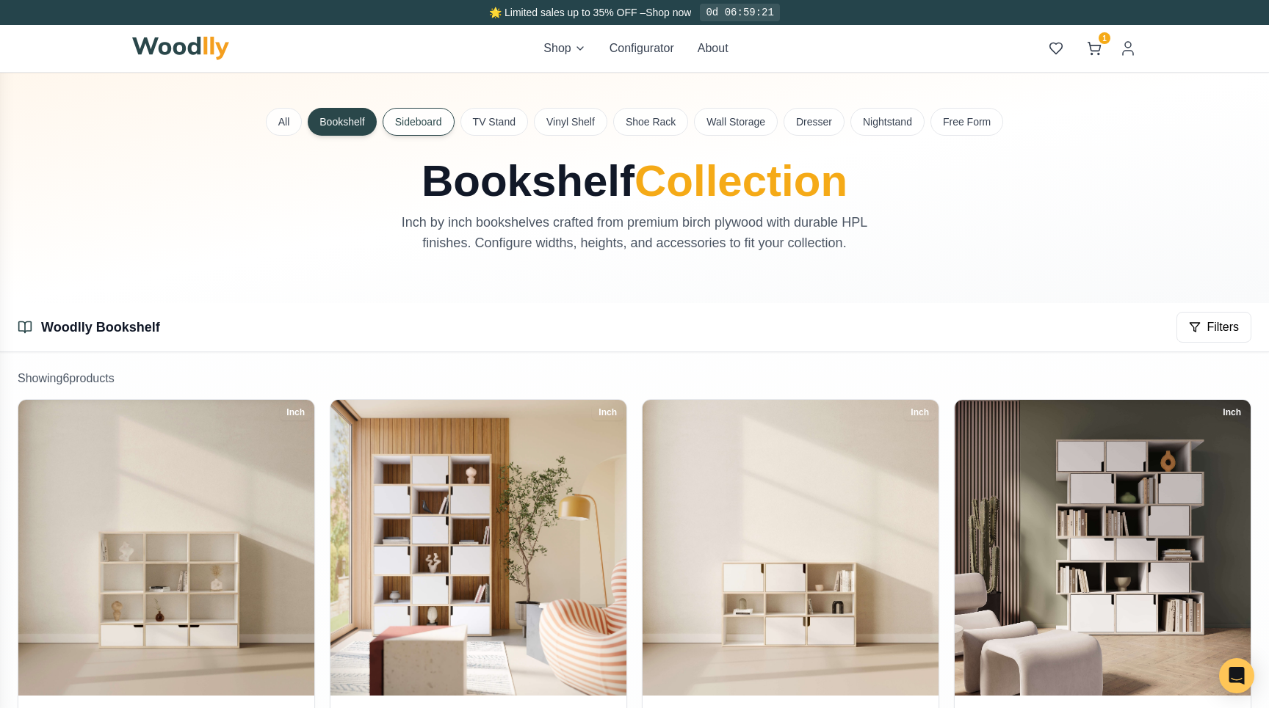
click at [433, 118] on button "Sideboard" at bounding box center [419, 122] width 72 height 28
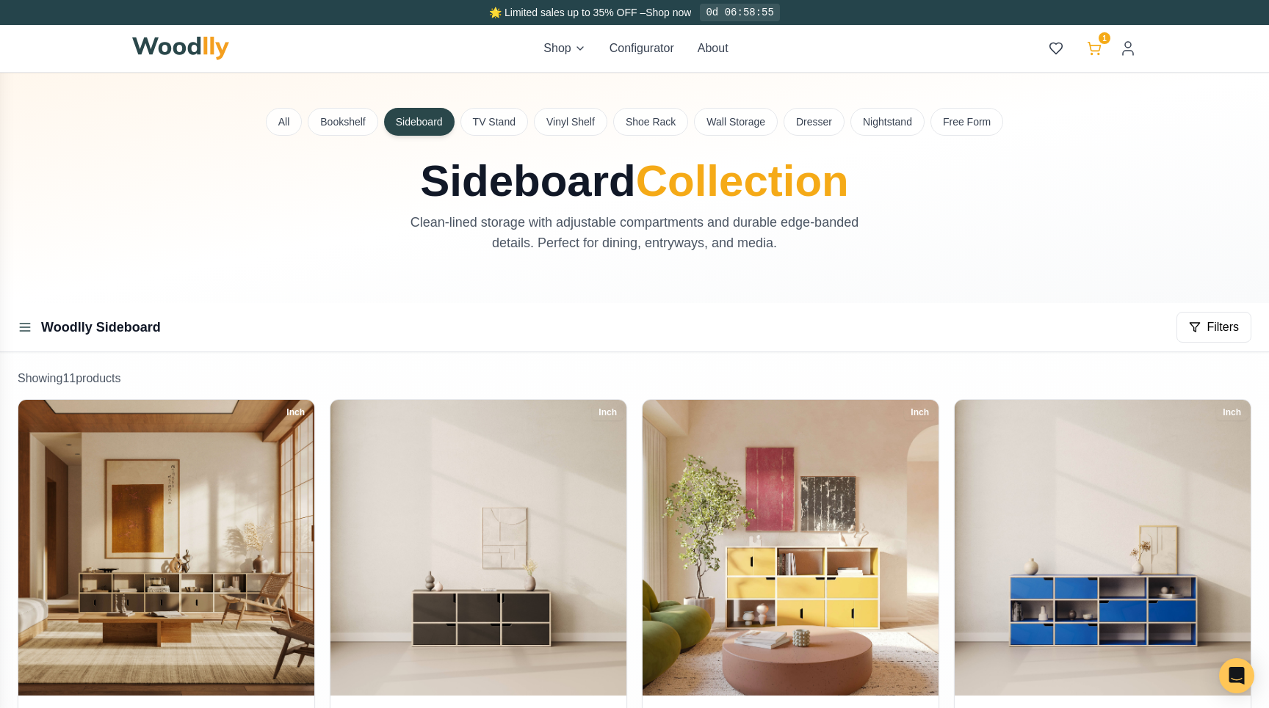
click at [1099, 41] on span "1" at bounding box center [1104, 38] width 12 height 12
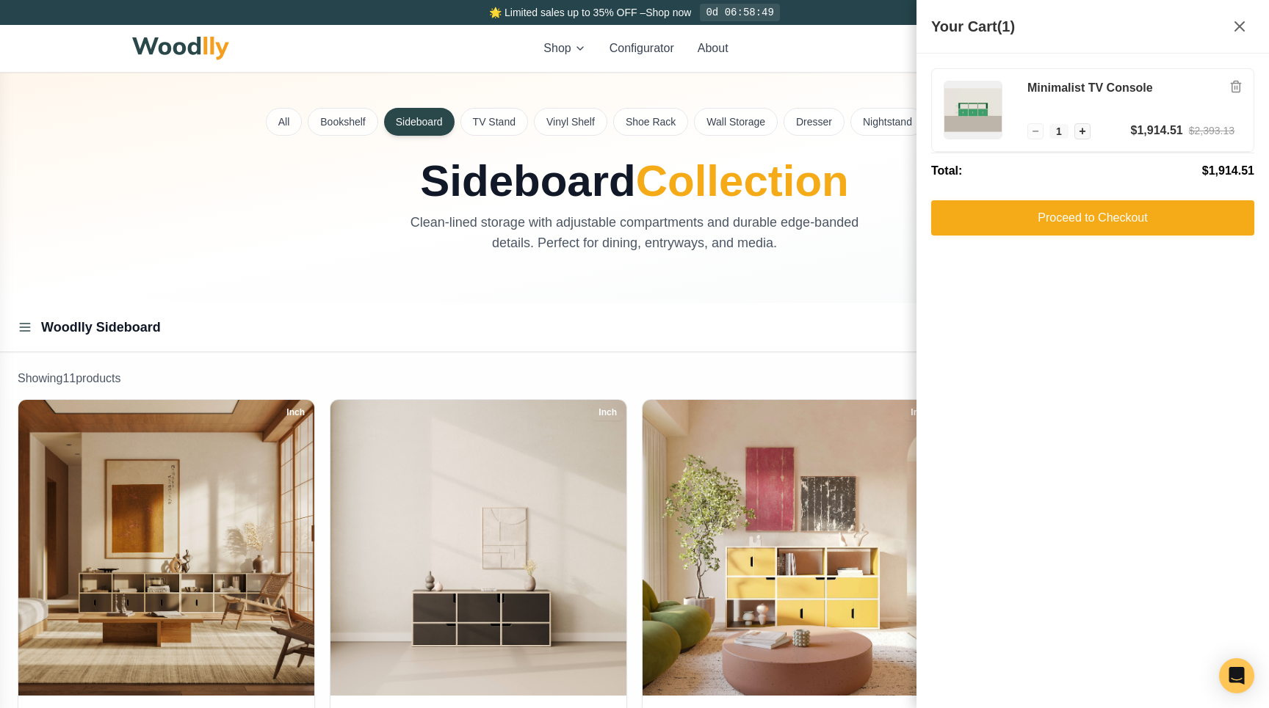
click at [664, 301] on div "All Bookshelf Sideboard TV Stand Vinyl Shelf Shoe Rack Wall Storage Dresser Nig…" at bounding box center [634, 188] width 1028 height 231
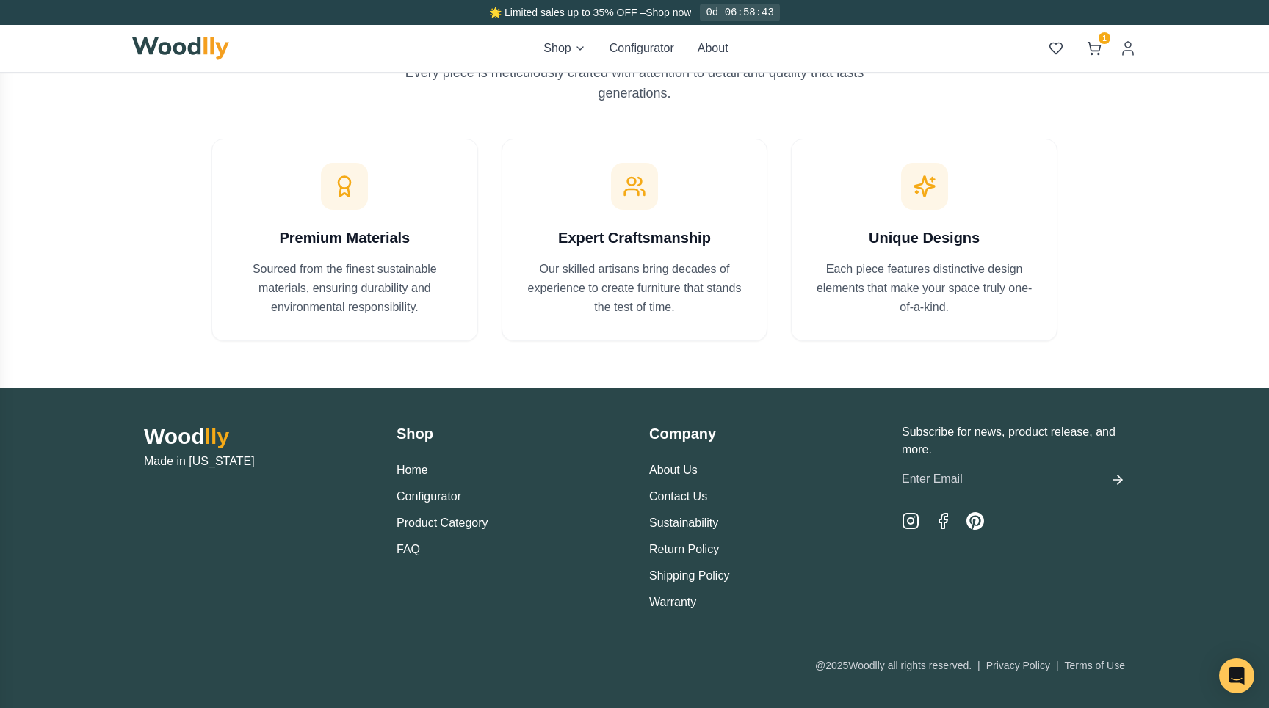
scroll to position [1776, 0]
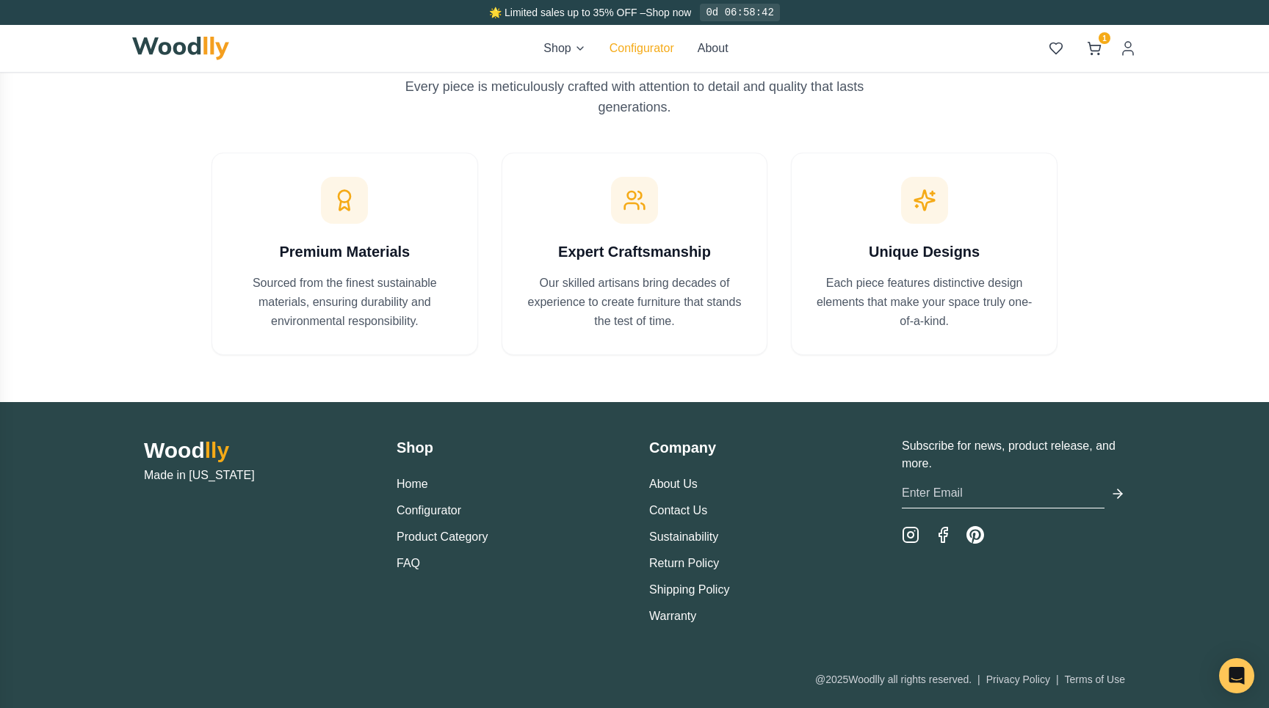
click at [646, 46] on button "Configurator" at bounding box center [641, 49] width 65 height 18
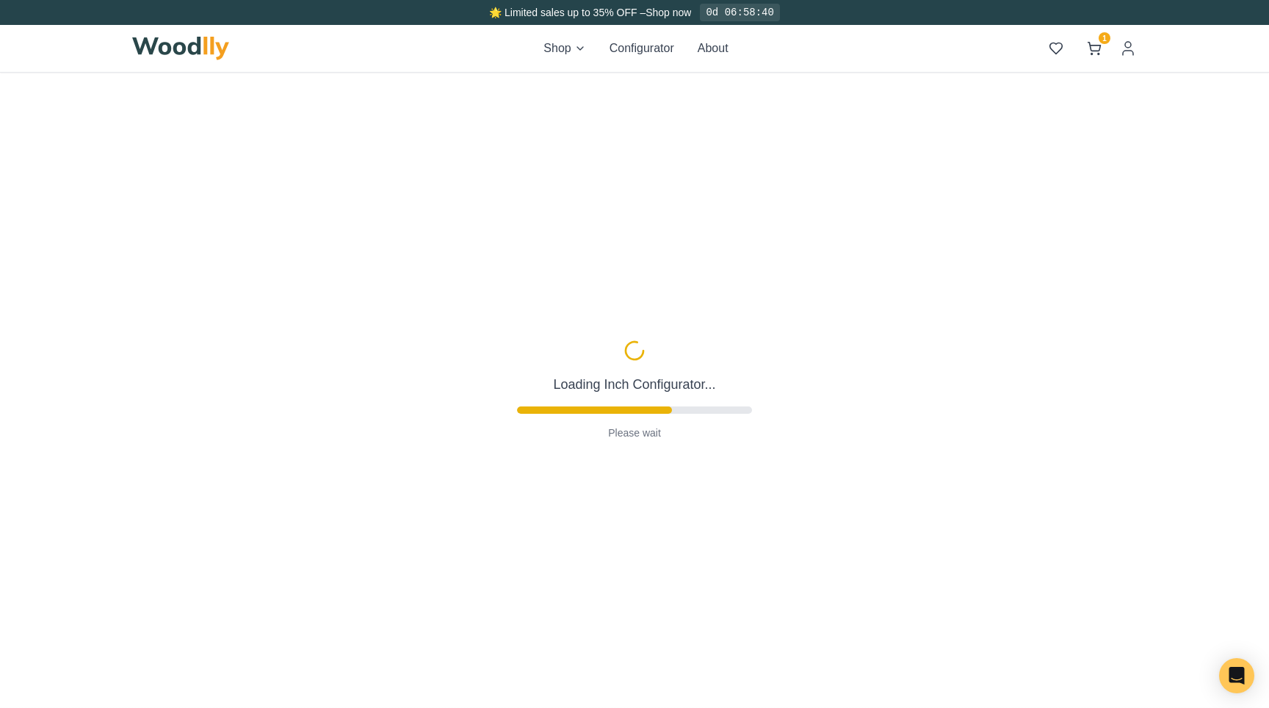
type input "63"
type input "2"
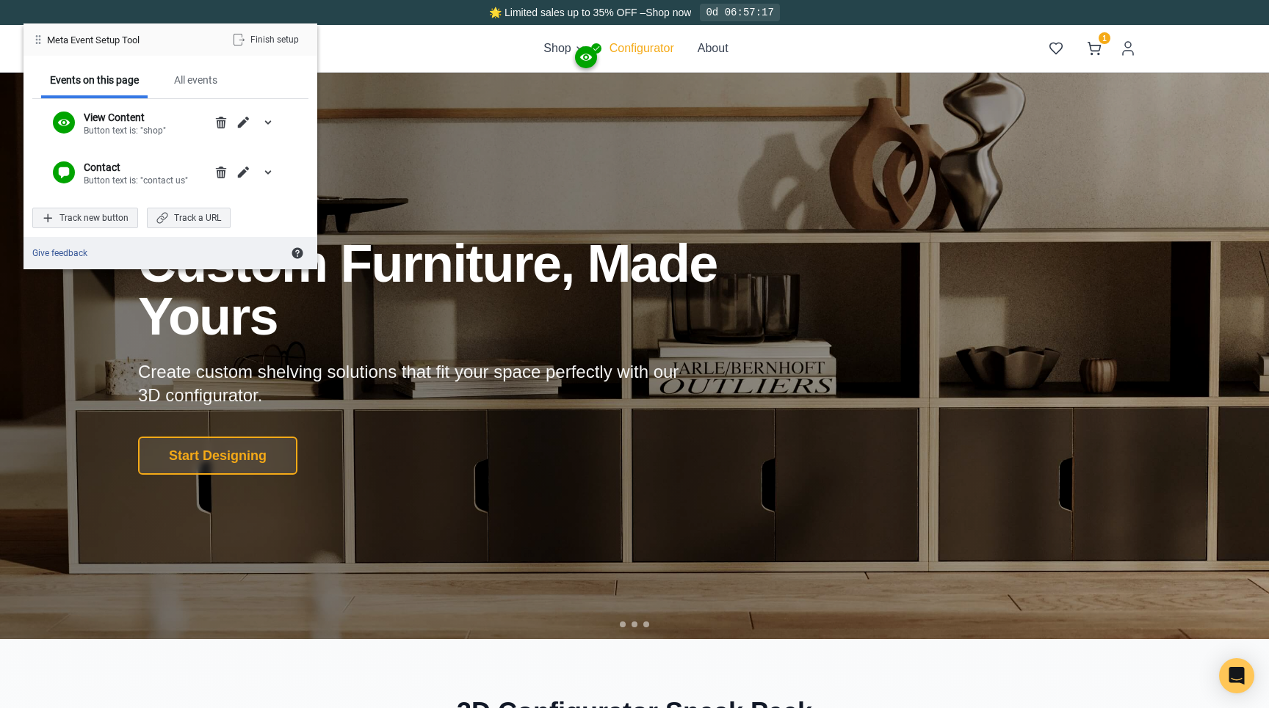
click at [643, 44] on button "Configurator" at bounding box center [641, 49] width 65 height 18
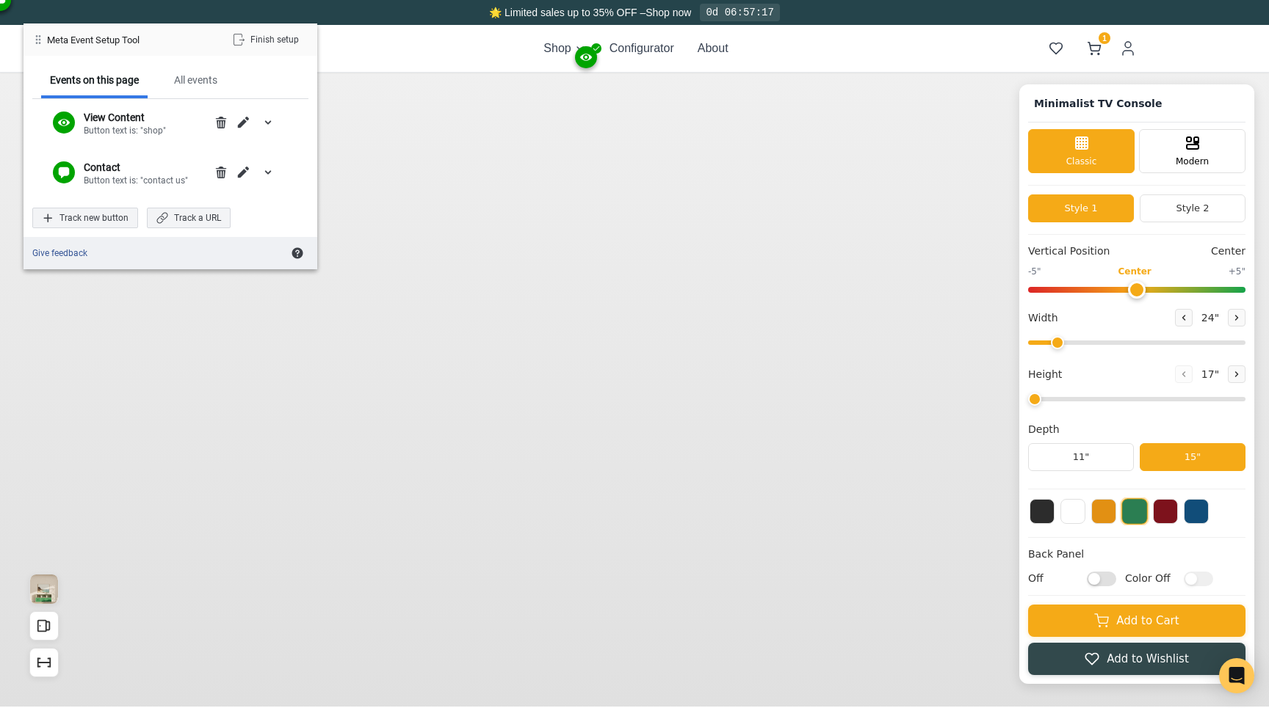
type input "63"
type input "2"
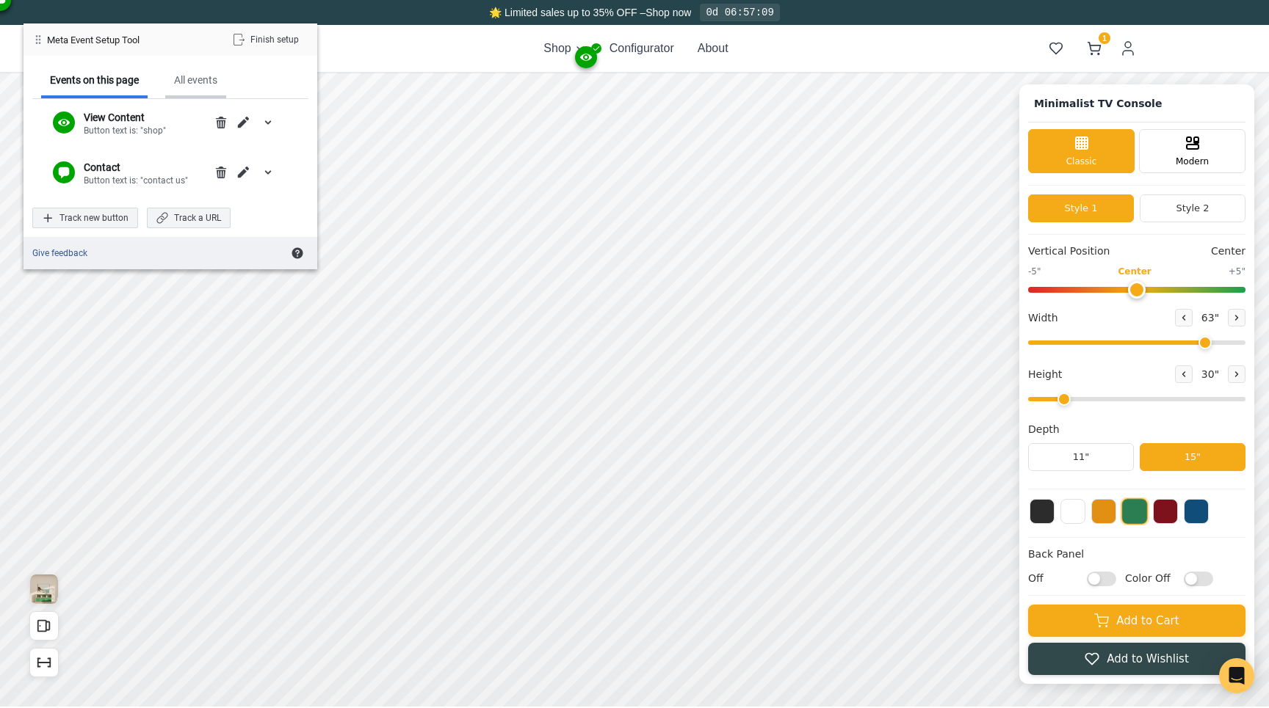
click at [193, 85] on div "All events" at bounding box center [195, 79] width 43 height 13
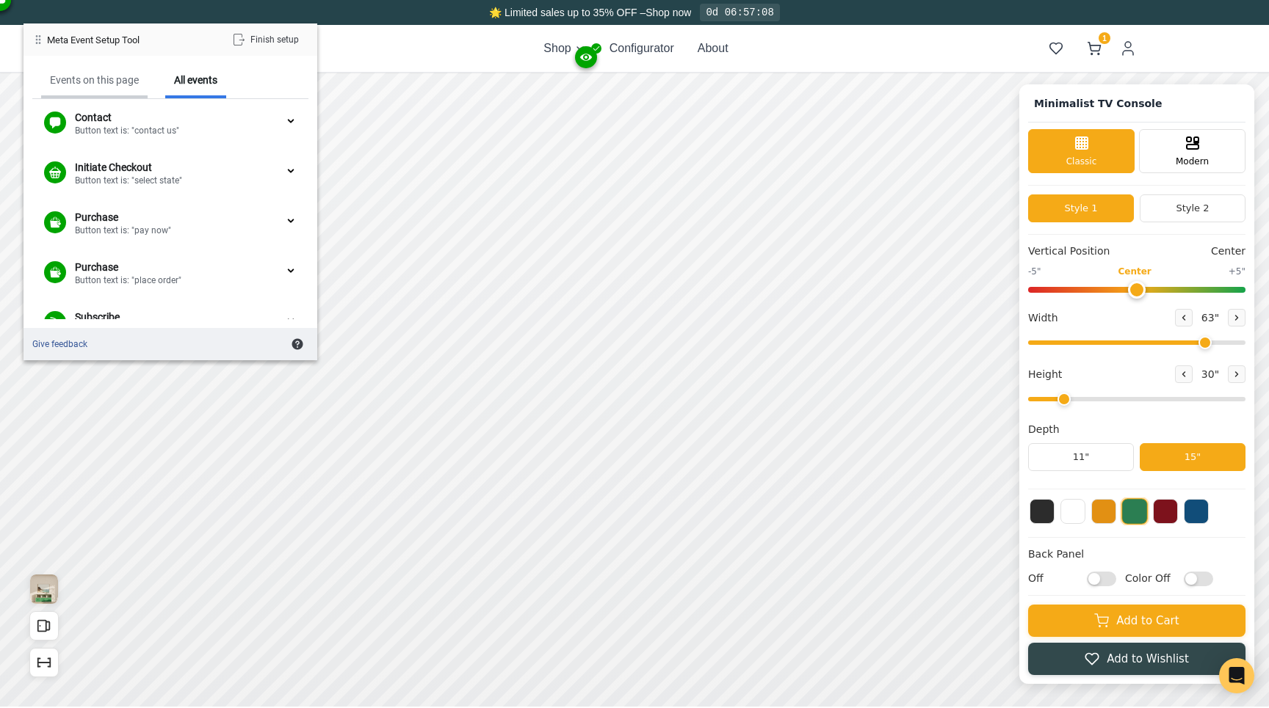
click at [108, 85] on div "Events on this page" at bounding box center [94, 79] width 89 height 13
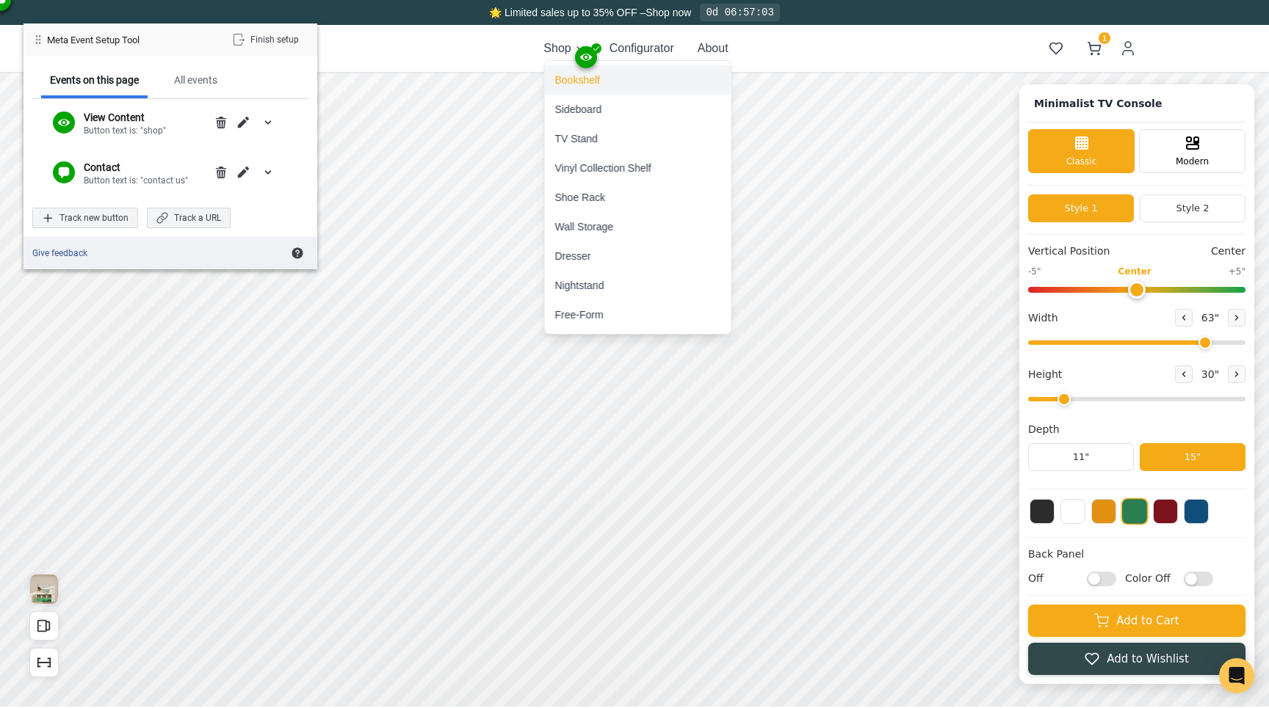
click at [574, 76] on div "Bookshelf" at bounding box center [577, 80] width 45 height 15
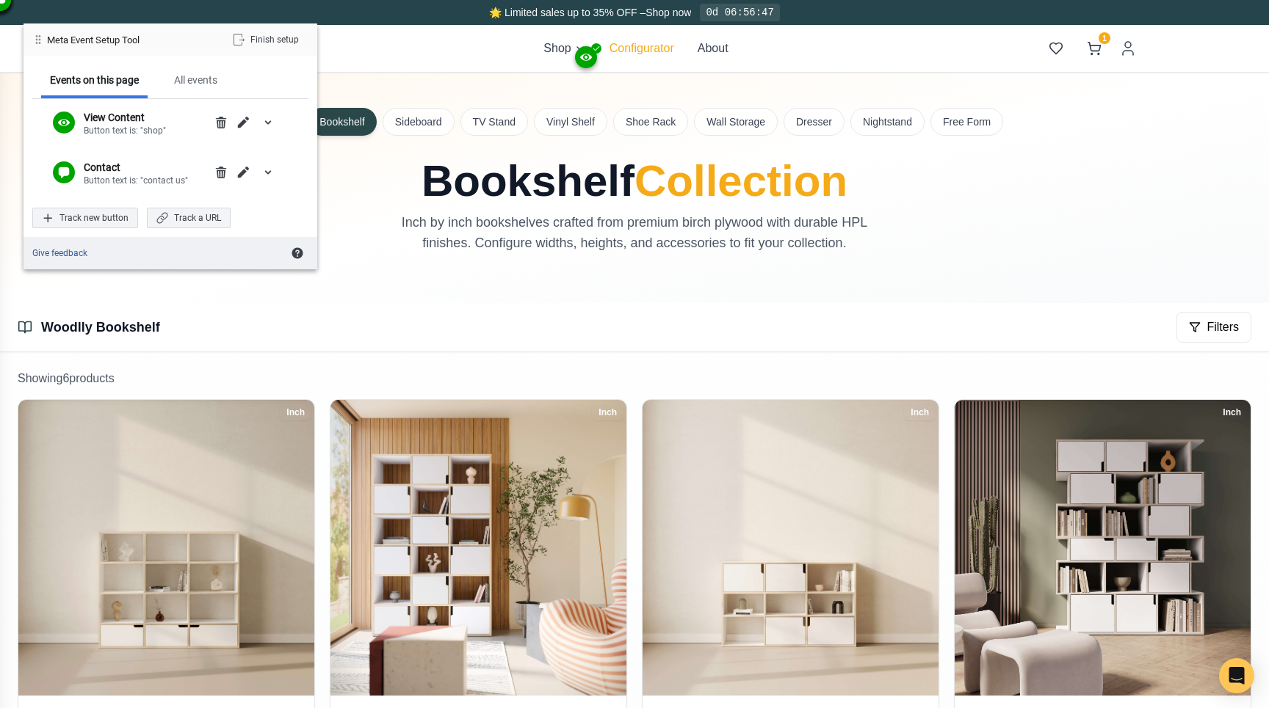
click at [629, 46] on button "Configurator" at bounding box center [641, 49] width 65 height 18
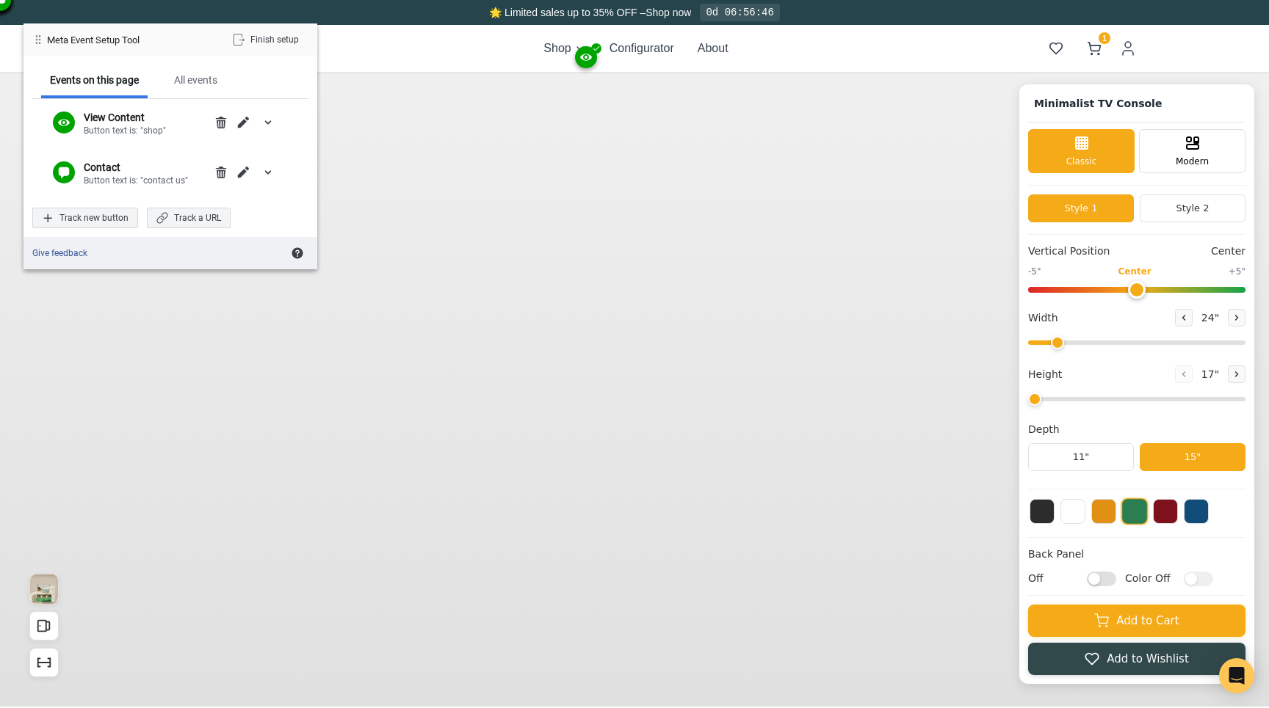
type input "63"
type input "2"
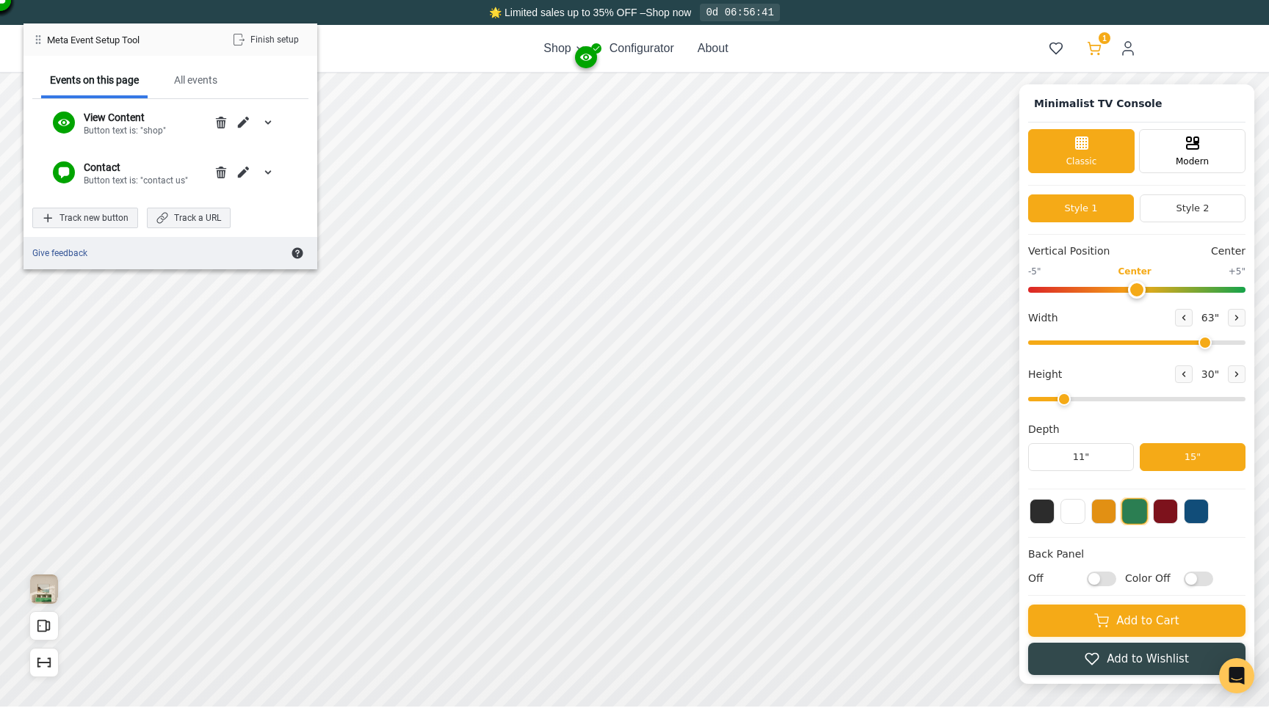
click at [1100, 37] on span "1" at bounding box center [1104, 38] width 12 height 12
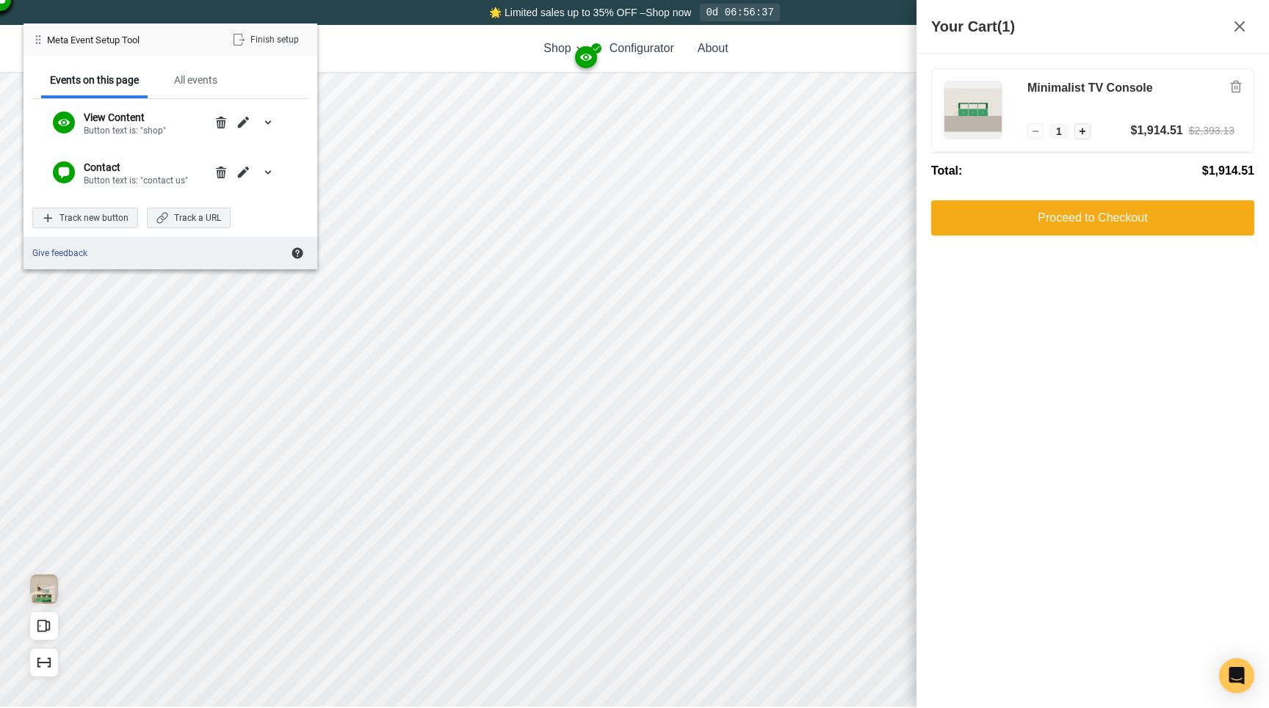
click at [892, 55] on div "Shop Configurator About 1 1" at bounding box center [634, 48] width 1004 height 47
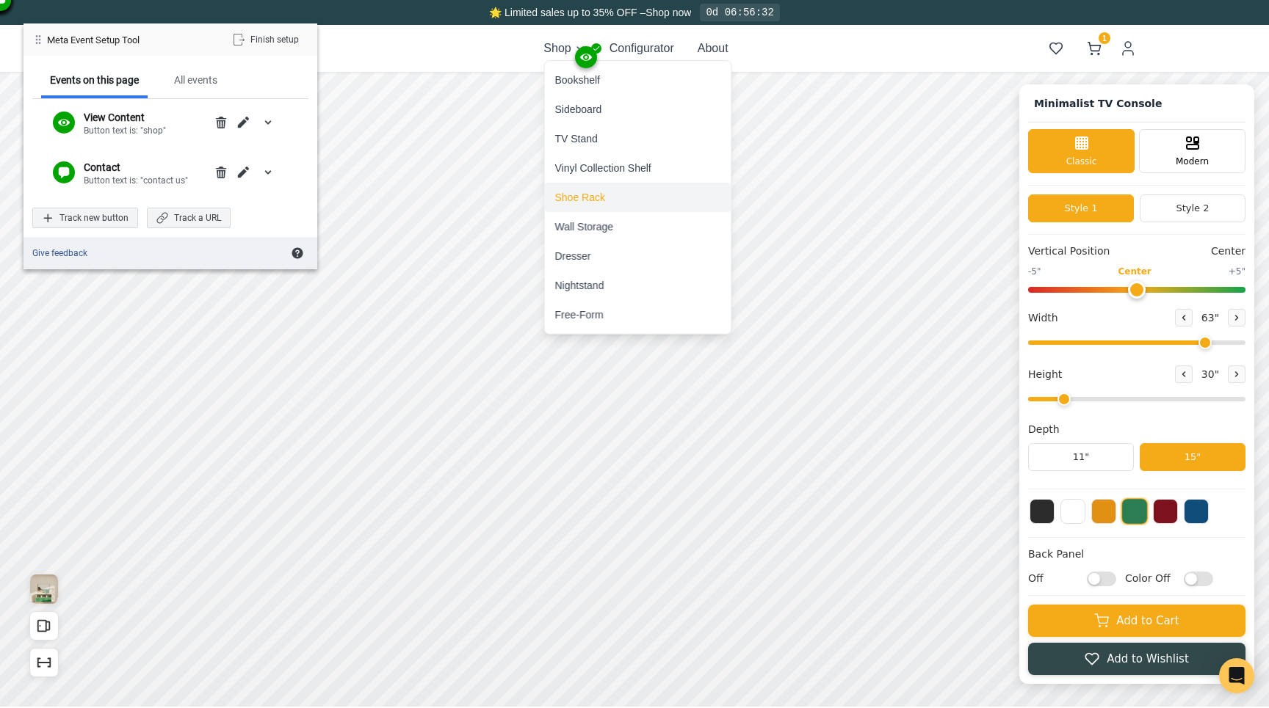
click at [571, 195] on div "Shoe Rack" at bounding box center [580, 197] width 50 height 15
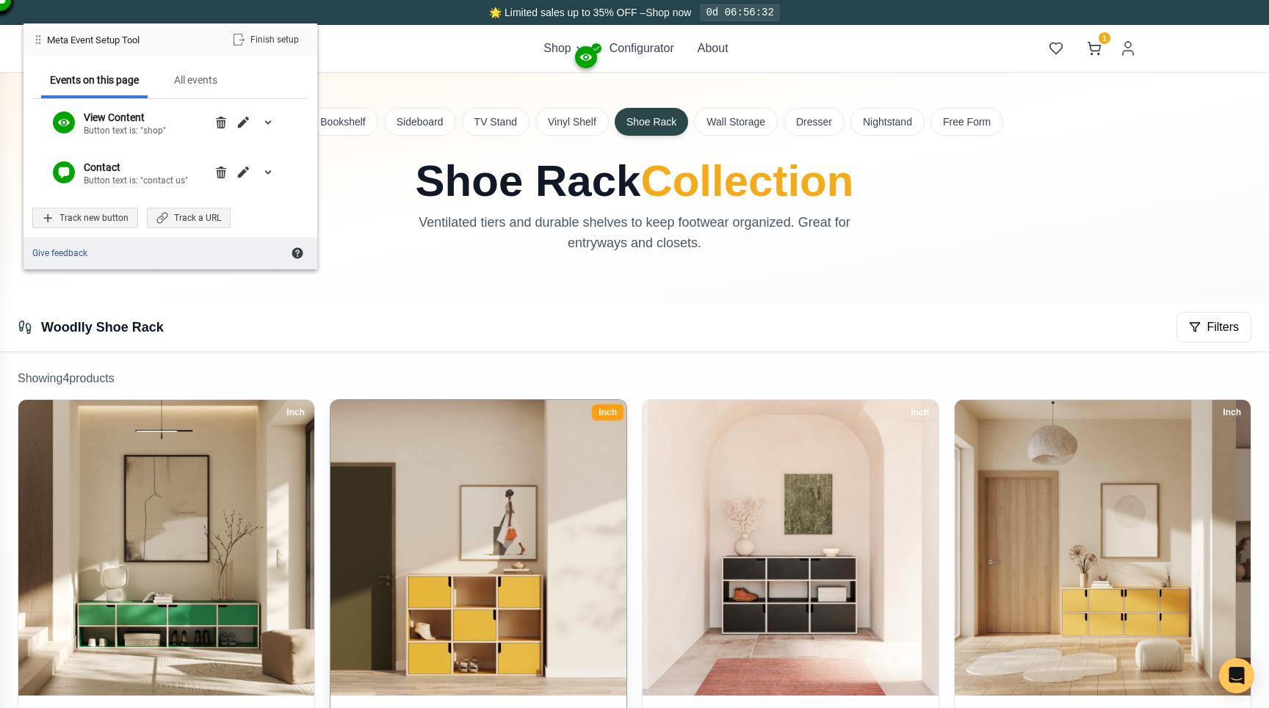
click at [459, 438] on img at bounding box center [478, 548] width 311 height 311
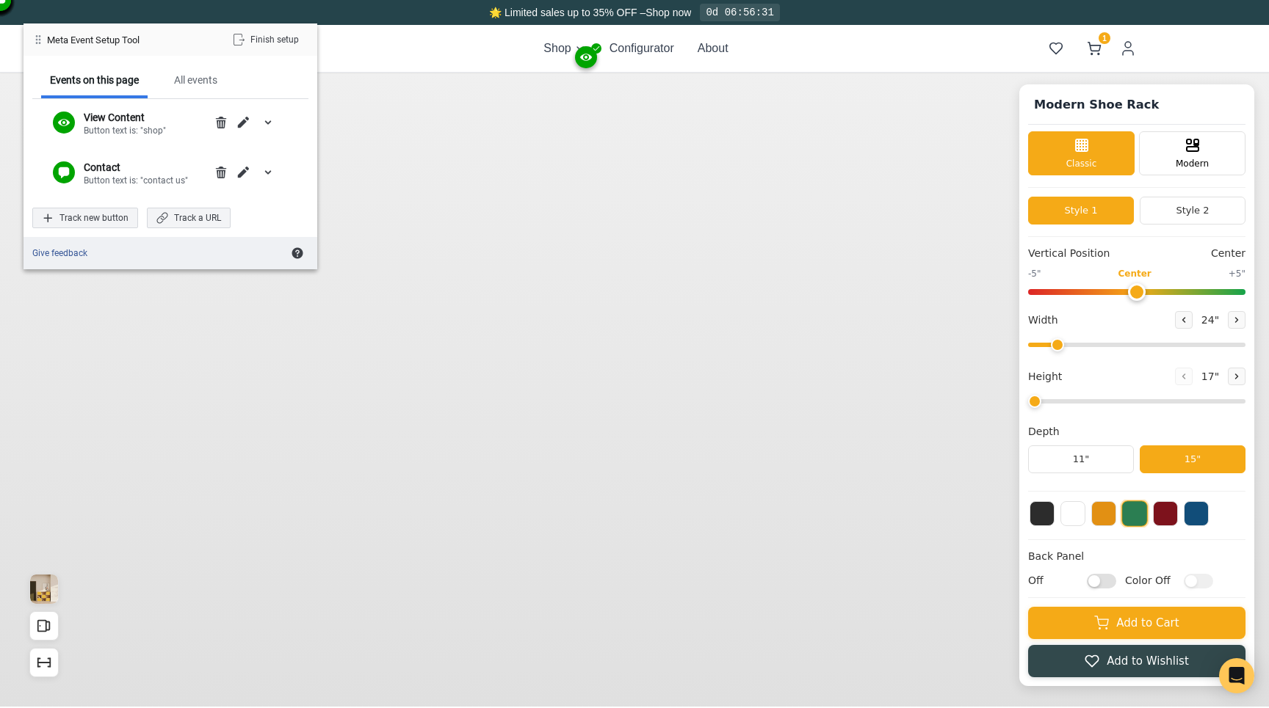
type input "47"
type input "3"
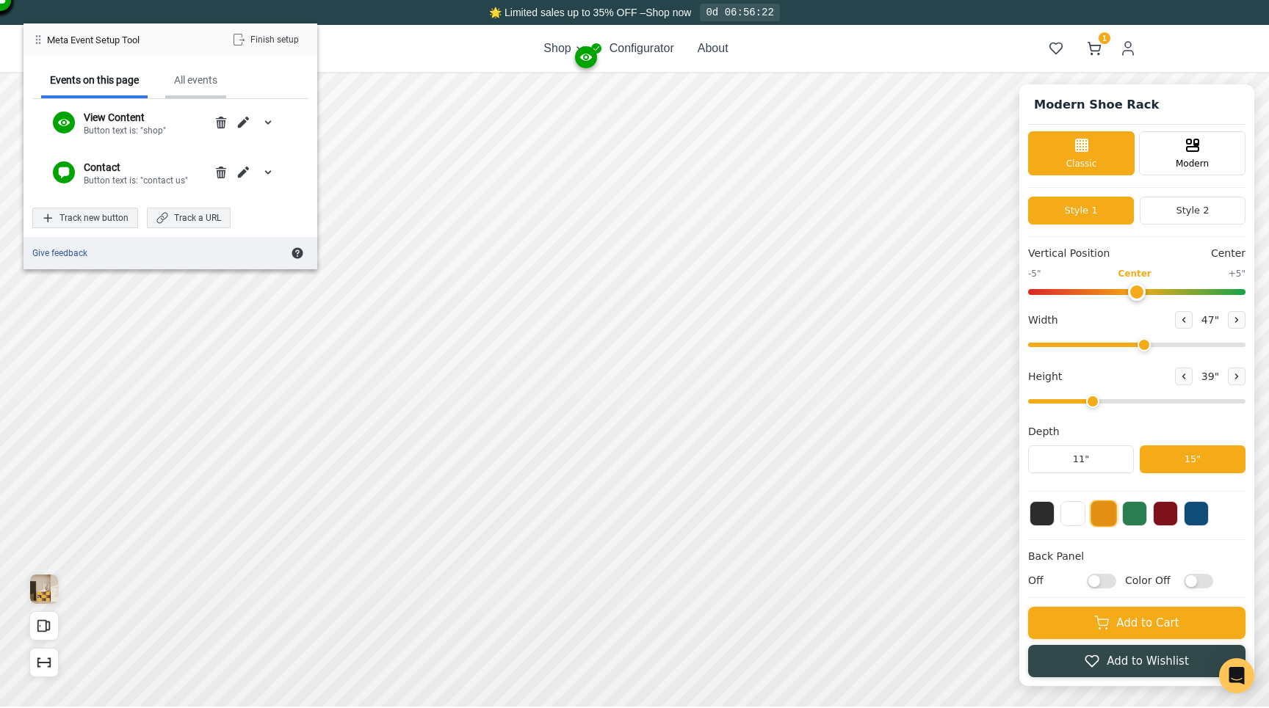
click at [181, 82] on div "All events" at bounding box center [195, 79] width 43 height 13
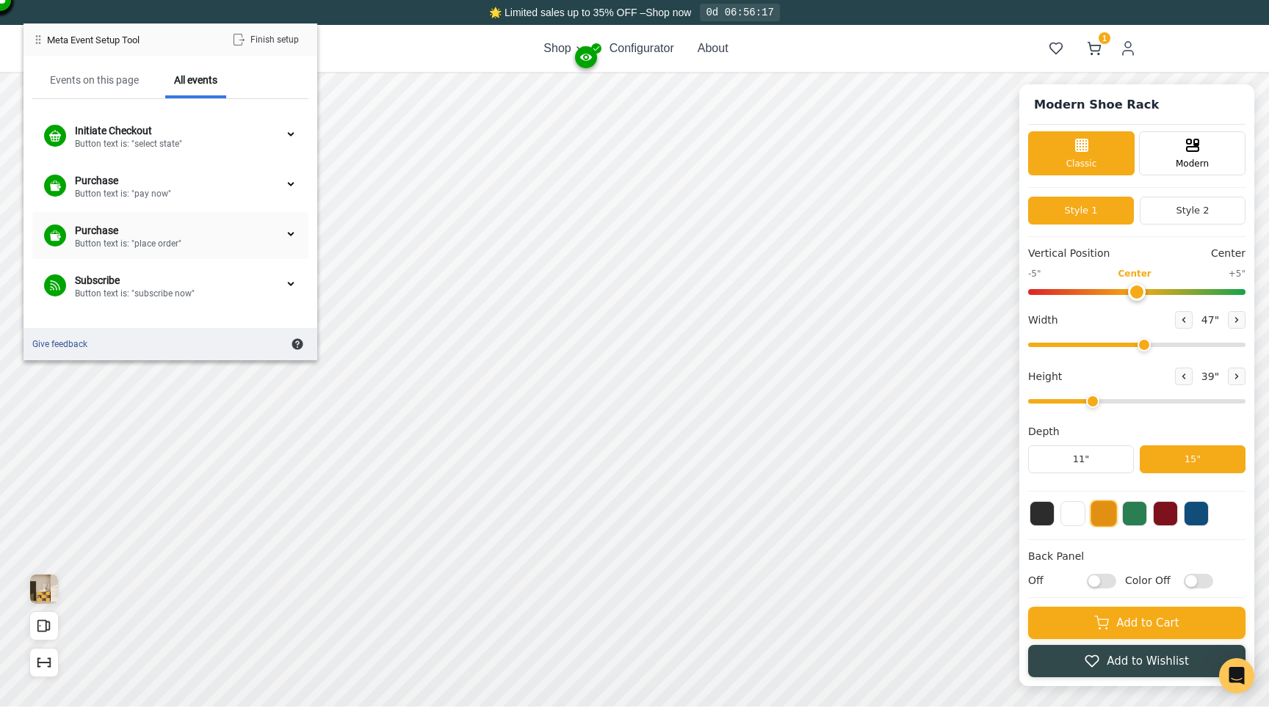
scroll to position [73, 0]
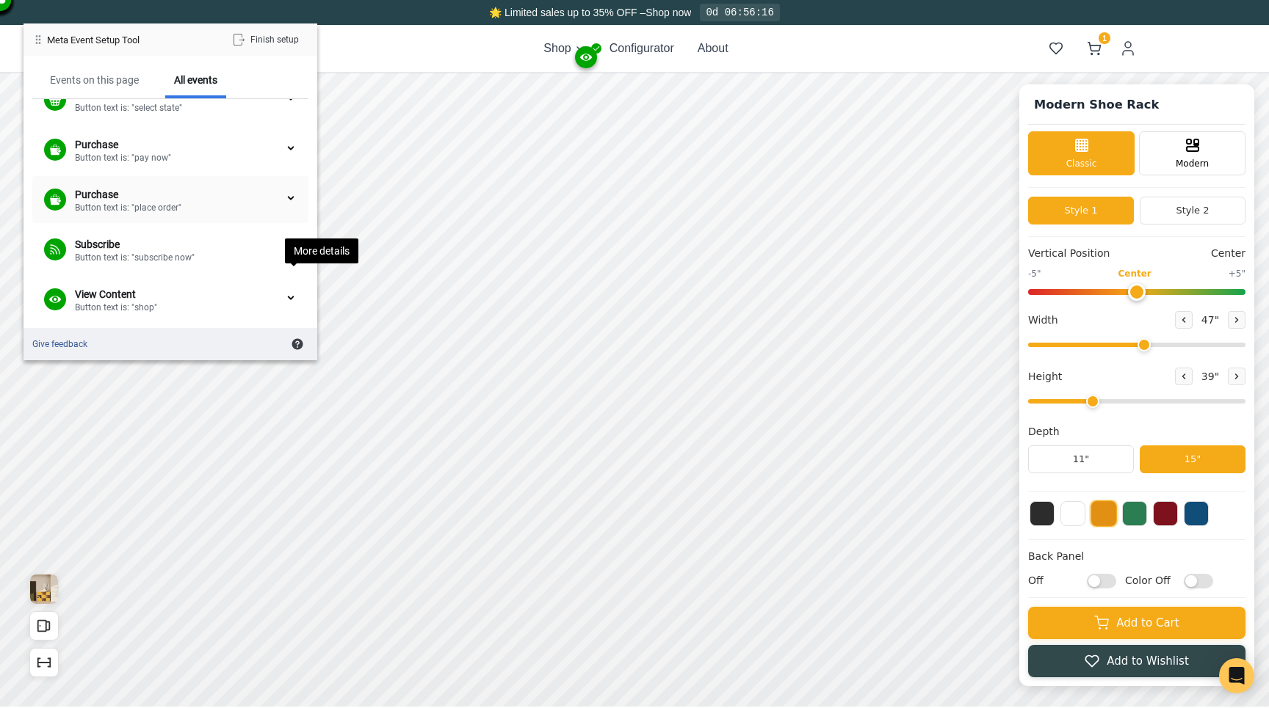
click at [286, 199] on div at bounding box center [291, 198] width 12 height 12
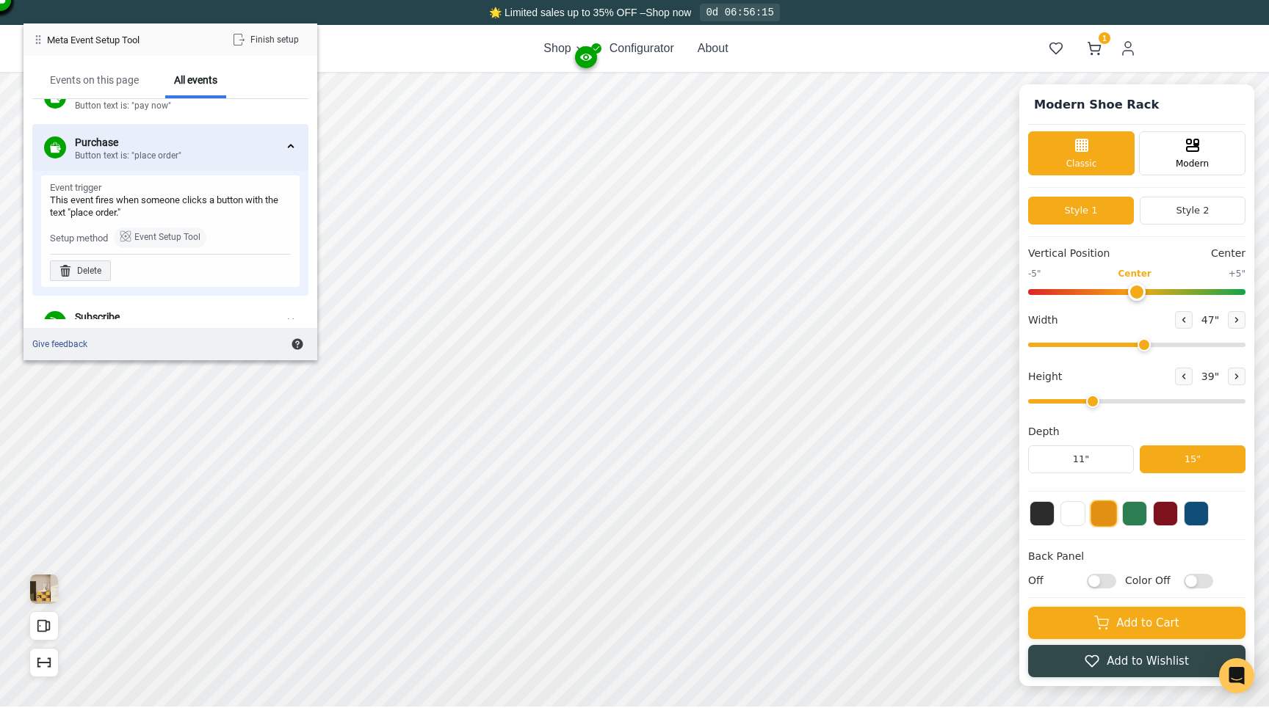
scroll to position [134, 0]
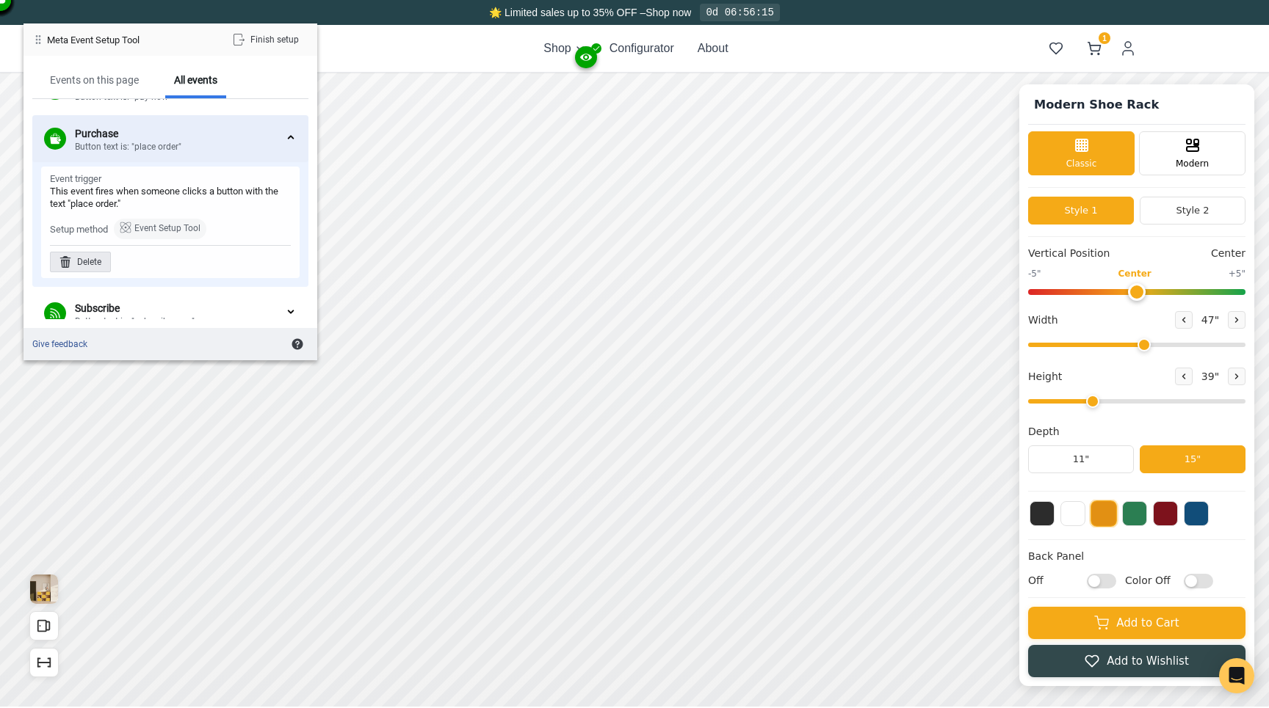
click at [91, 266] on div "Delete" at bounding box center [80, 262] width 61 height 21
click at [225, 263] on div "Delete" at bounding box center [211, 262] width 61 height 21
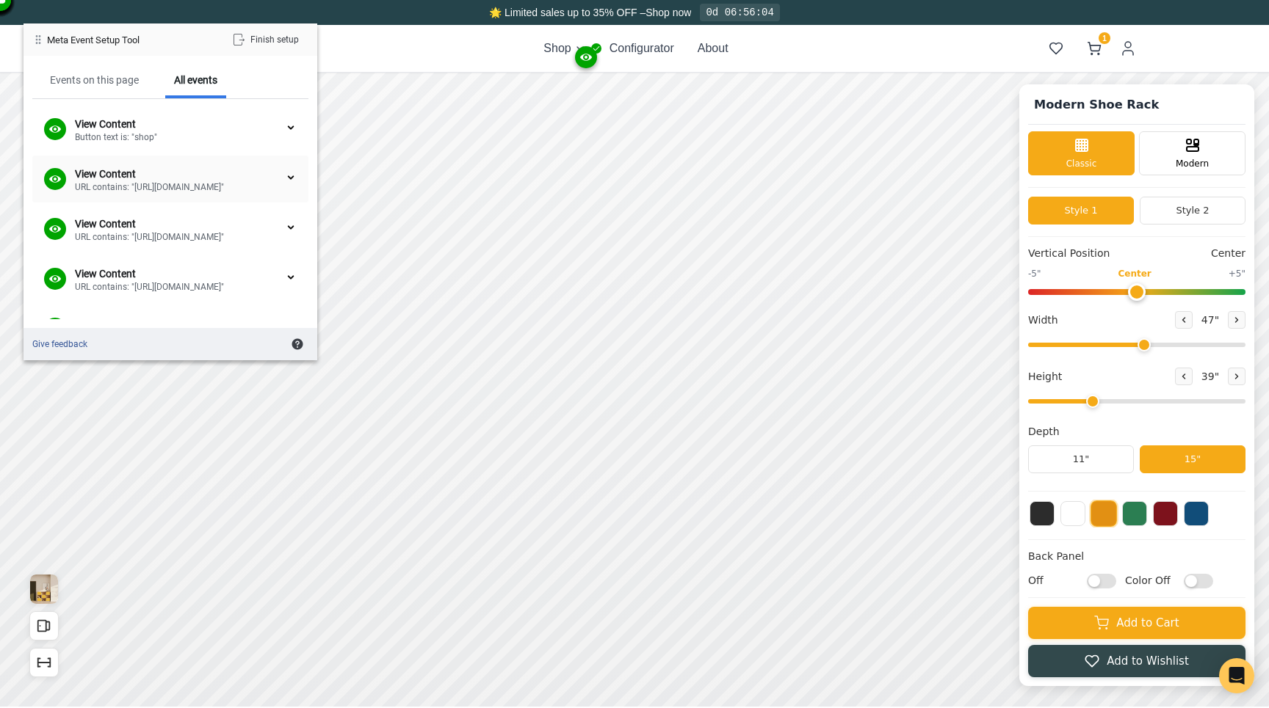
scroll to position [195, 0]
click at [286, 176] on div at bounding box center [291, 176] width 12 height 12
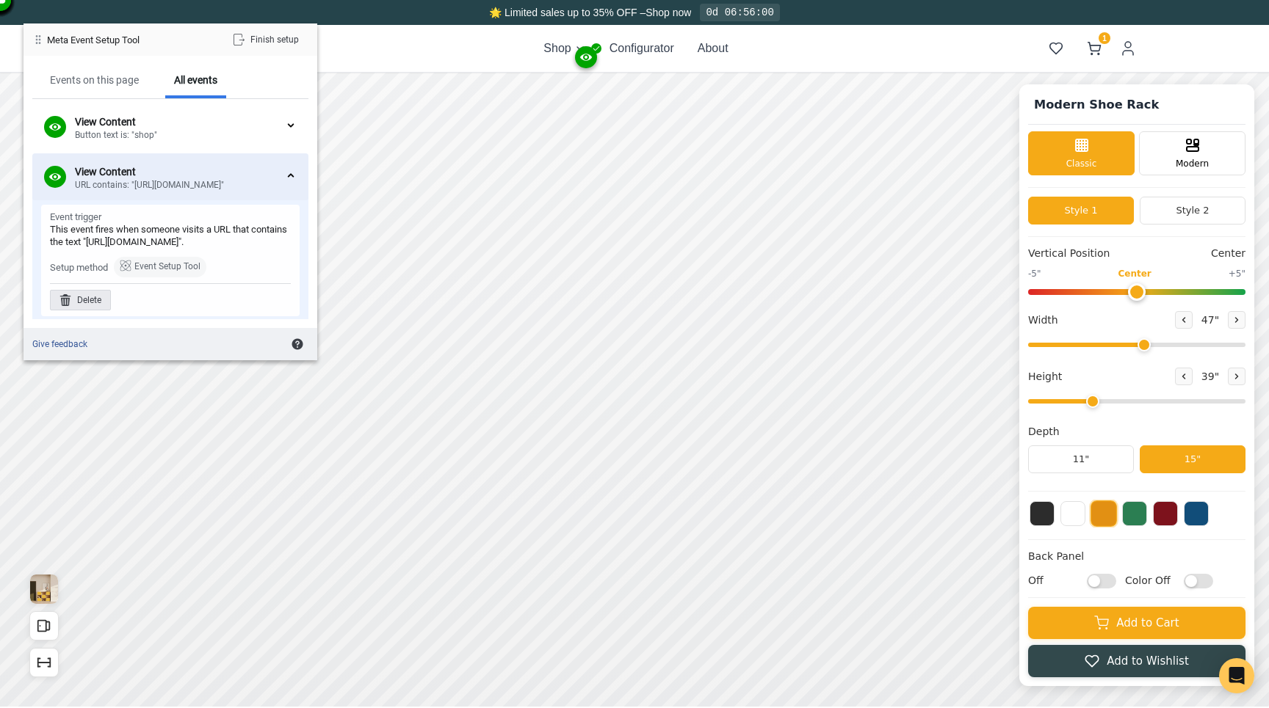
click at [94, 307] on div "Delete" at bounding box center [80, 300] width 61 height 21
click at [211, 310] on div "Delete" at bounding box center [211, 300] width 61 height 21
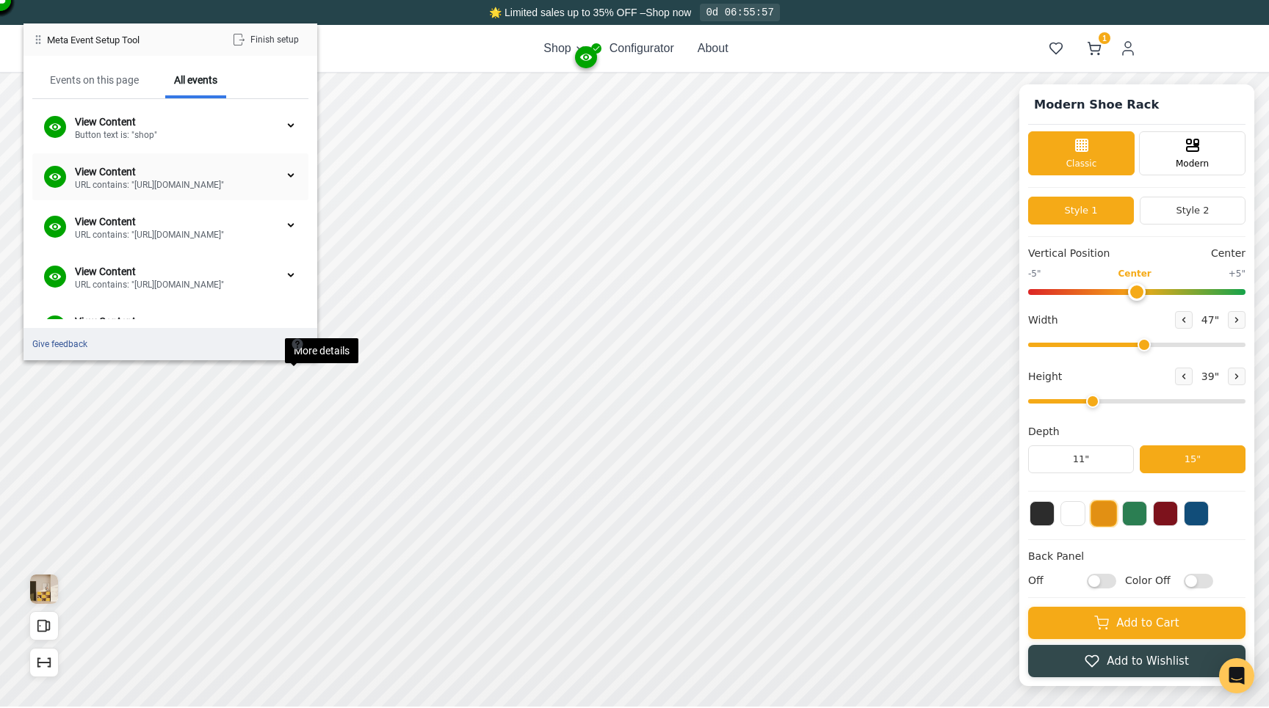
click at [289, 178] on div at bounding box center [291, 176] width 12 height 12
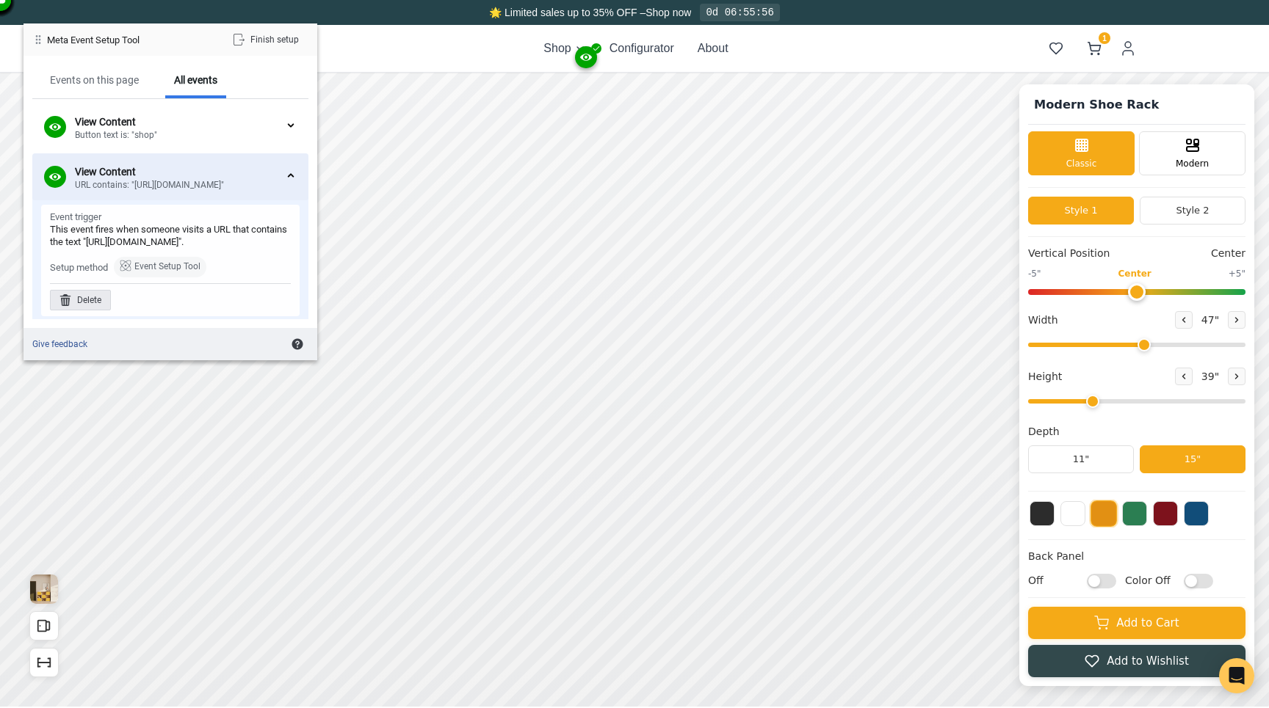
click at [106, 308] on div "Delete" at bounding box center [80, 300] width 61 height 21
click at [224, 310] on div "Delete" at bounding box center [211, 300] width 61 height 21
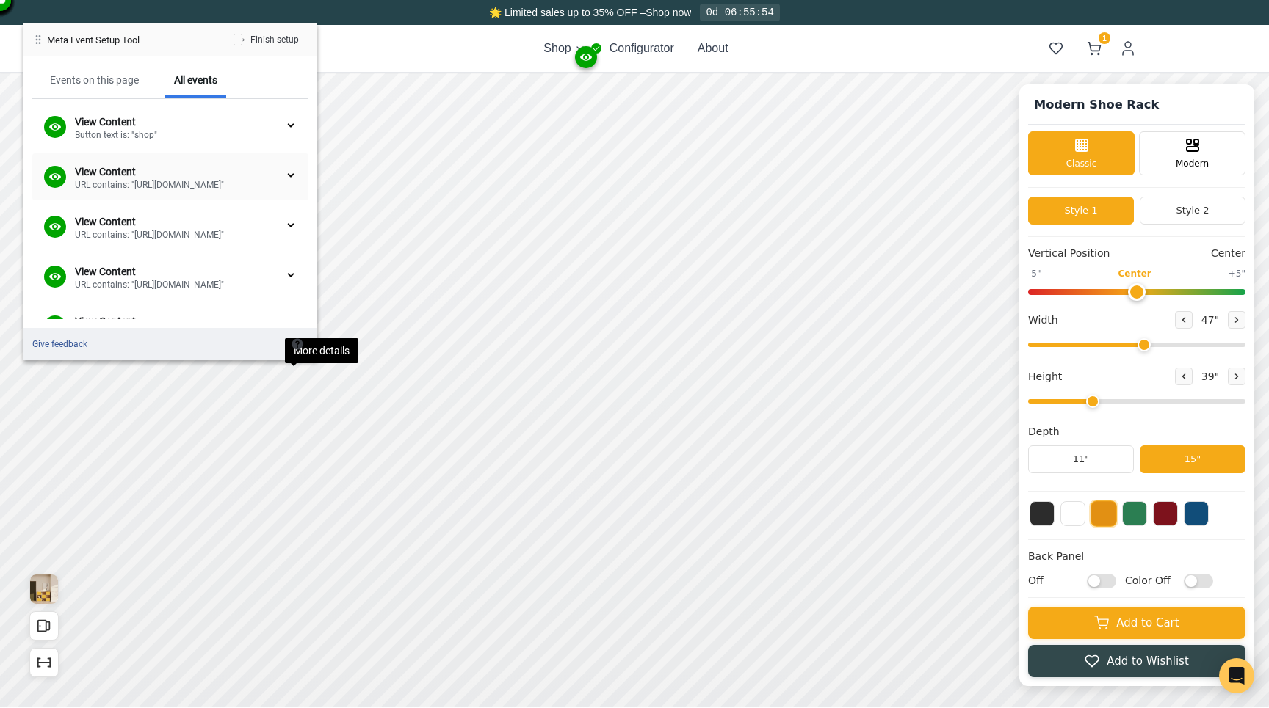
click at [294, 176] on div at bounding box center [291, 176] width 12 height 12
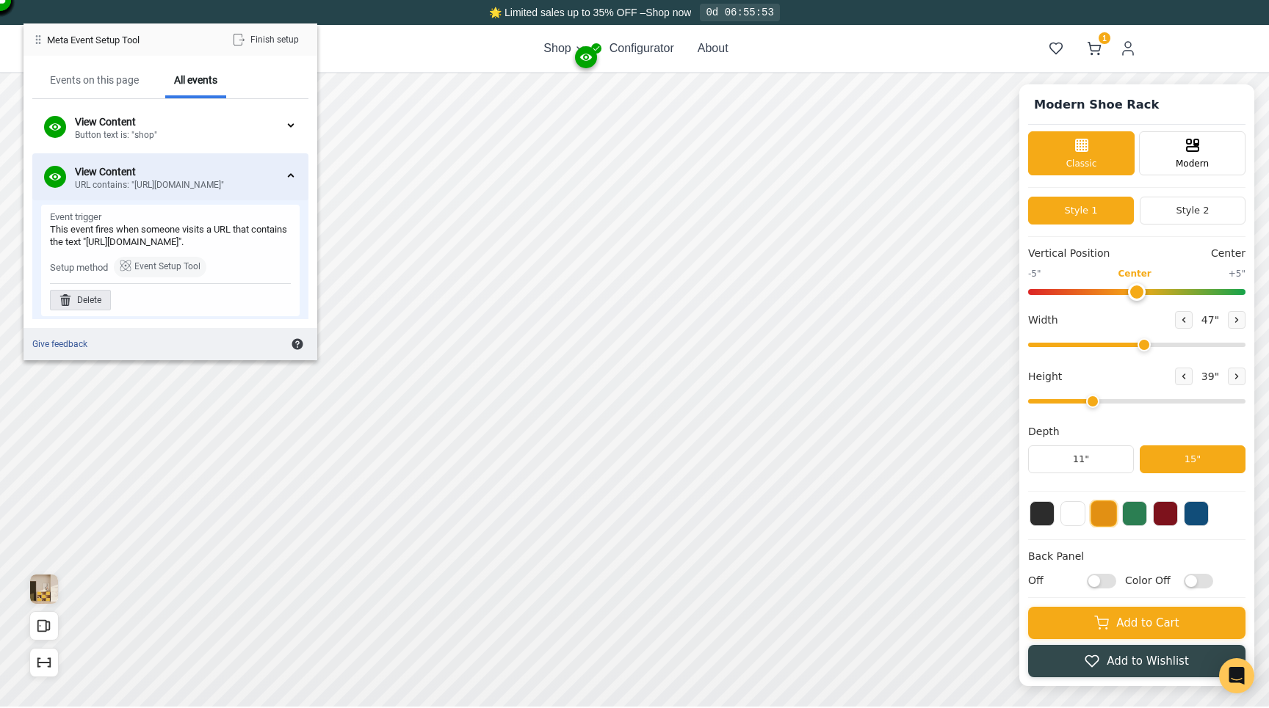
click at [93, 311] on div "Delete" at bounding box center [80, 300] width 61 height 21
click at [208, 311] on div "Delete" at bounding box center [211, 300] width 61 height 21
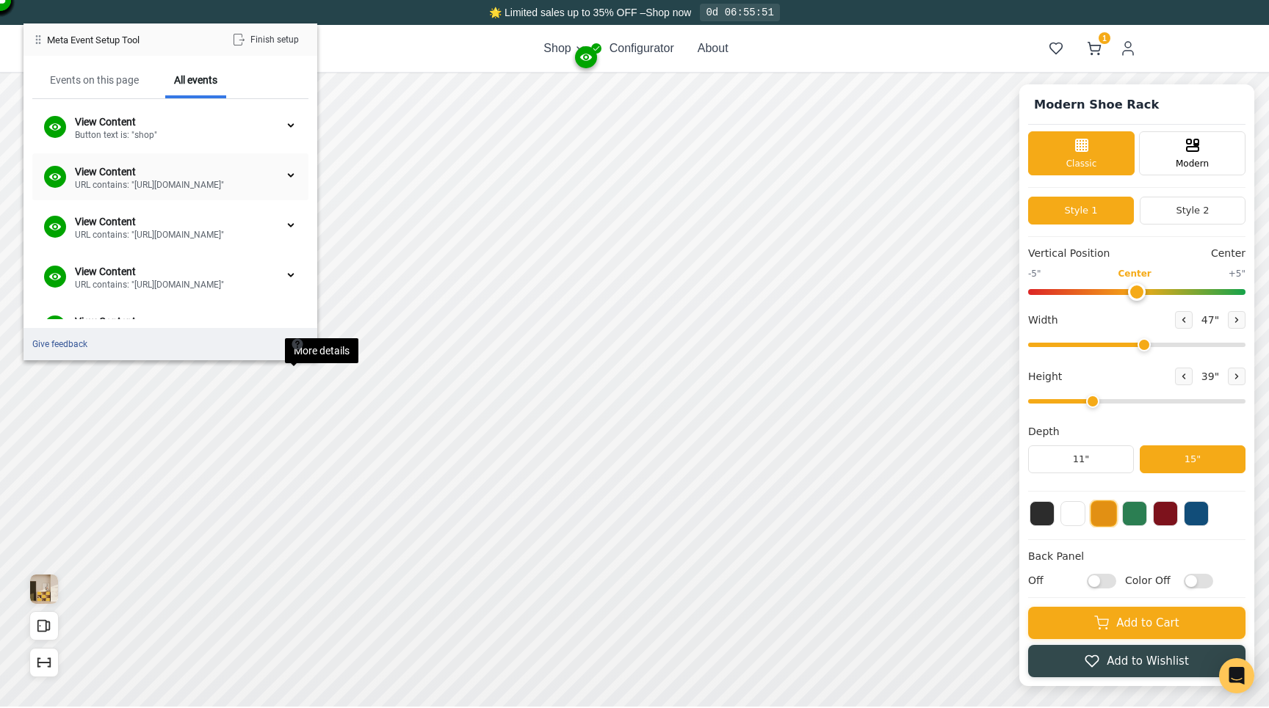
click at [290, 177] on div at bounding box center [291, 176] width 12 height 12
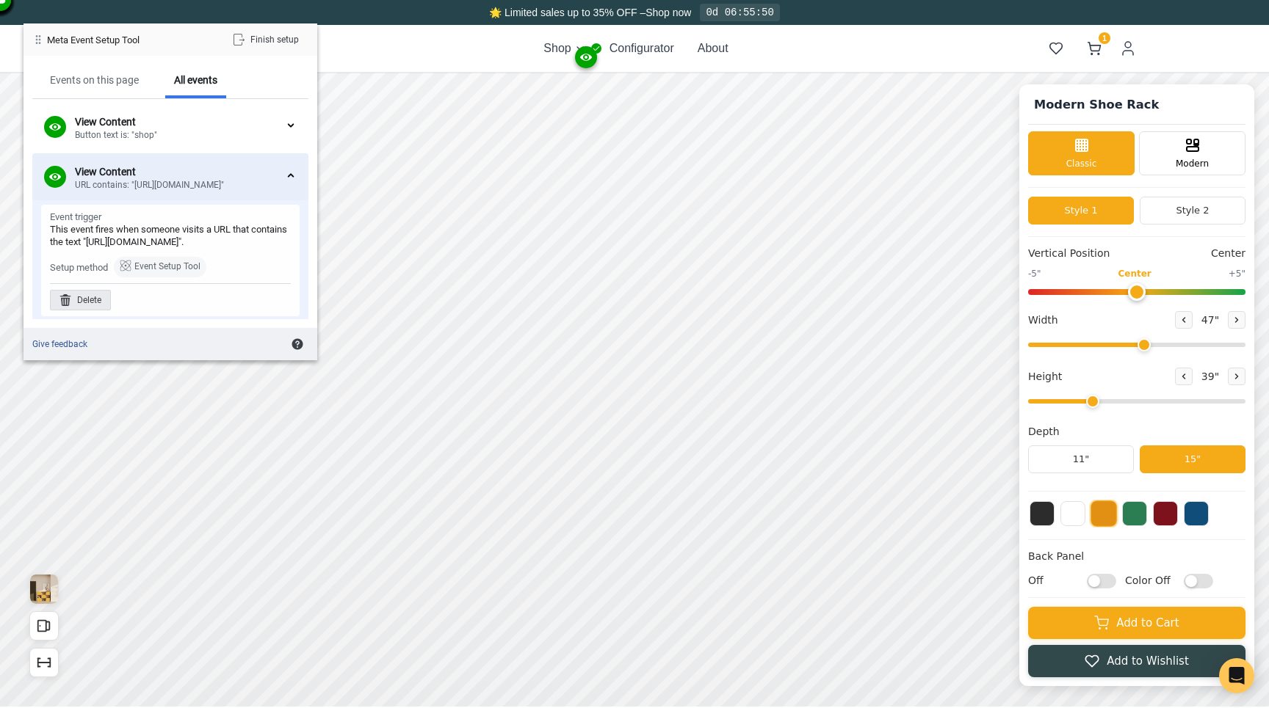
click at [94, 311] on div "Delete" at bounding box center [80, 300] width 61 height 21
click at [203, 311] on div "Delete" at bounding box center [211, 300] width 61 height 21
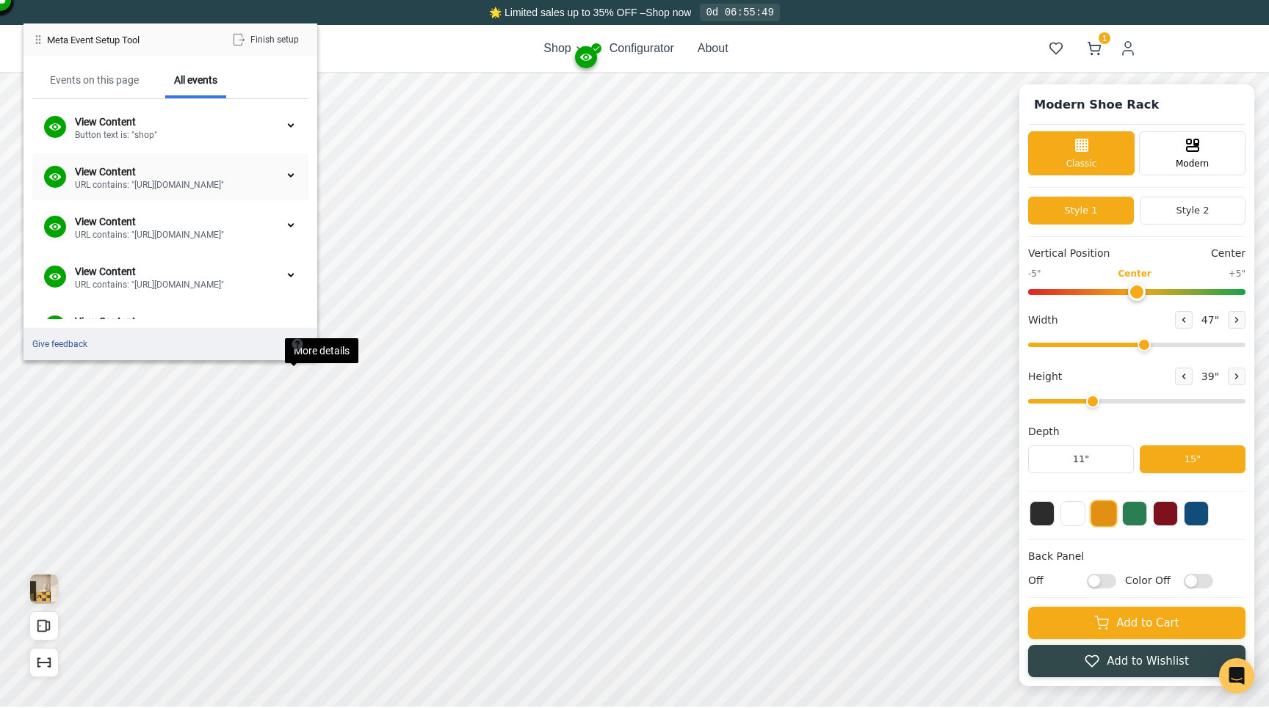
click at [290, 173] on div at bounding box center [291, 176] width 12 height 12
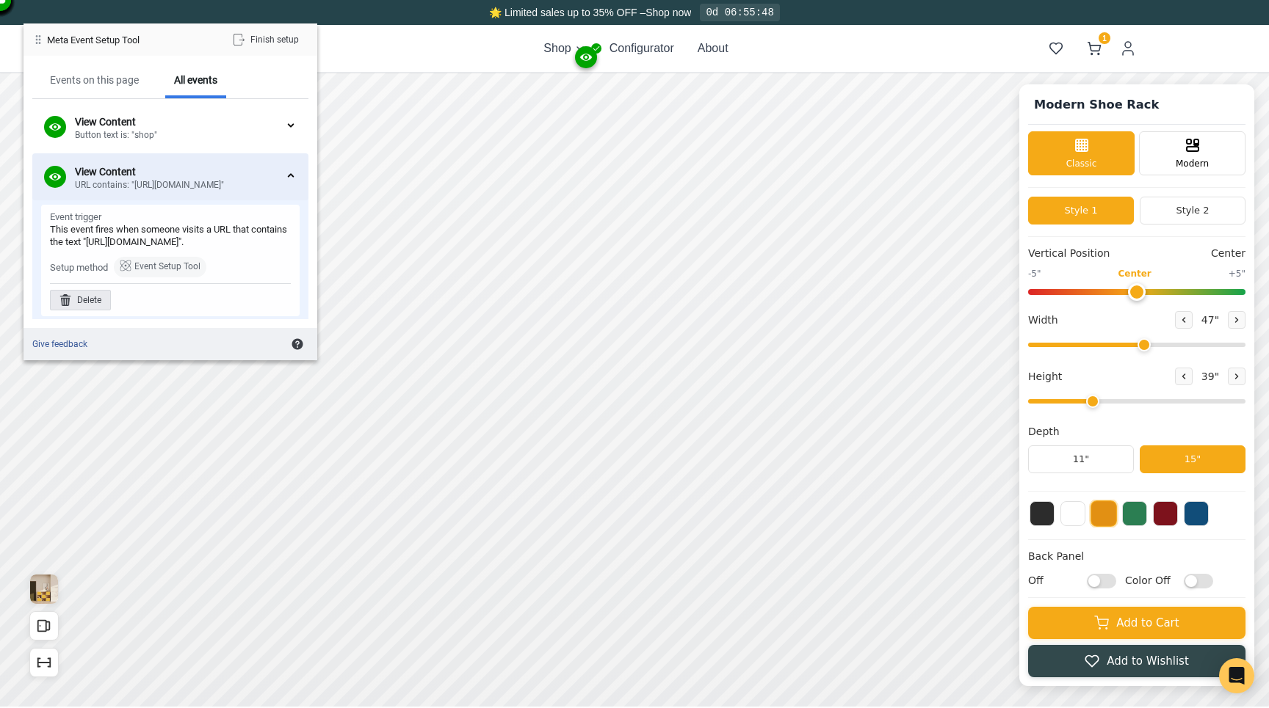
click at [93, 308] on div "Delete" at bounding box center [80, 300] width 61 height 21
click at [228, 308] on div "Delete" at bounding box center [211, 300] width 61 height 21
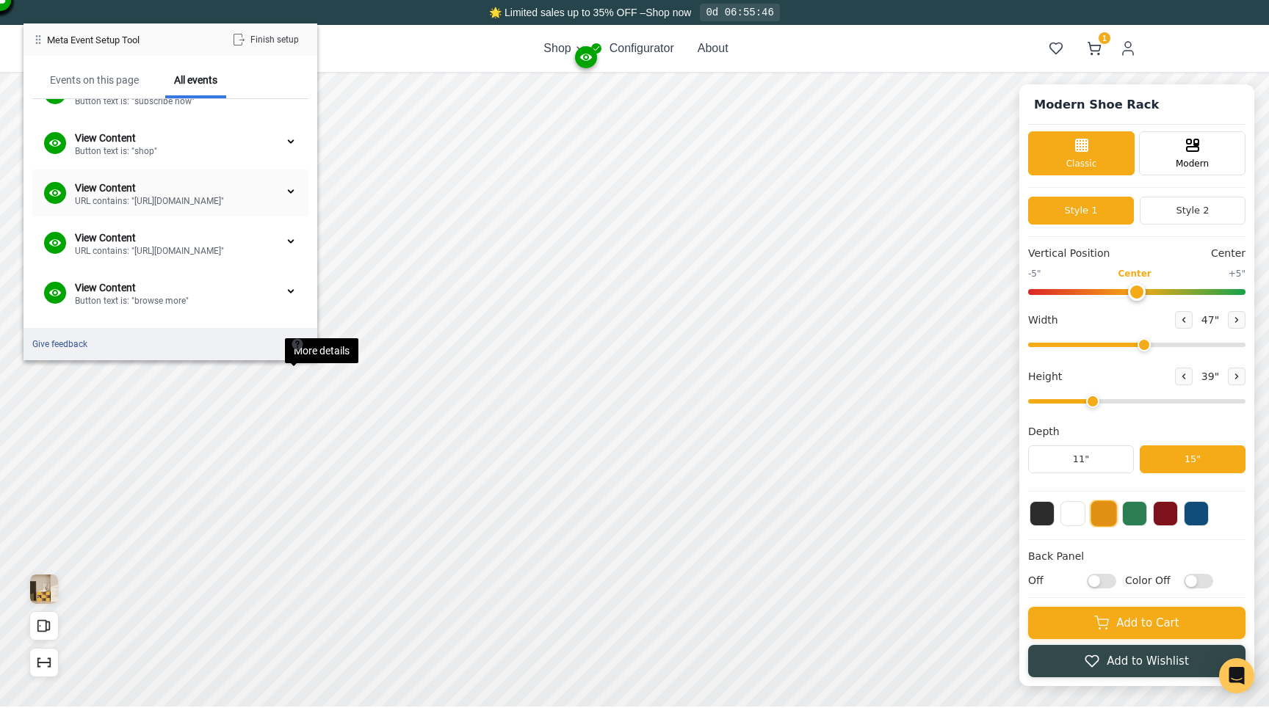
click at [290, 193] on div at bounding box center [291, 192] width 12 height 12
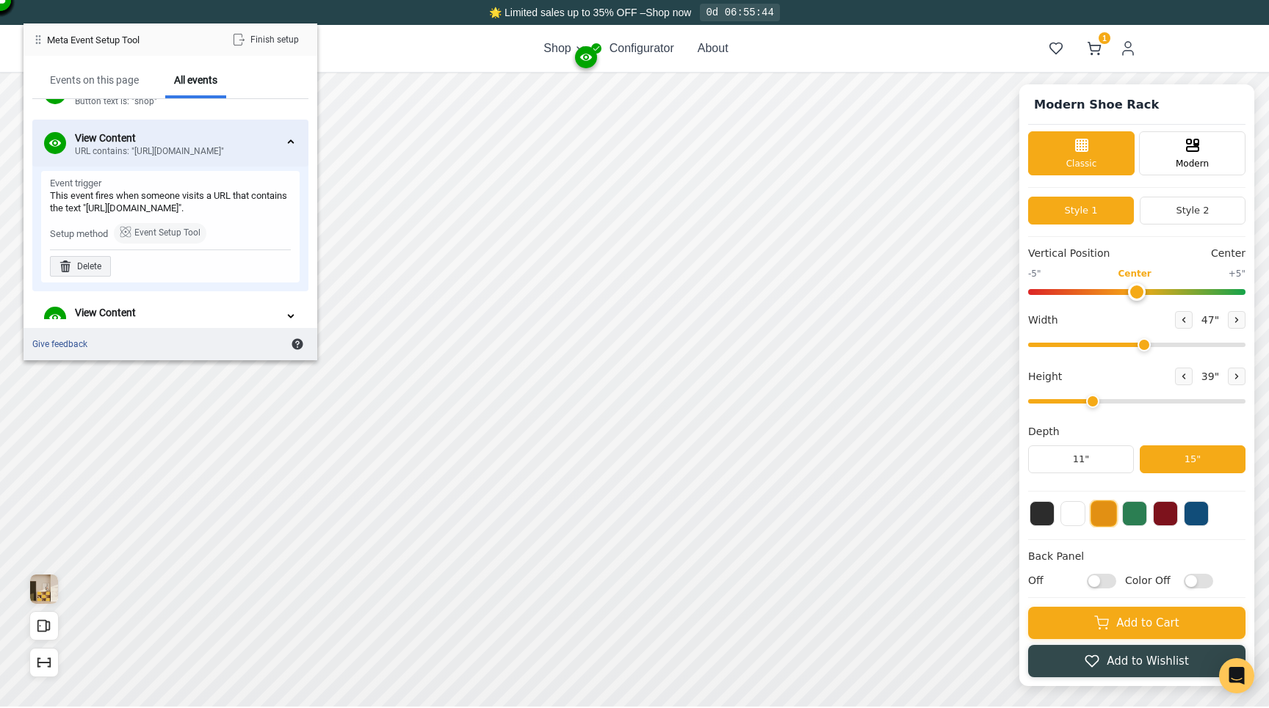
scroll to position [233, 0]
click at [94, 272] on div "Delete" at bounding box center [80, 262] width 61 height 21
click at [216, 272] on div "Delete" at bounding box center [211, 262] width 61 height 21
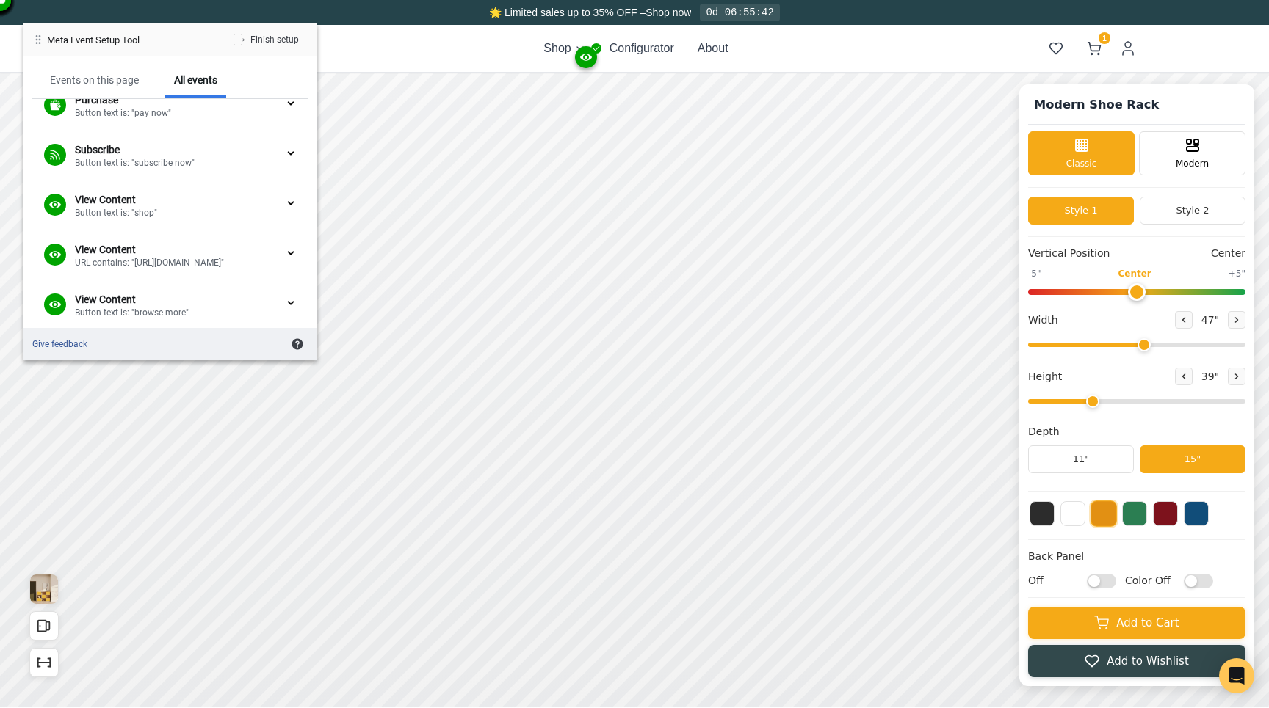
scroll to position [115, 0]
click at [289, 208] on div at bounding box center [291, 206] width 12 height 12
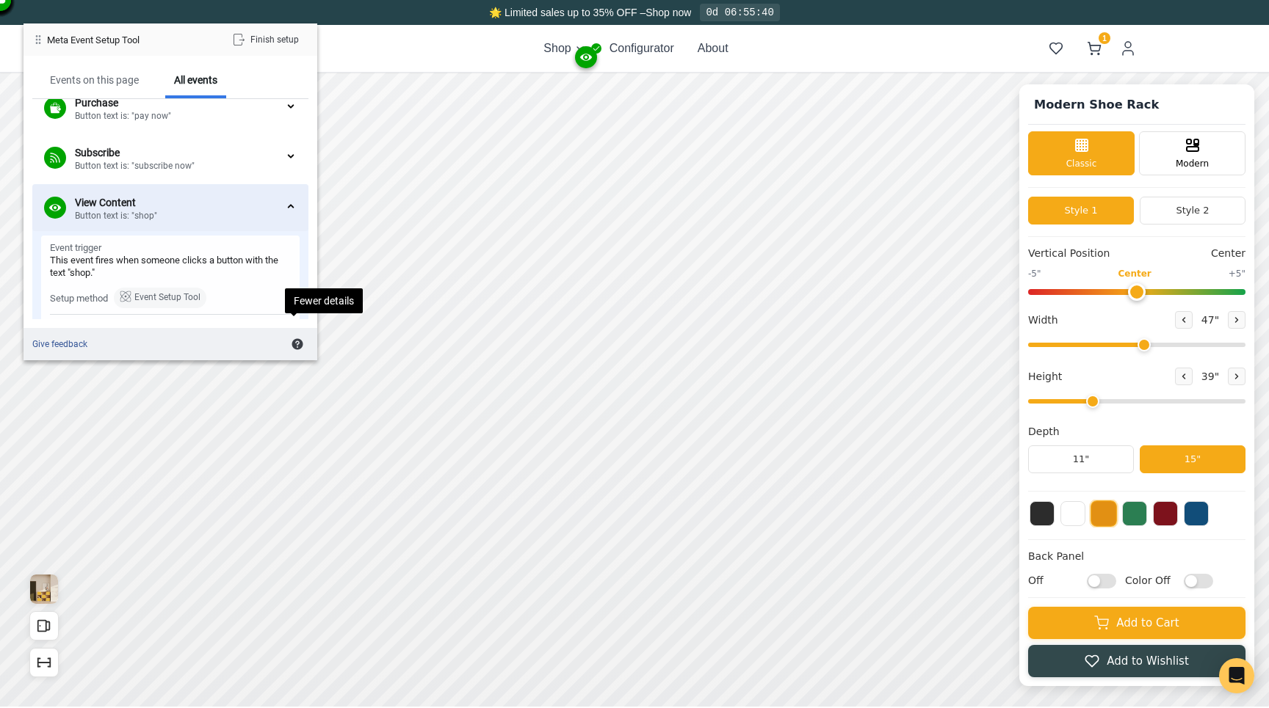
click at [291, 207] on div at bounding box center [291, 206] width 12 height 12
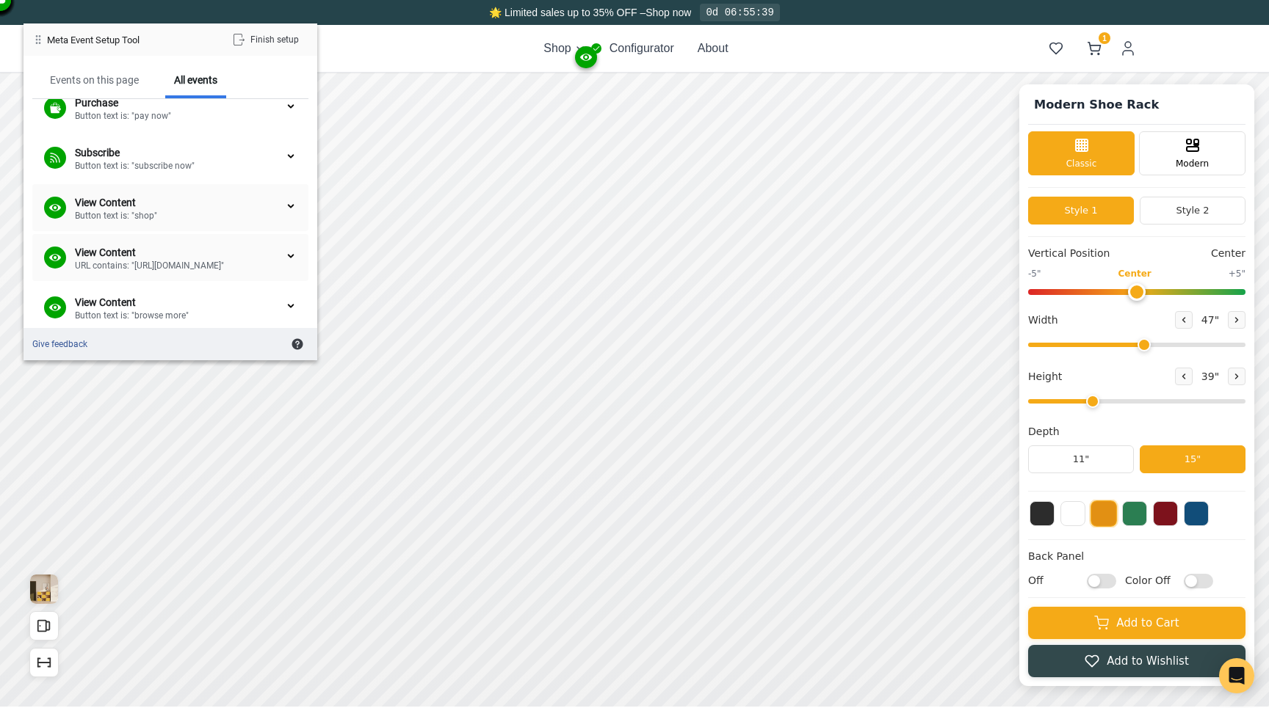
scroll to position [129, 0]
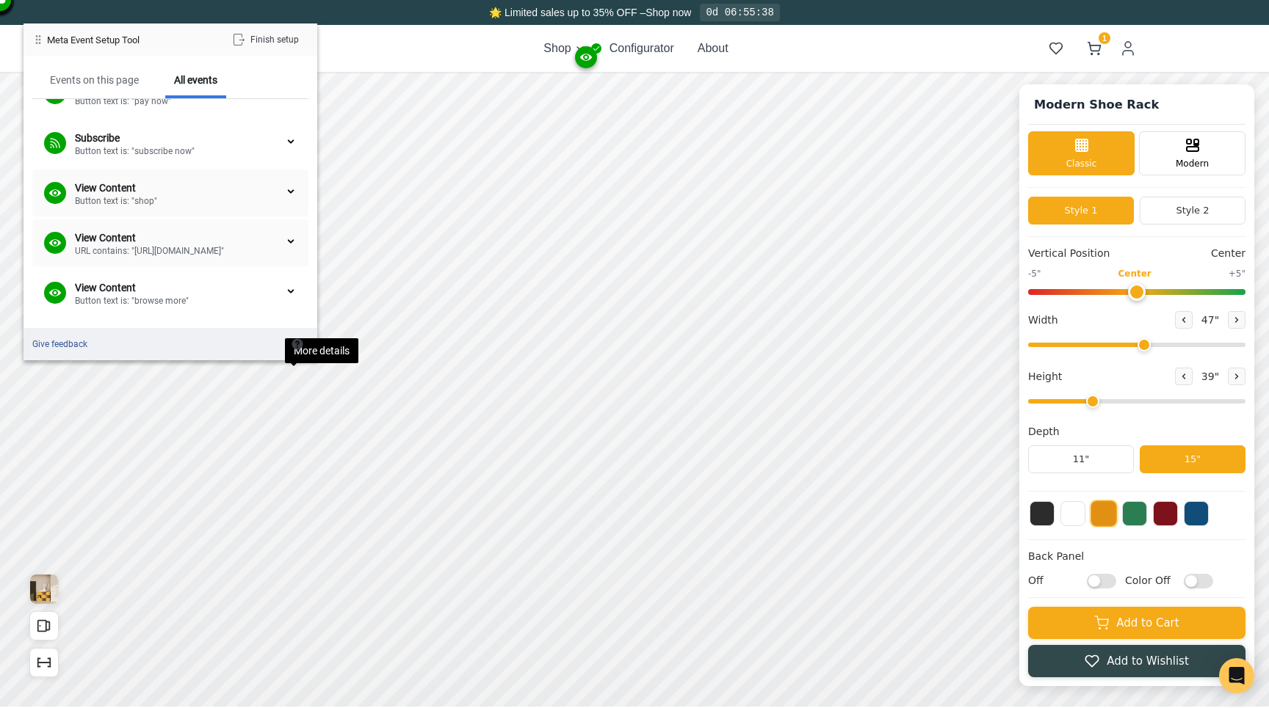
click at [290, 239] on div at bounding box center [291, 242] width 12 height 12
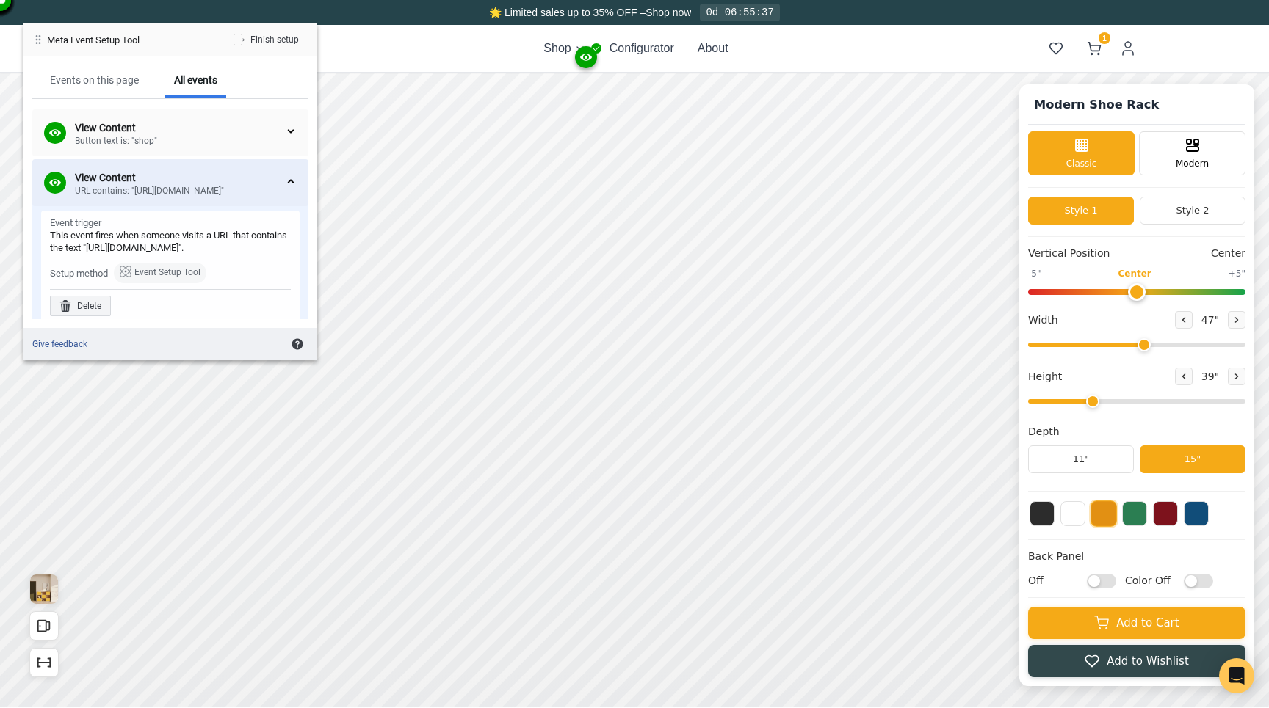
scroll to position [212, 0]
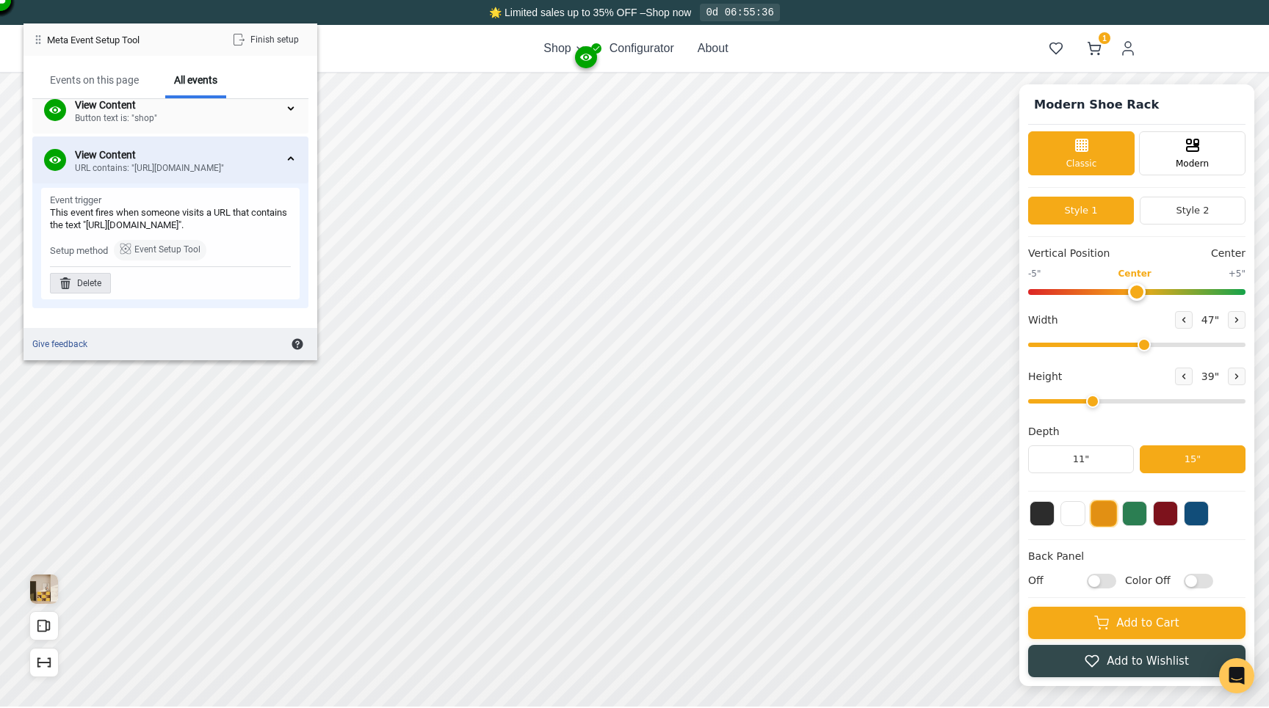
click at [96, 294] on div "Delete" at bounding box center [80, 283] width 61 height 21
click at [227, 294] on div "Delete" at bounding box center [211, 283] width 61 height 21
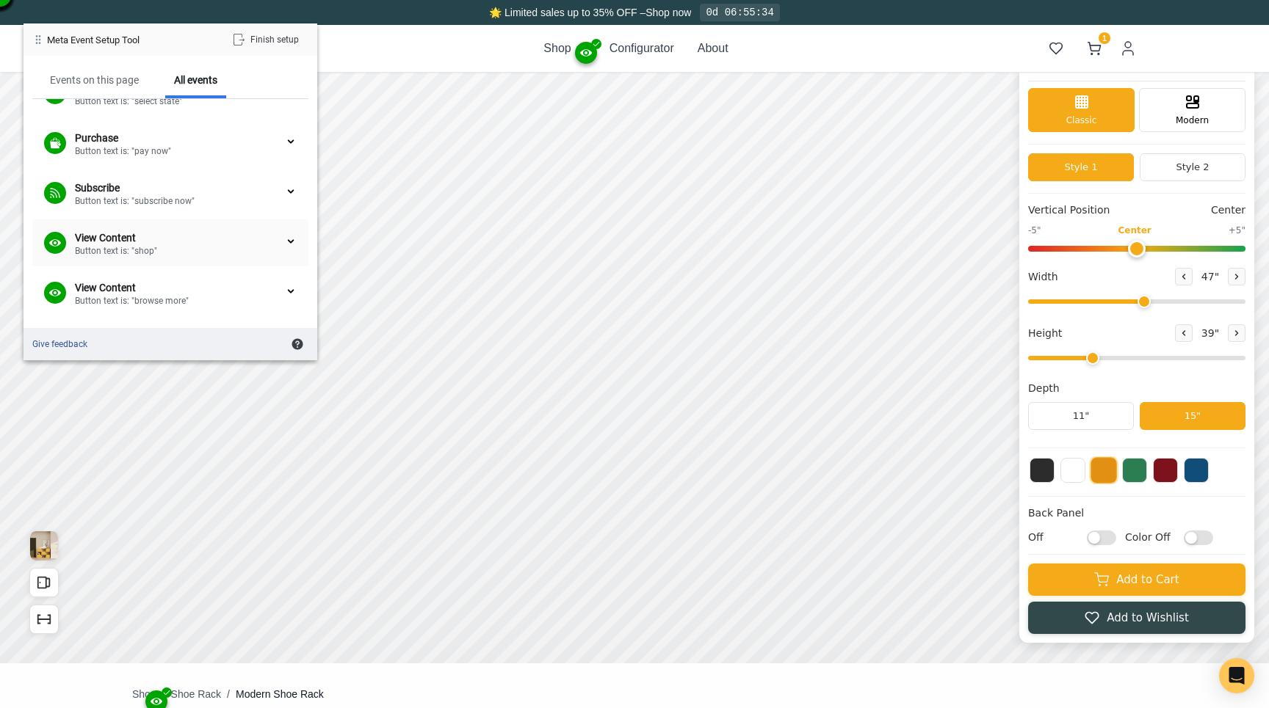
scroll to position [65, 0]
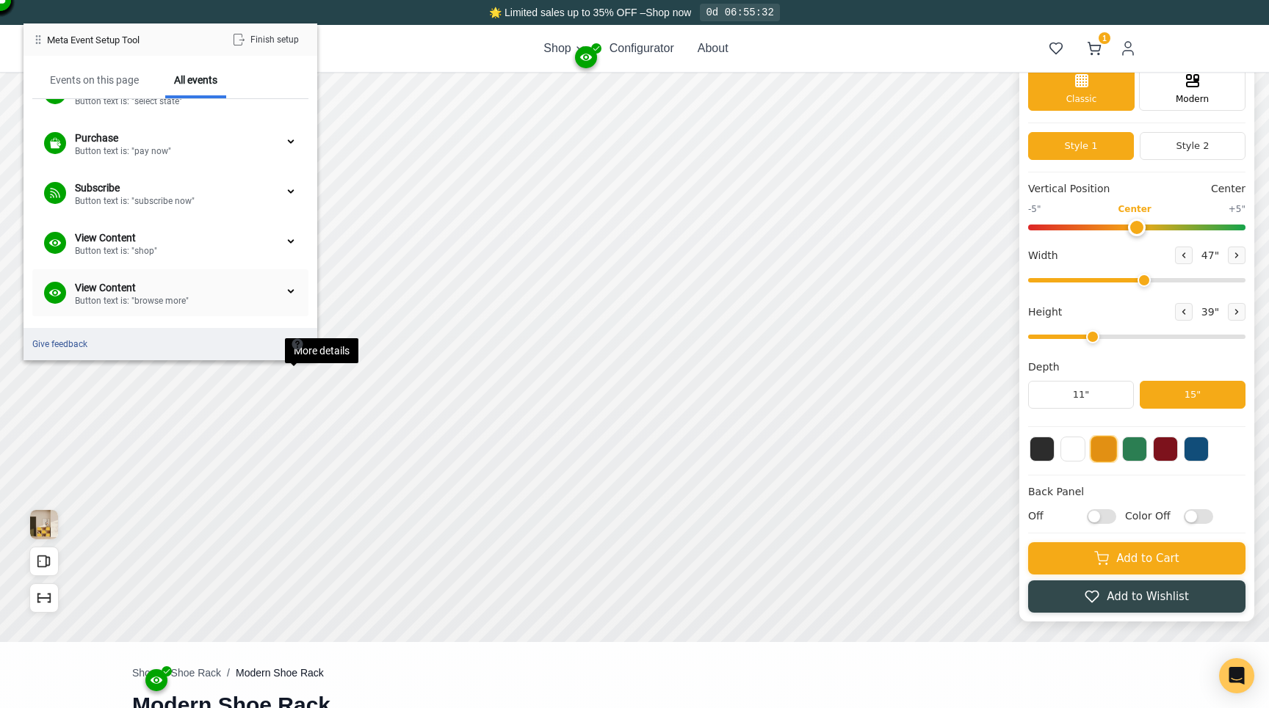
click at [289, 291] on div at bounding box center [291, 292] width 12 height 12
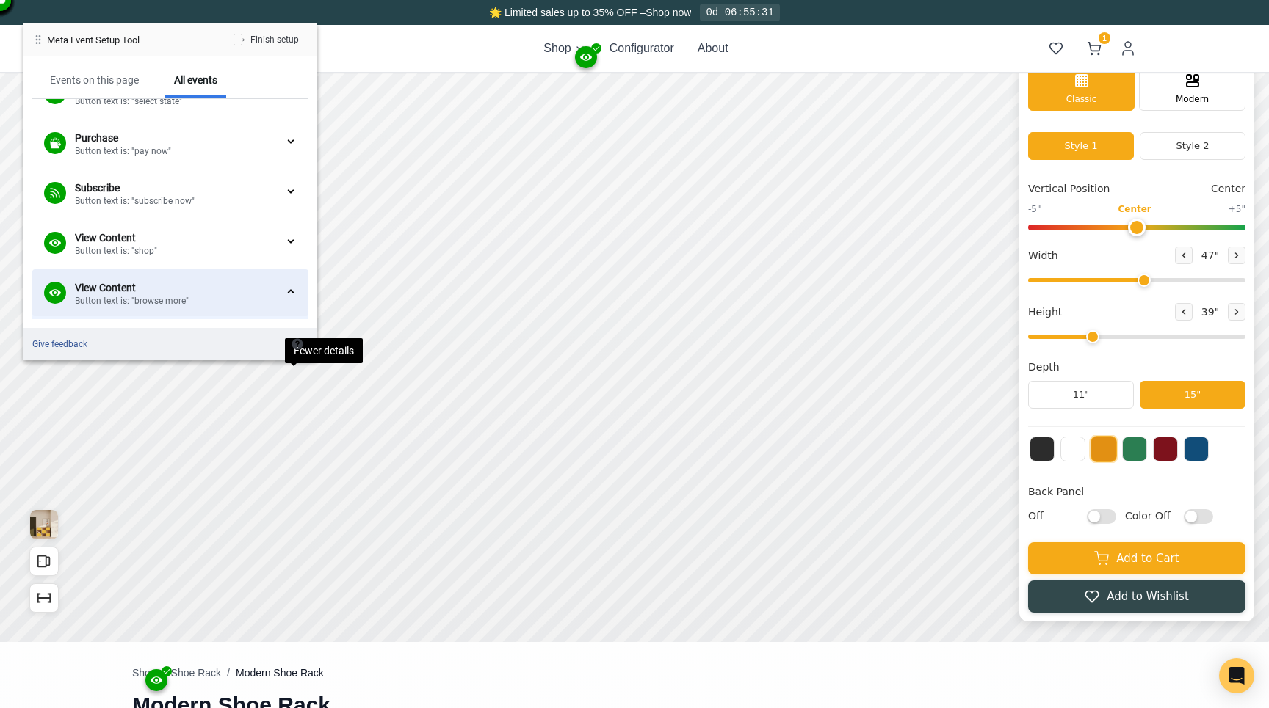
click at [289, 289] on div at bounding box center [291, 292] width 12 height 12
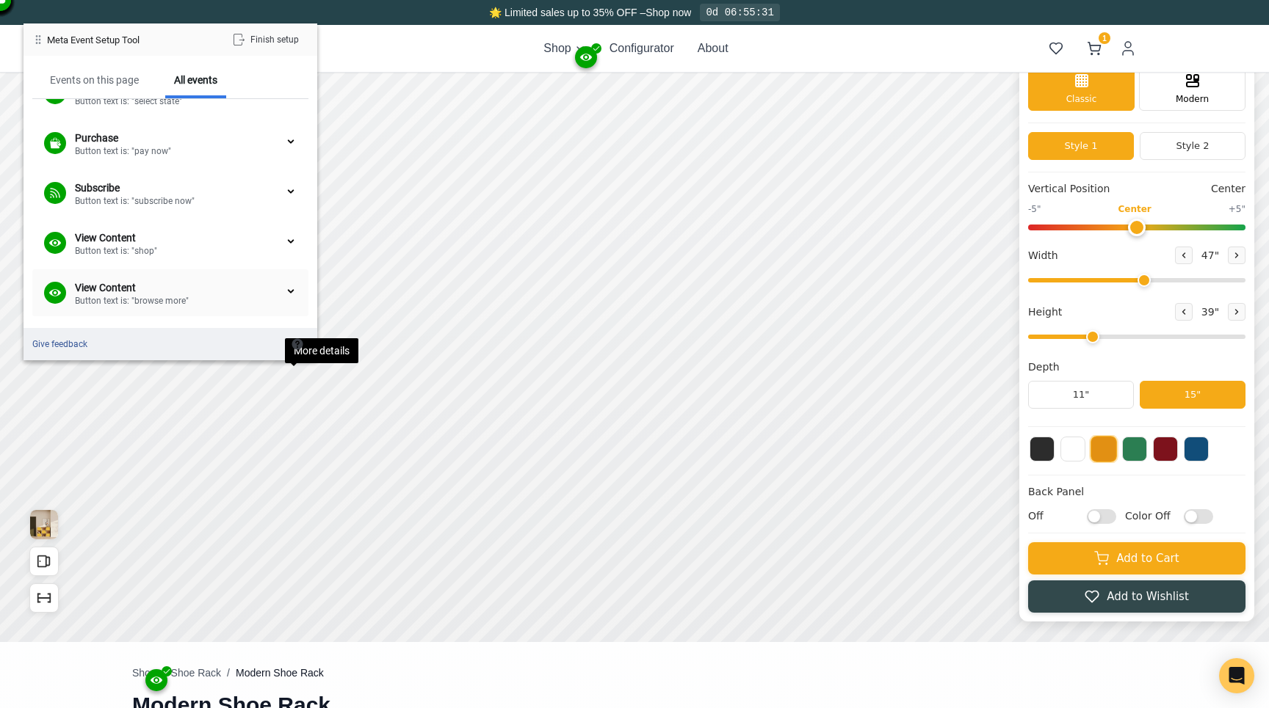
click at [289, 289] on div at bounding box center [291, 292] width 12 height 12
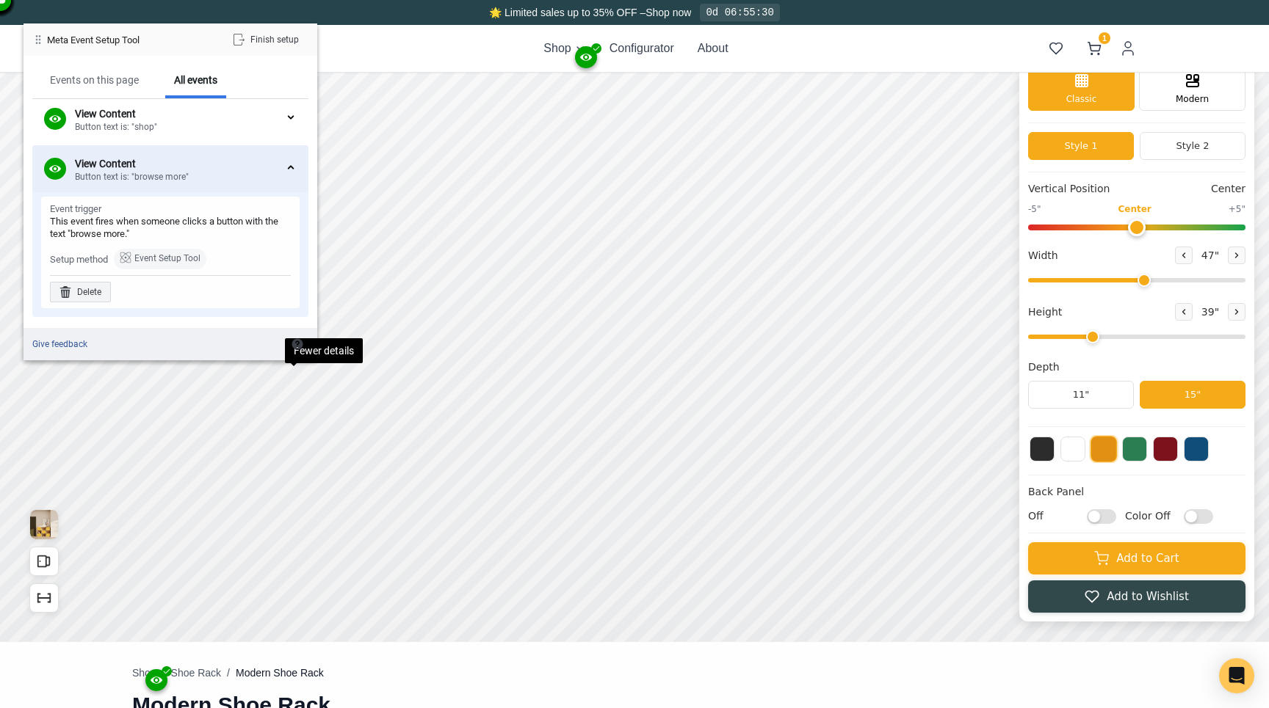
scroll to position [204, 0]
click at [105, 287] on div "Delete" at bounding box center [80, 291] width 61 height 21
click at [223, 286] on div "Delete" at bounding box center [211, 291] width 61 height 21
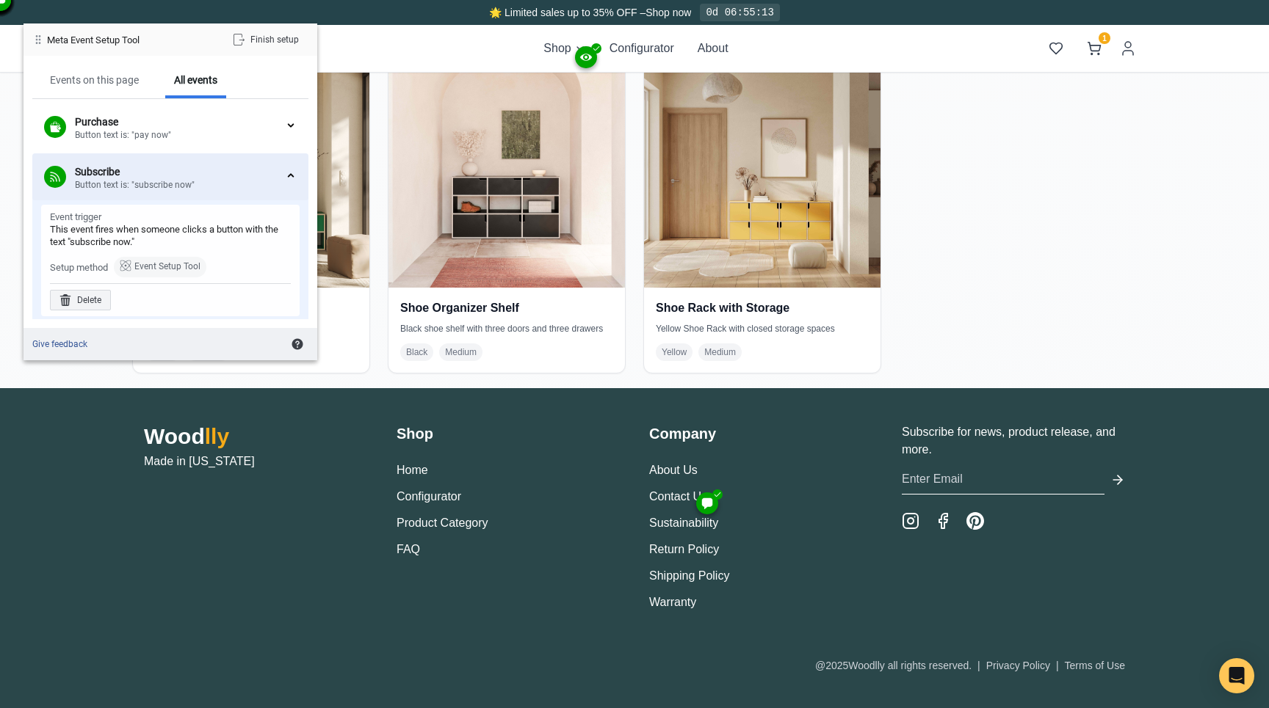
scroll to position [137, 0]
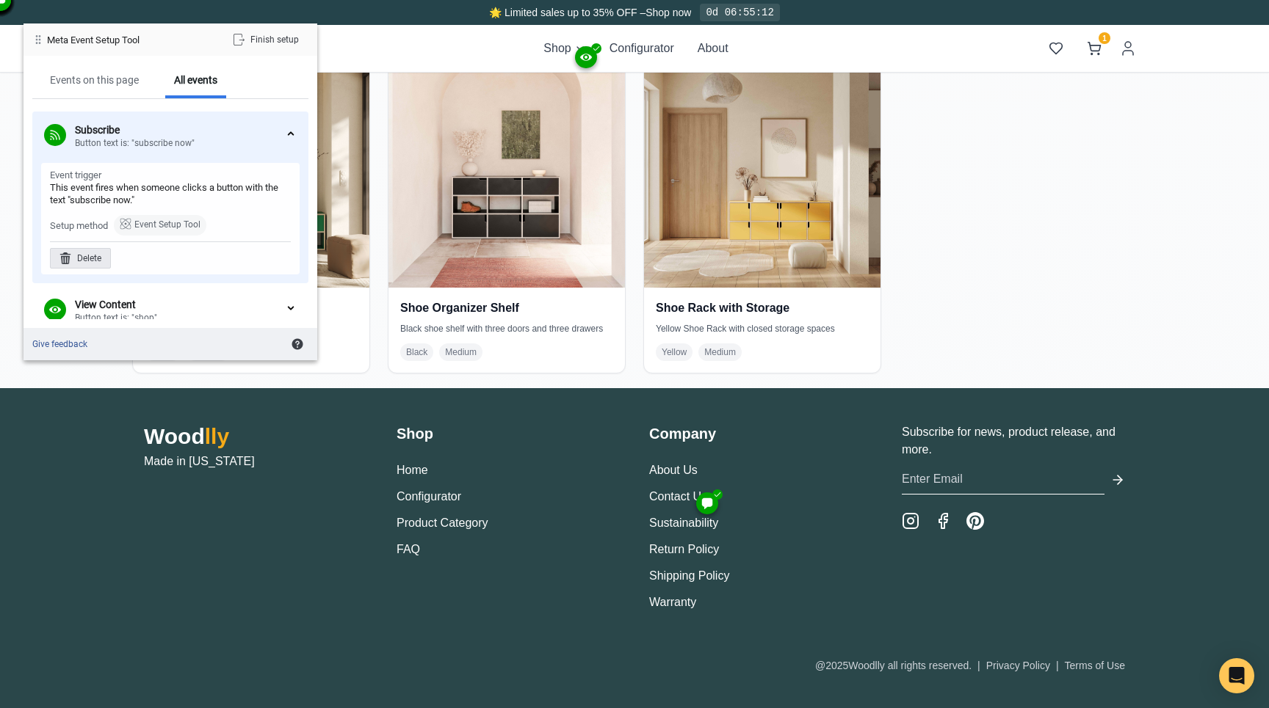
click at [100, 253] on div "Delete" at bounding box center [80, 258] width 61 height 21
click at [208, 259] on div "Delete" at bounding box center [211, 258] width 61 height 21
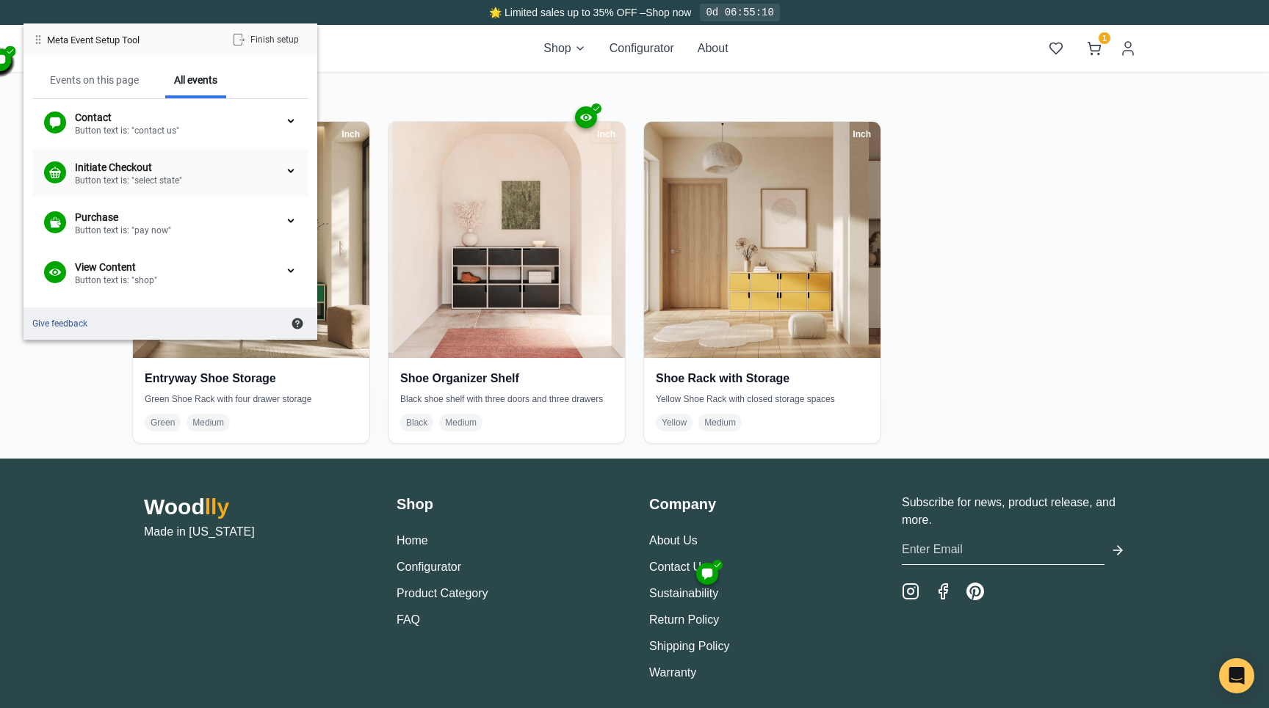
scroll to position [2728, 0]
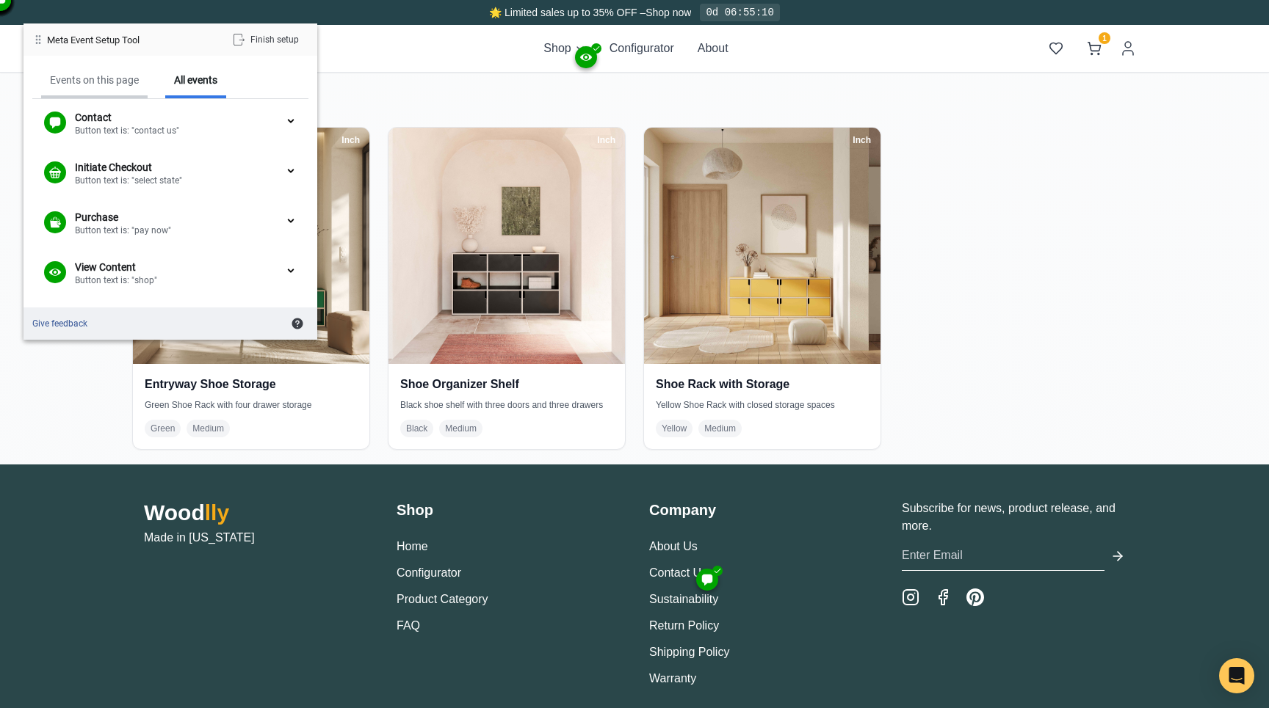
click at [123, 87] on div "Events on this page" at bounding box center [94, 82] width 106 height 34
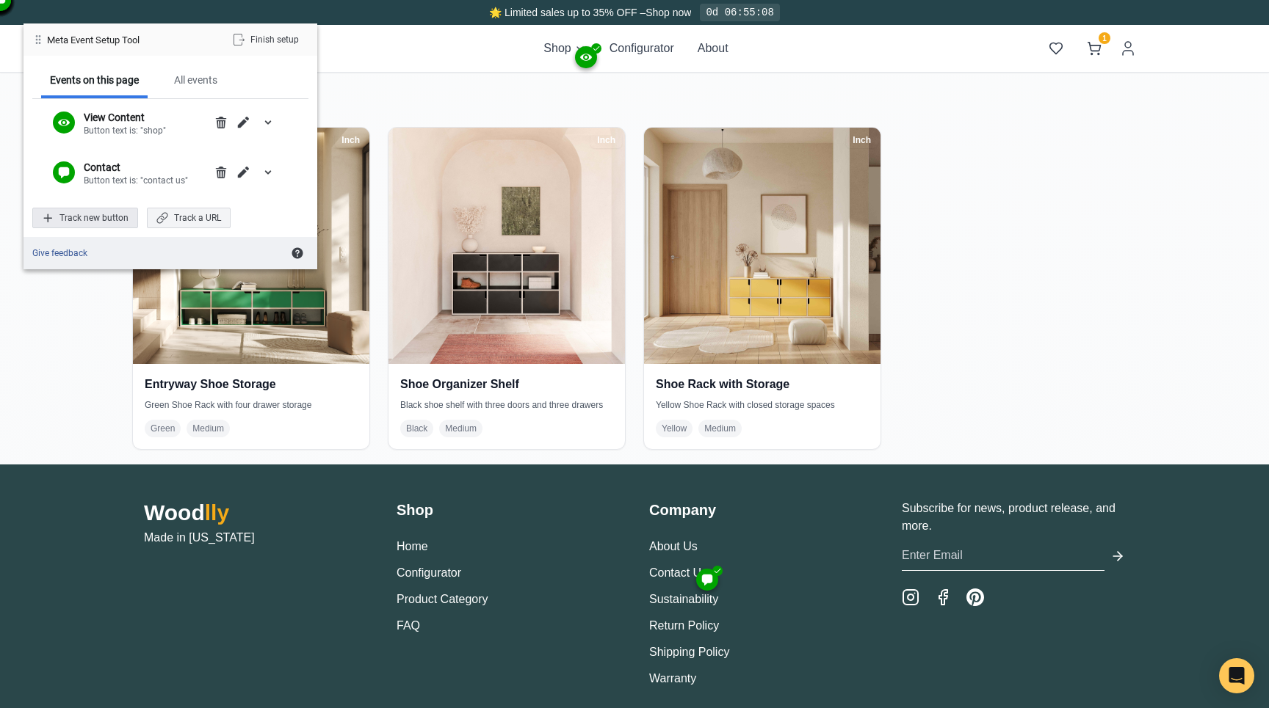
click at [94, 221] on div "Track new button" at bounding box center [85, 218] width 106 height 21
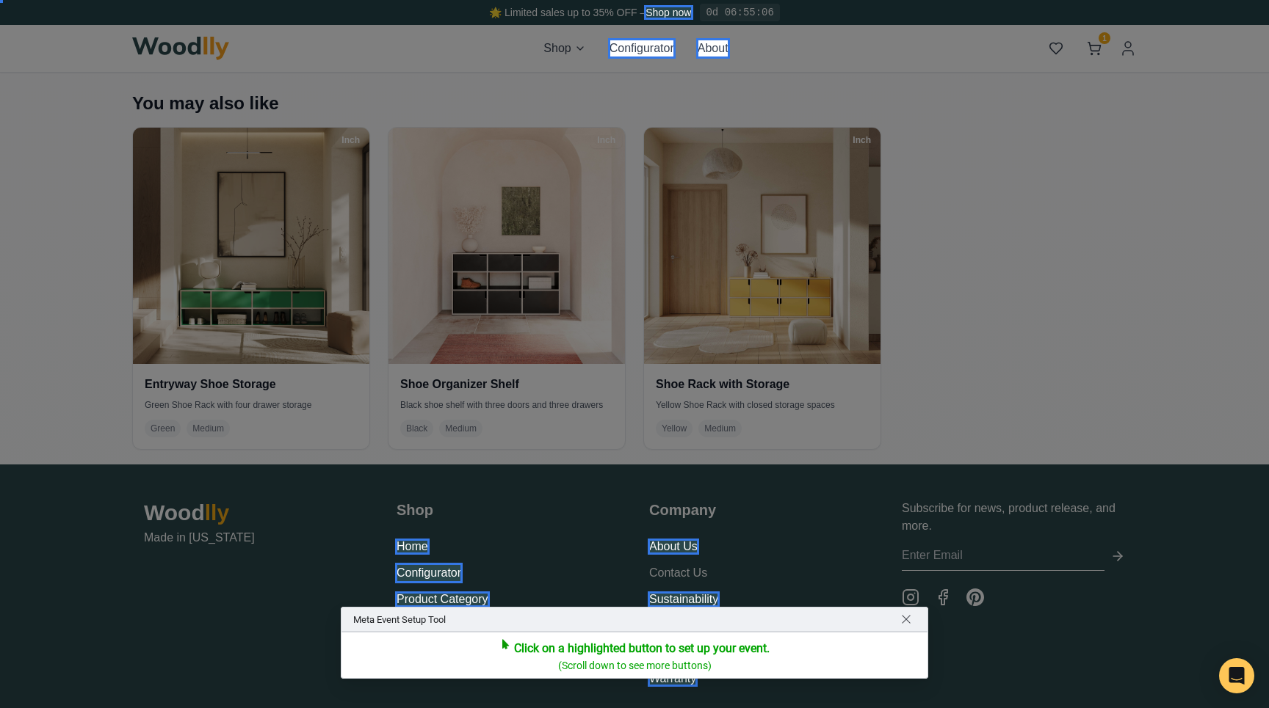
click at [952, 557] on div at bounding box center [634, 354] width 1269 height 708
click at [1126, 558] on div at bounding box center [634, 354] width 1269 height 708
click at [1120, 558] on div at bounding box center [634, 354] width 1269 height 708
click at [907, 619] on span "Return to navigating site" at bounding box center [906, 620] width 12 height 12
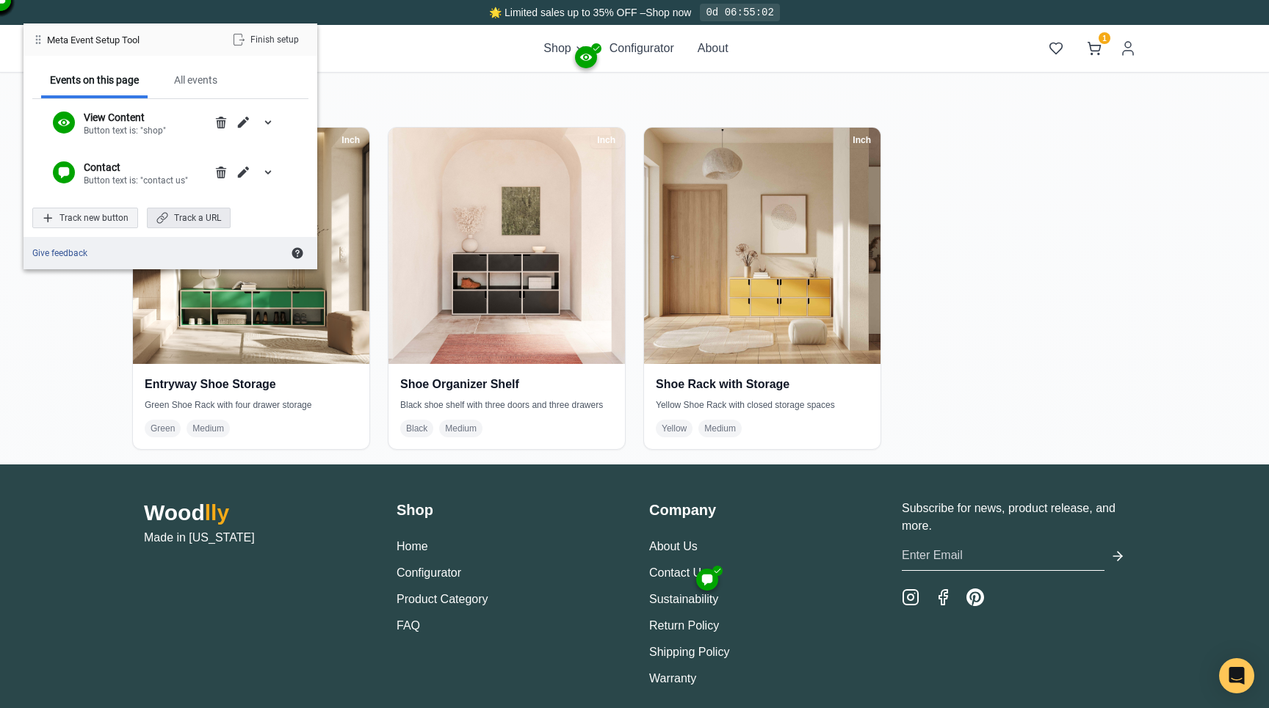
click at [199, 211] on div "Track a URL" at bounding box center [189, 218] width 84 height 21
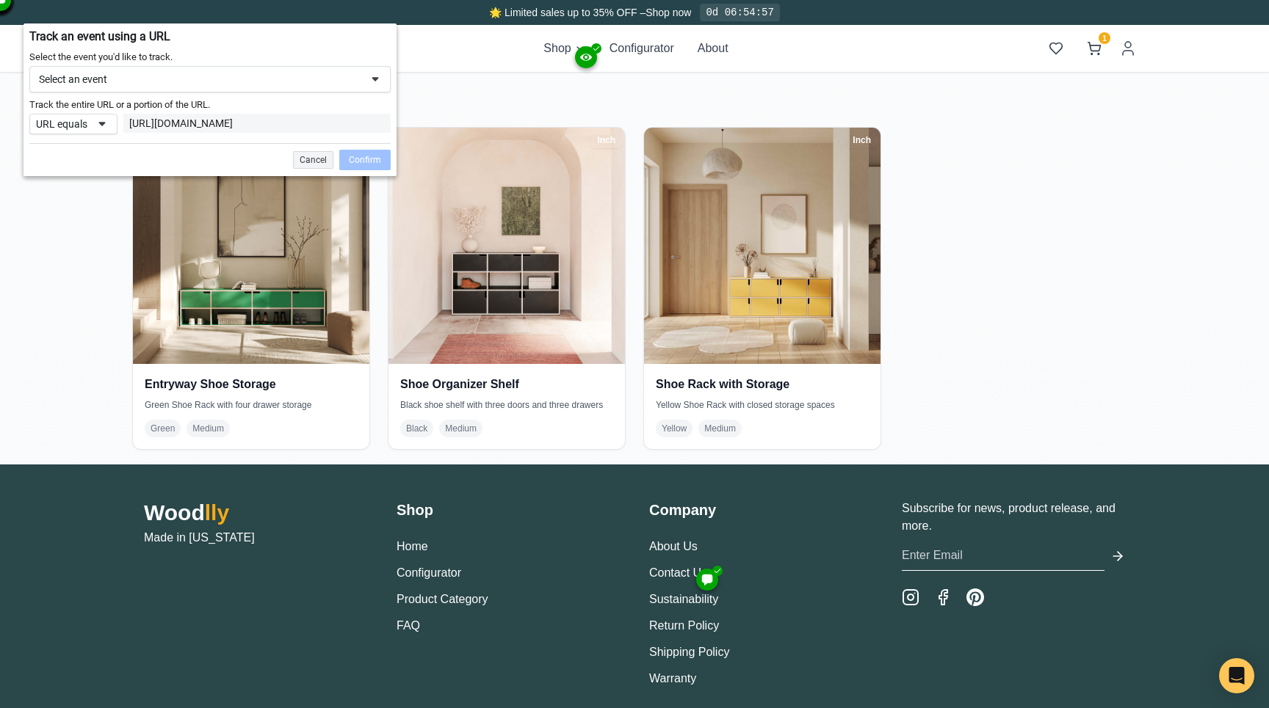
click at [944, 560] on input "email" at bounding box center [1003, 556] width 203 height 30
click at [131, 84] on div "Select an event" at bounding box center [200, 79] width 322 height 13
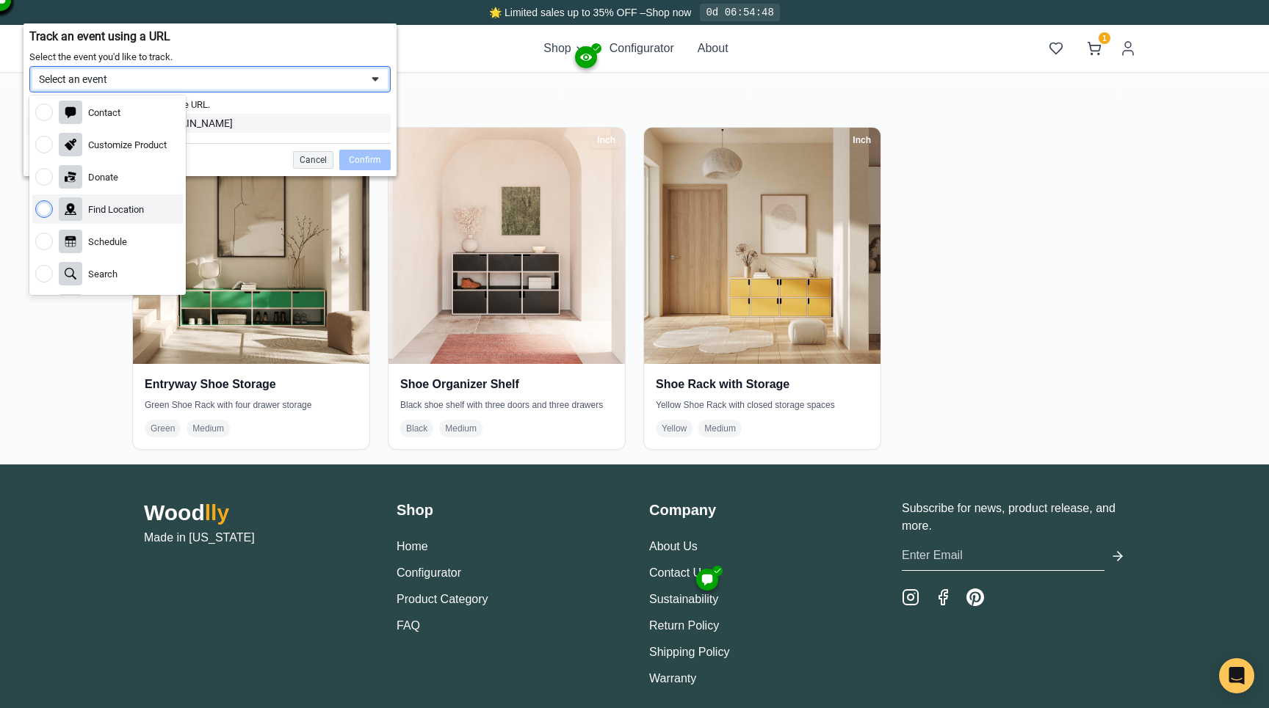
scroll to position [211, 0]
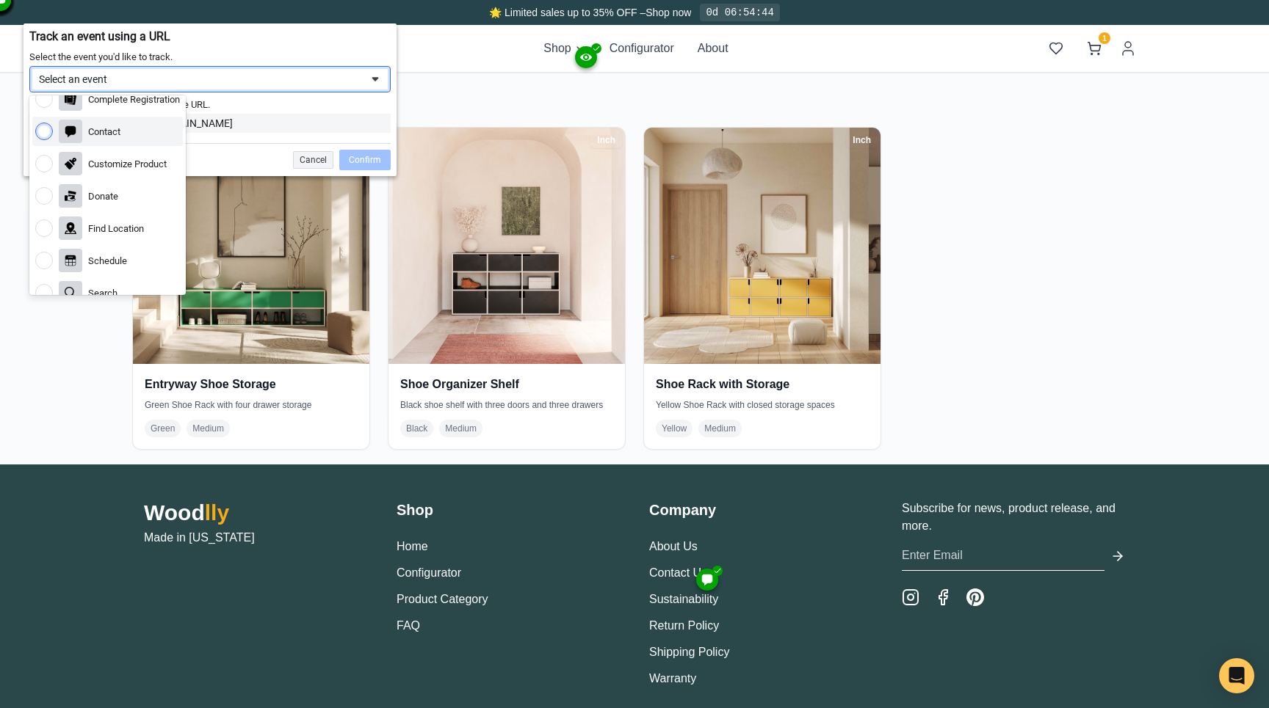
click at [274, 54] on div "Select the event you'd like to track." at bounding box center [209, 58] width 361 height 16
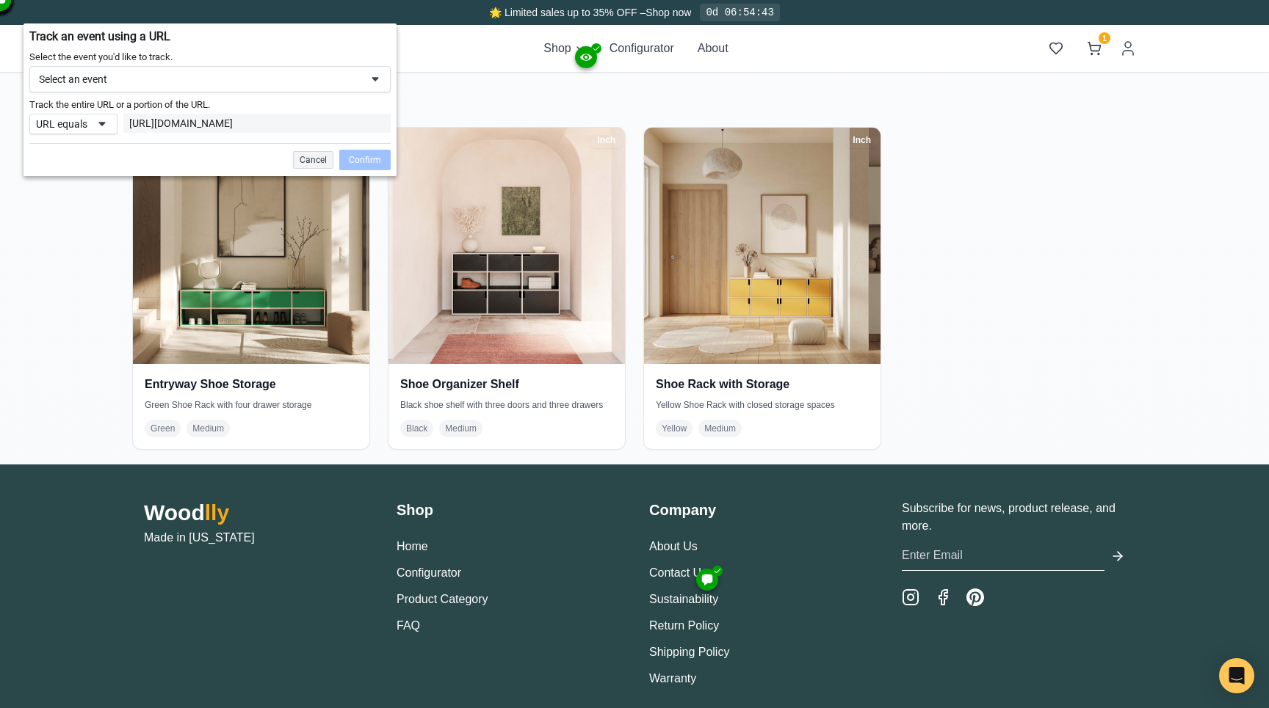
click at [98, 123] on span at bounding box center [102, 124] width 12 height 12
click at [321, 169] on div "Cancel" at bounding box center [313, 160] width 40 height 18
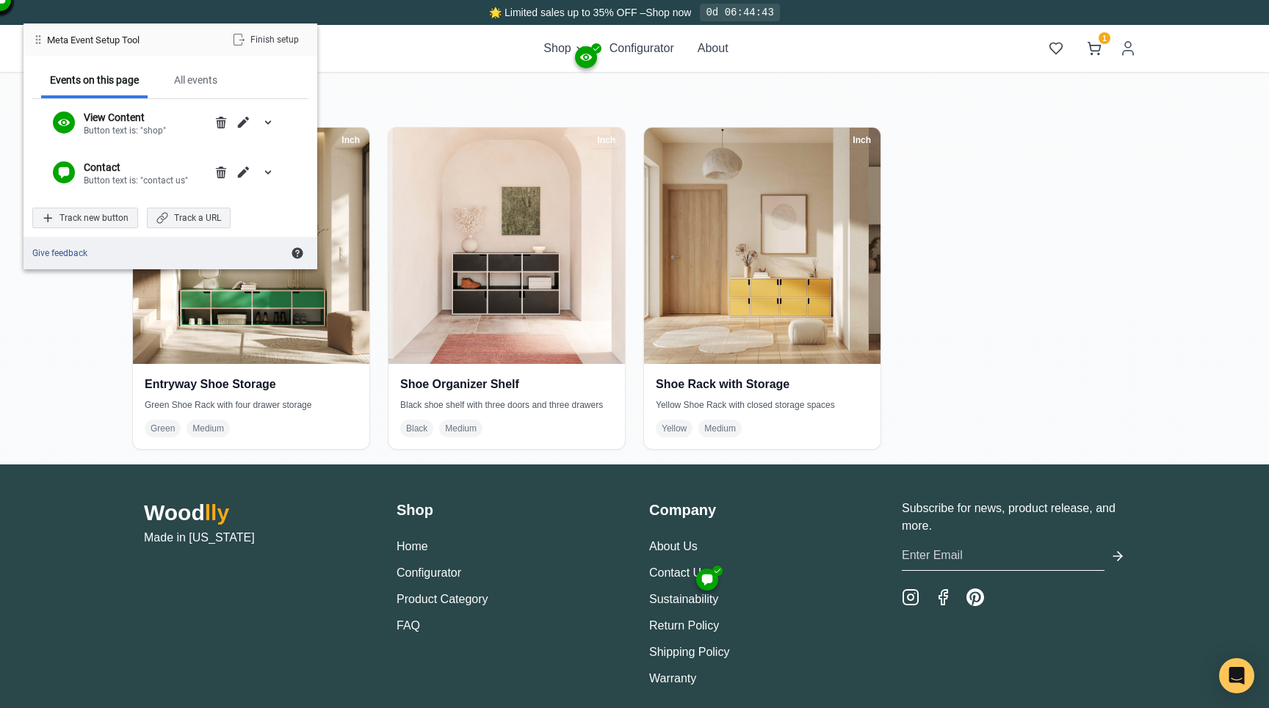
click at [276, 46] on div "Finish setup" at bounding box center [265, 39] width 85 height 21
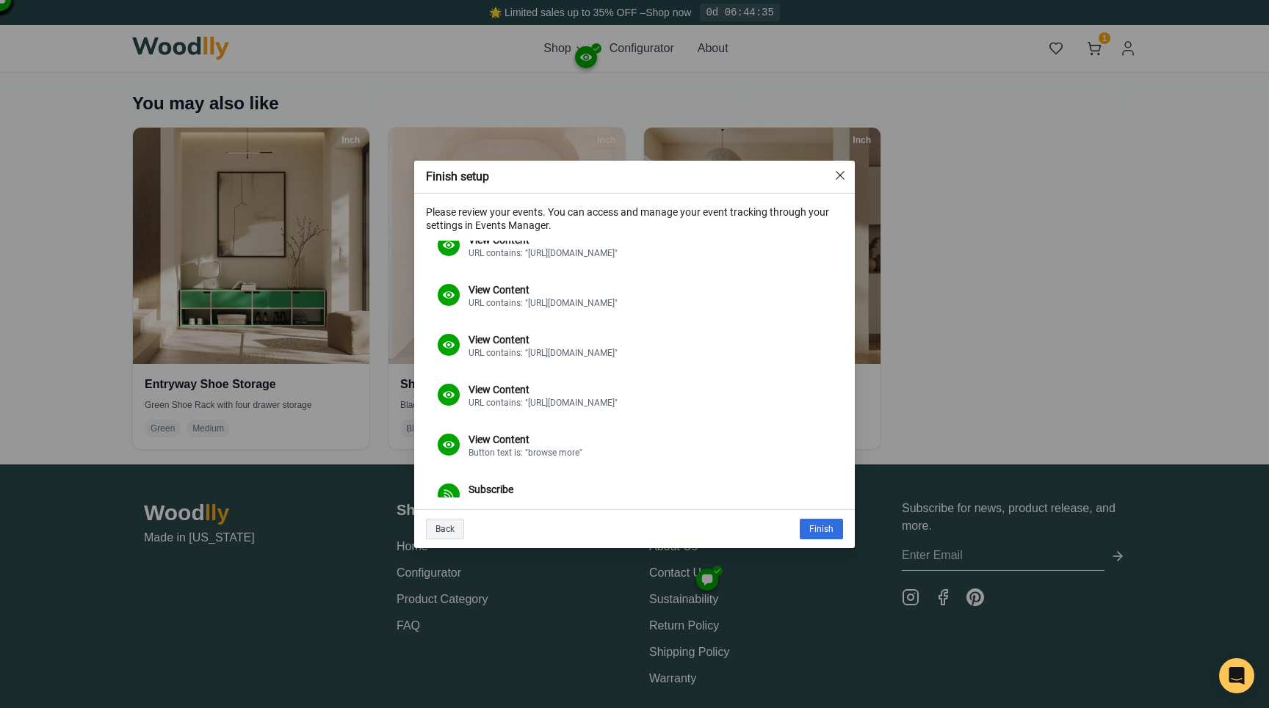
scroll to position [262, 0]
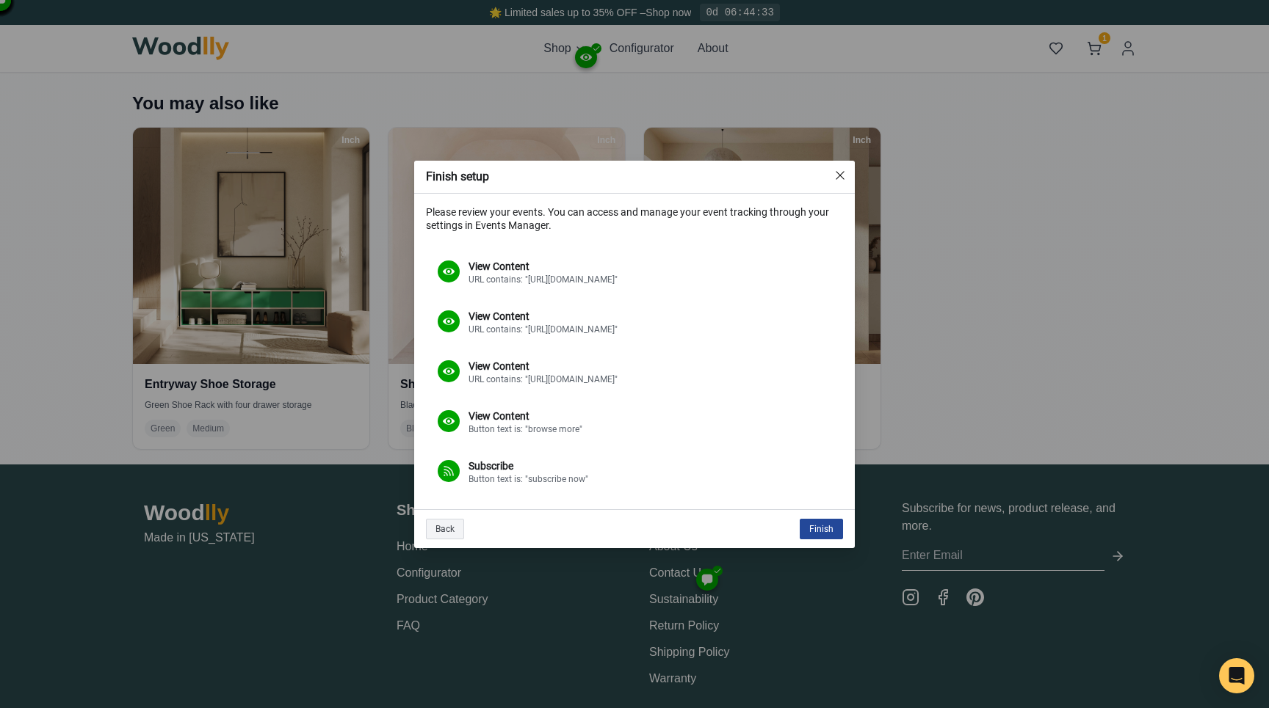
click at [808, 524] on div "Finish" at bounding box center [821, 529] width 43 height 21
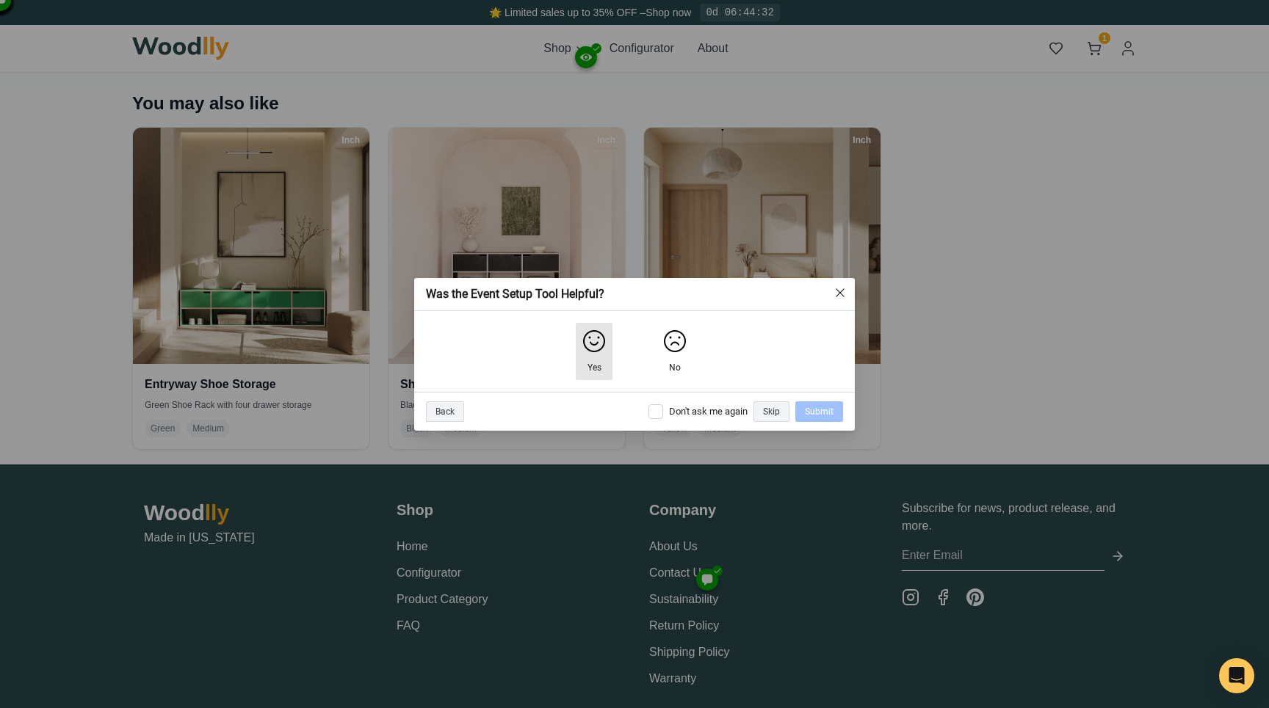
click at [599, 342] on img "Yes" at bounding box center [593, 341] width 23 height 23
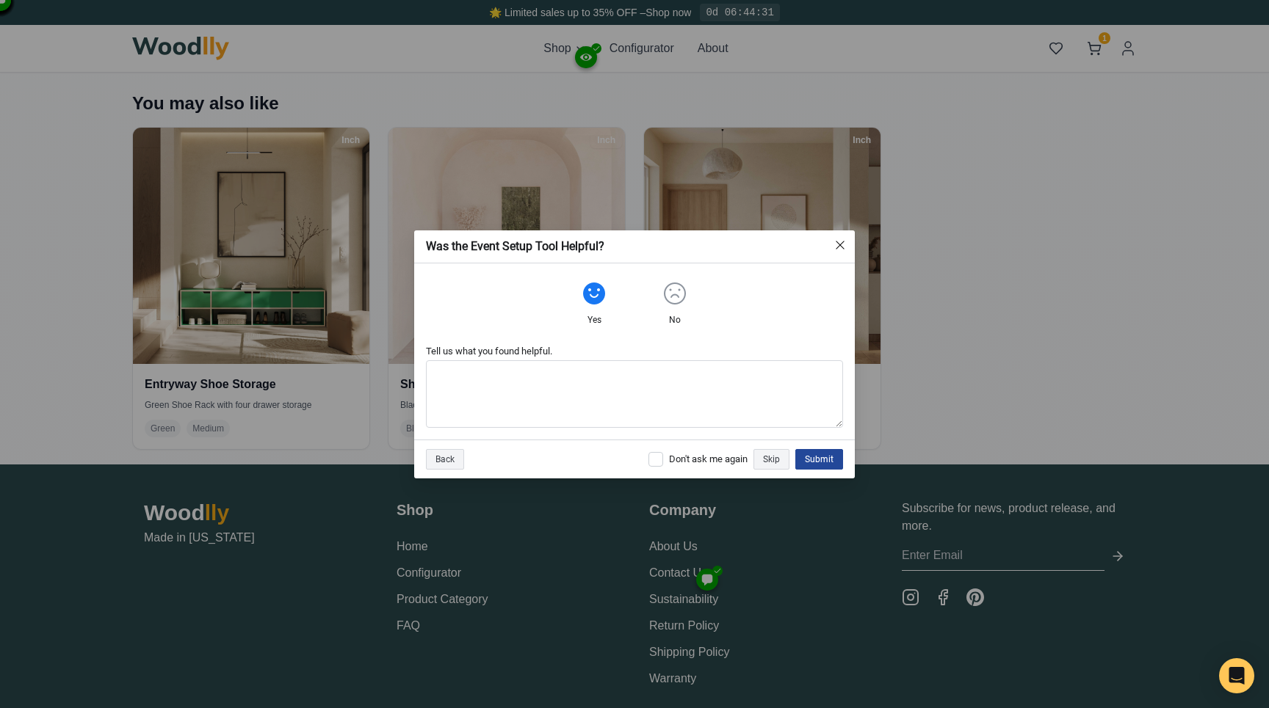
click at [826, 468] on div "Submit" at bounding box center [819, 459] width 48 height 21
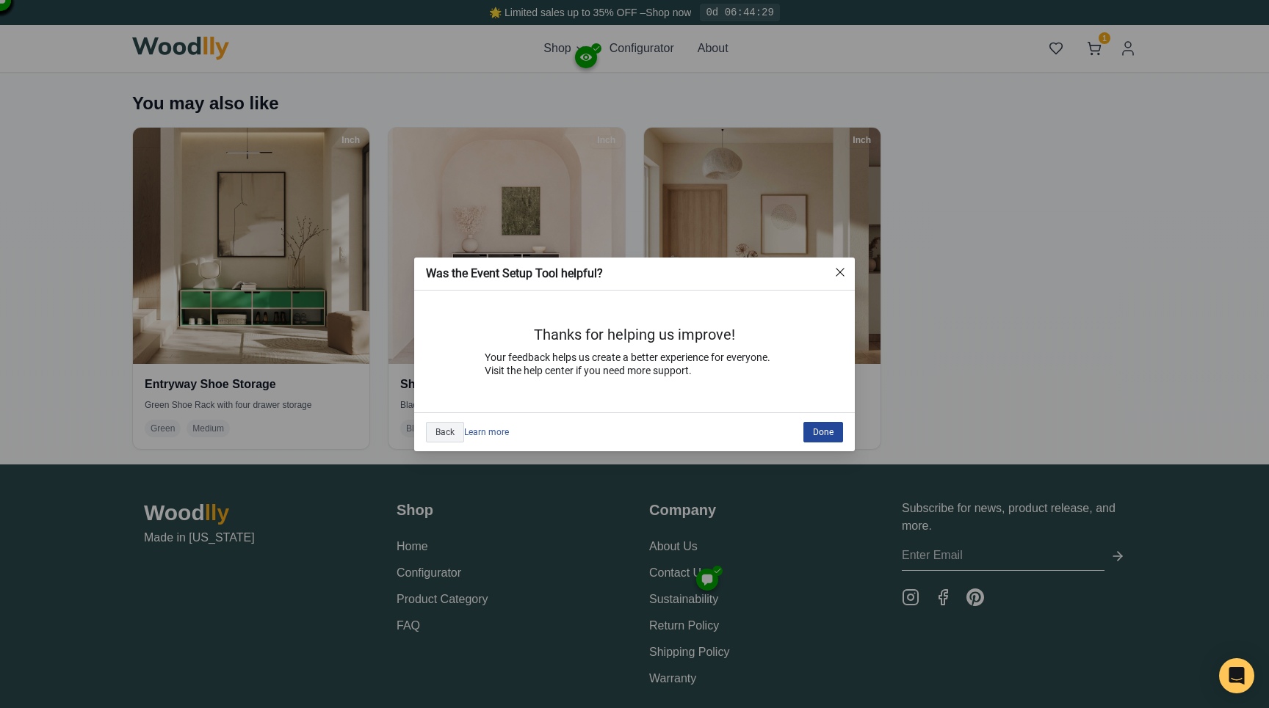
click at [820, 432] on div "Done" at bounding box center [823, 432] width 40 height 21
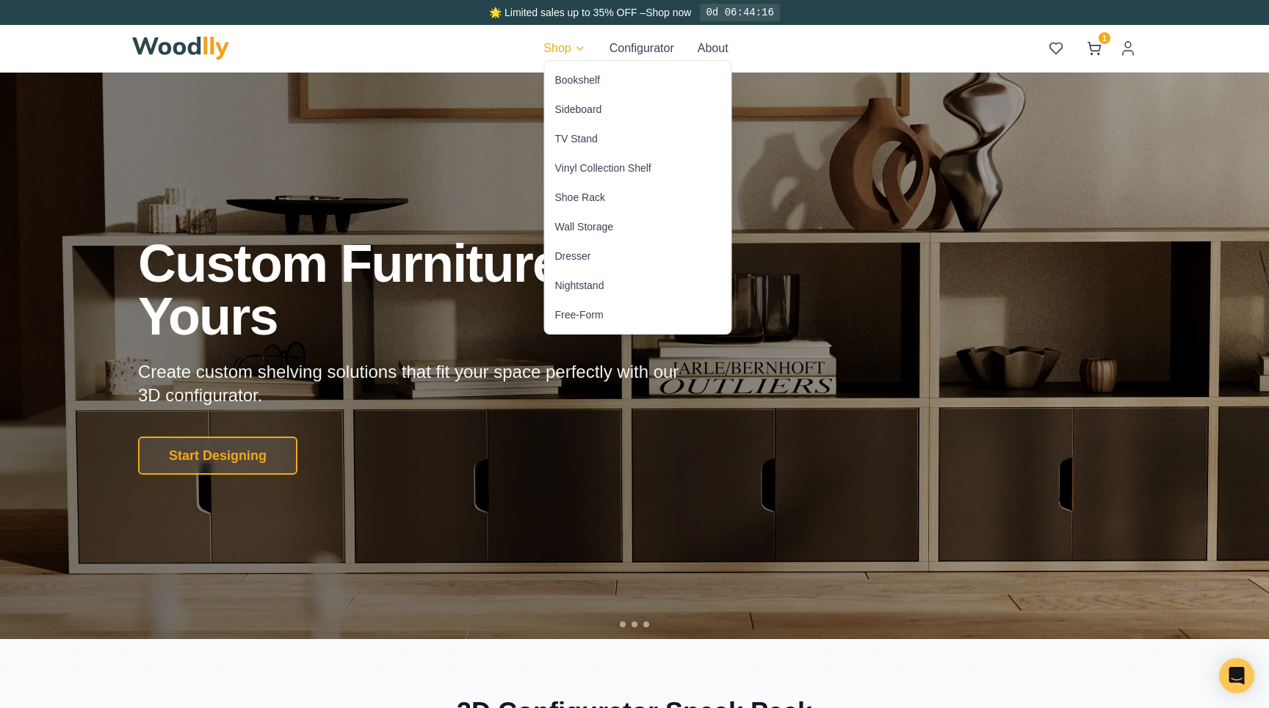
click at [586, 75] on div "Bookshelf" at bounding box center [577, 80] width 45 height 15
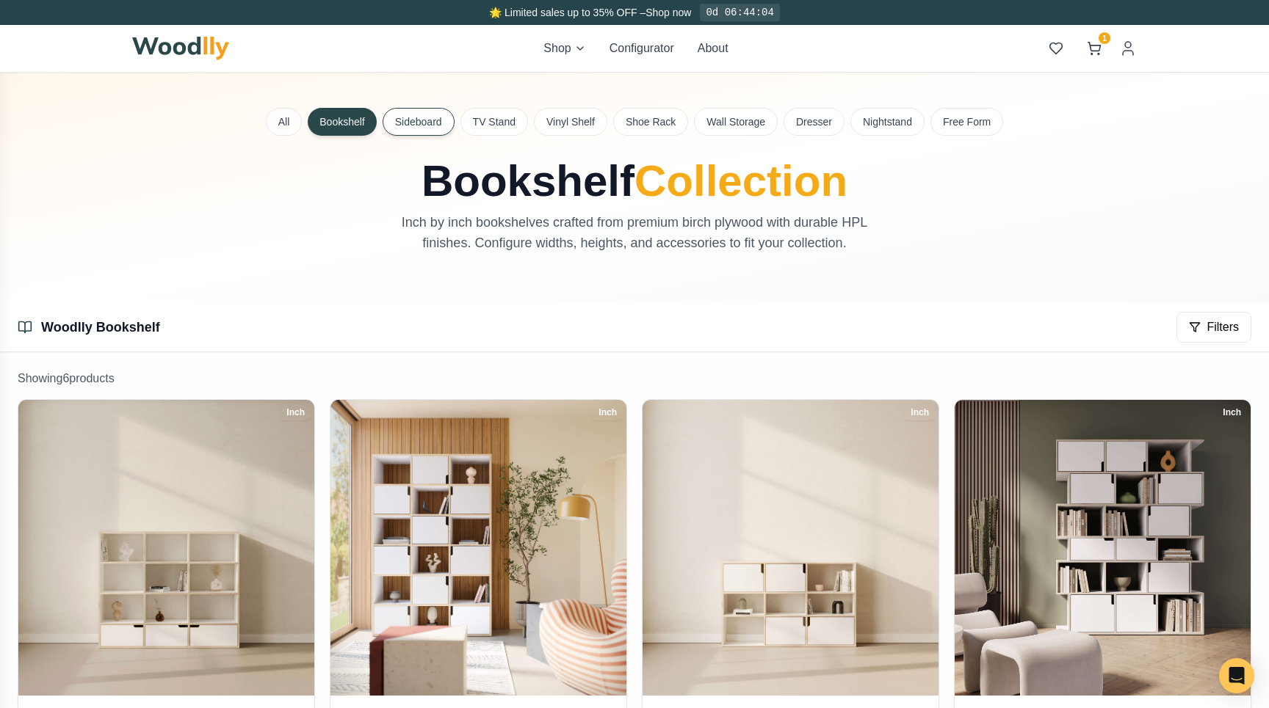
click at [443, 126] on button "Sideboard" at bounding box center [419, 122] width 72 height 28
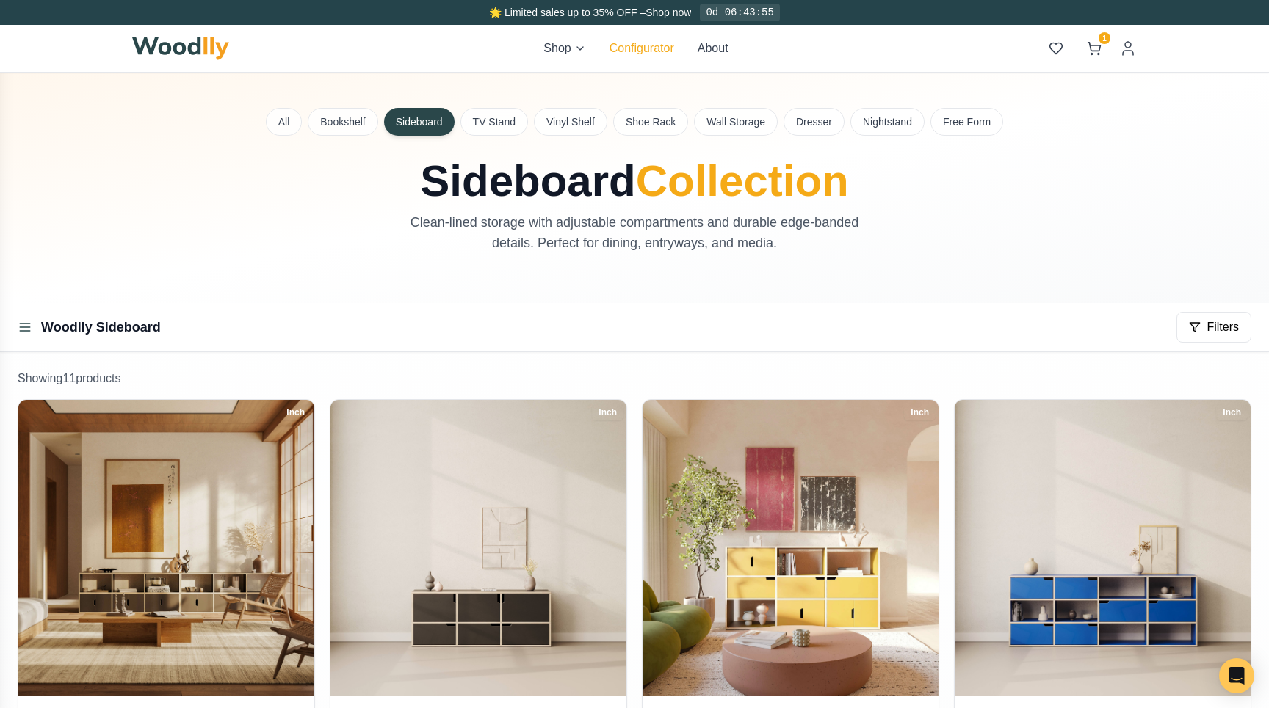
click at [615, 48] on button "Configurator" at bounding box center [641, 49] width 65 height 18
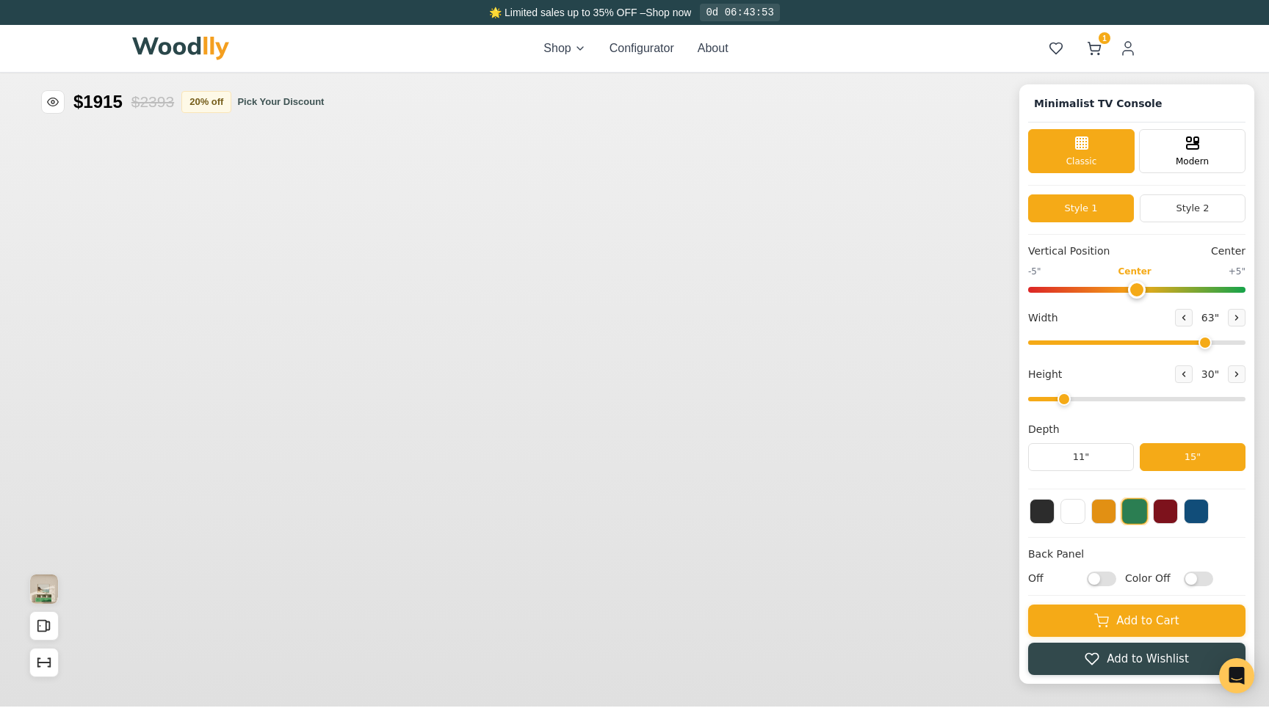
type input "63"
type input "2"
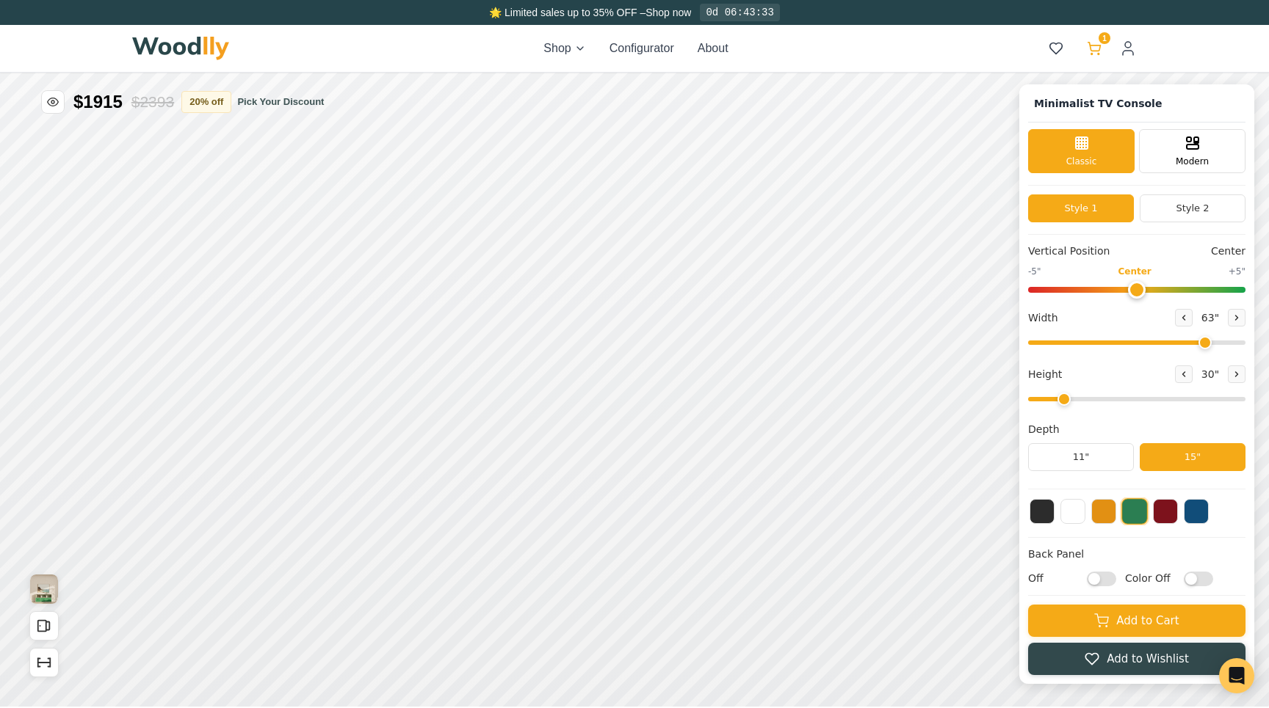
click at [1100, 44] on icon at bounding box center [1094, 48] width 15 height 15
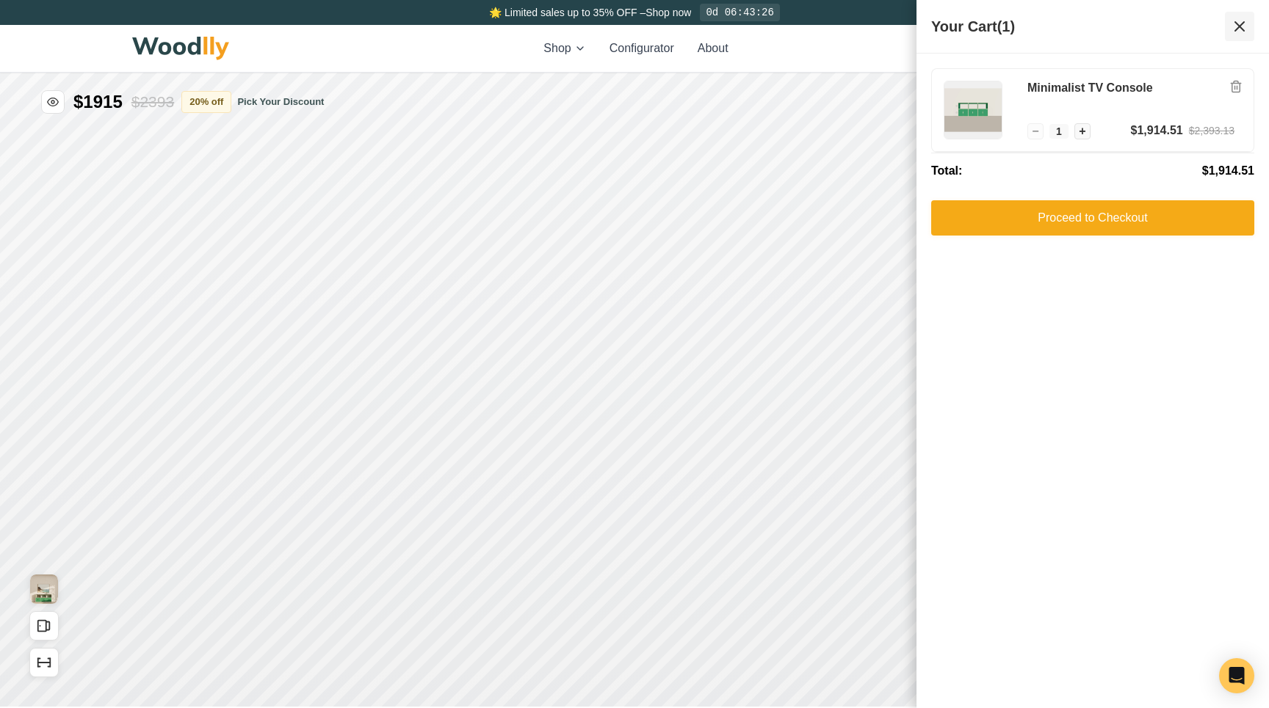
click at [1238, 26] on icon at bounding box center [1239, 26] width 9 height 9
